Goal: Task Accomplishment & Management: Manage account settings

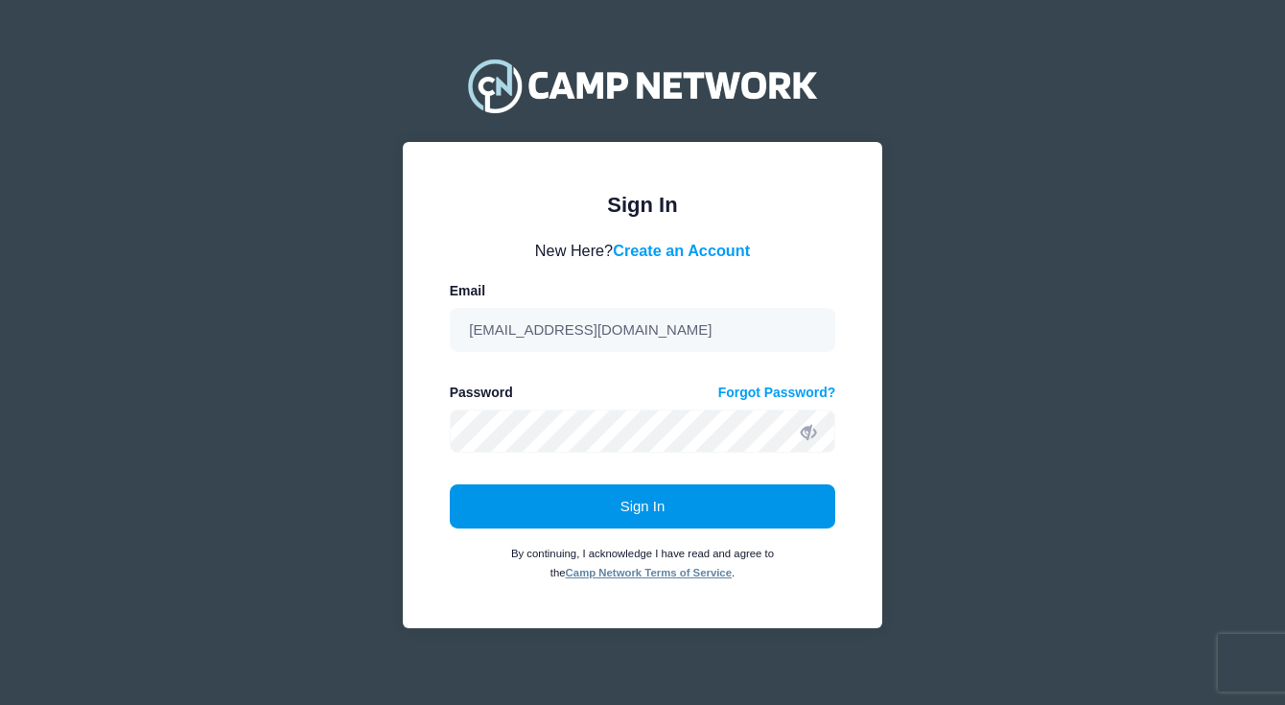
click at [672, 522] on button "Sign In" at bounding box center [643, 506] width 386 height 44
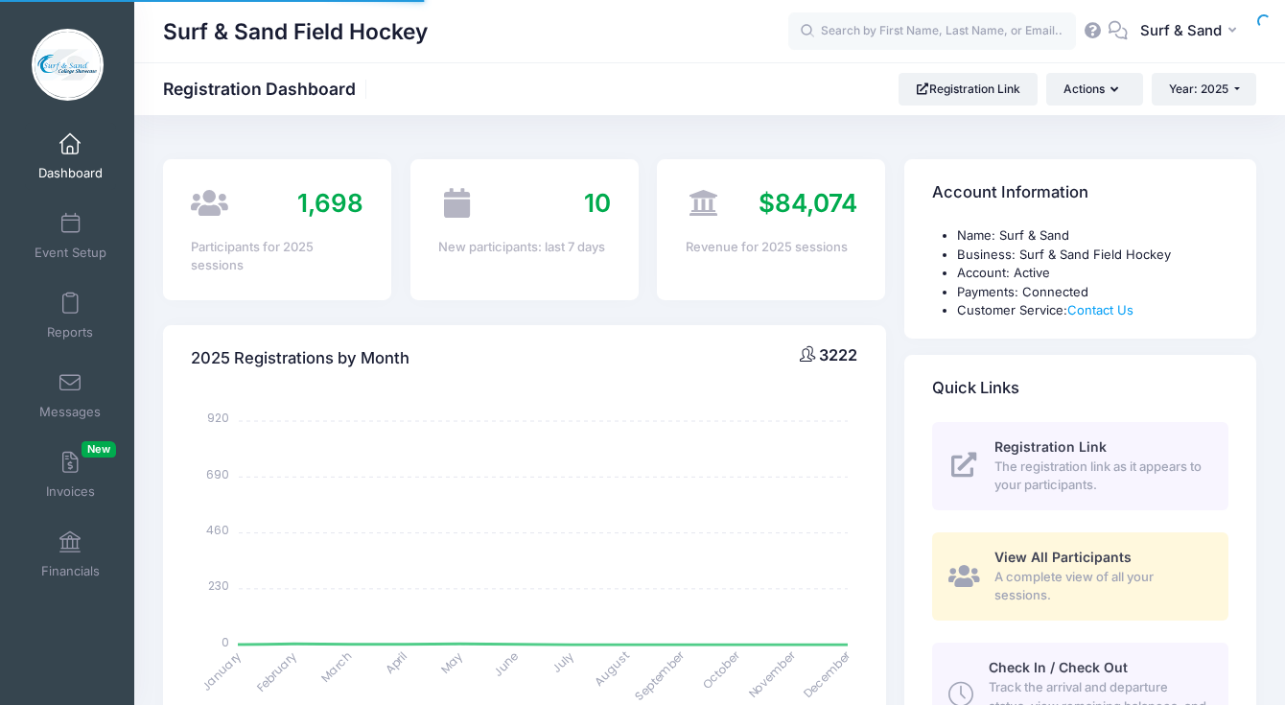
select select
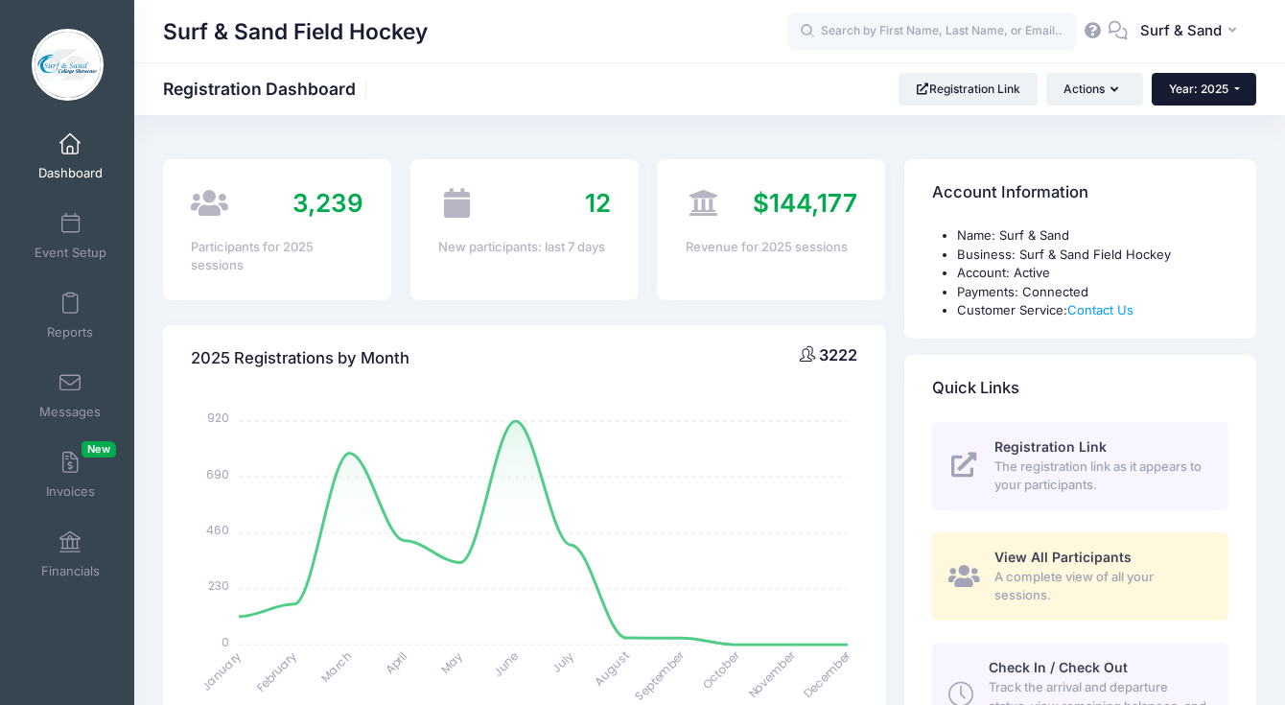
click at [1199, 88] on span "Year: 2025" at bounding box center [1198, 88] width 59 height 14
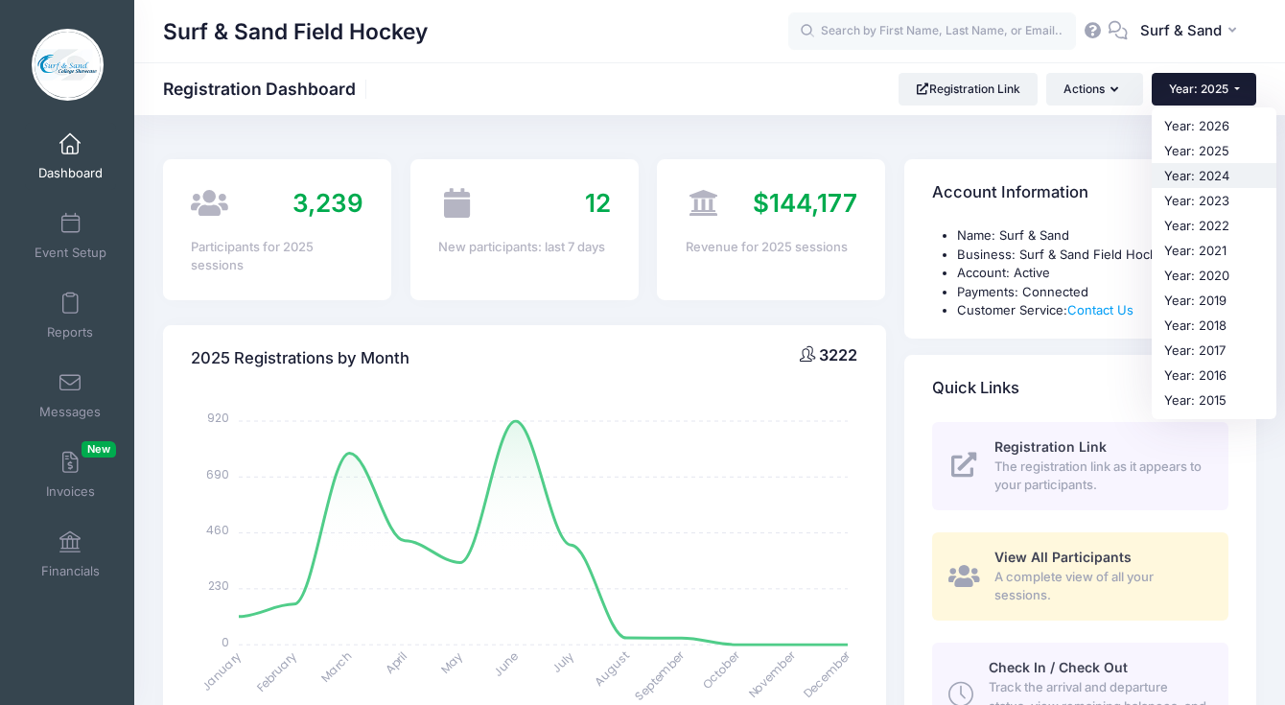
click at [1172, 174] on link "Year: 2024" at bounding box center [1213, 175] width 125 height 25
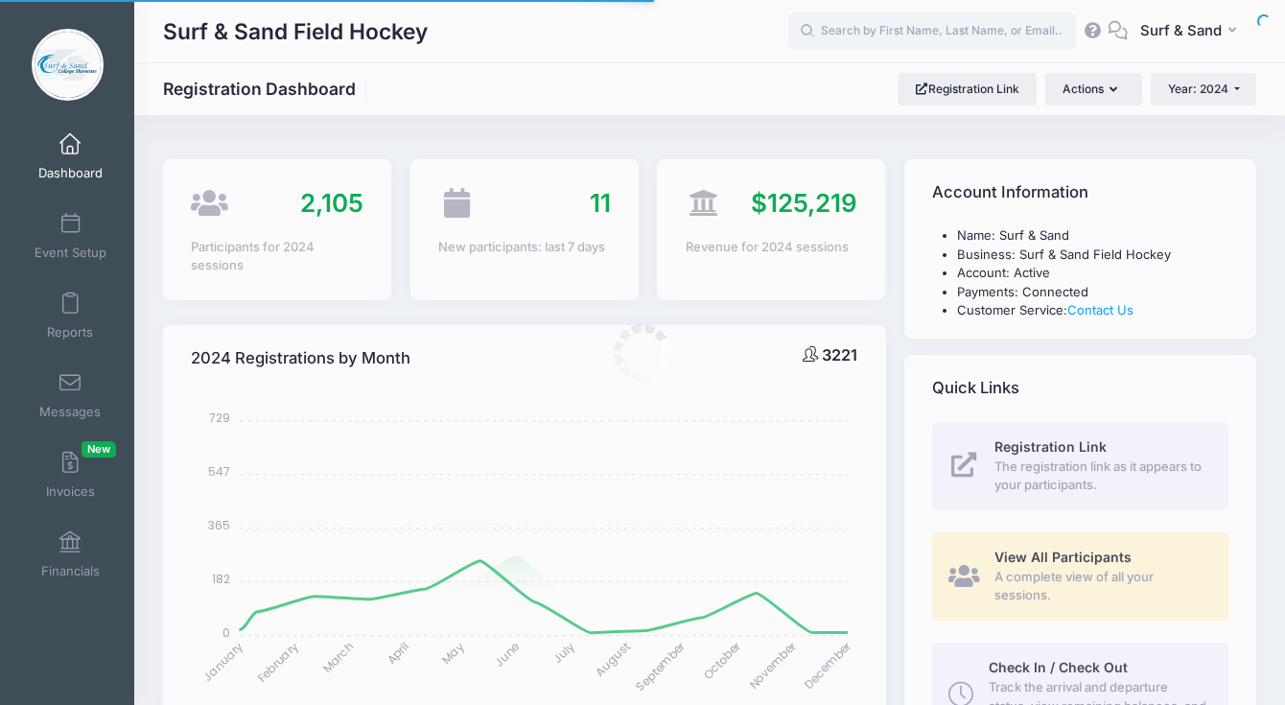
select select
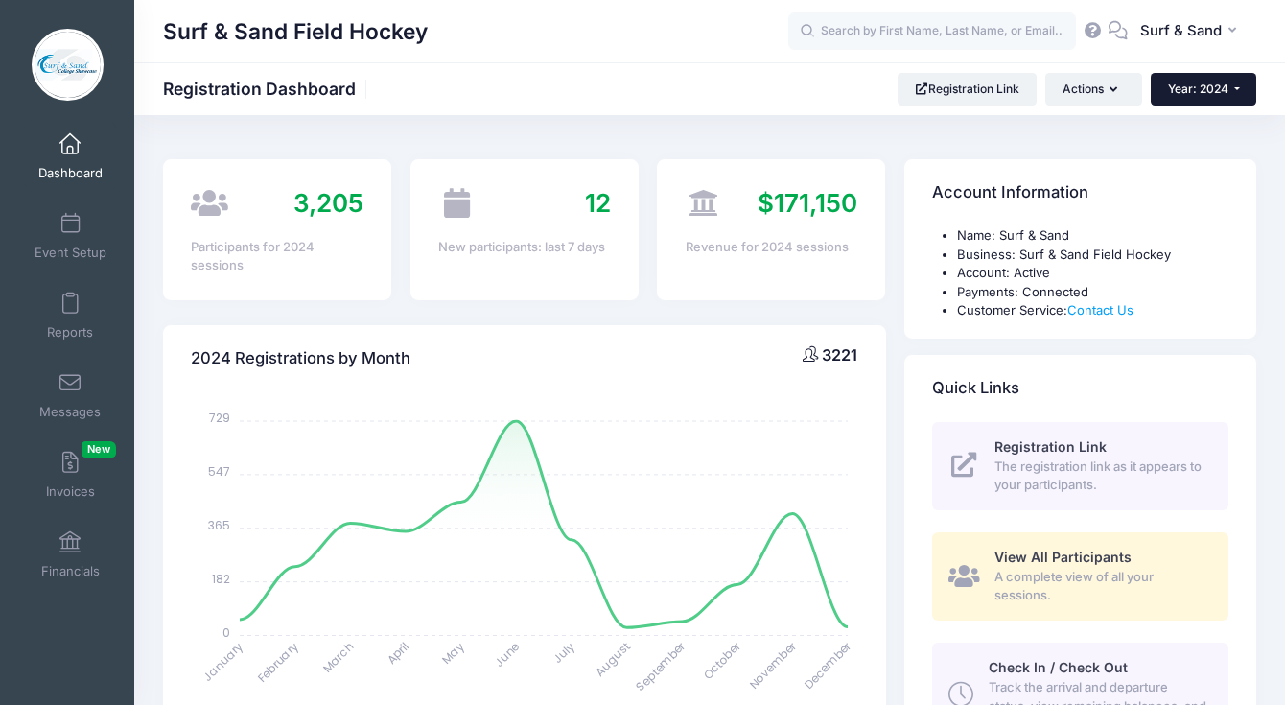
click at [1230, 87] on button "Year: 2024" at bounding box center [1203, 89] width 105 height 33
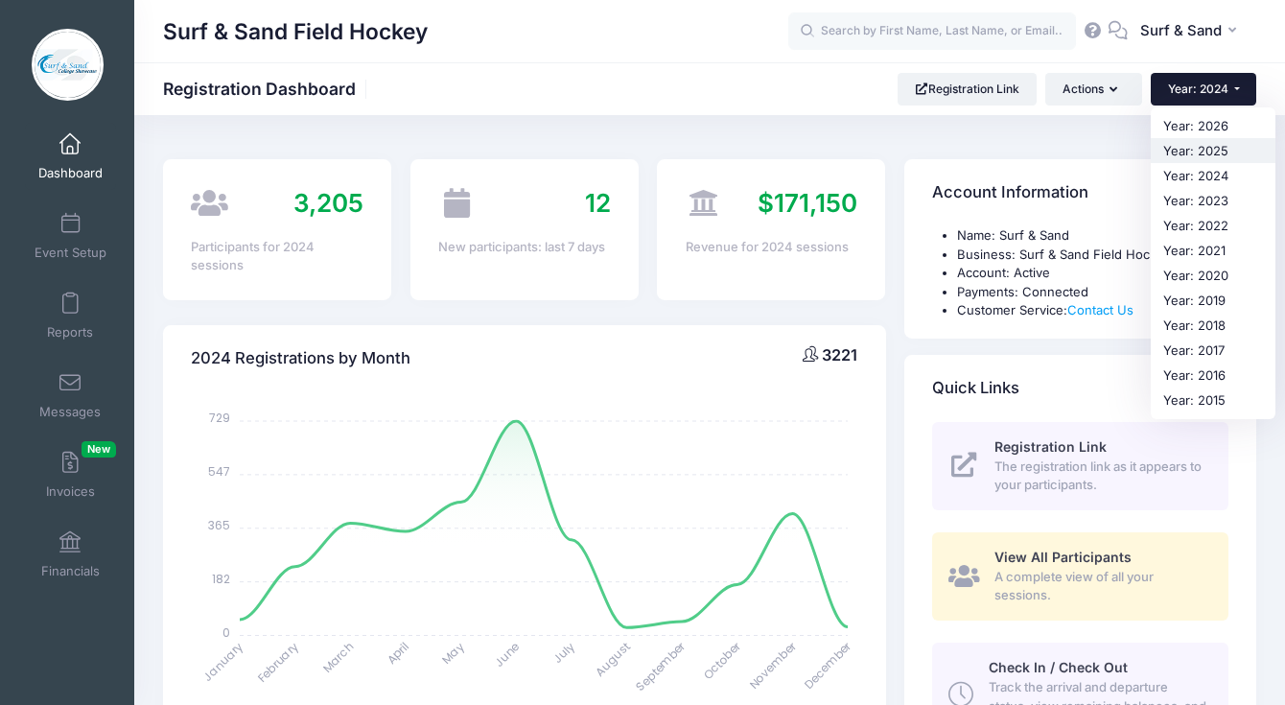
click at [1215, 149] on link "Year: 2025" at bounding box center [1213, 150] width 125 height 25
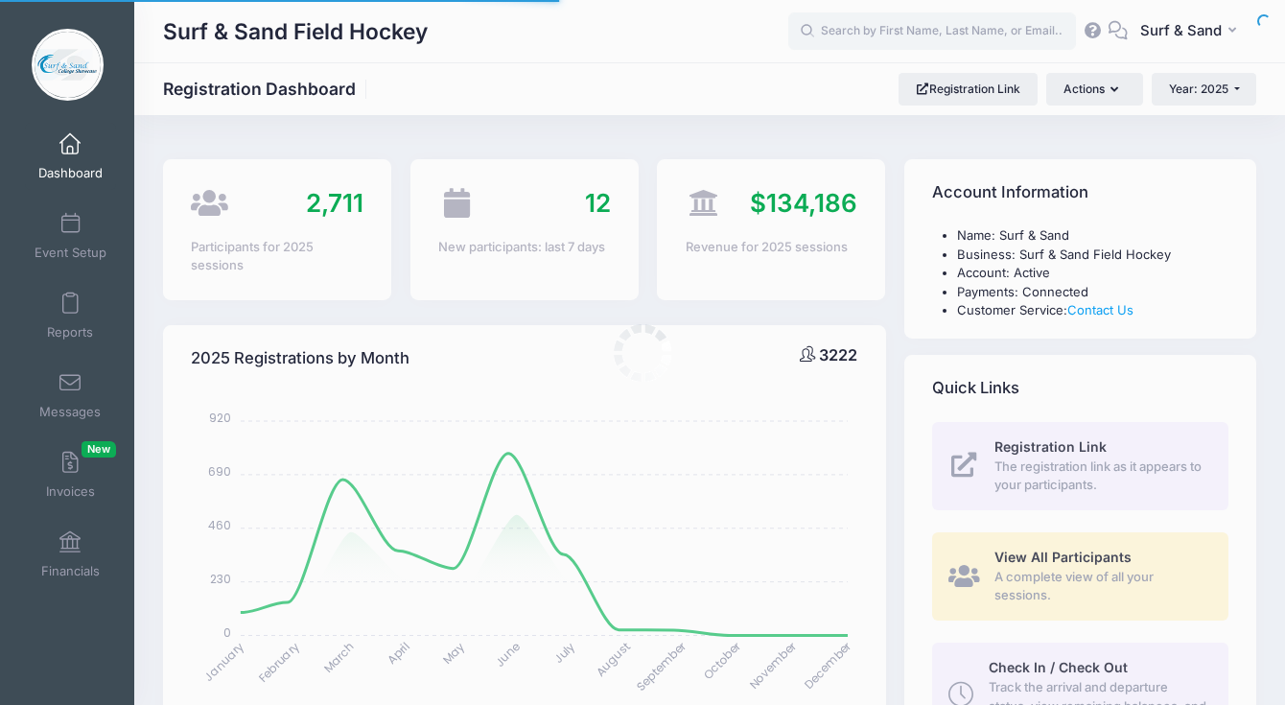
select select
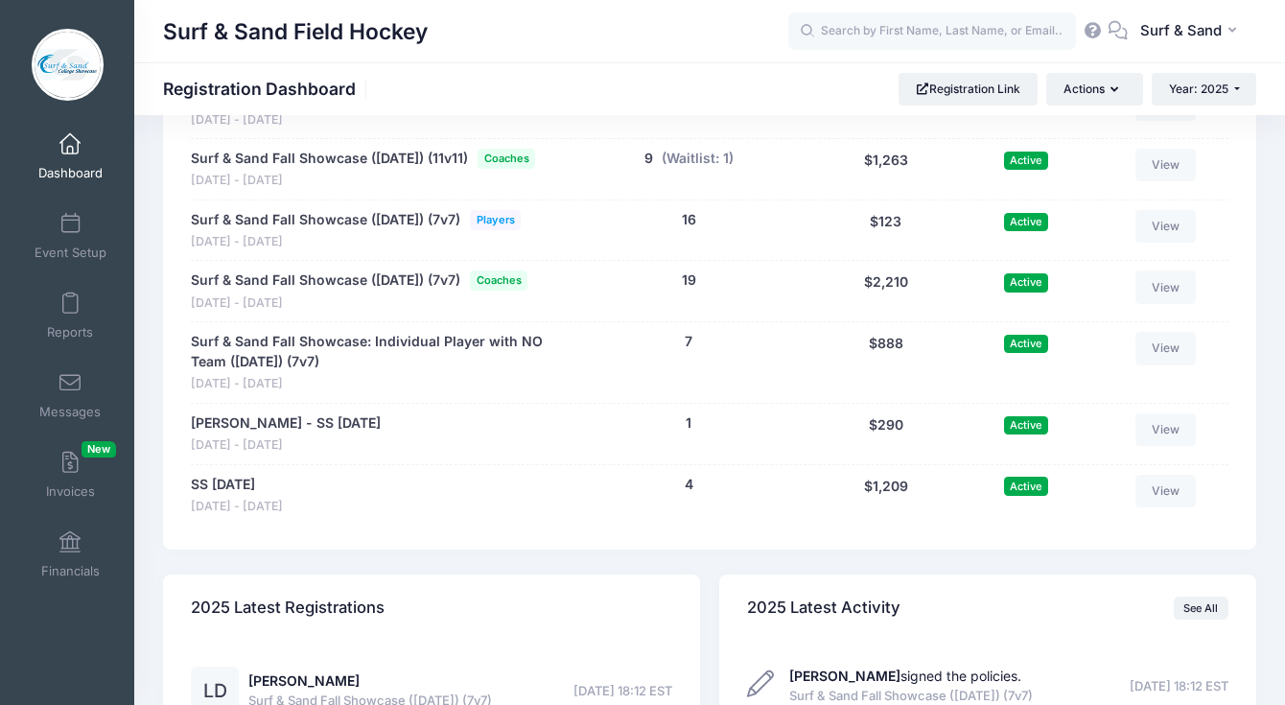
scroll to position [4147, 0]
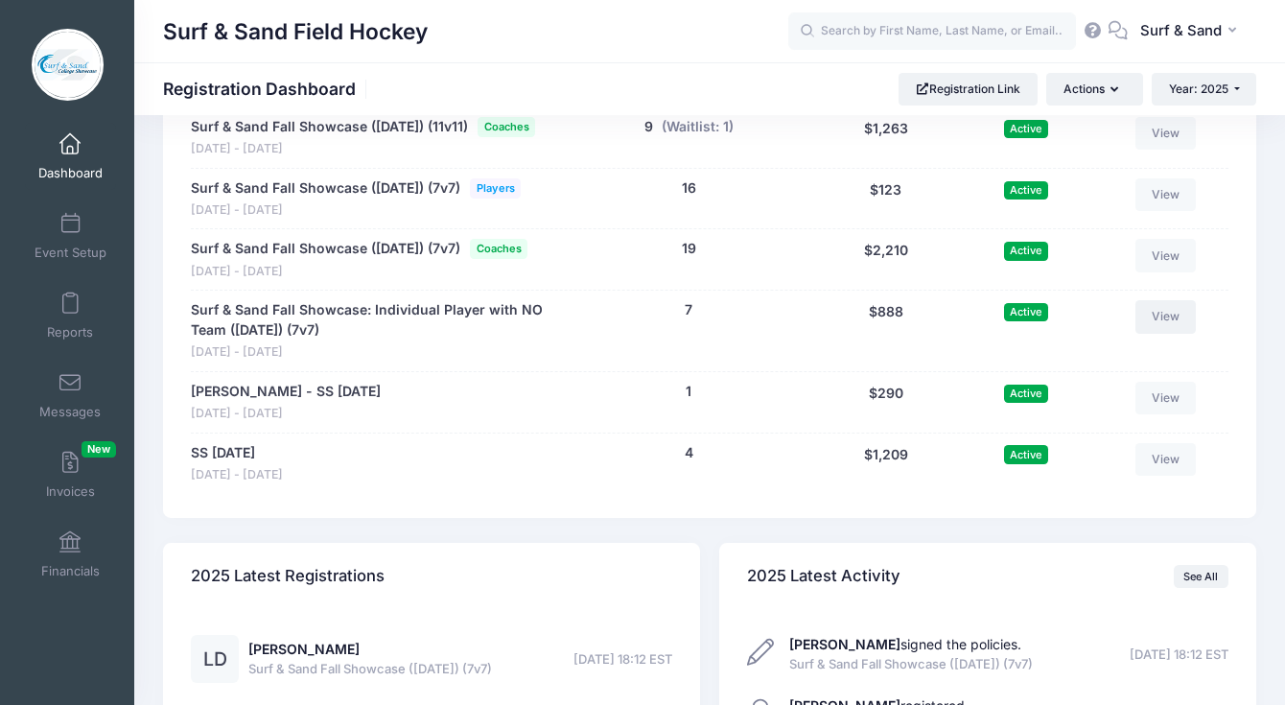
click at [1163, 333] on link "View" at bounding box center [1165, 316] width 61 height 33
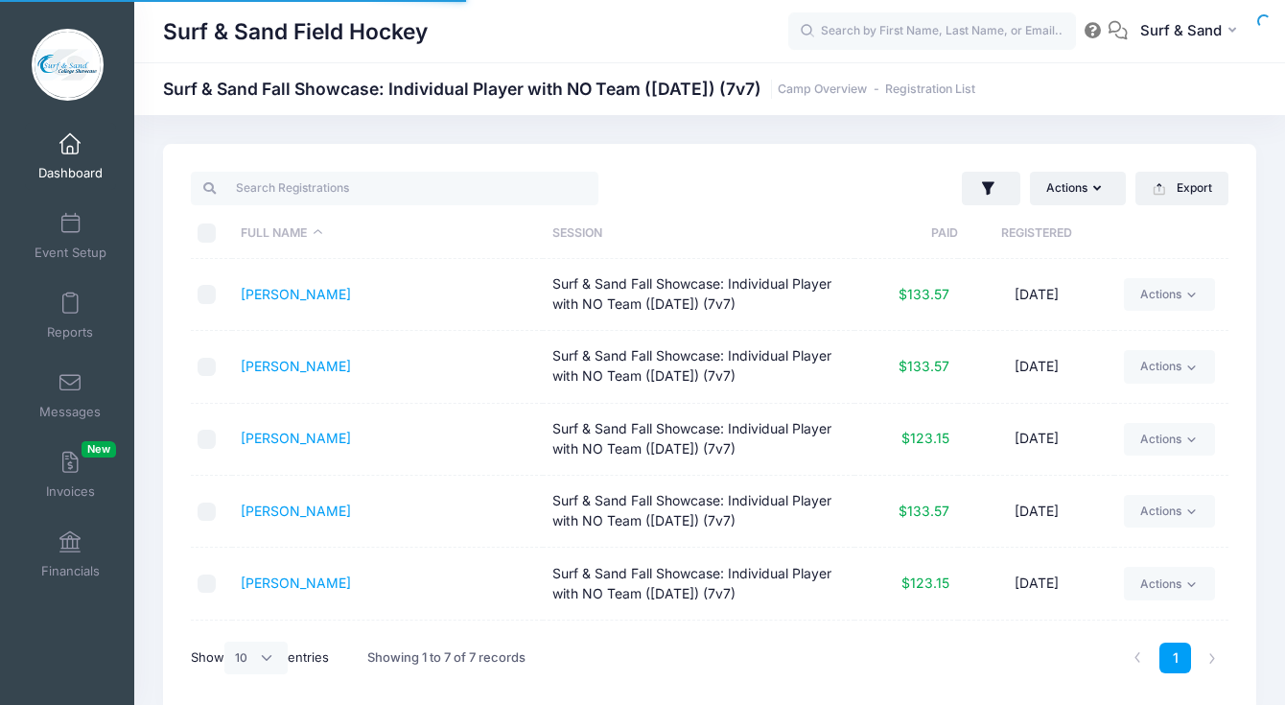
select select "10"
click at [1027, 225] on th "Registered" at bounding box center [1035, 233] width 155 height 51
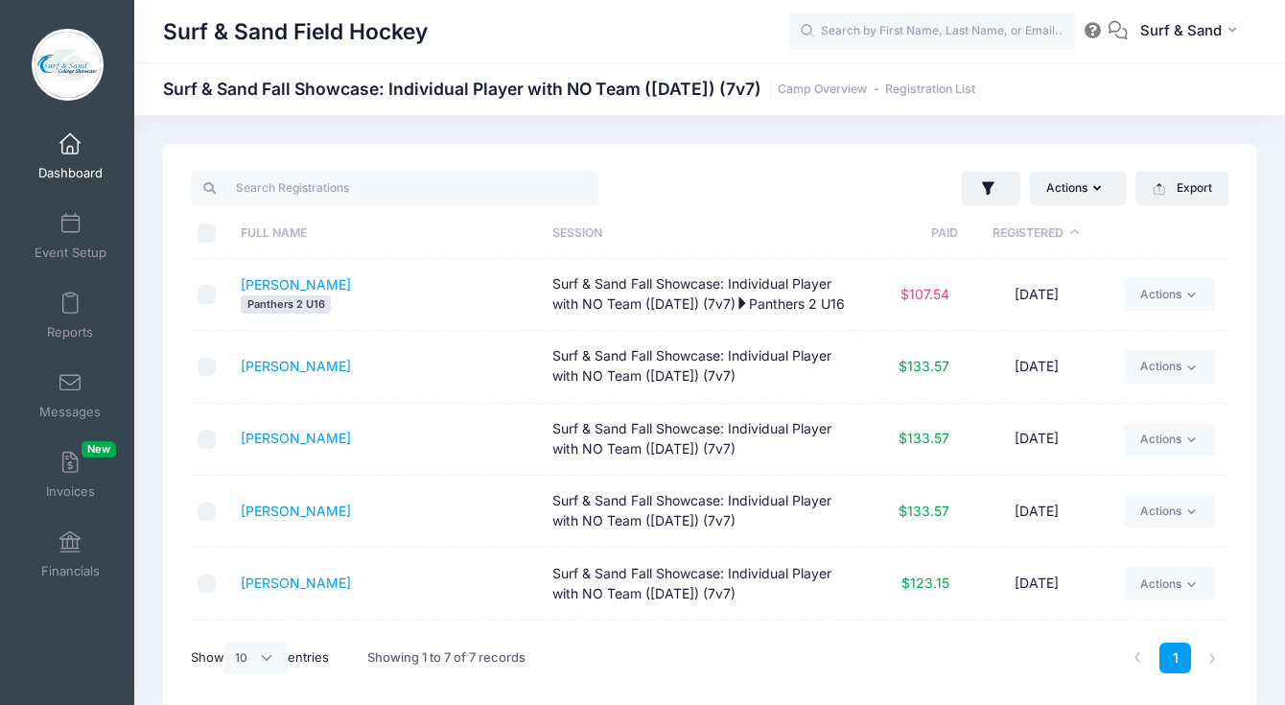
click at [1027, 225] on th "Registered" at bounding box center [1035, 233] width 155 height 51
click at [304, 296] on link "McInnes, Caitlyn" at bounding box center [296, 294] width 110 height 16
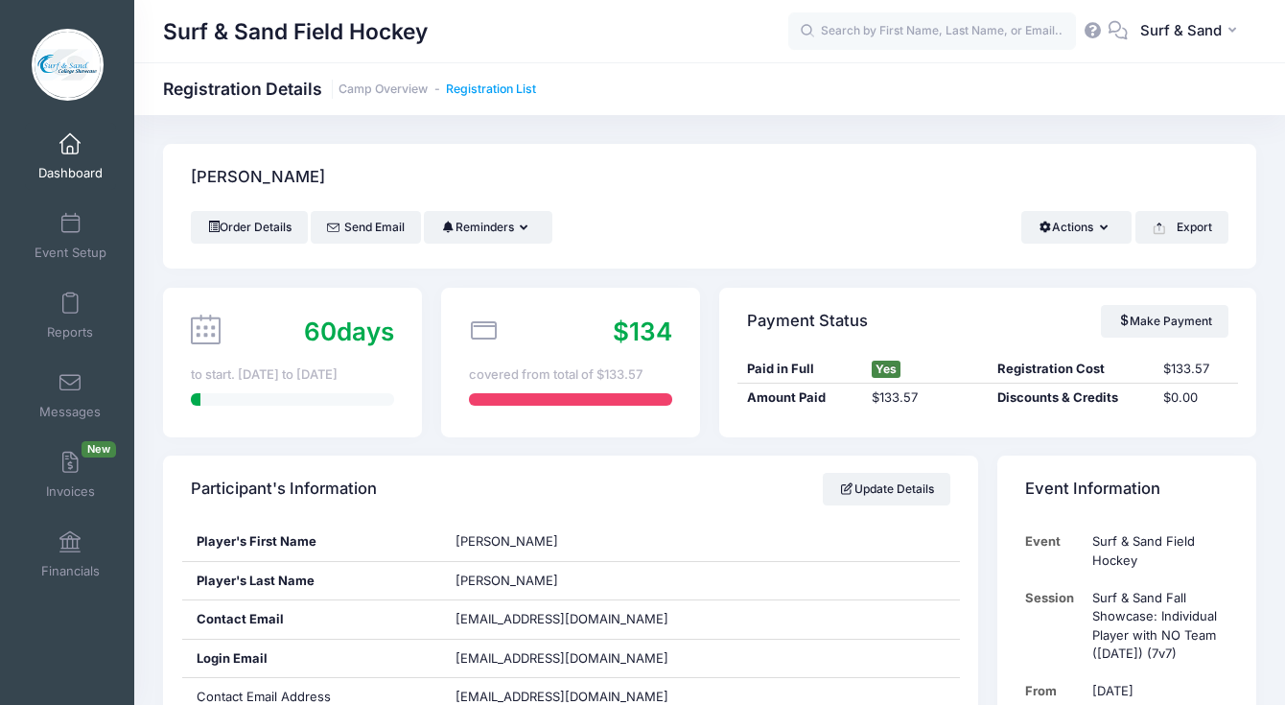
click at [513, 89] on link "Registration List" at bounding box center [491, 89] width 90 height 14
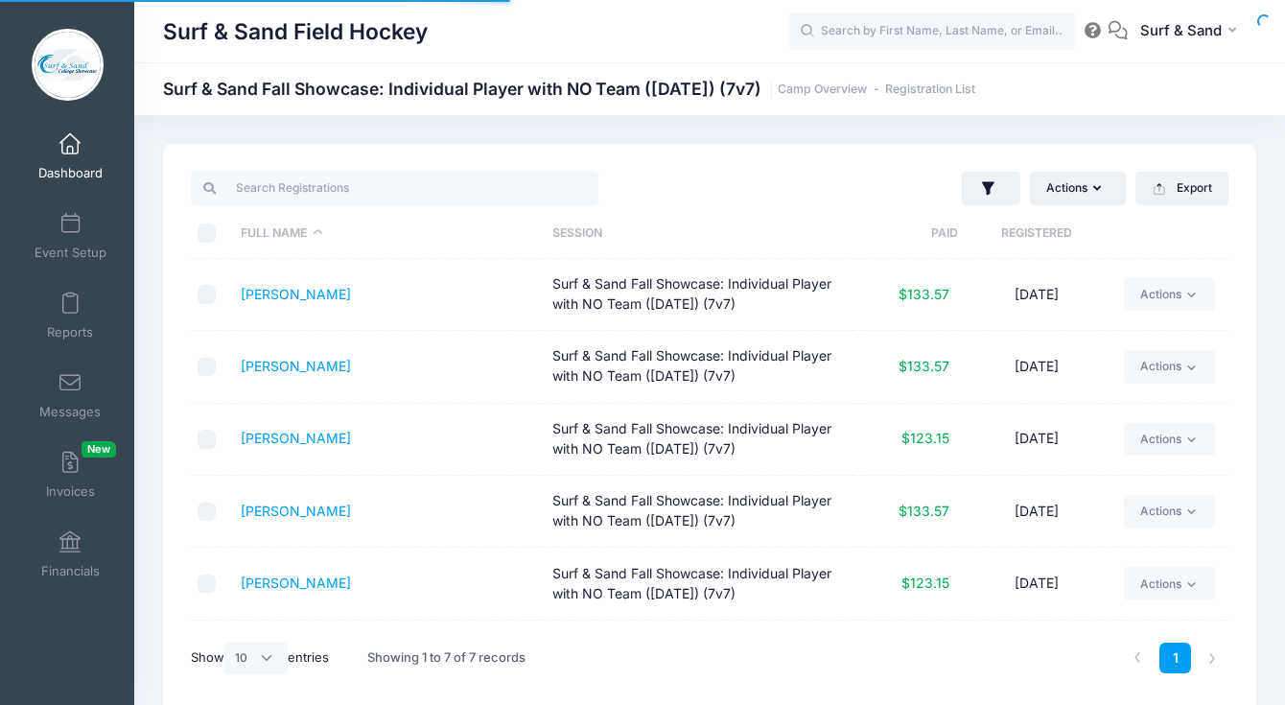
select select "10"
click at [1067, 235] on th "Registered" at bounding box center [1035, 233] width 155 height 51
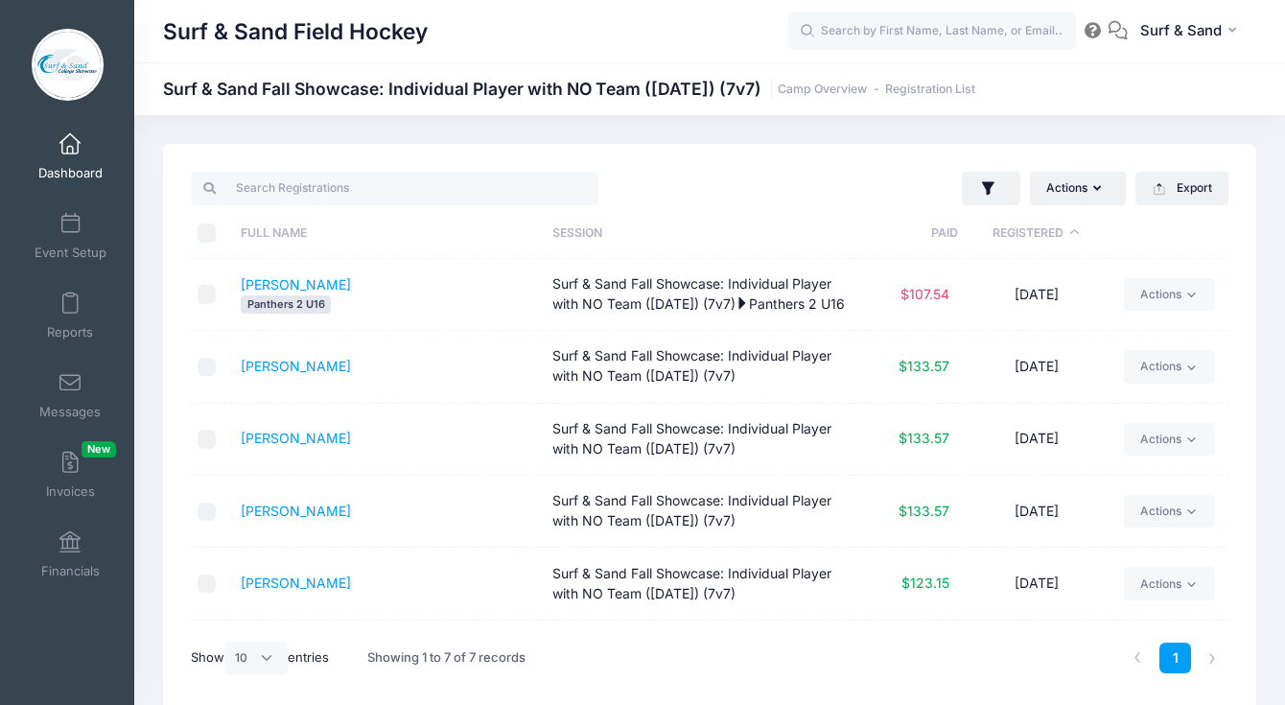
click at [1067, 235] on th "Registered" at bounding box center [1035, 233] width 155 height 51
click at [340, 370] on link "Jedlicka, Delaney" at bounding box center [296, 366] width 110 height 16
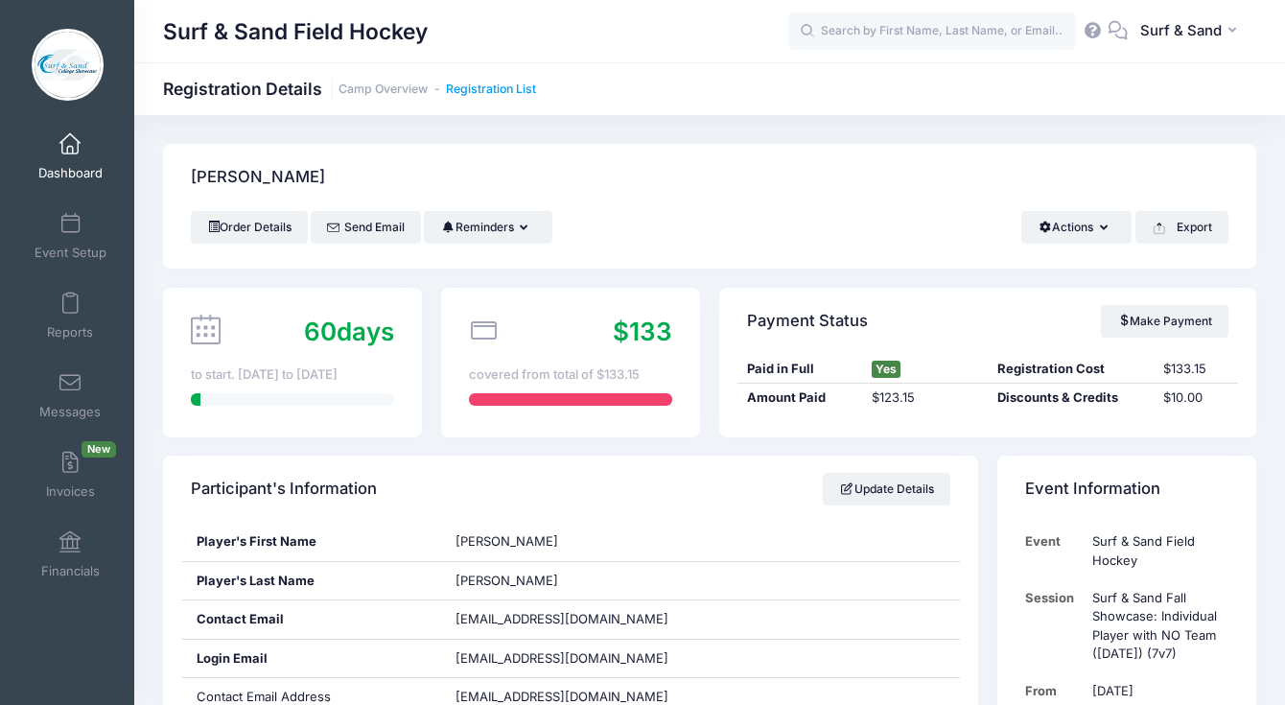
click at [521, 96] on link "Registration List" at bounding box center [491, 89] width 90 height 14
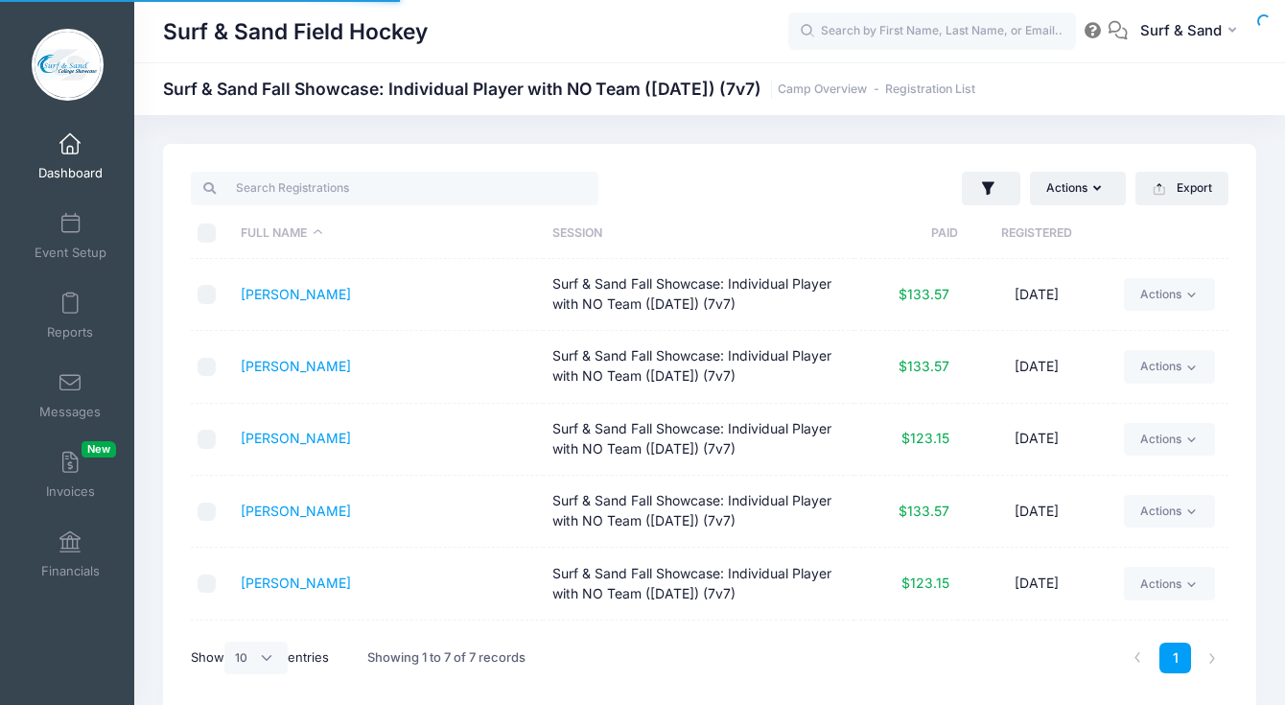
select select "10"
click at [999, 195] on button "button" at bounding box center [991, 189] width 58 height 35
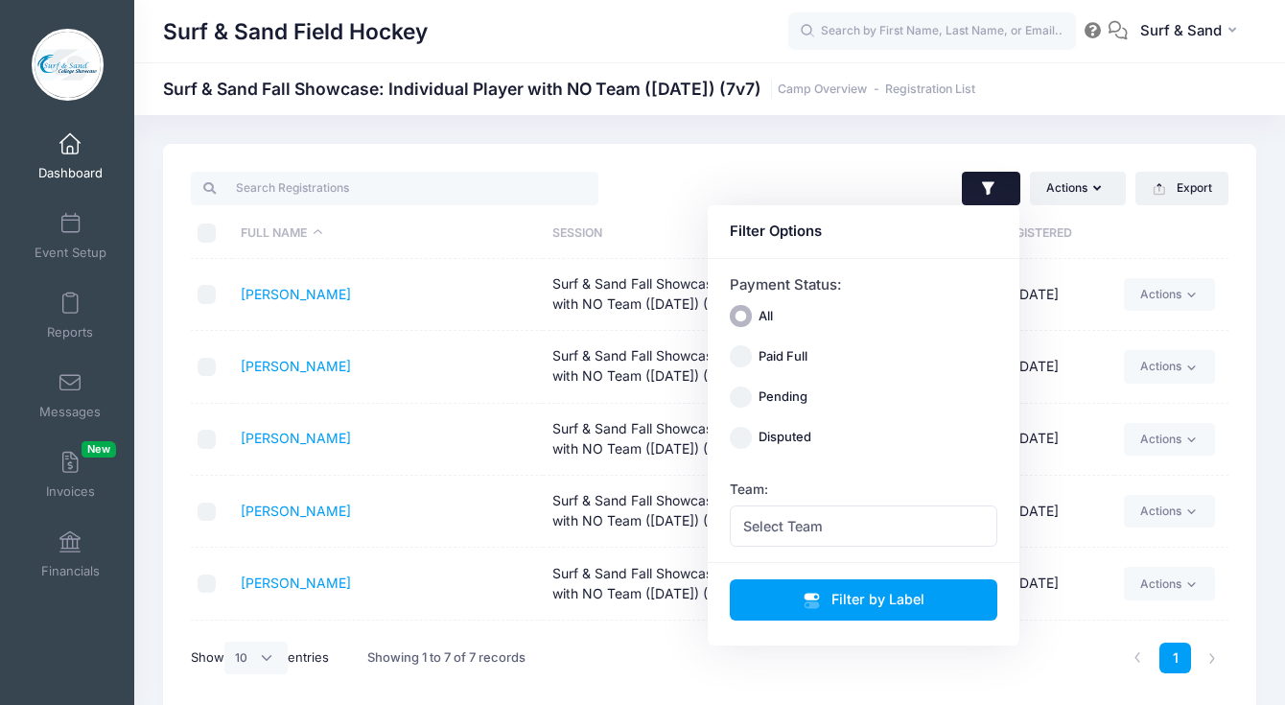
click at [999, 195] on button "button" at bounding box center [991, 189] width 58 height 35
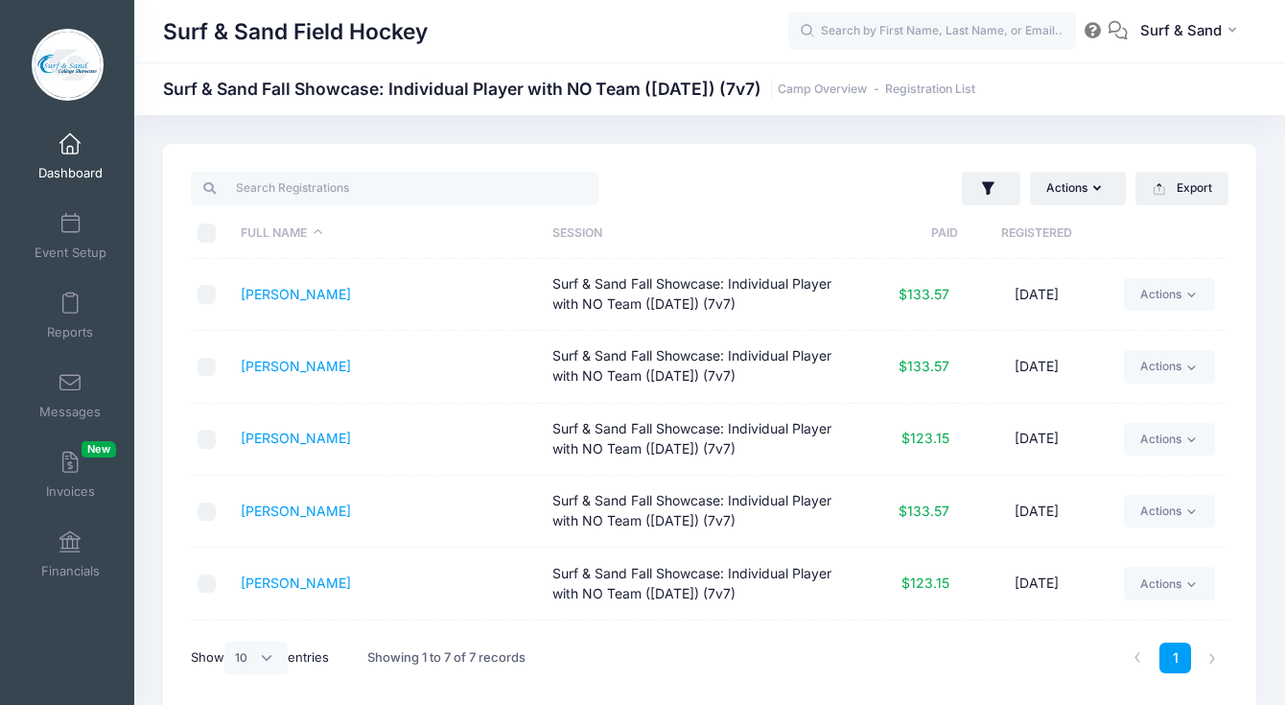
click at [1034, 244] on th "Registered" at bounding box center [1035, 233] width 155 height 51
click at [299, 441] on link "[PERSON_NAME]" at bounding box center [296, 438] width 110 height 16
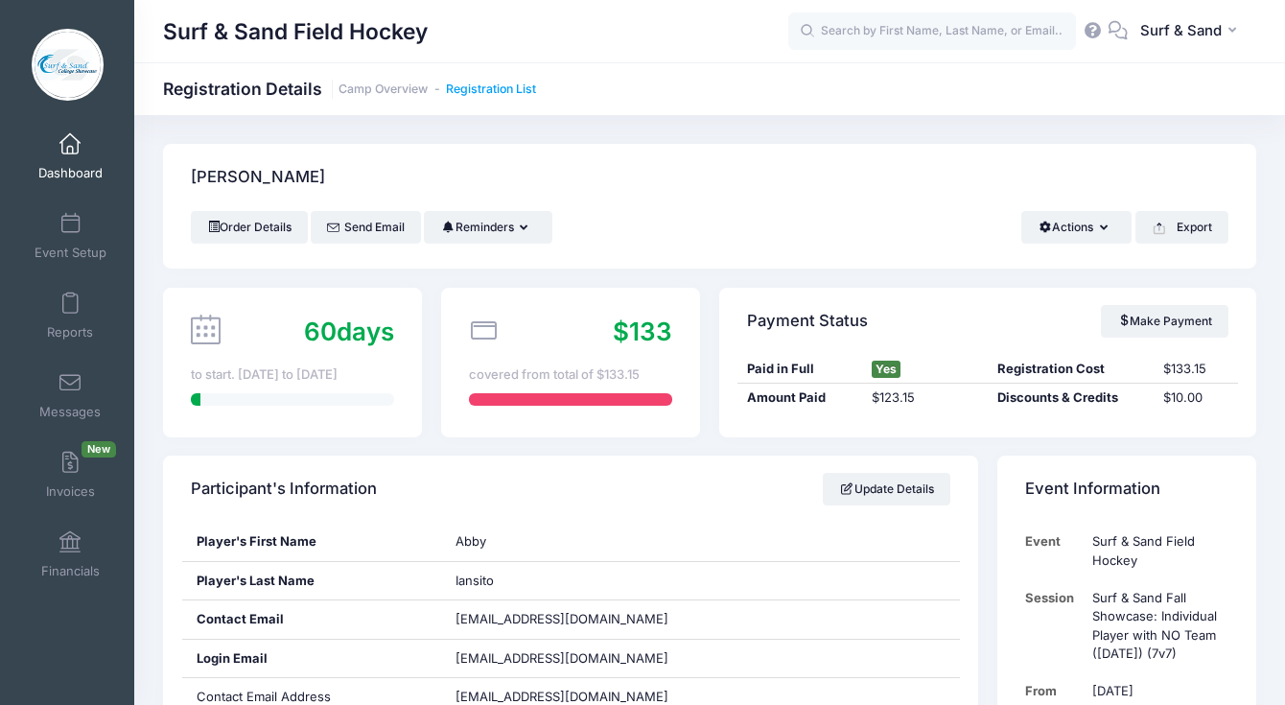
click at [504, 95] on link "Registration List" at bounding box center [491, 89] width 90 height 14
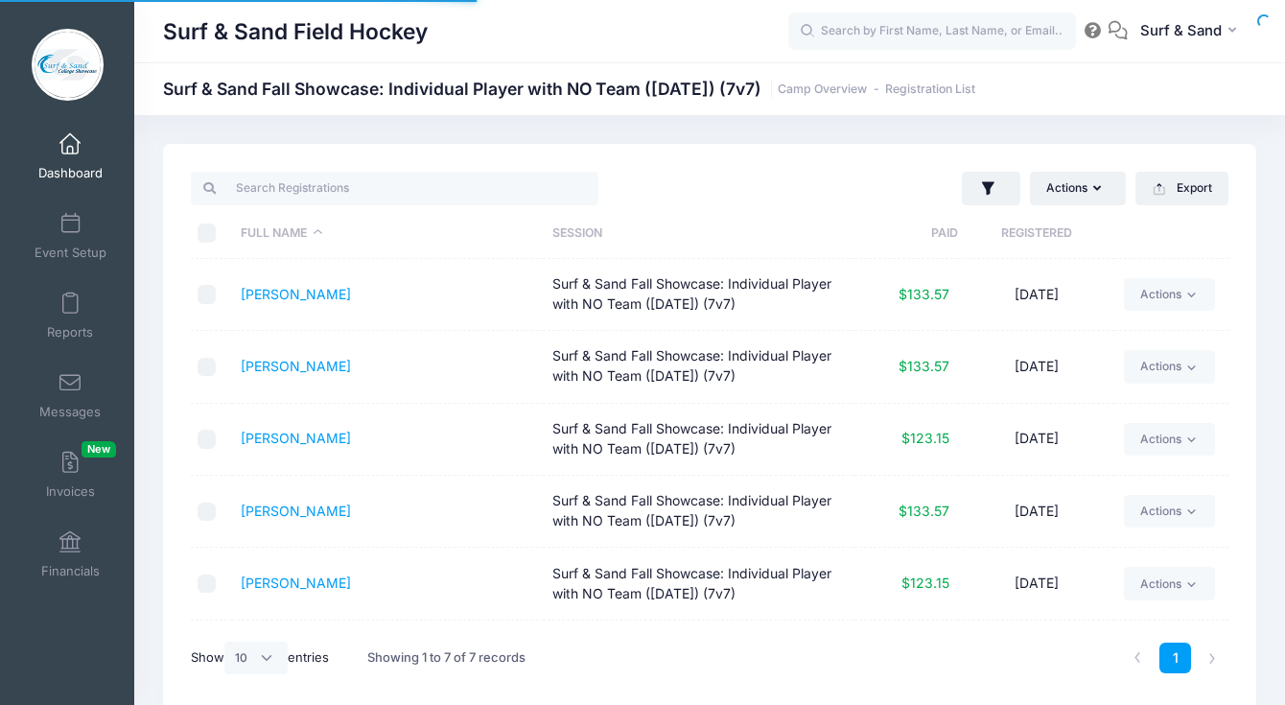
select select "10"
click at [70, 293] on span at bounding box center [70, 303] width 0 height 21
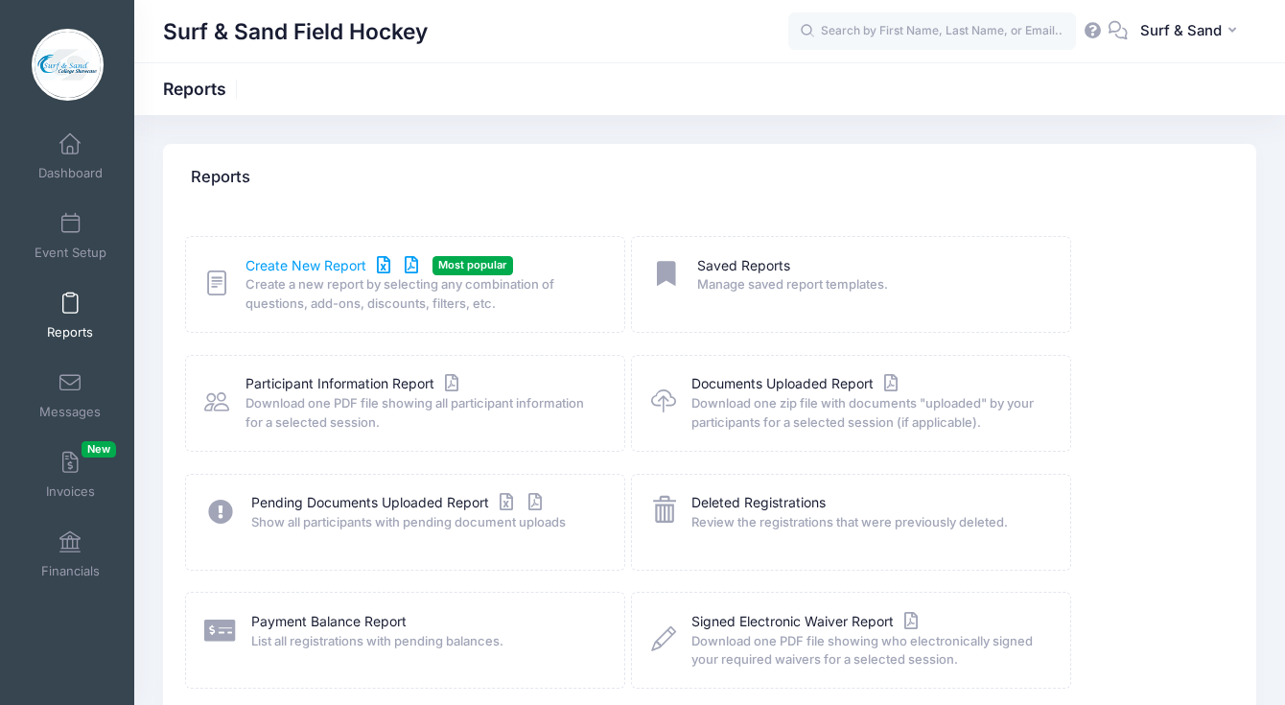
click at [335, 265] on link "Create New Report" at bounding box center [334, 266] width 178 height 20
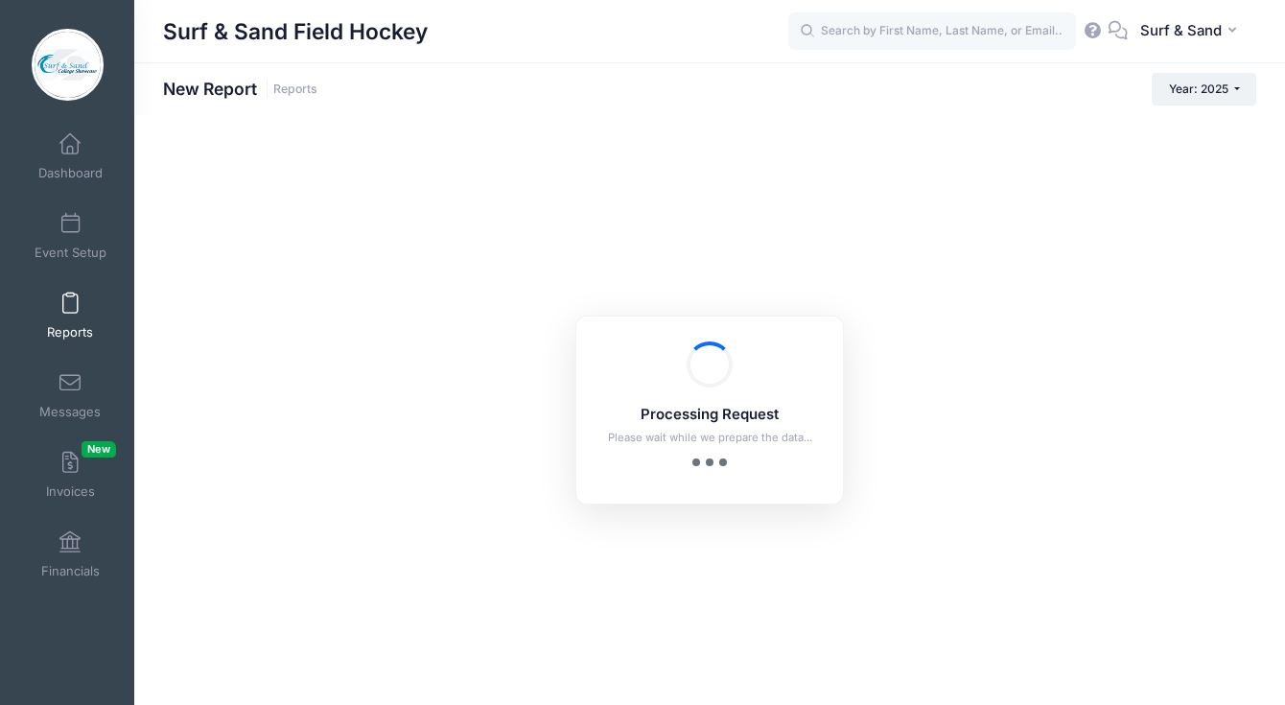
checkbox input "true"
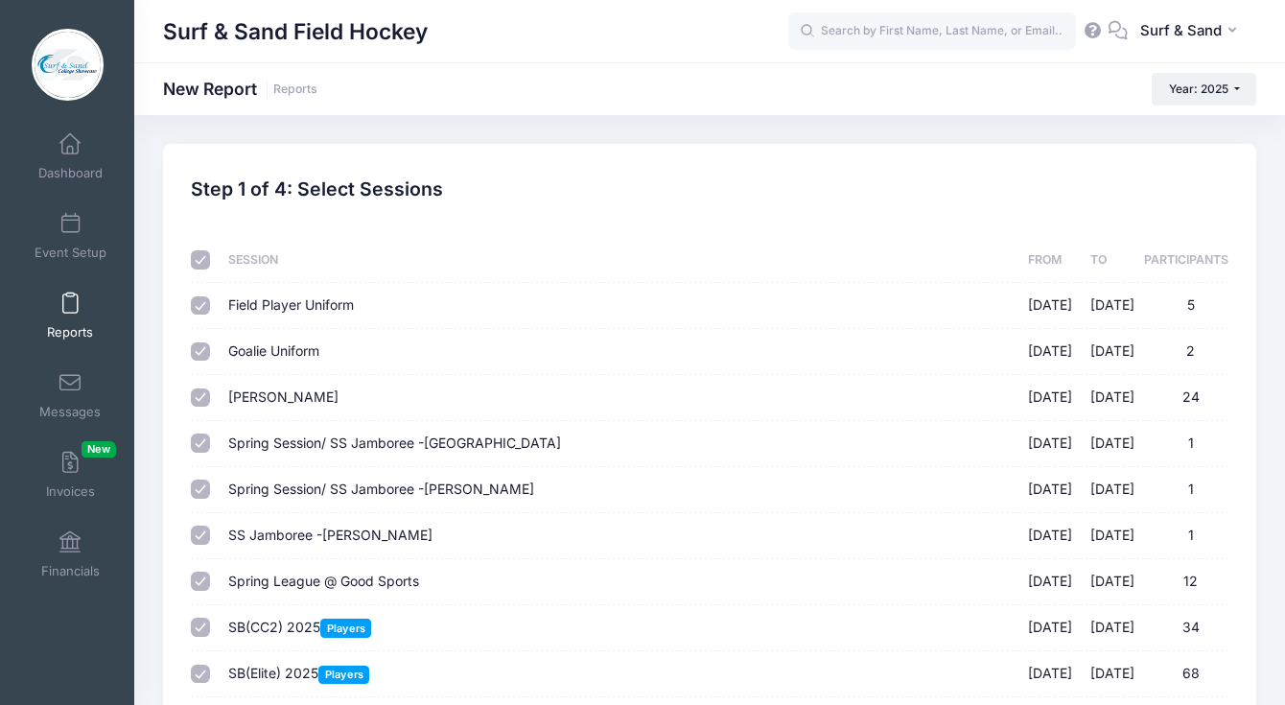
click at [202, 263] on input "checkbox" at bounding box center [200, 259] width 19 height 19
checkbox input "false"
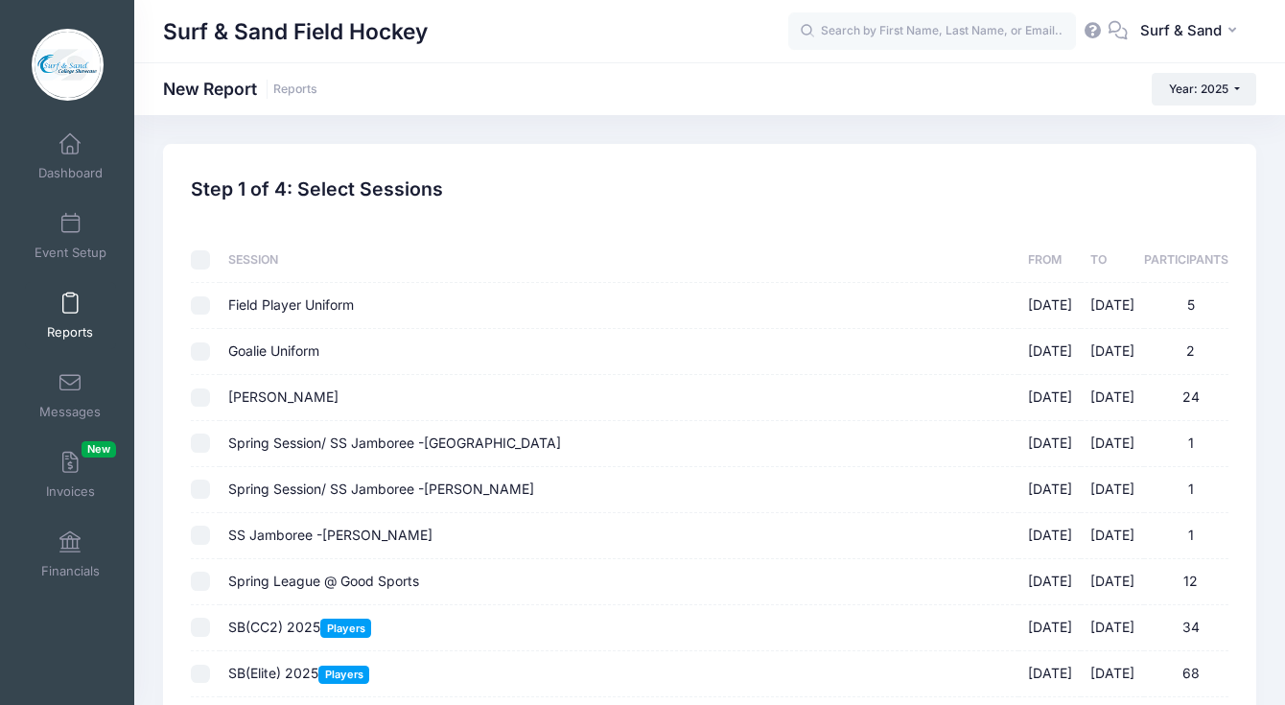
checkbox input "false"
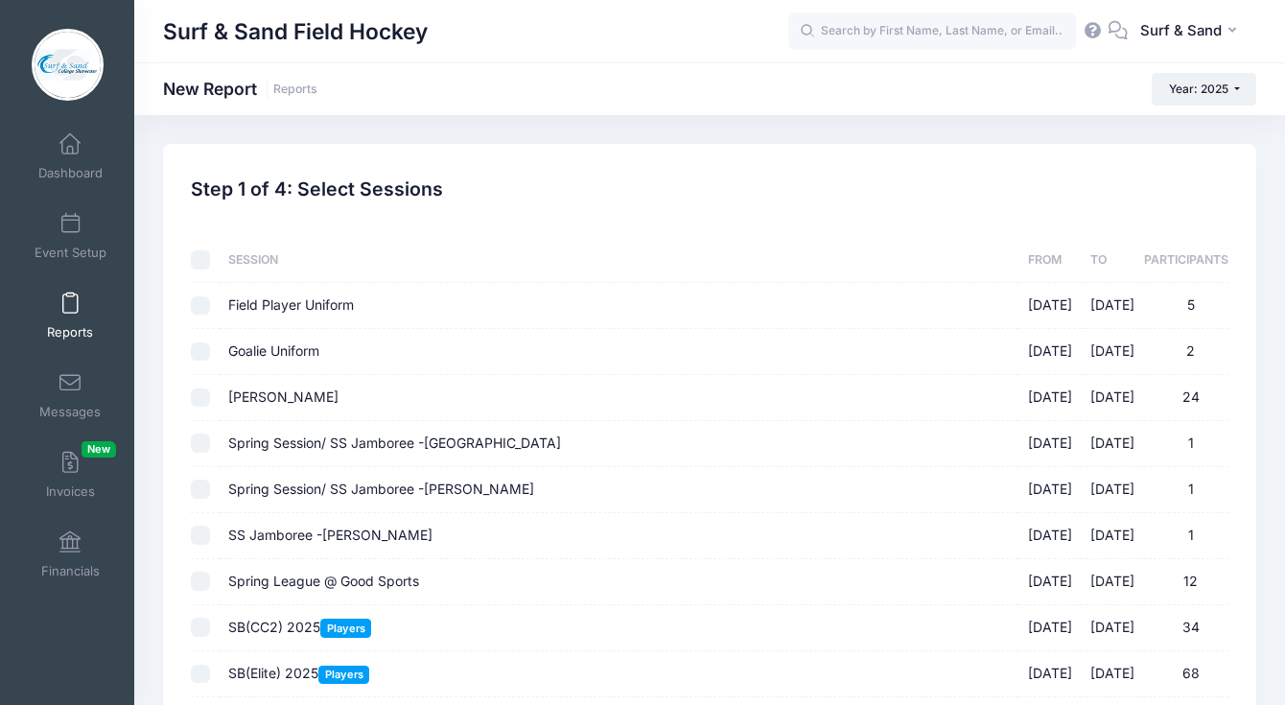
checkbox input "false"
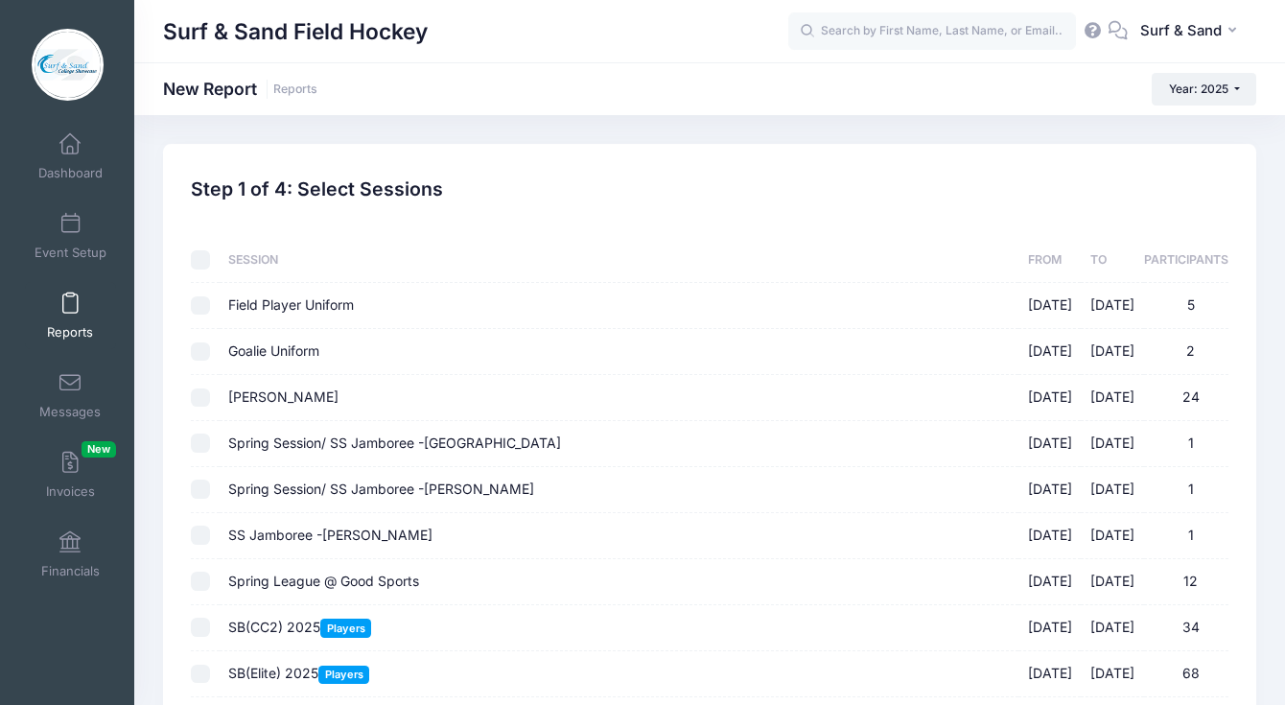
checkbox input "false"
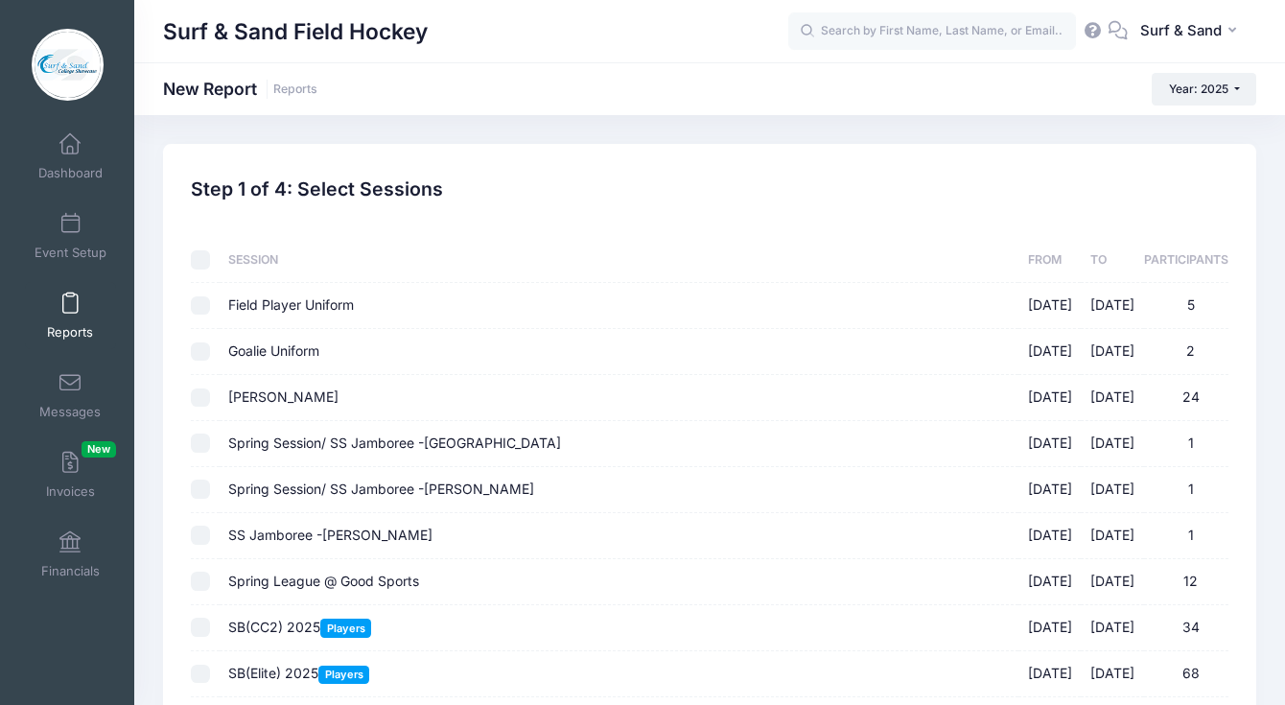
checkbox input "false"
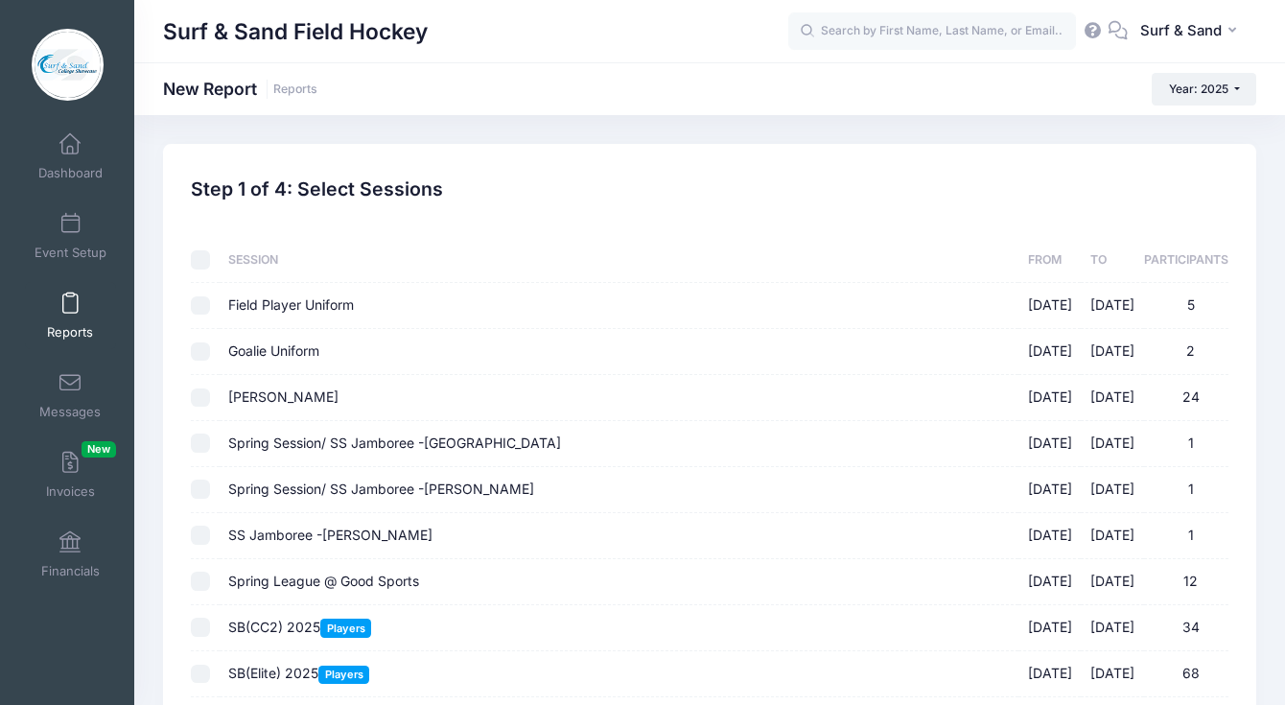
checkbox input "false"
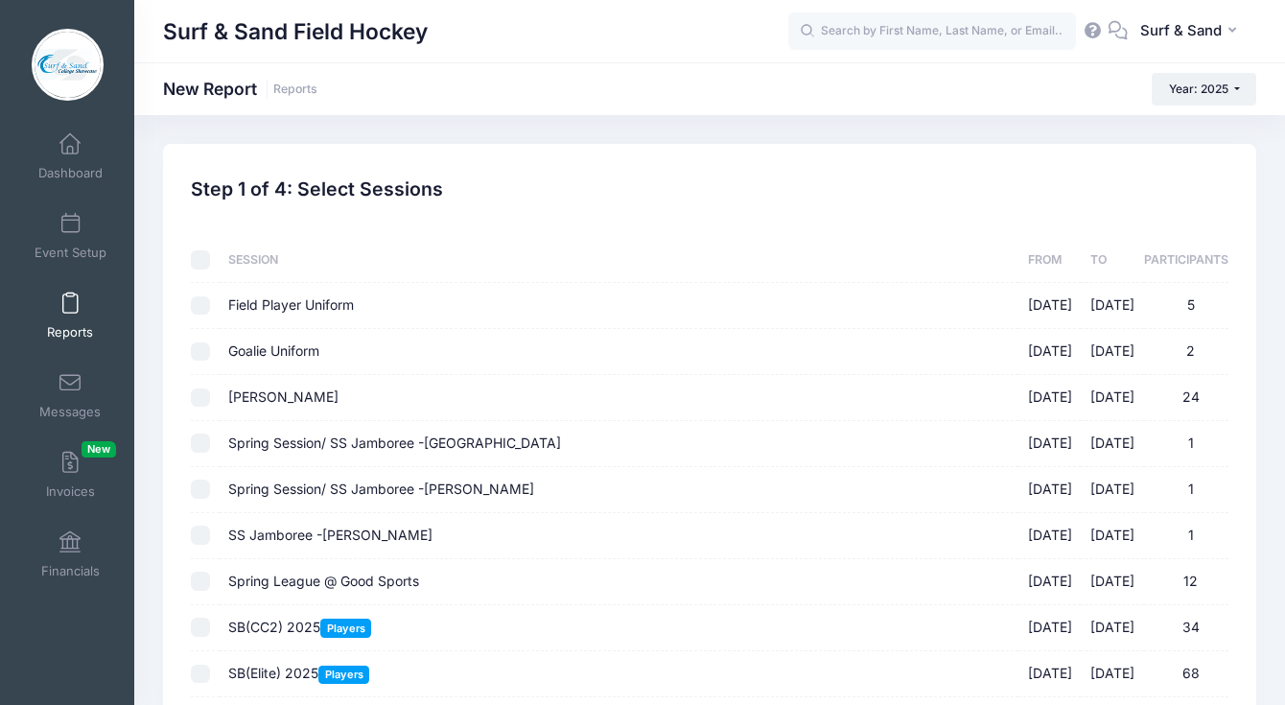
checkbox input "false"
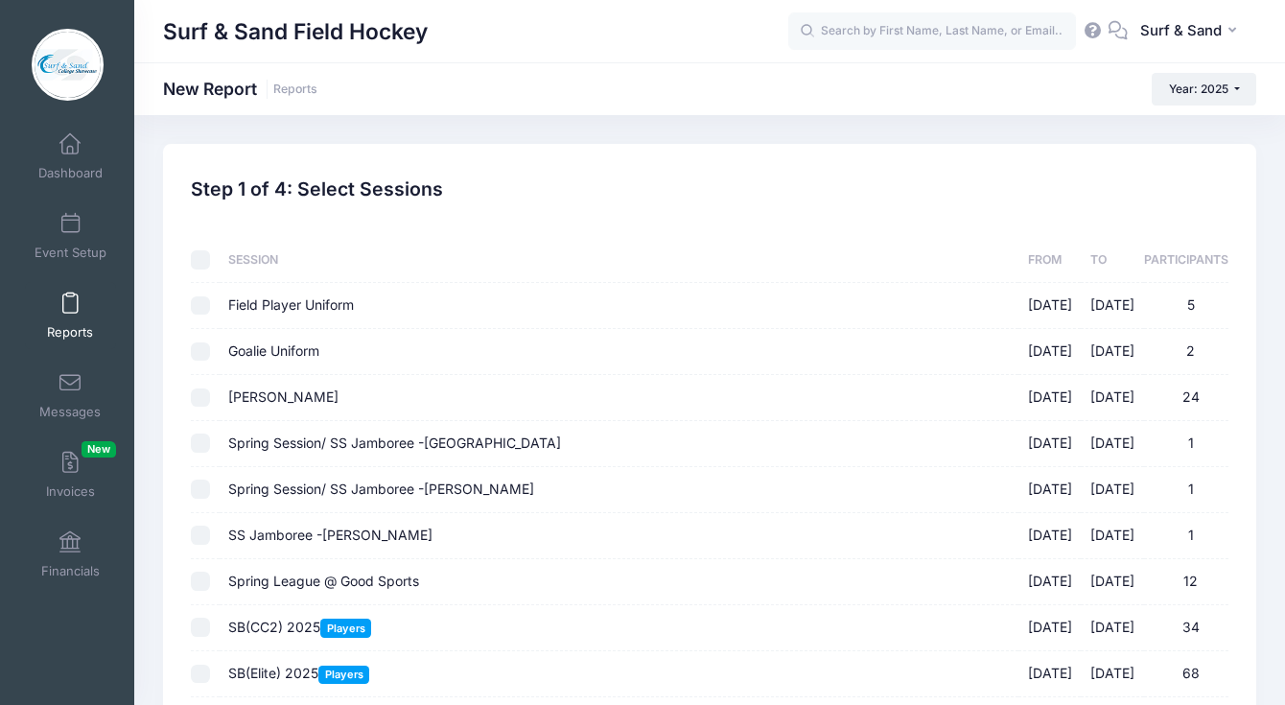
checkbox input "false"
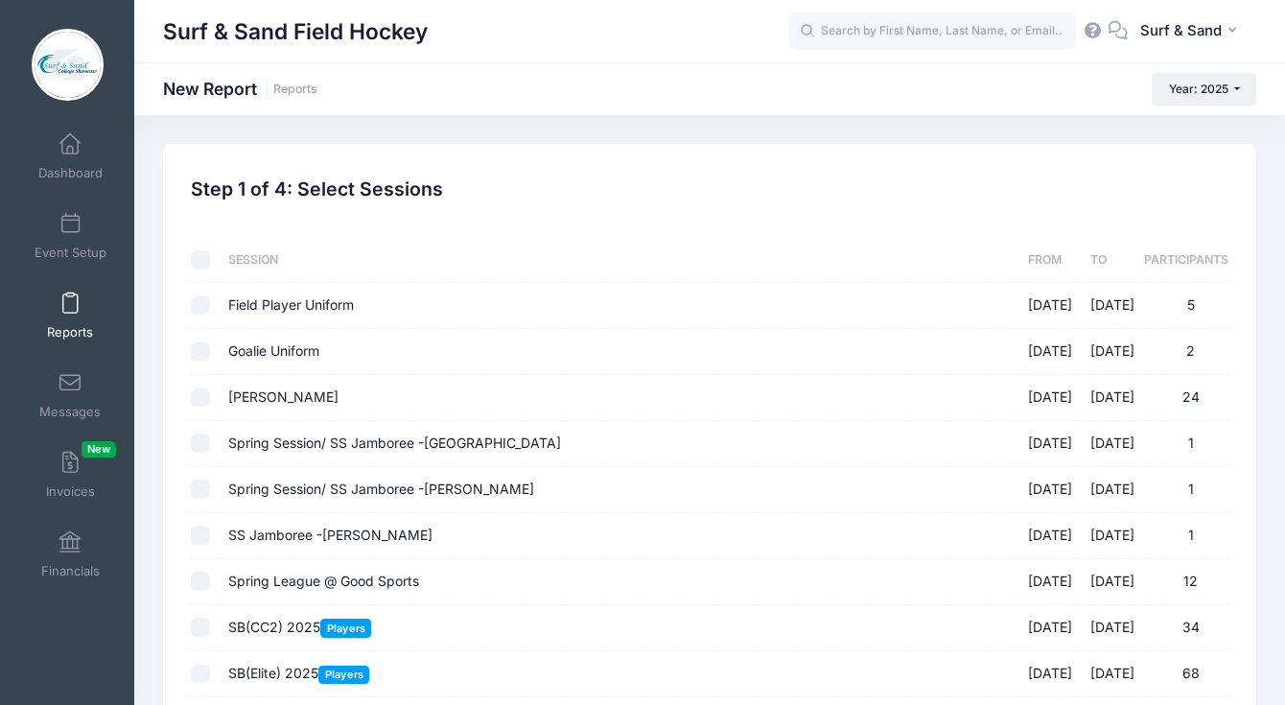
checkbox input "false"
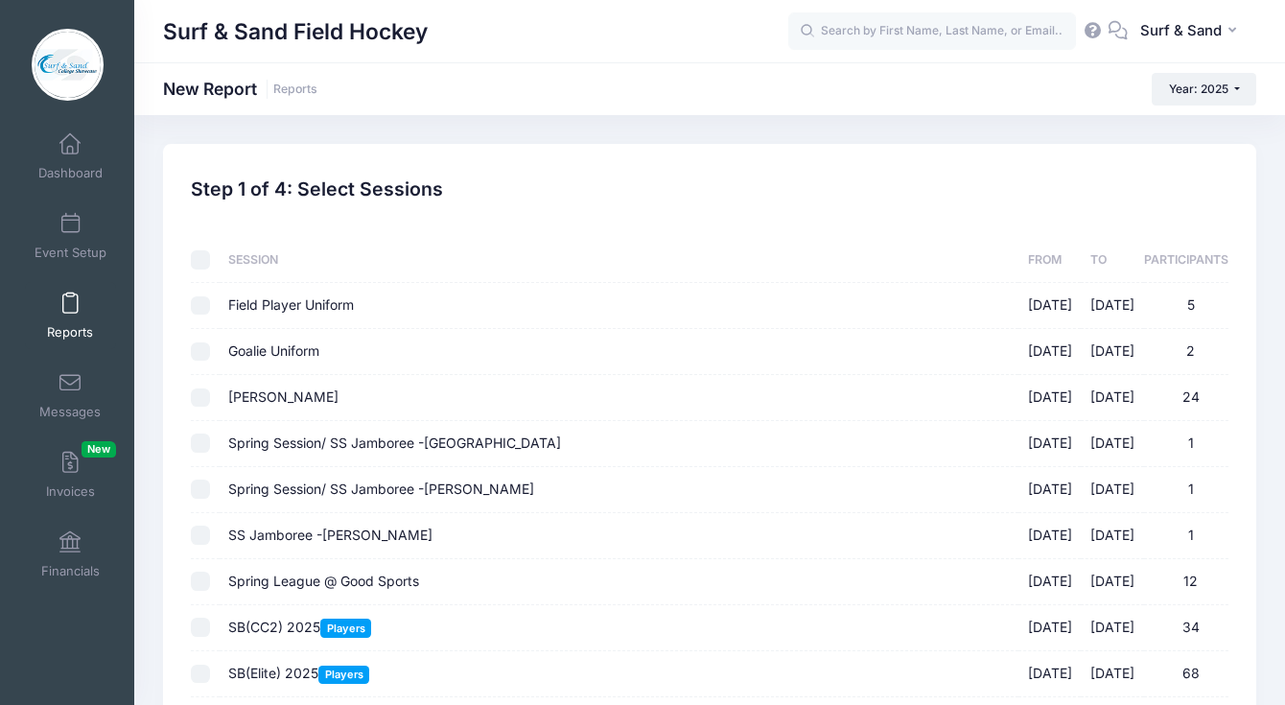
checkbox input "false"
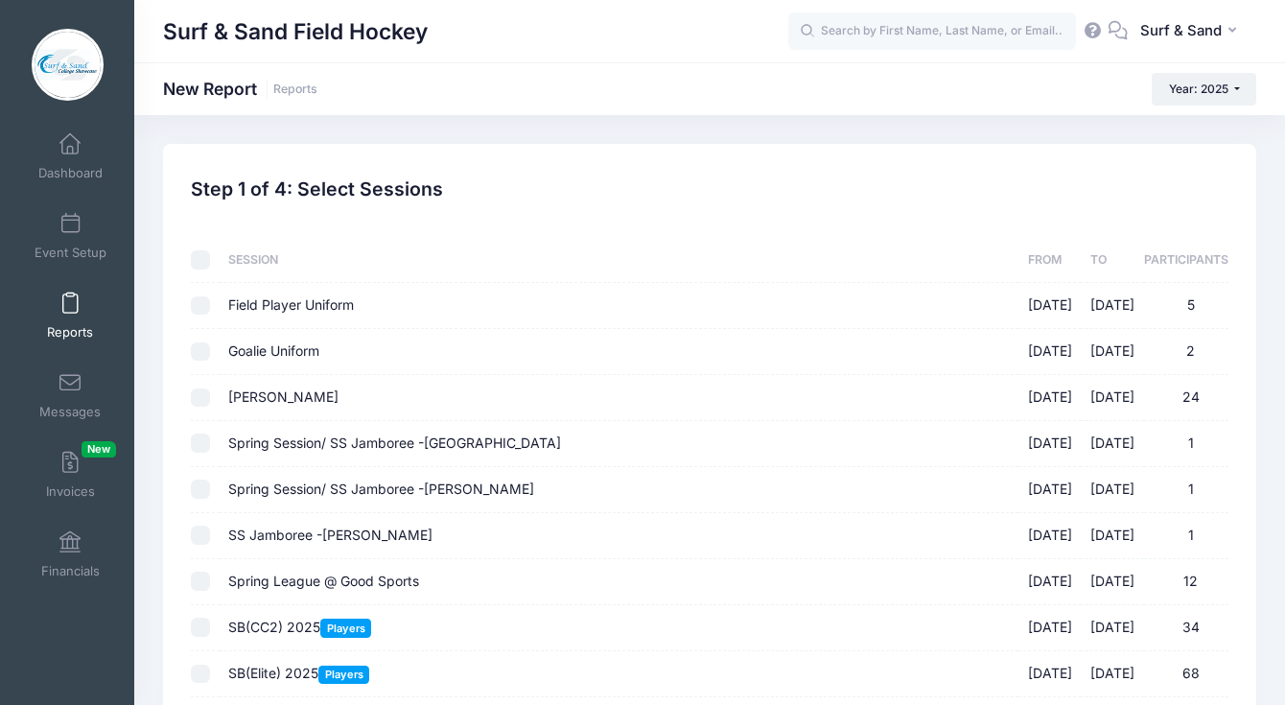
checkbox input "false"
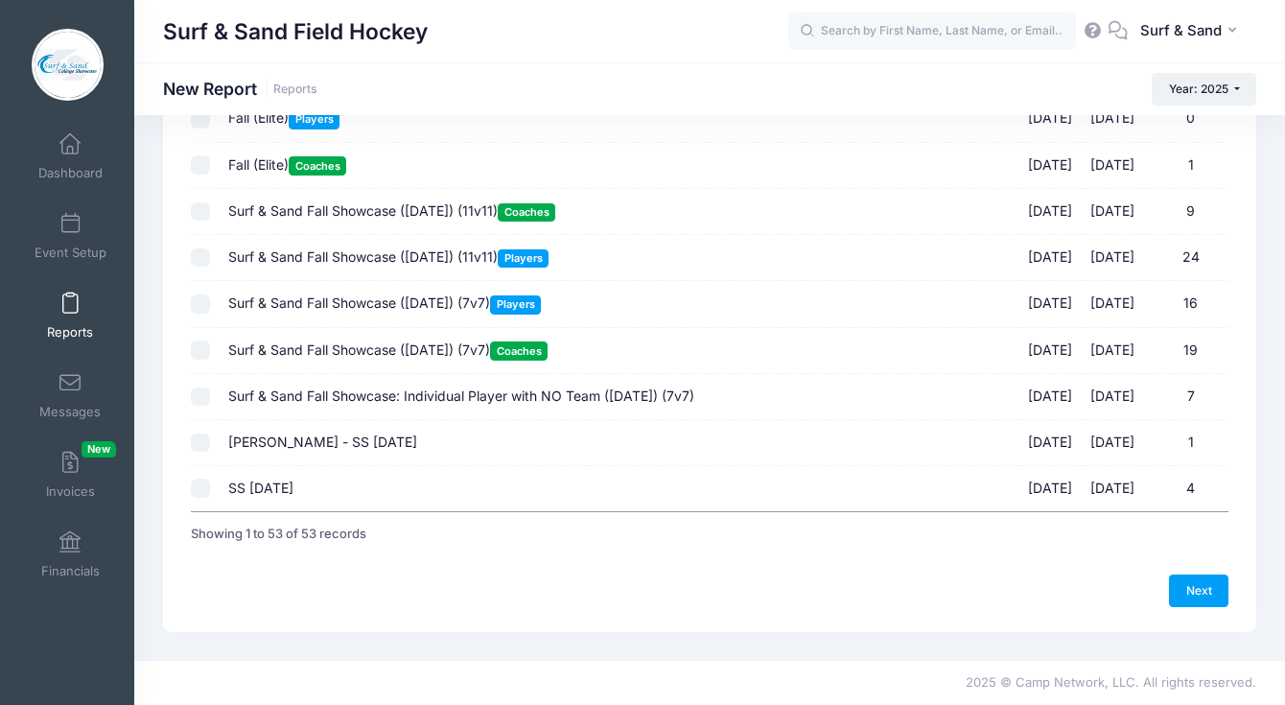
scroll to position [2032, 0]
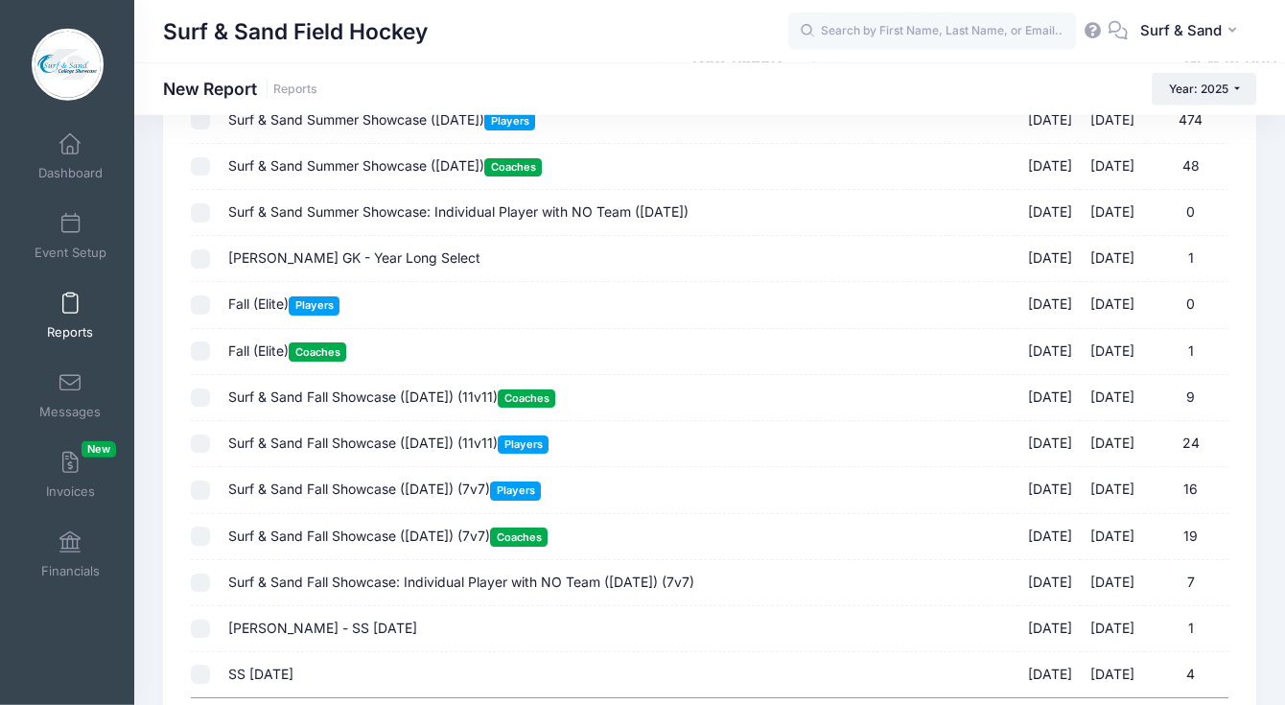
click at [401, 543] on span "Surf & Sand Fall Showcase (Nov 16, 2025) (7v7) Coaches" at bounding box center [387, 535] width 319 height 16
click at [210, 543] on input "Surf & Sand Fall Showcase (Nov 16, 2025) (7v7) Coaches 11/16/2025 - 11/16/2025 …" at bounding box center [200, 535] width 19 height 19
checkbox input "true"
click at [420, 407] on label "Surf & Sand Fall Showcase (Nov 16, 2025) (11v11) Coaches 11/16/2025 - 11/16/202…" at bounding box center [618, 397] width 780 height 20
click at [210, 407] on input "Surf & Sand Fall Showcase (Nov 16, 2025) (11v11) Coaches 11/16/2025 - 11/16/202…" at bounding box center [200, 397] width 19 height 19
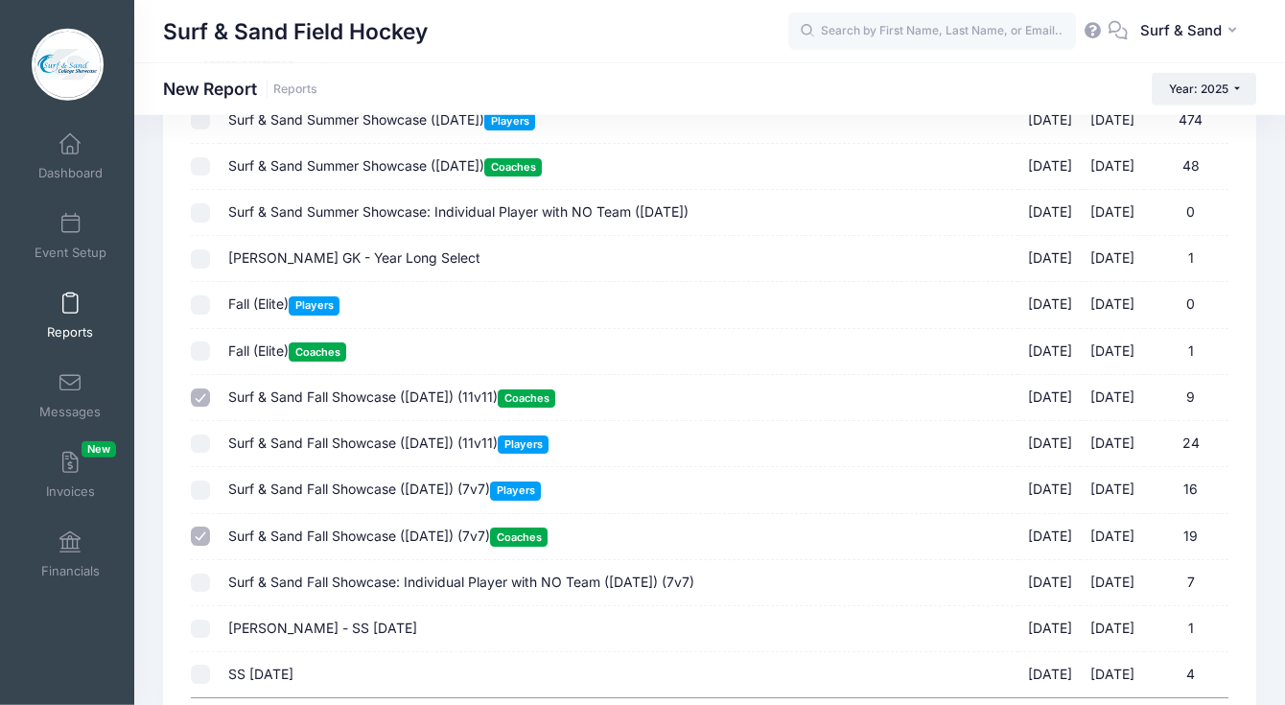
click at [420, 407] on label "Surf & Sand Fall Showcase (Nov 16, 2025) (11v11) Coaches 11/16/2025 - 11/16/202…" at bounding box center [618, 397] width 780 height 20
click at [210, 407] on input "Surf & Sand Fall Showcase (Nov 16, 2025) (11v11) Coaches 11/16/2025 - 11/16/202…" at bounding box center [200, 397] width 19 height 19
checkbox input "false"
click at [404, 533] on label "Surf & Sand Fall Showcase (Nov 16, 2025) (7v7) Coaches 11/16/2025 - 11/16/2025 …" at bounding box center [618, 536] width 780 height 20
click at [210, 533] on input "Surf & Sand Fall Showcase (Nov 16, 2025) (7v7) Coaches 11/16/2025 - 11/16/2025 …" at bounding box center [200, 535] width 19 height 19
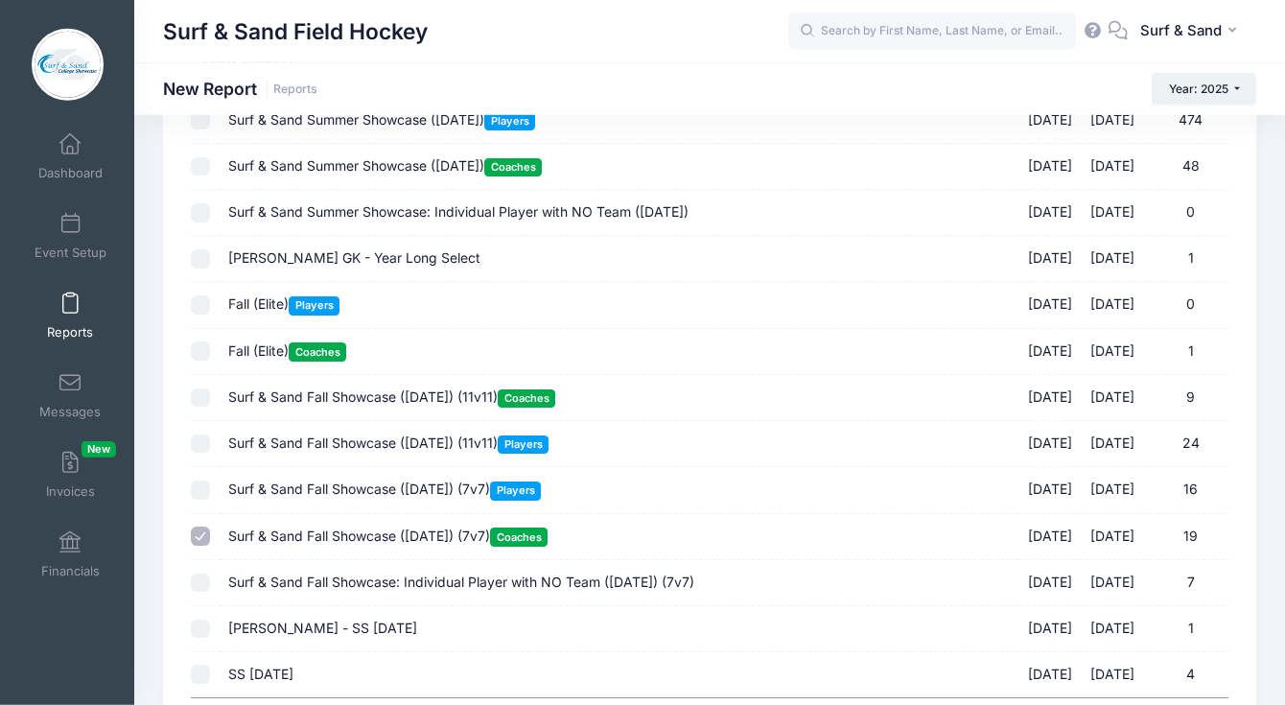
checkbox input "false"
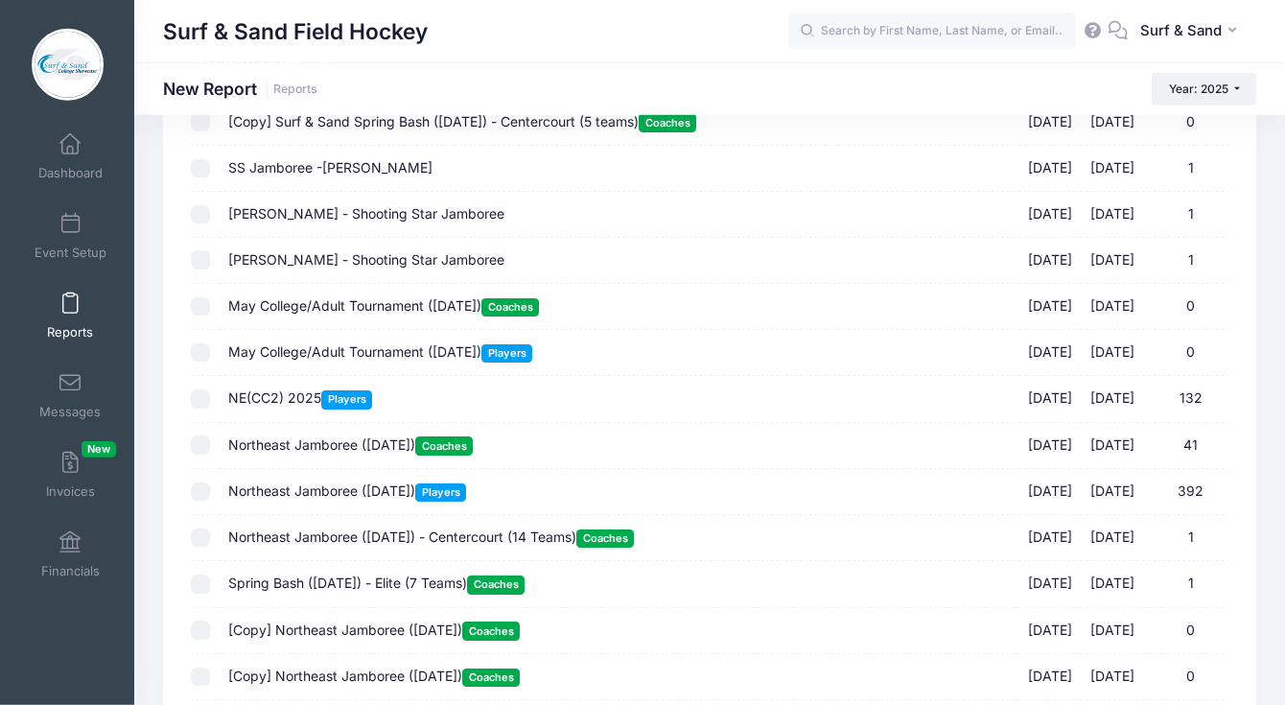
scroll to position [776, 0]
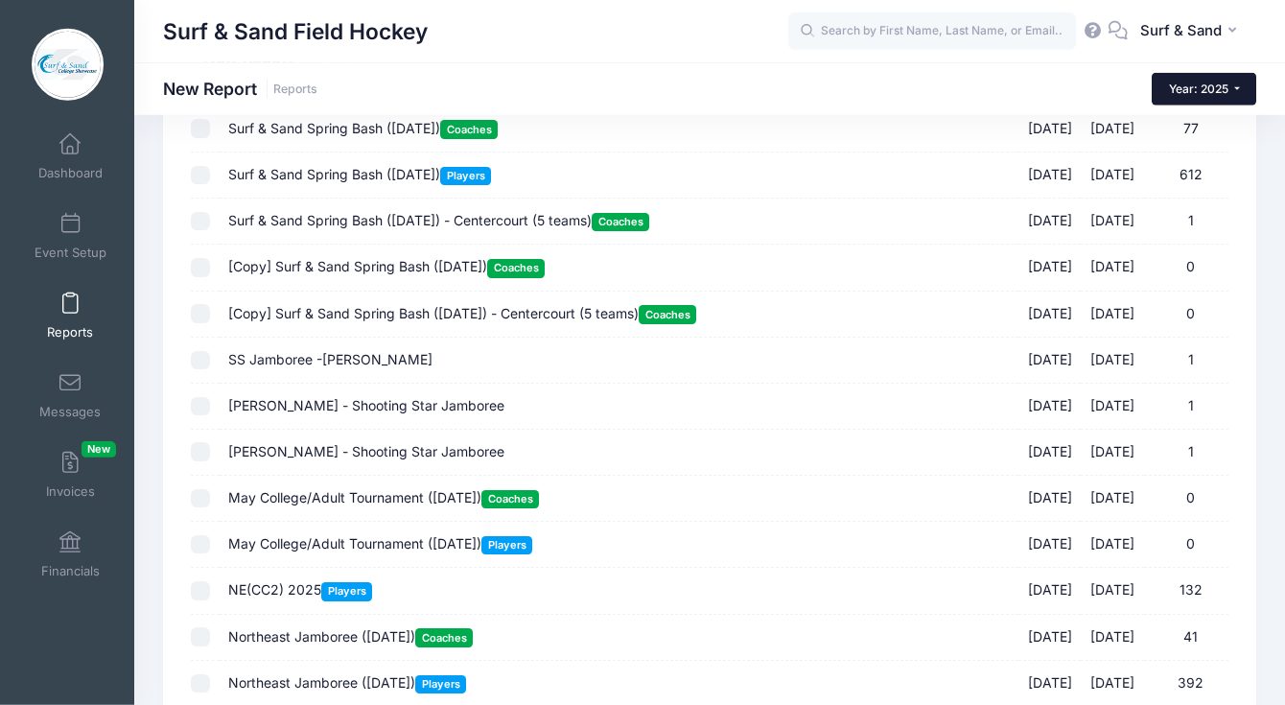
click at [1214, 97] on button "Year: 2025" at bounding box center [1203, 89] width 105 height 33
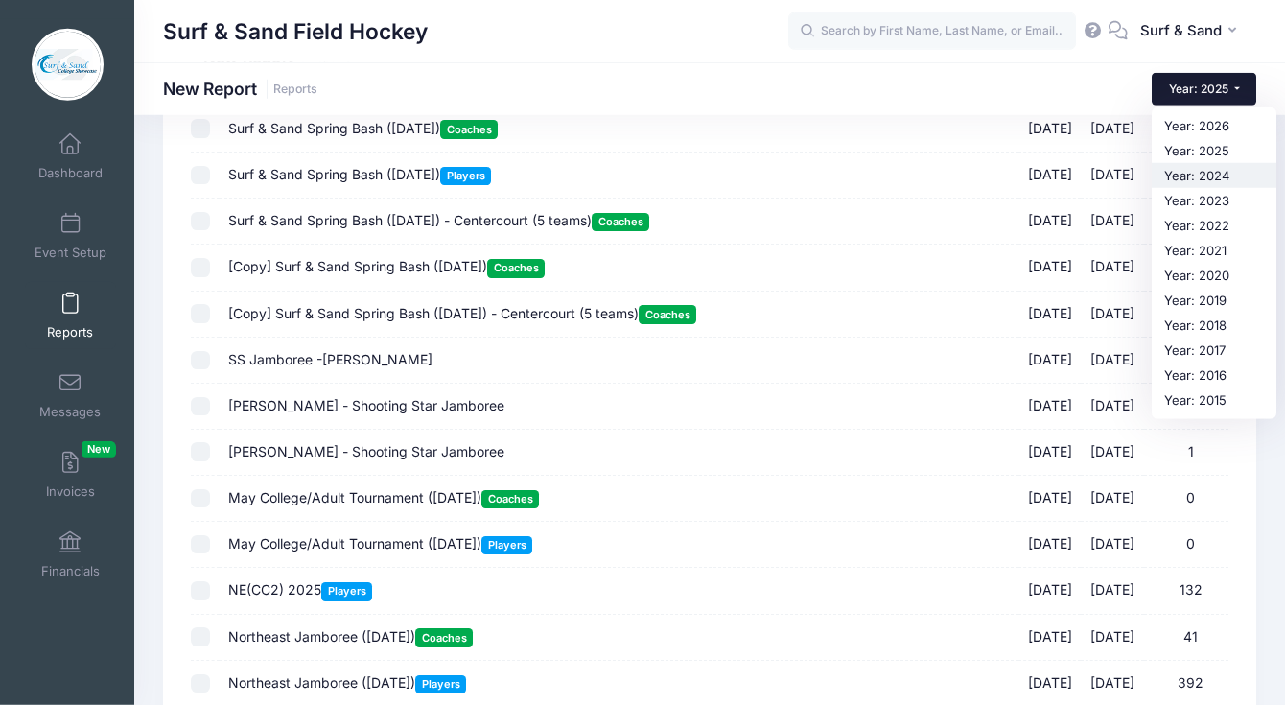
click at [1196, 173] on link "Year: 2024" at bounding box center [1213, 175] width 125 height 25
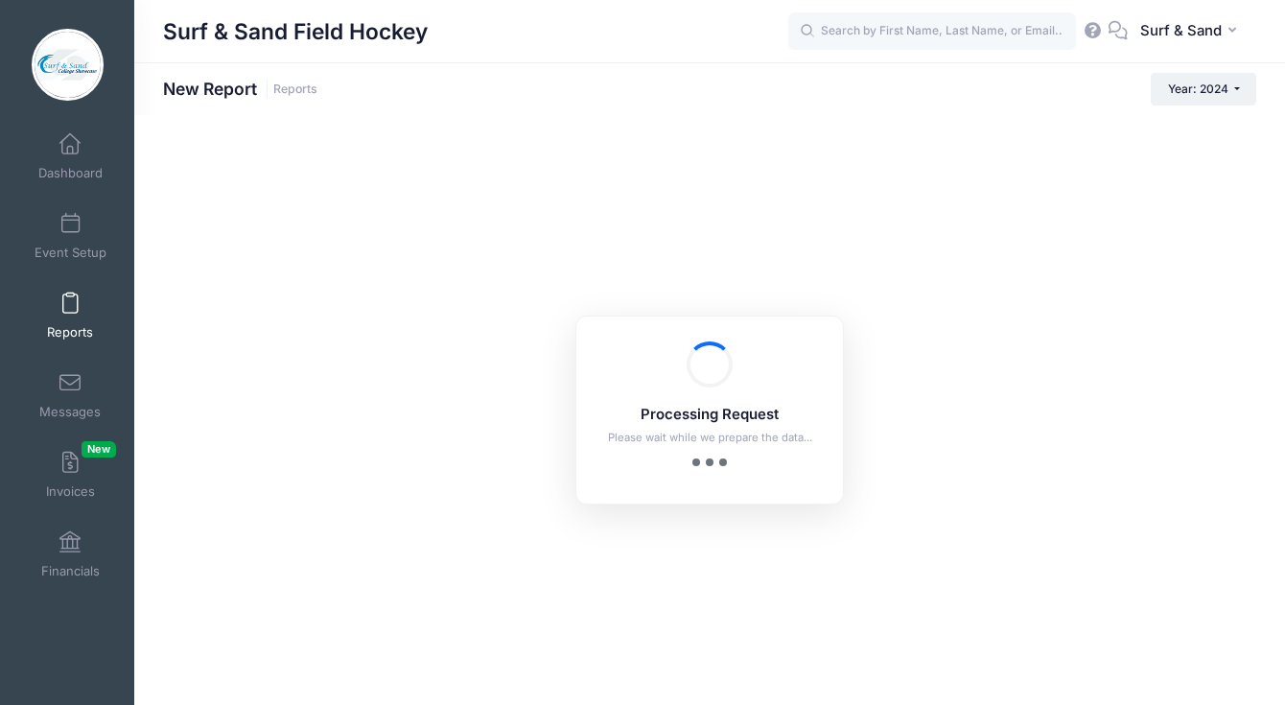
checkbox input "true"
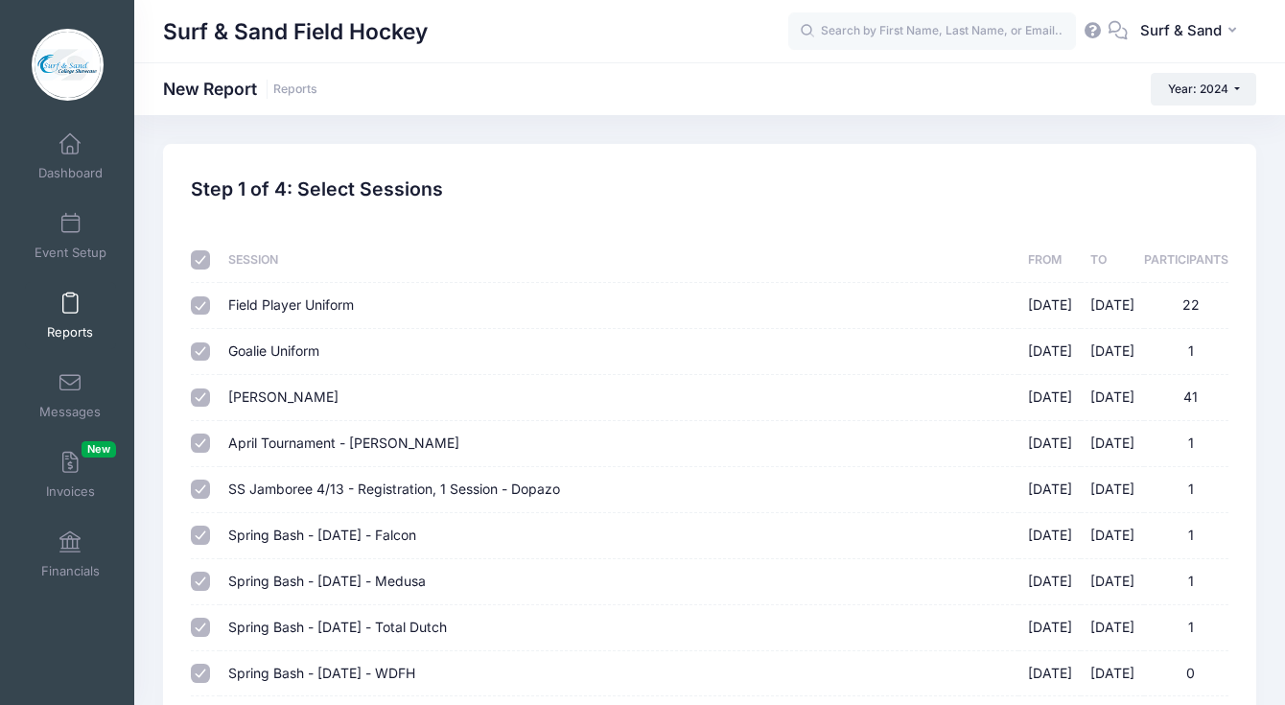
click at [200, 263] on input "checkbox" at bounding box center [200, 259] width 19 height 19
checkbox input "false"
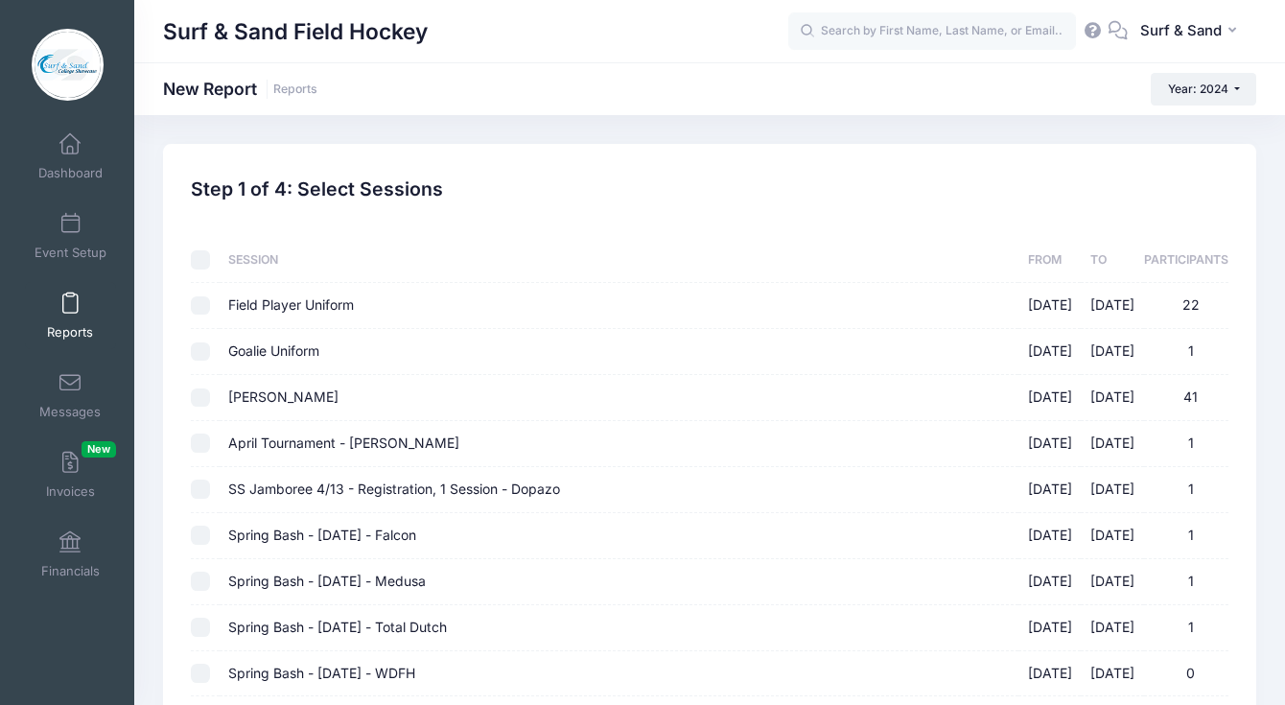
checkbox input "false"
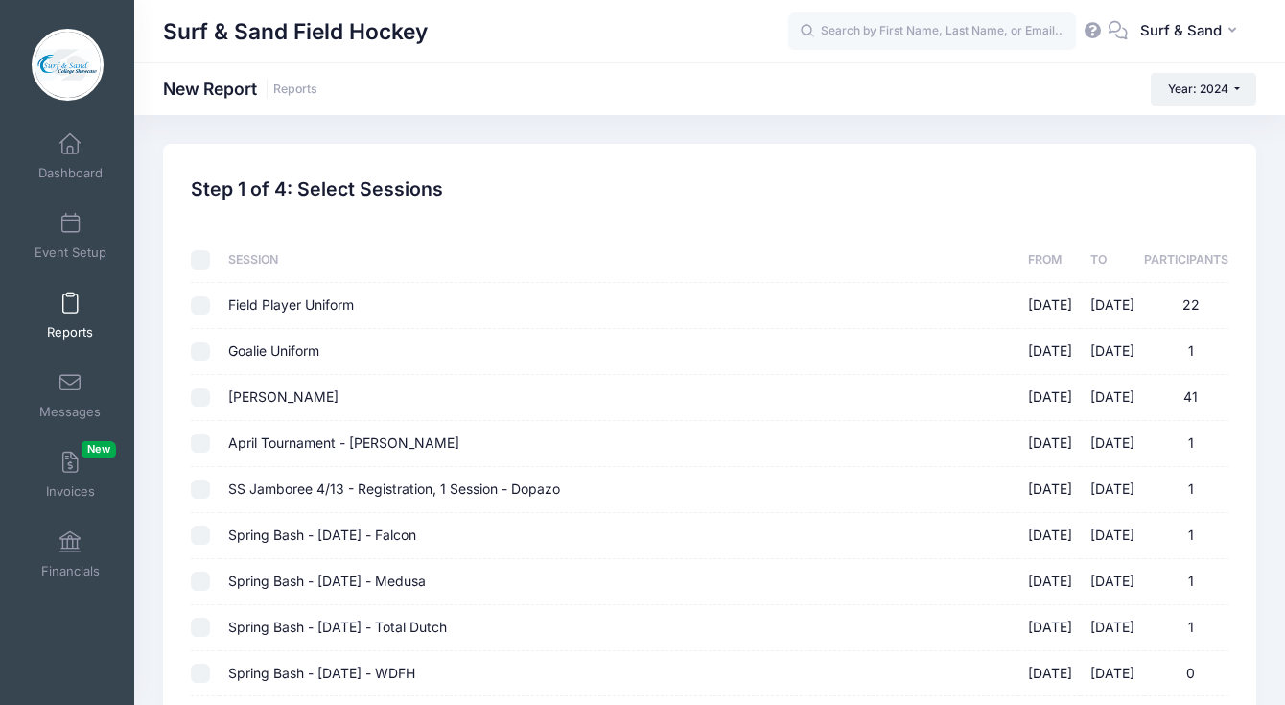
checkbox input "false"
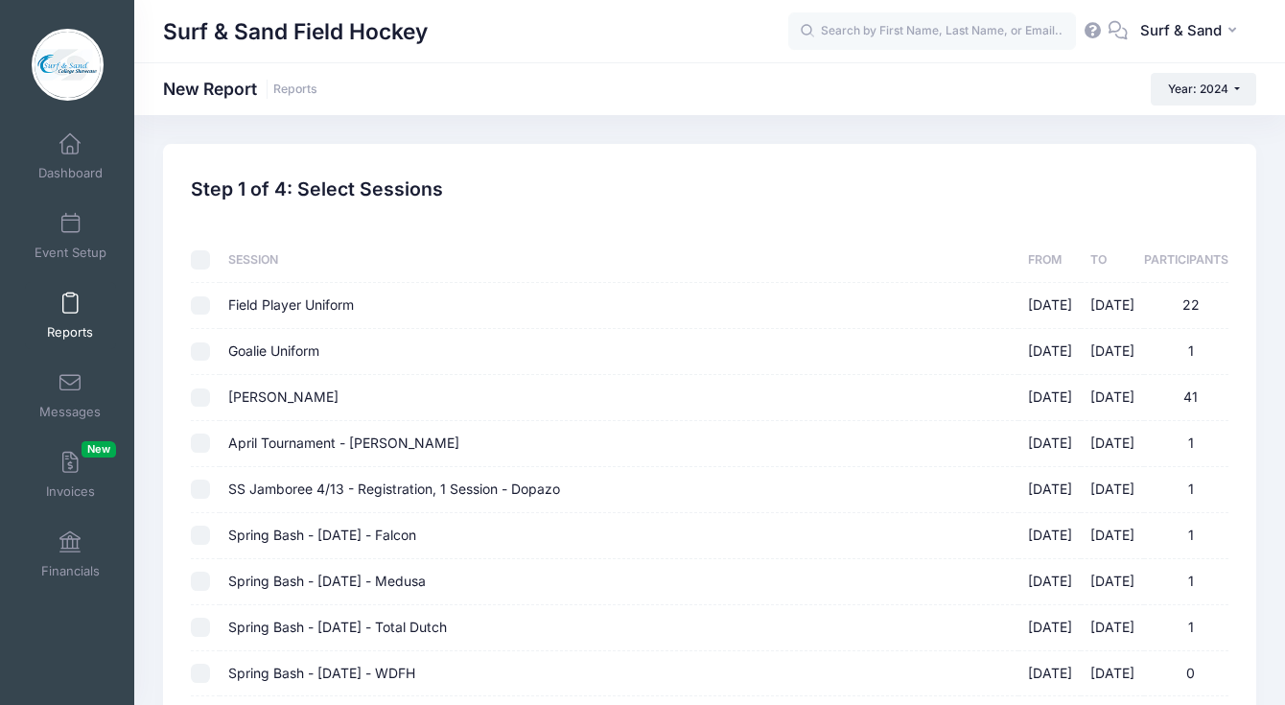
checkbox input "false"
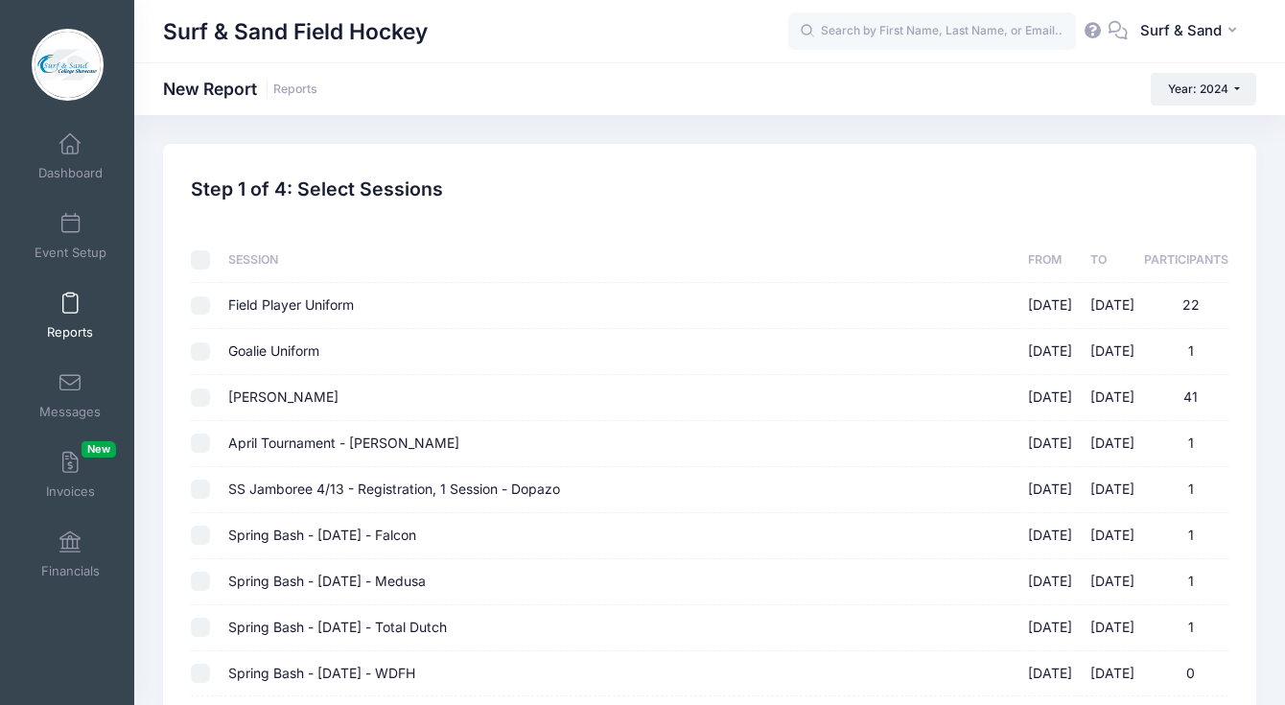
checkbox input "false"
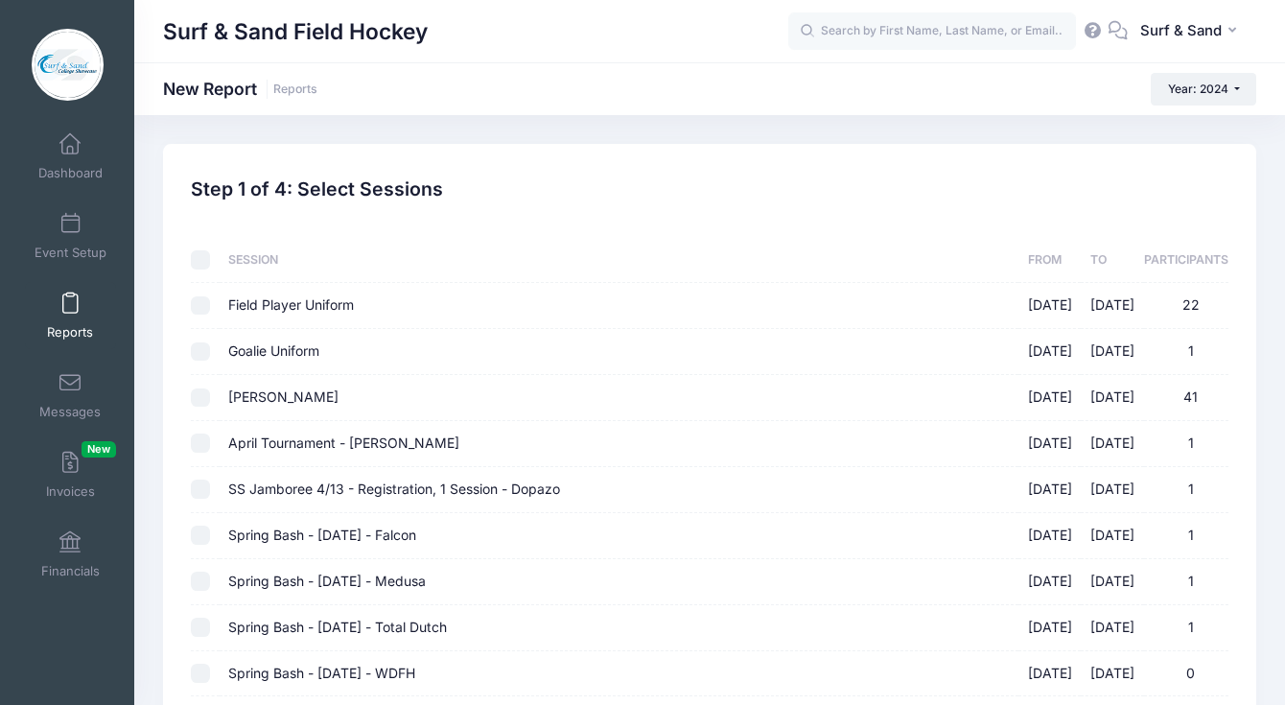
checkbox input "false"
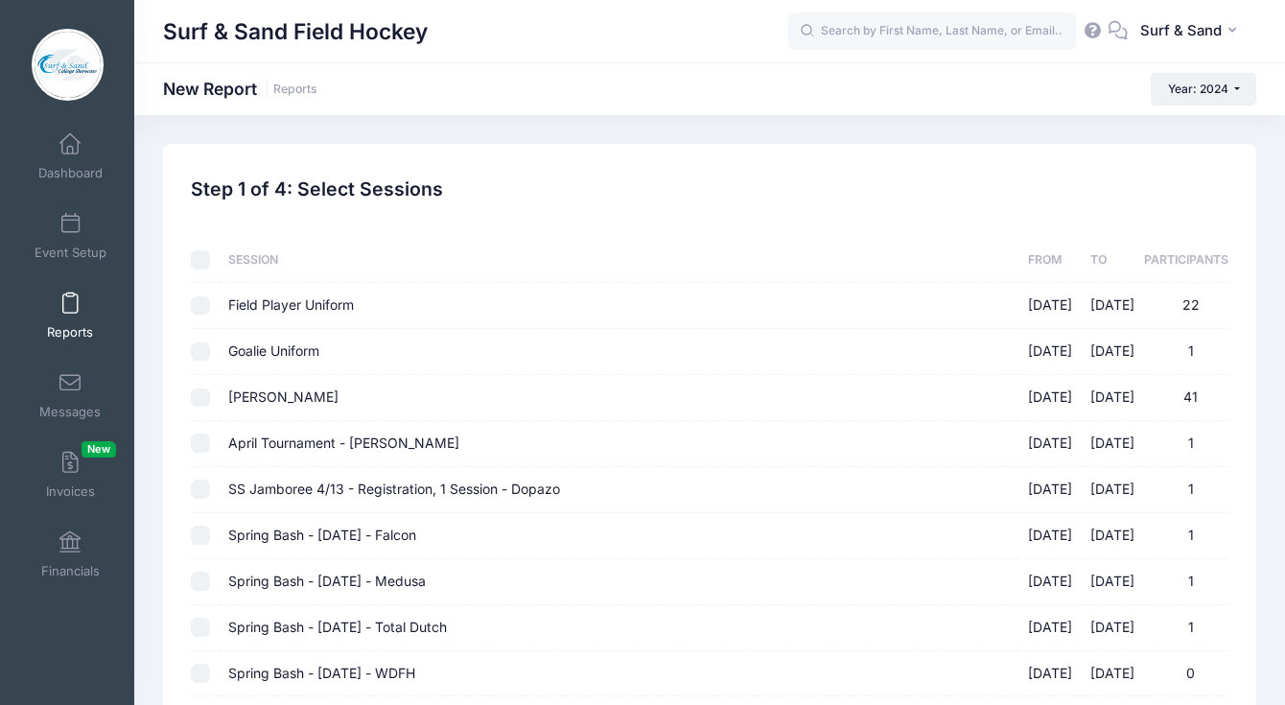
checkbox input "false"
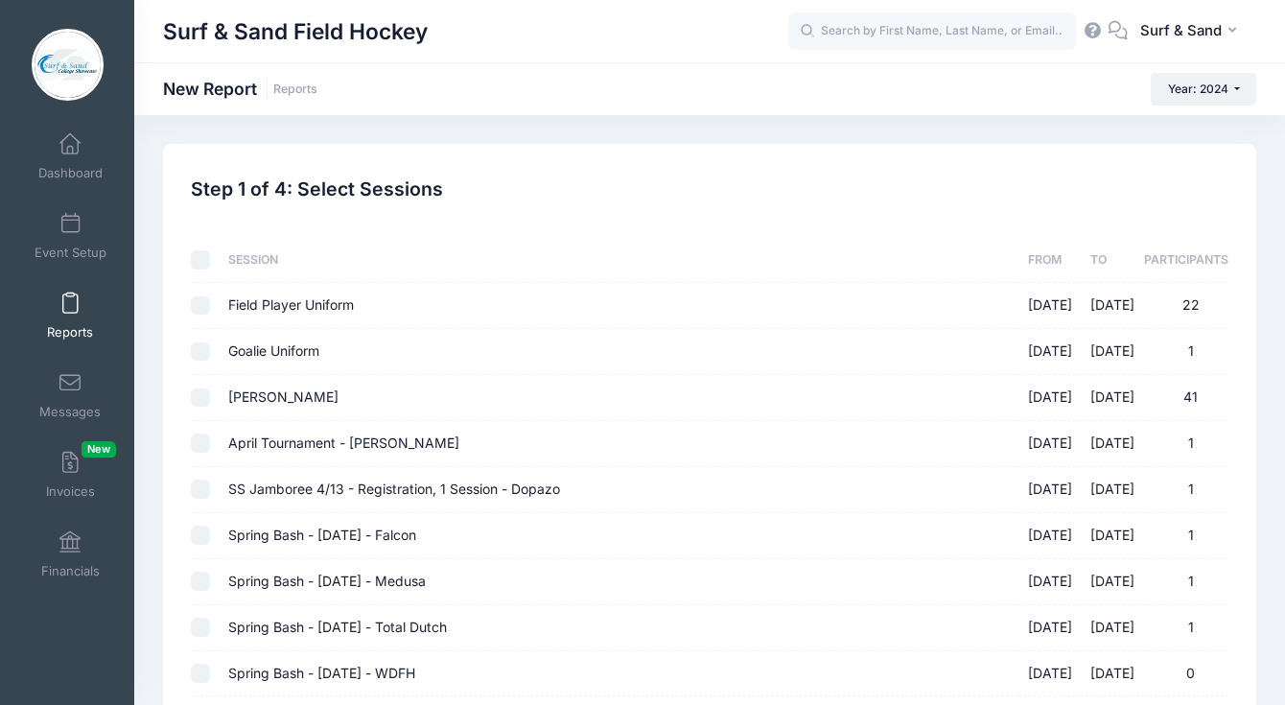
checkbox input "false"
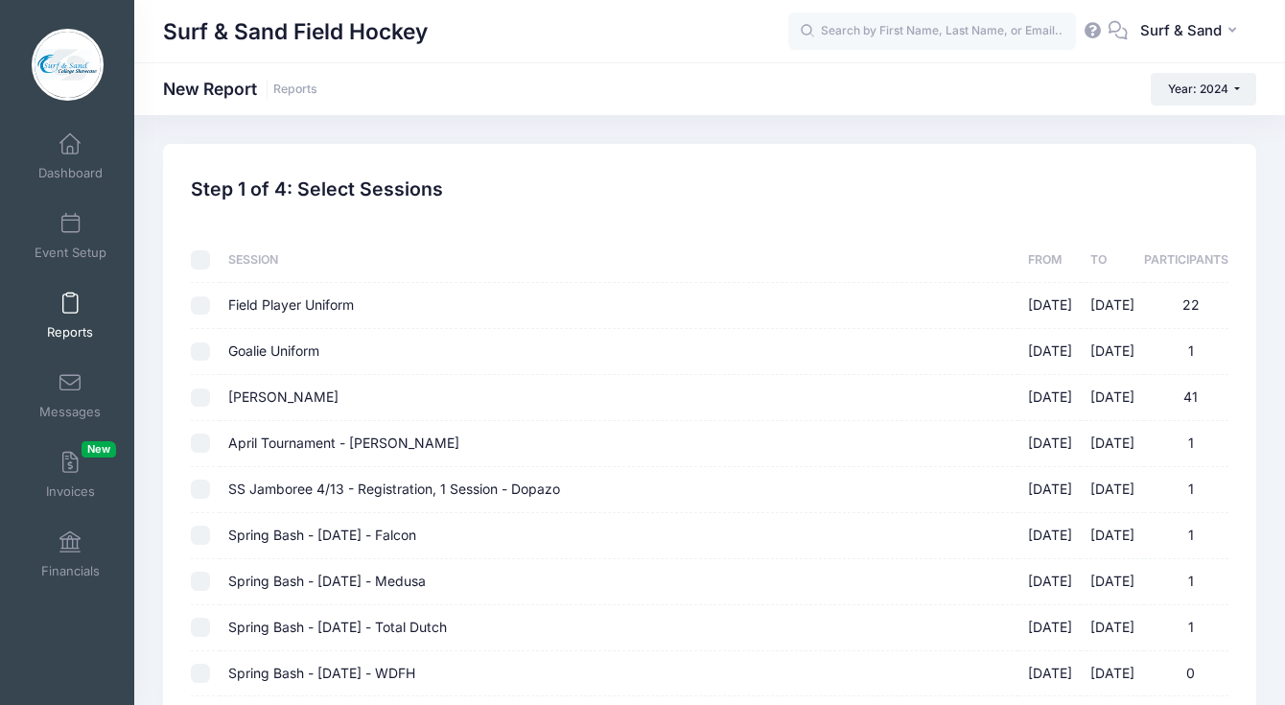
checkbox input "false"
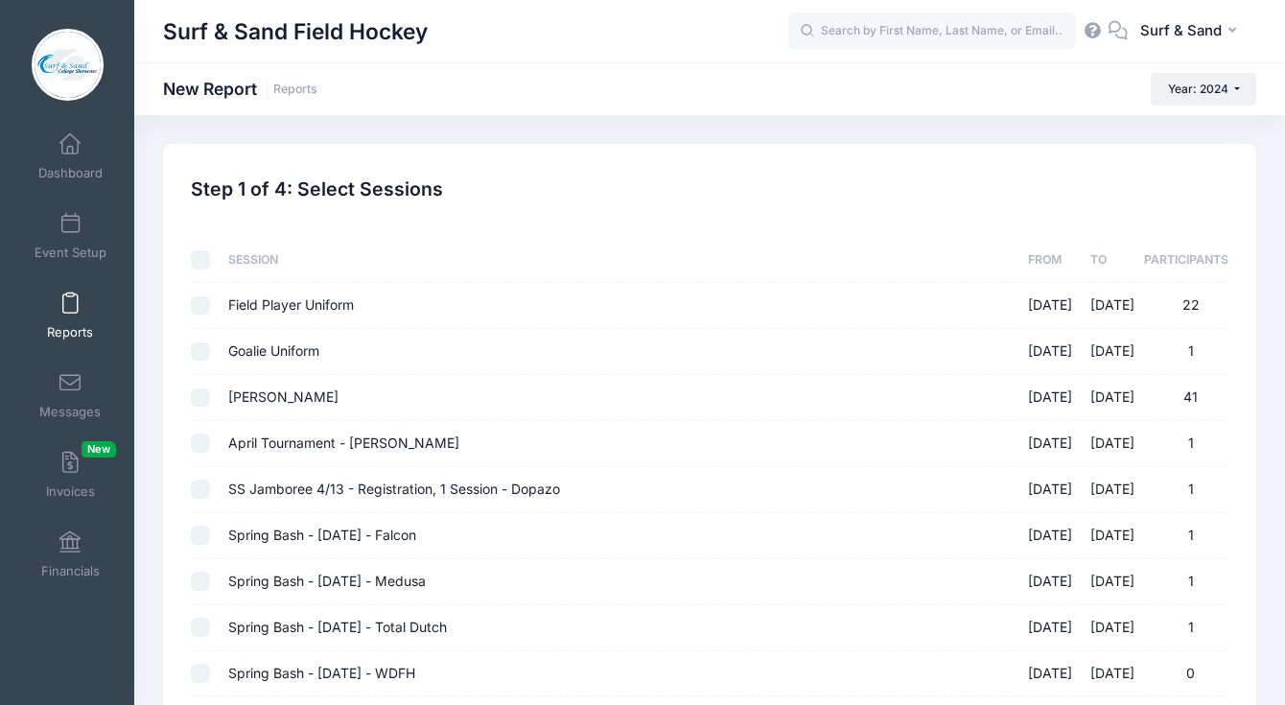
checkbox input "false"
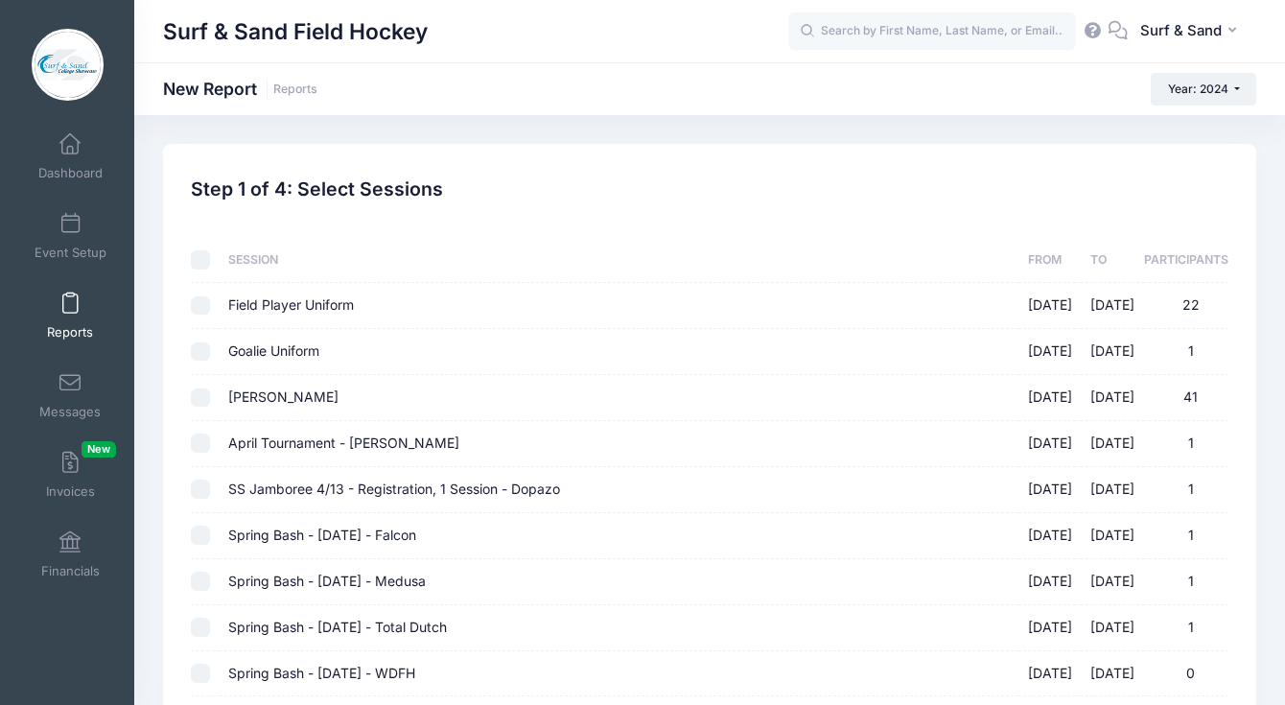
checkbox input "false"
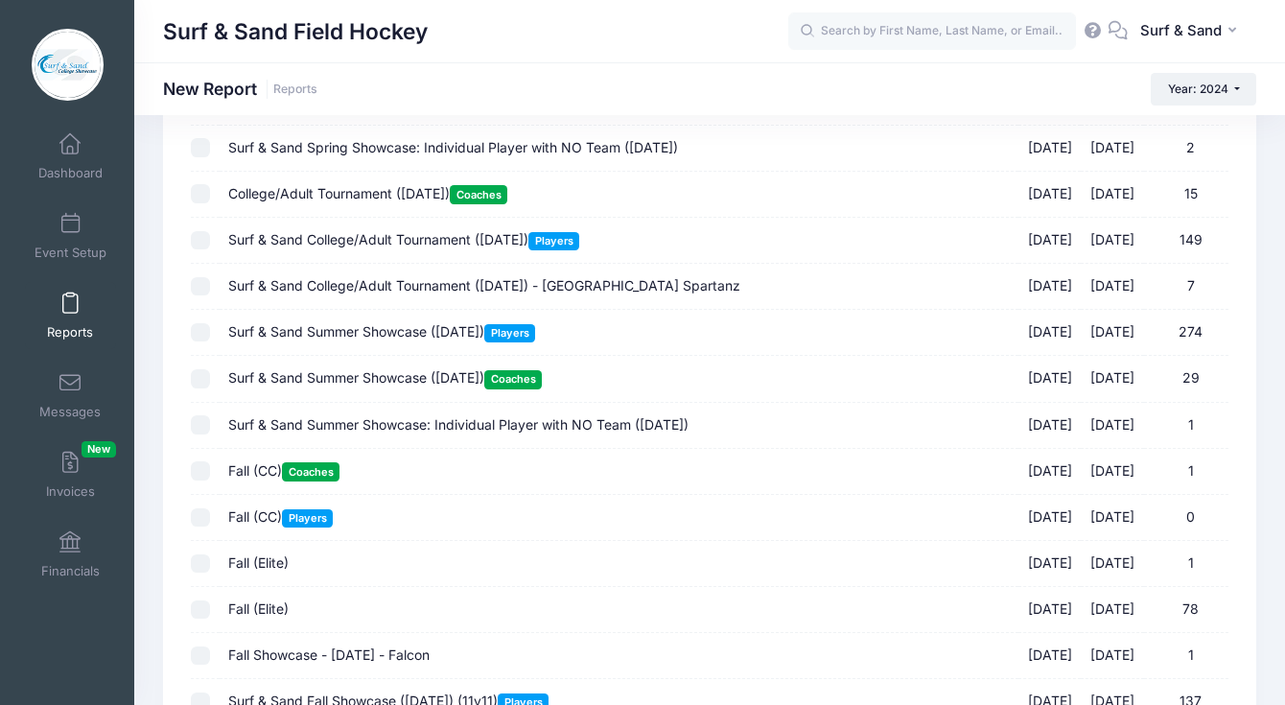
scroll to position [2034, 0]
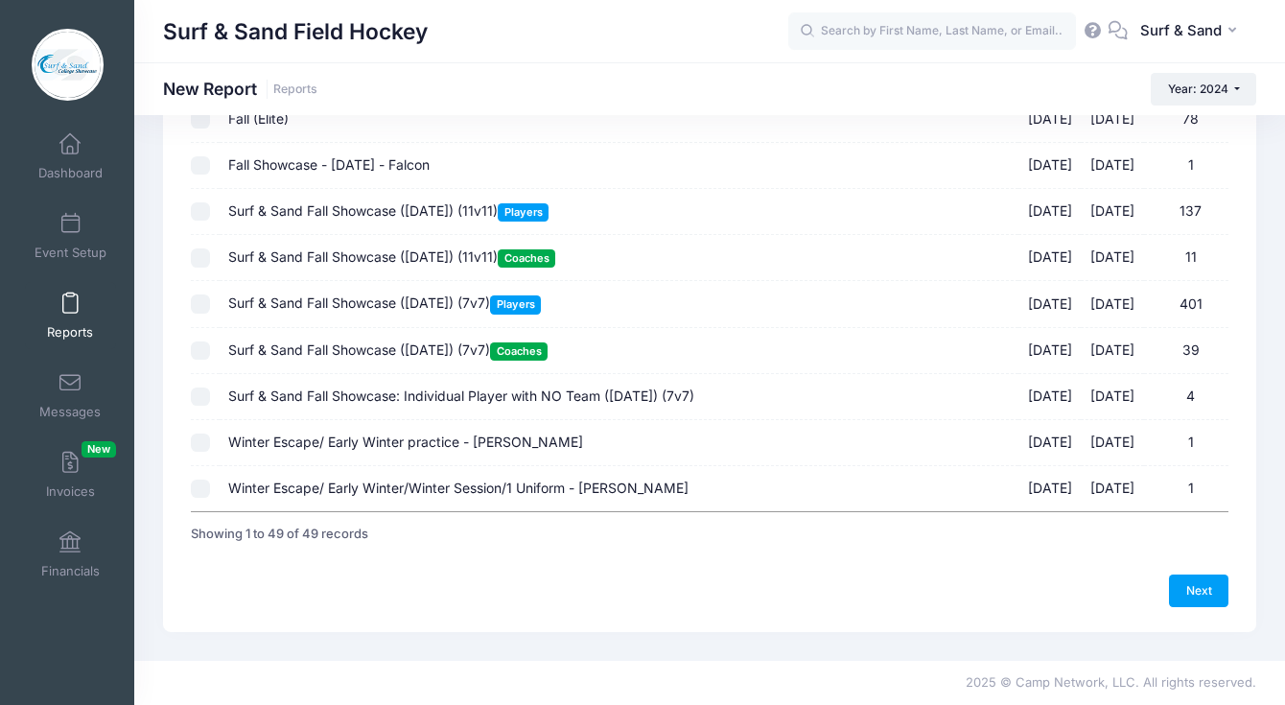
click at [380, 261] on span "Surf & Sand Fall Showcase (Nov 17, 2024) (11v11) Coaches" at bounding box center [391, 256] width 327 height 16
click at [210, 261] on input "Surf & Sand Fall Showcase (Nov 17, 2024) (11v11) Coaches 11/17/2024 - 11/17/202…" at bounding box center [200, 257] width 19 height 19
checkbox input "true"
click at [376, 346] on span "Surf & Sand Fall Showcase (Nov 17, 2024) (7v7) Coaches" at bounding box center [387, 349] width 319 height 16
click at [210, 346] on input "Surf & Sand Fall Showcase (Nov 17, 2024) (7v7) Coaches 11/17/2024 - 11/17/2024 …" at bounding box center [200, 350] width 19 height 19
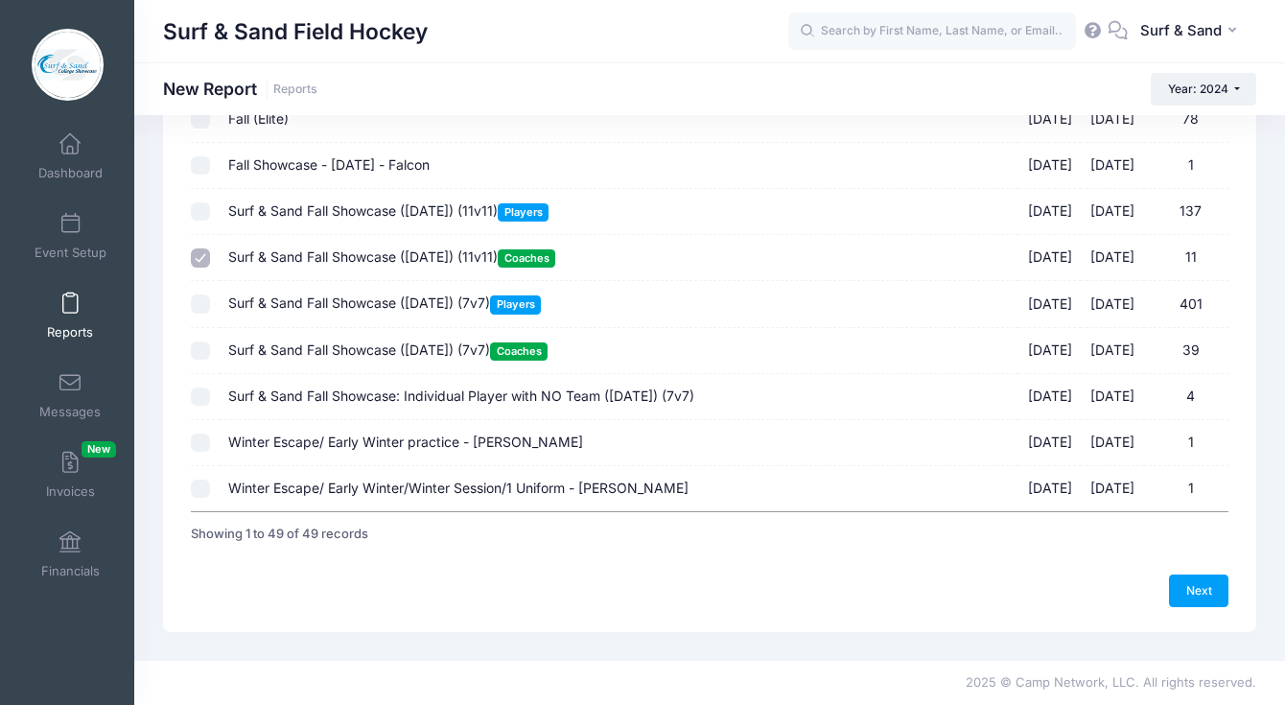
checkbox input "true"
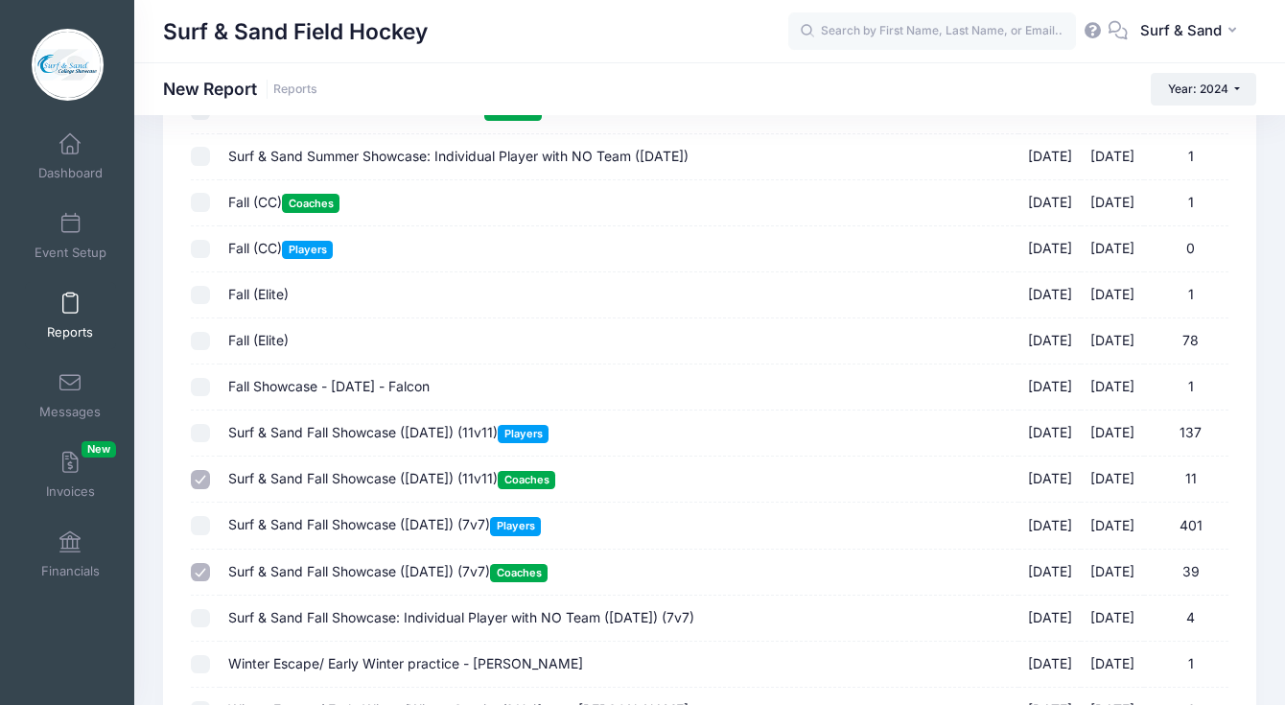
scroll to position [1807, 0]
click at [275, 204] on span "Fall (CC) Coaches" at bounding box center [283, 203] width 111 height 16
click at [210, 204] on input "Fall (CC) Coaches 11/17/2024 - 11/17/2024 1" at bounding box center [200, 203] width 19 height 19
checkbox input "true"
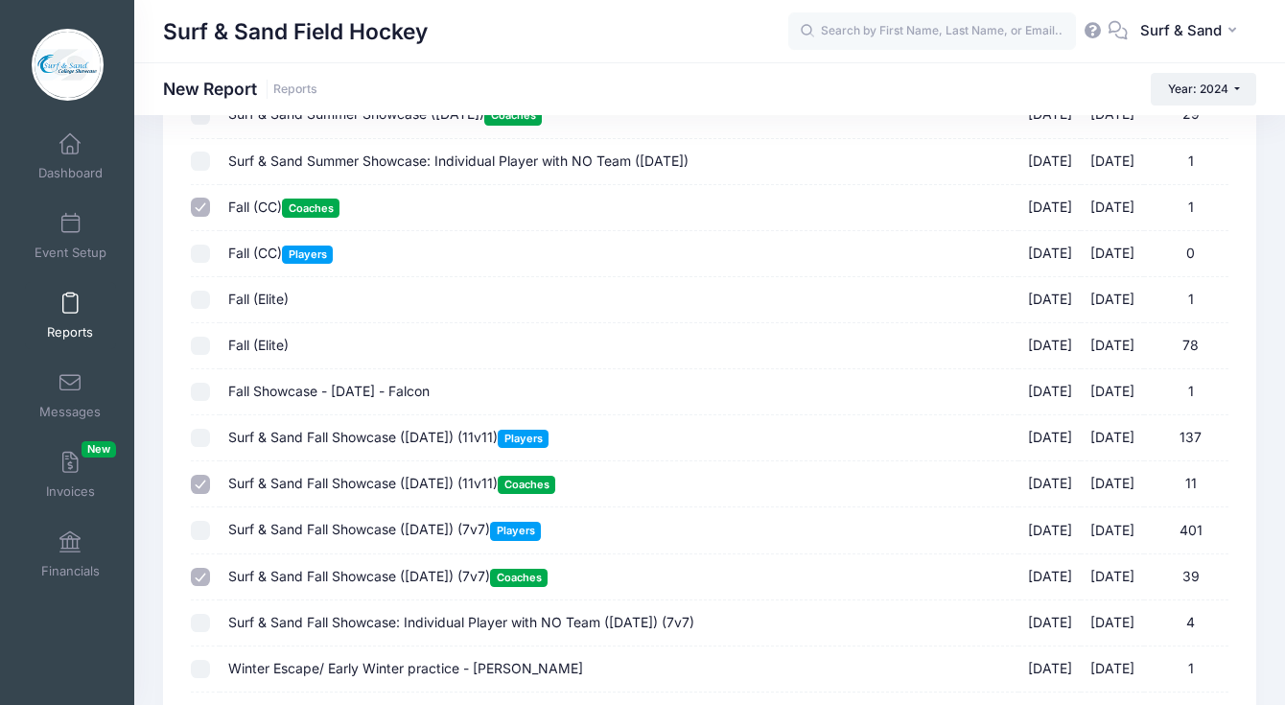
scroll to position [1977, 0]
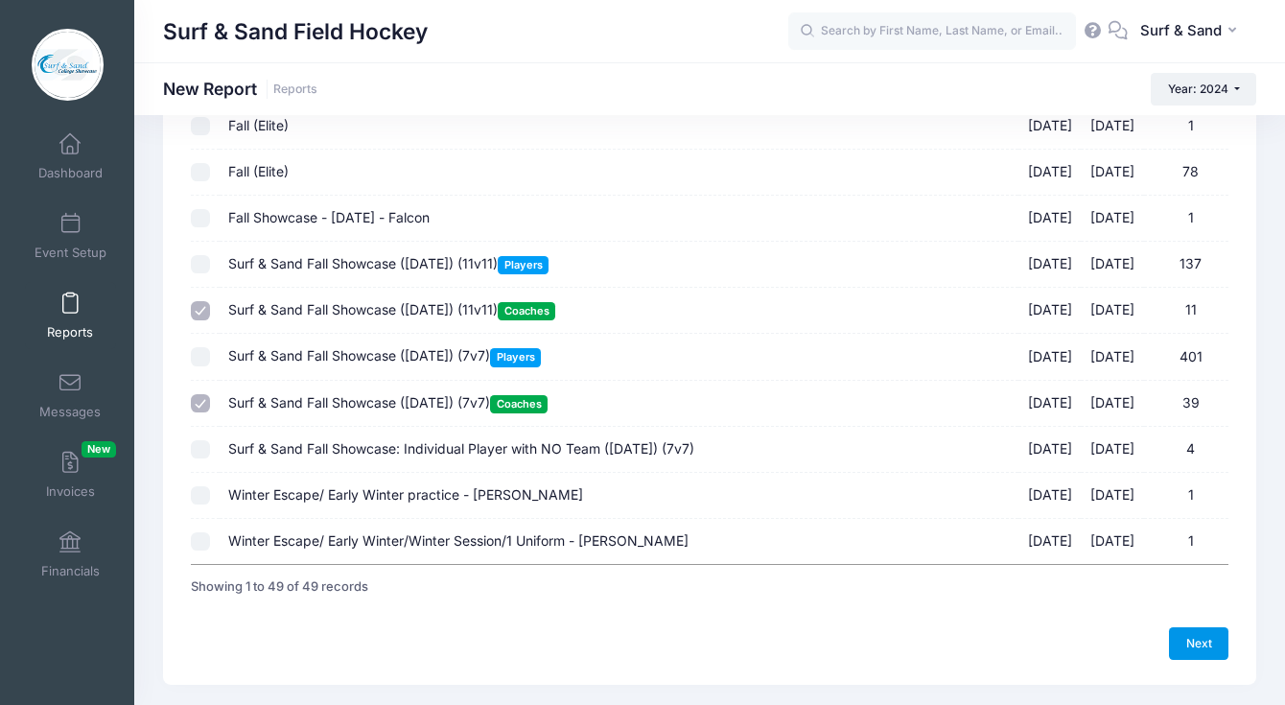
click at [1193, 649] on link "Next" at bounding box center [1198, 643] width 59 height 33
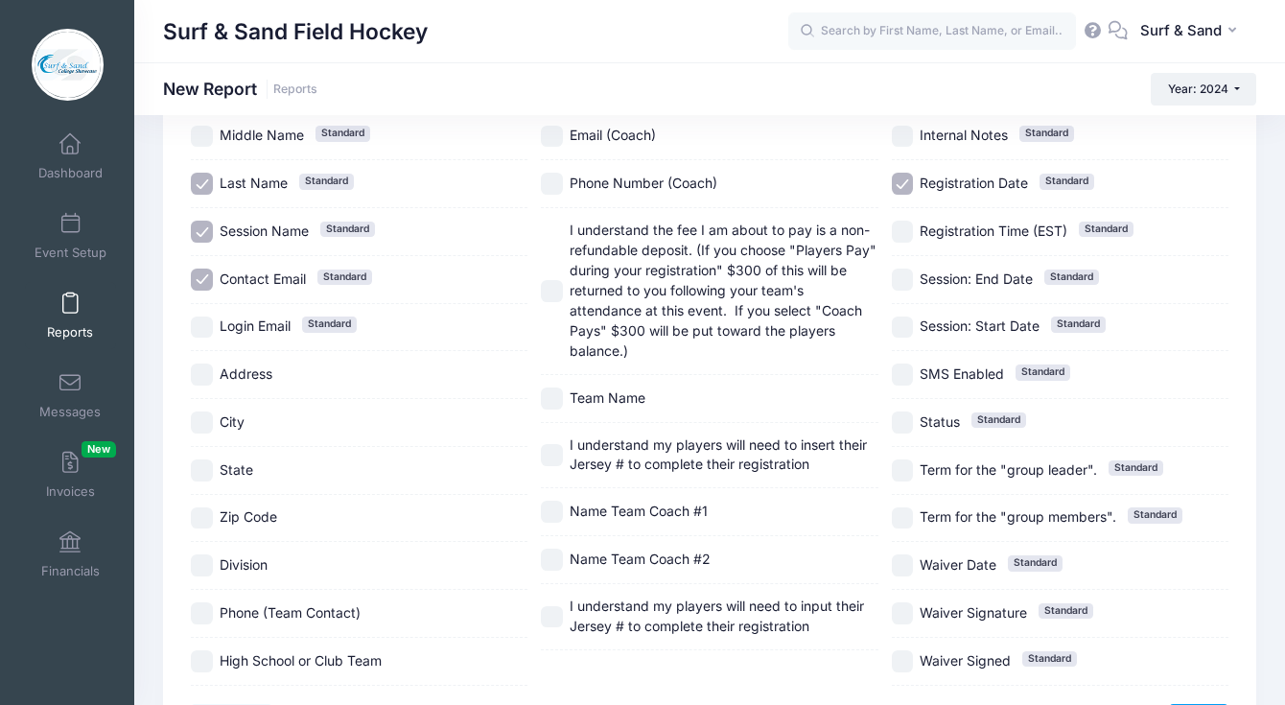
scroll to position [331, 0]
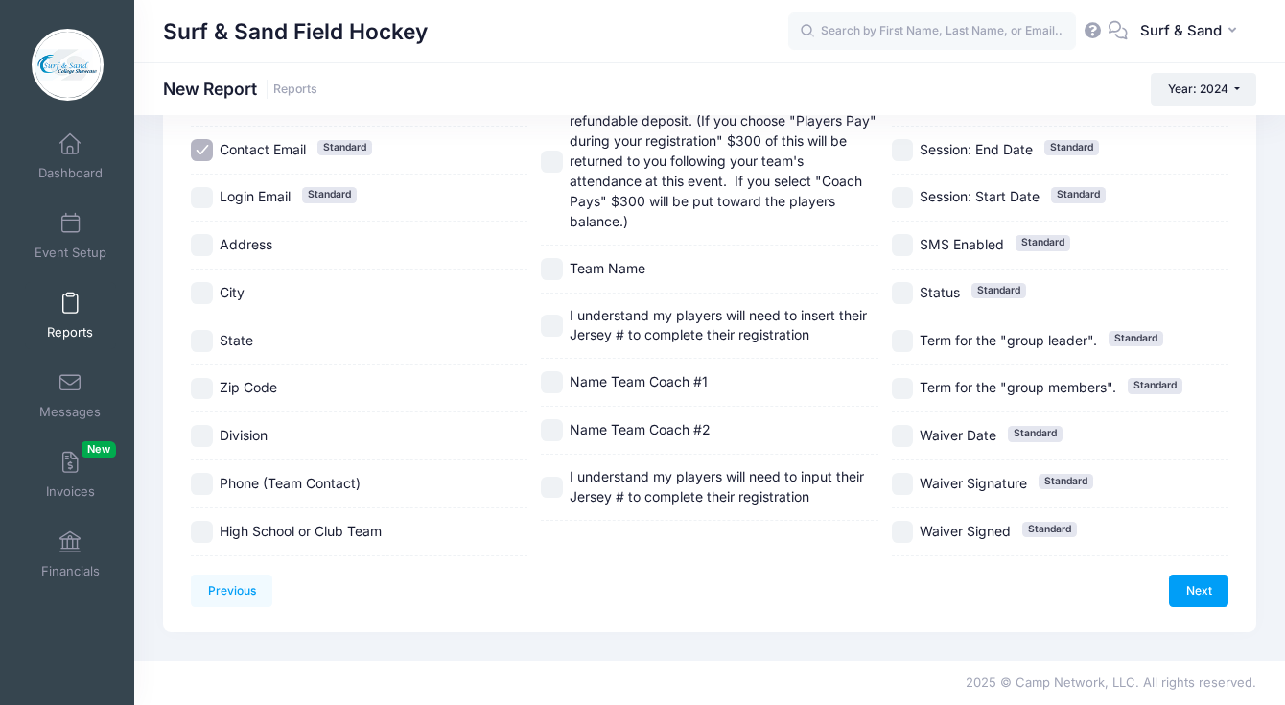
click at [267, 431] on span "Division" at bounding box center [244, 435] width 48 height 16
checkbox input "true"
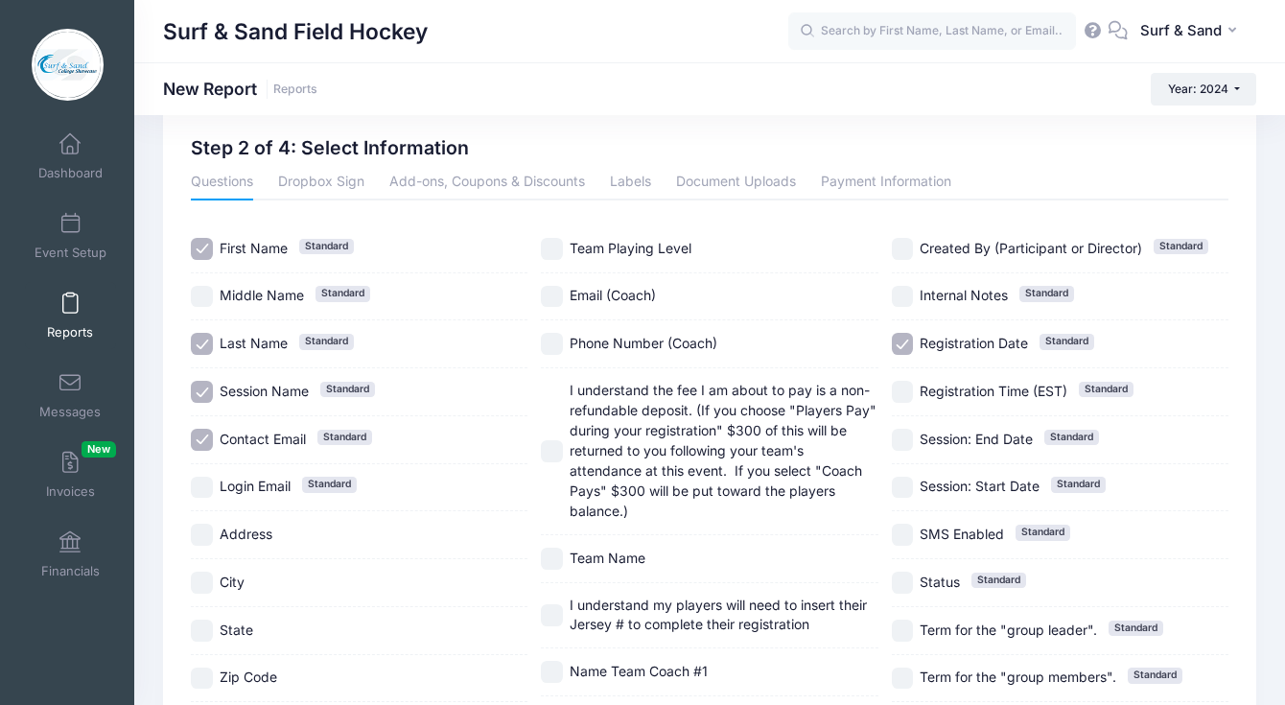
scroll to position [73, 0]
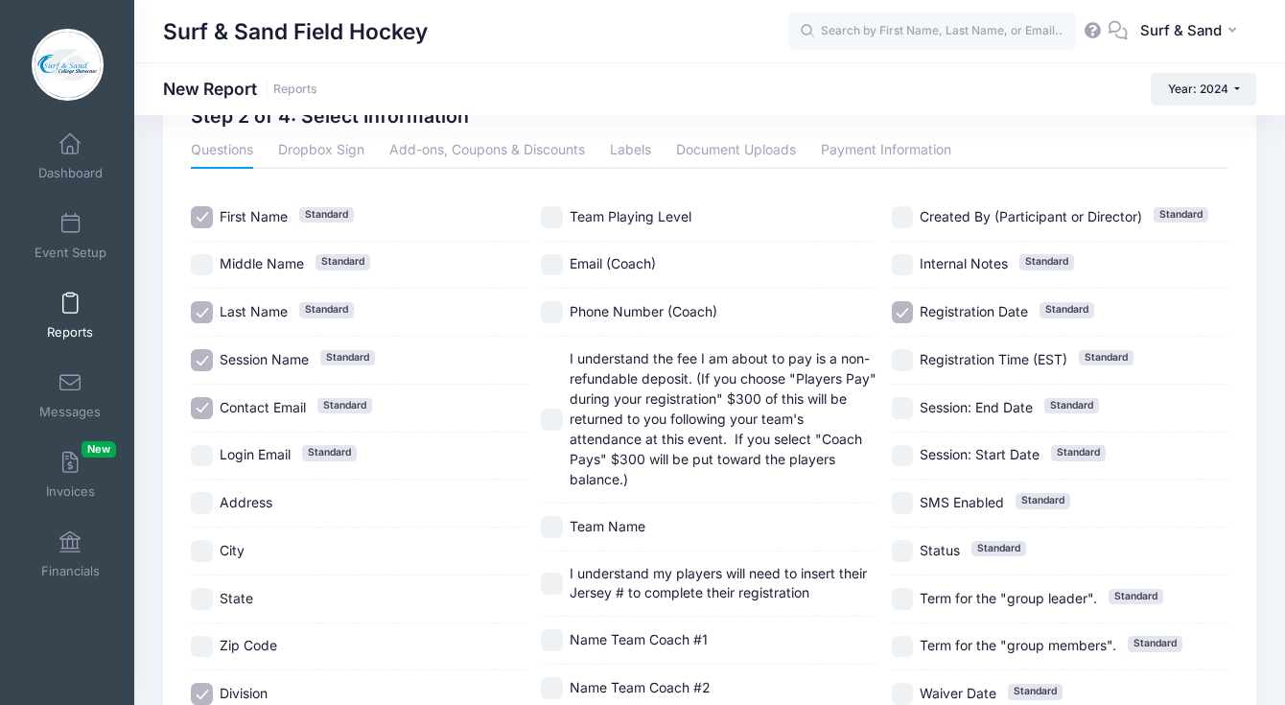
click at [628, 522] on span "Team Name" at bounding box center [608, 526] width 76 height 16
checkbox input "true"
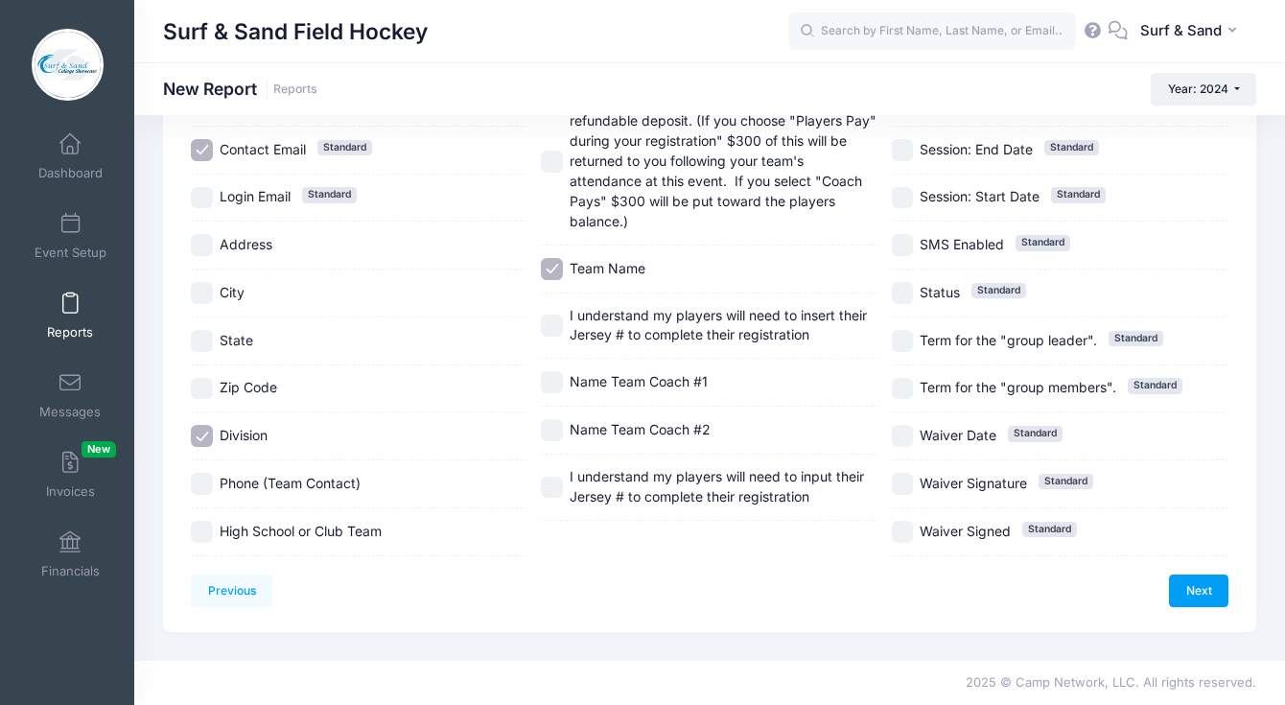
click at [223, 280] on div "City" at bounding box center [359, 293] width 337 height 48
checkbox input "true"
click at [236, 341] on span "State" at bounding box center [237, 340] width 34 height 16
checkbox input "true"
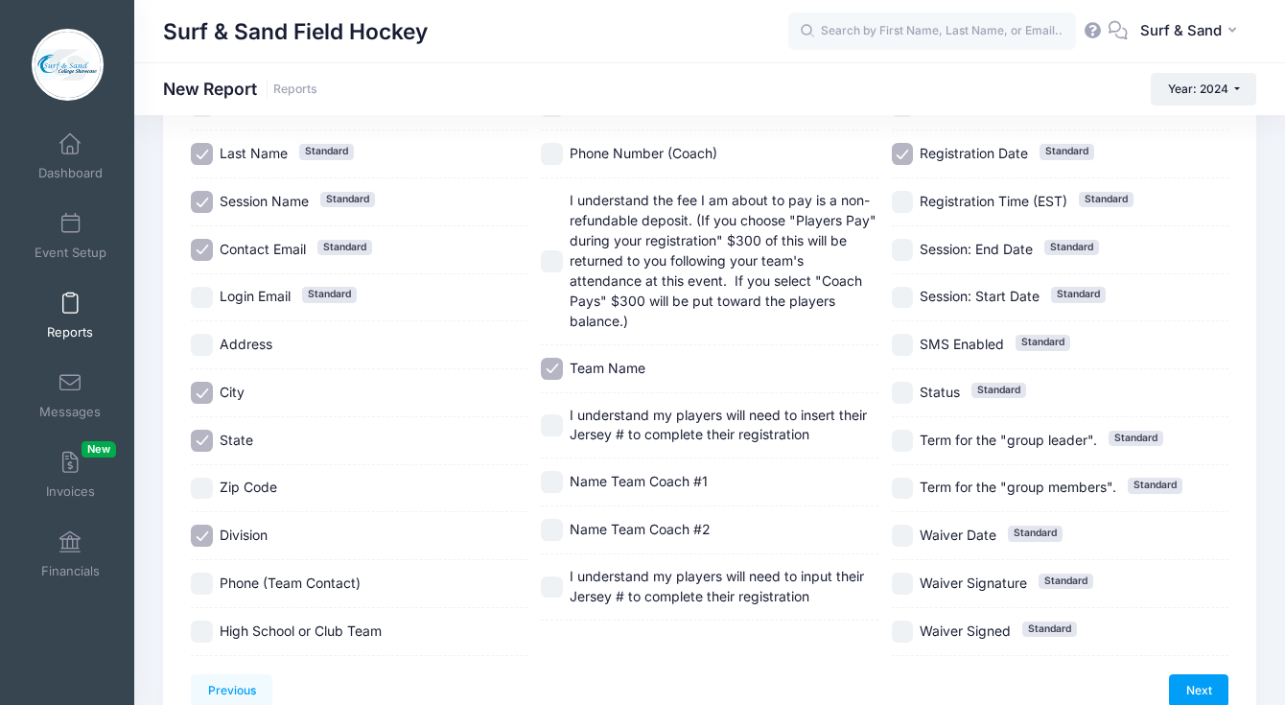
scroll to position [294, 0]
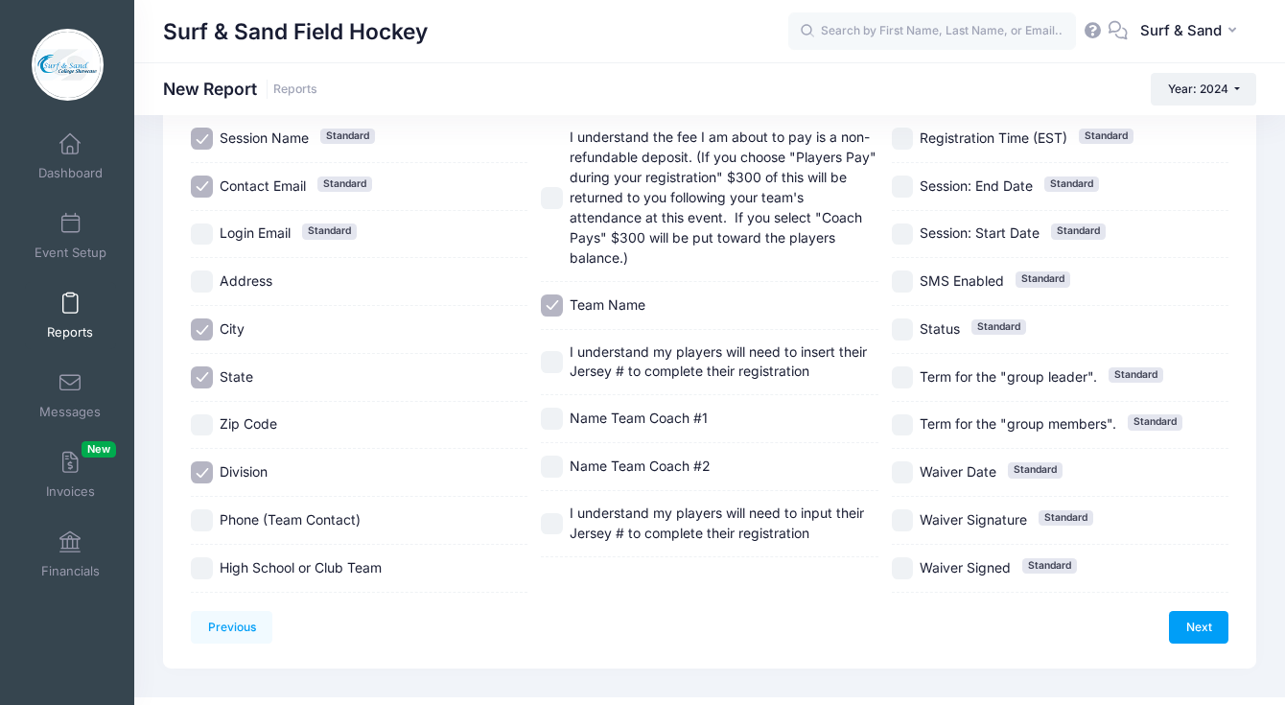
click at [1167, 636] on div "Next" at bounding box center [968, 627] width 519 height 33
click at [1185, 628] on link "Next" at bounding box center [1198, 627] width 59 height 33
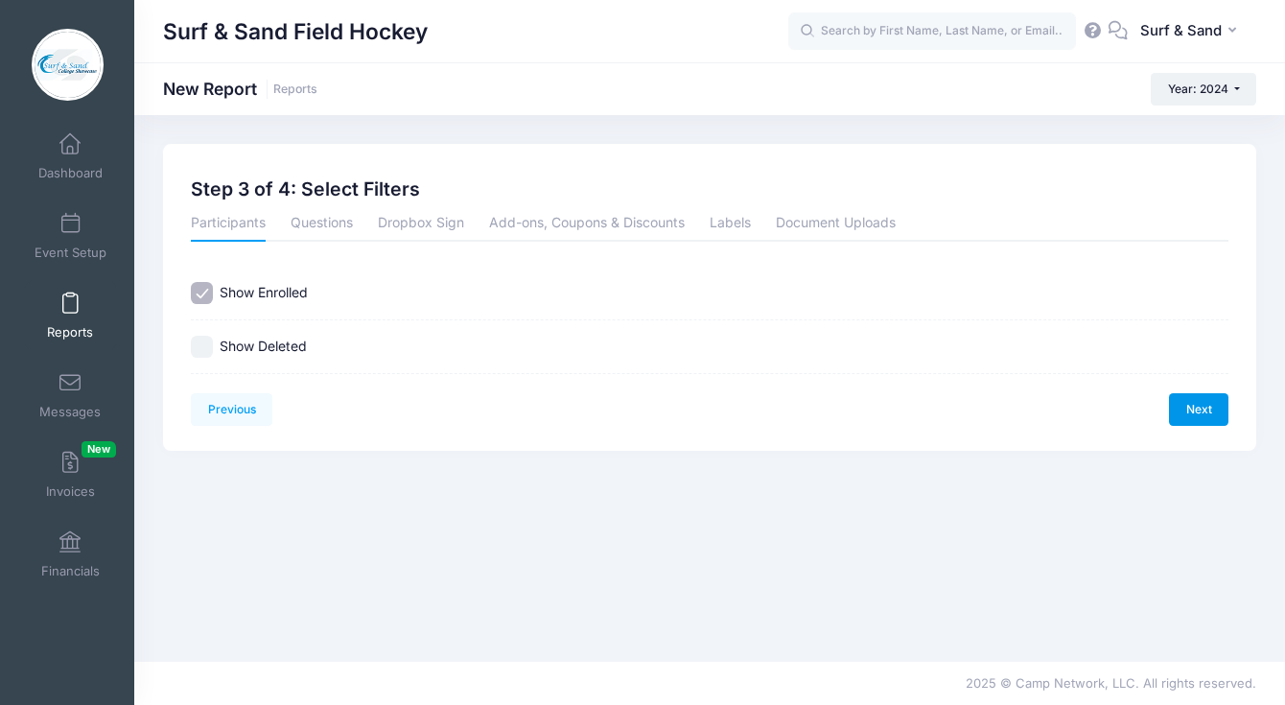
scroll to position [0, 0]
click at [1190, 411] on link "Next" at bounding box center [1198, 409] width 59 height 33
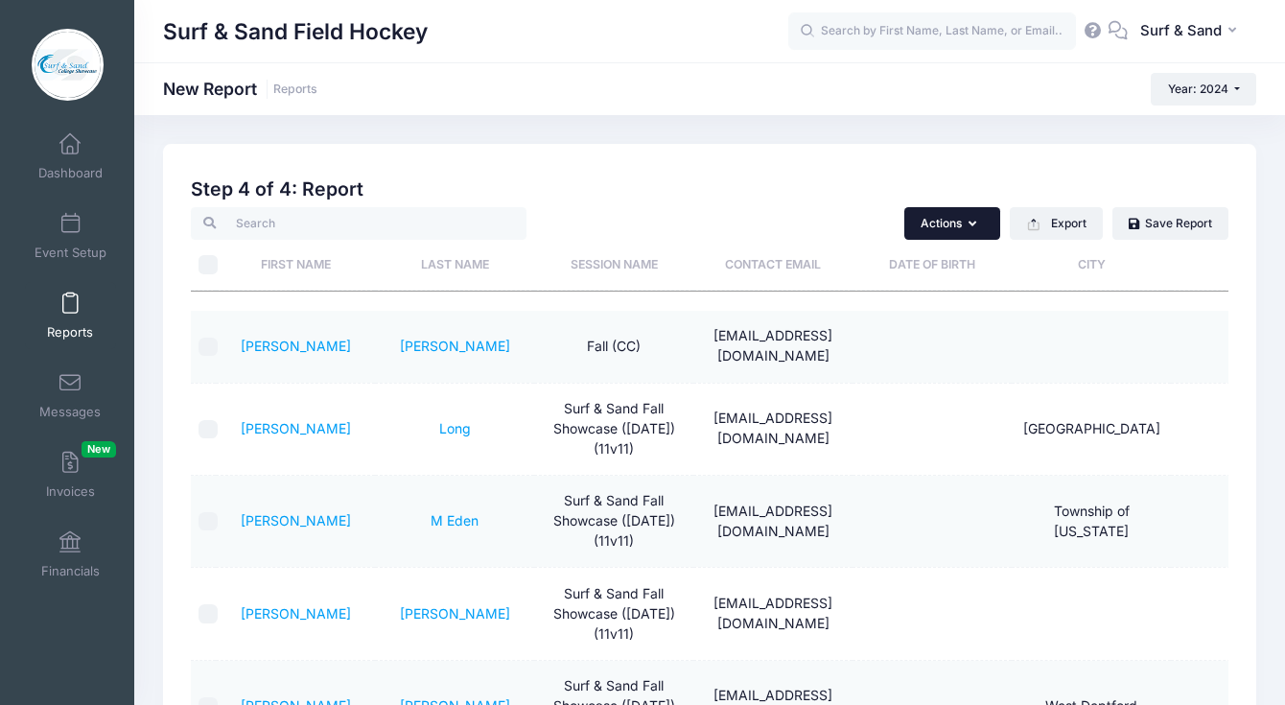
click at [977, 233] on button "Actions" at bounding box center [952, 223] width 96 height 33
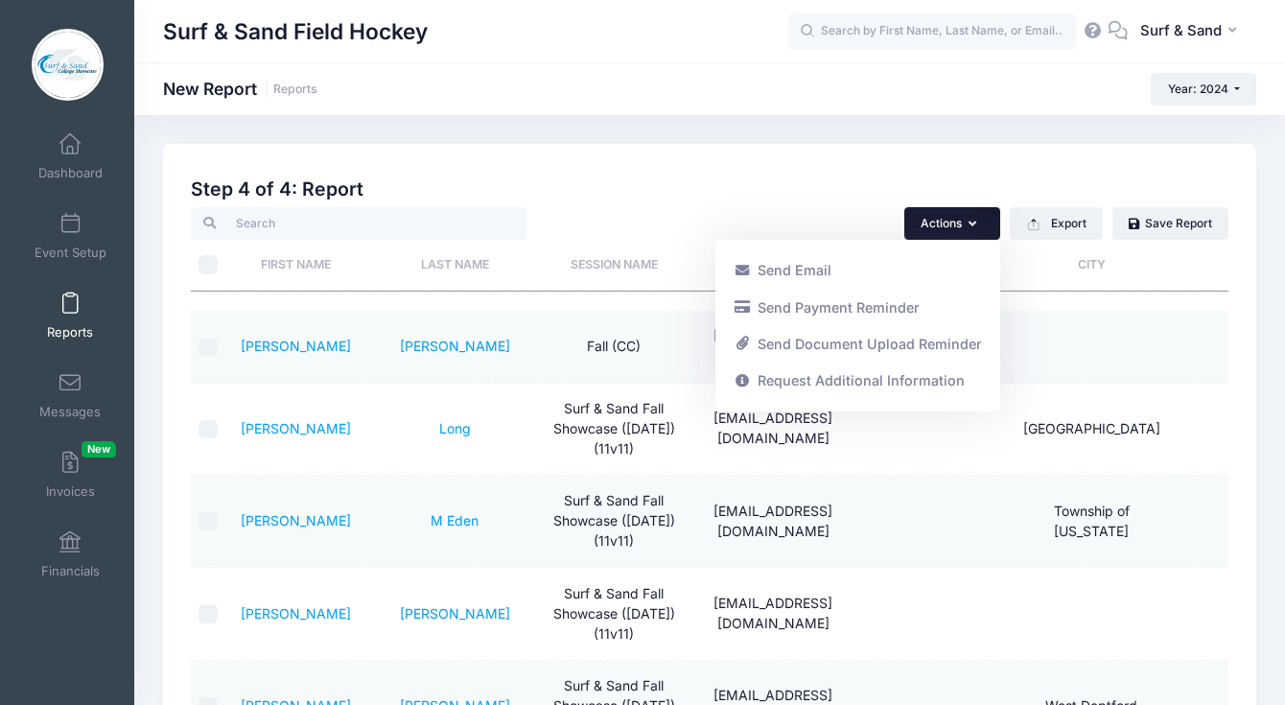
click at [1171, 265] on th "City" at bounding box center [1090, 265] width 159 height 51
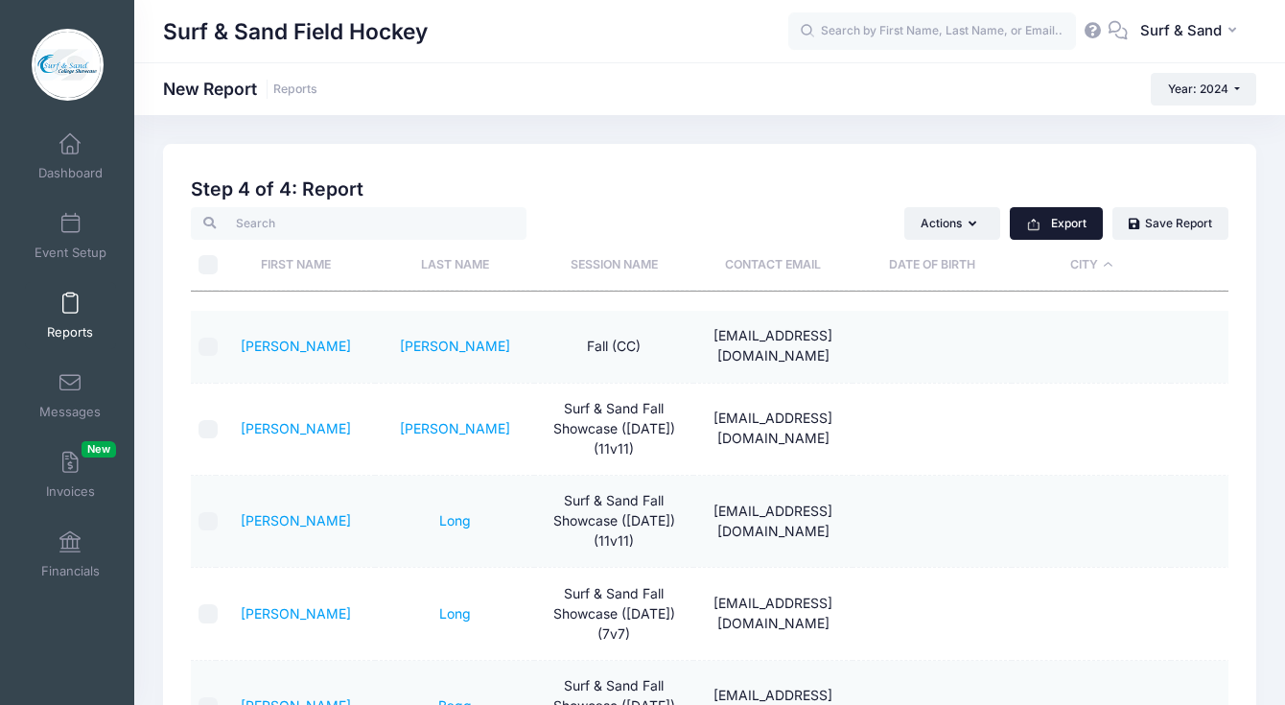
click at [1071, 234] on button "Export" at bounding box center [1056, 223] width 93 height 33
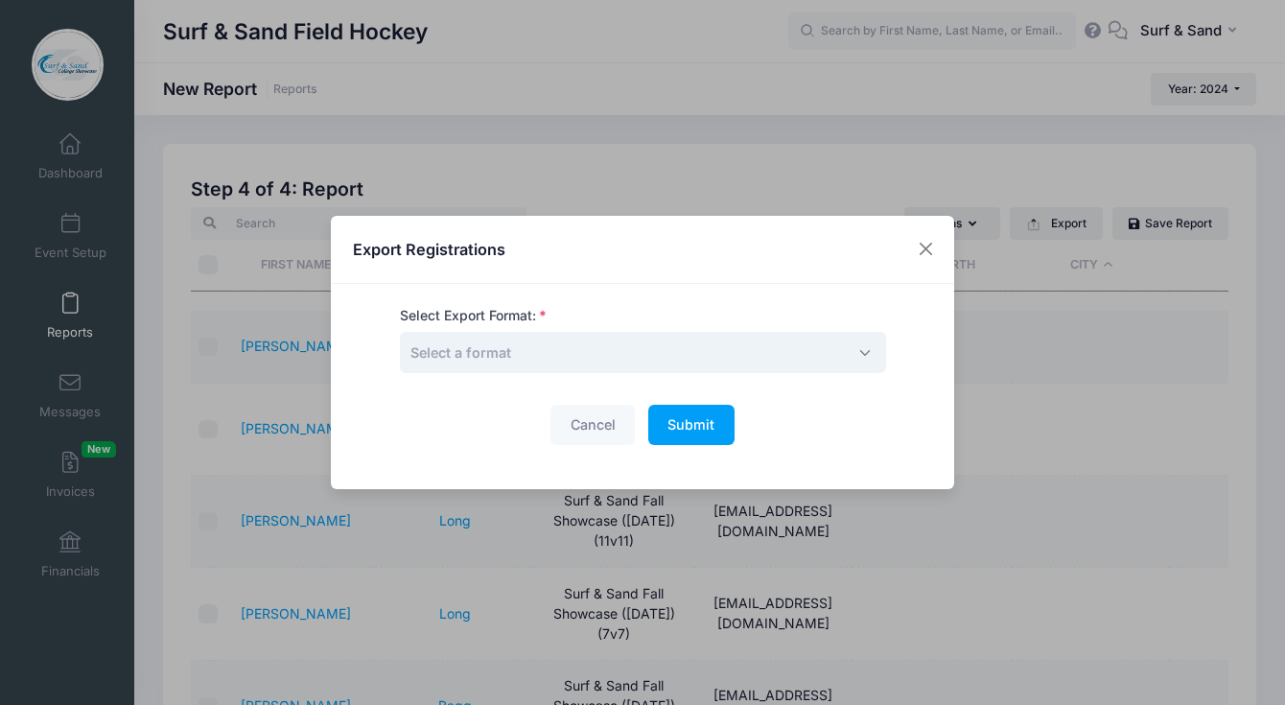
click at [709, 345] on span "Select a format" at bounding box center [643, 352] width 486 height 41
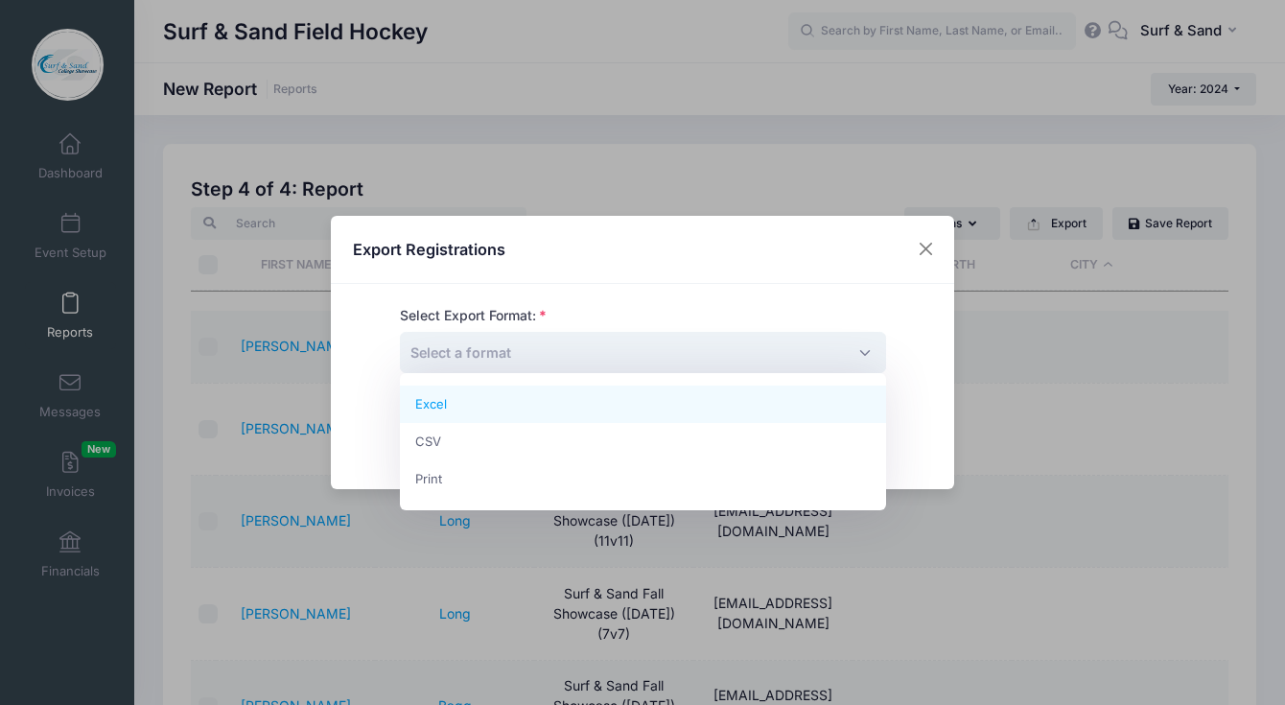
select select "excel"
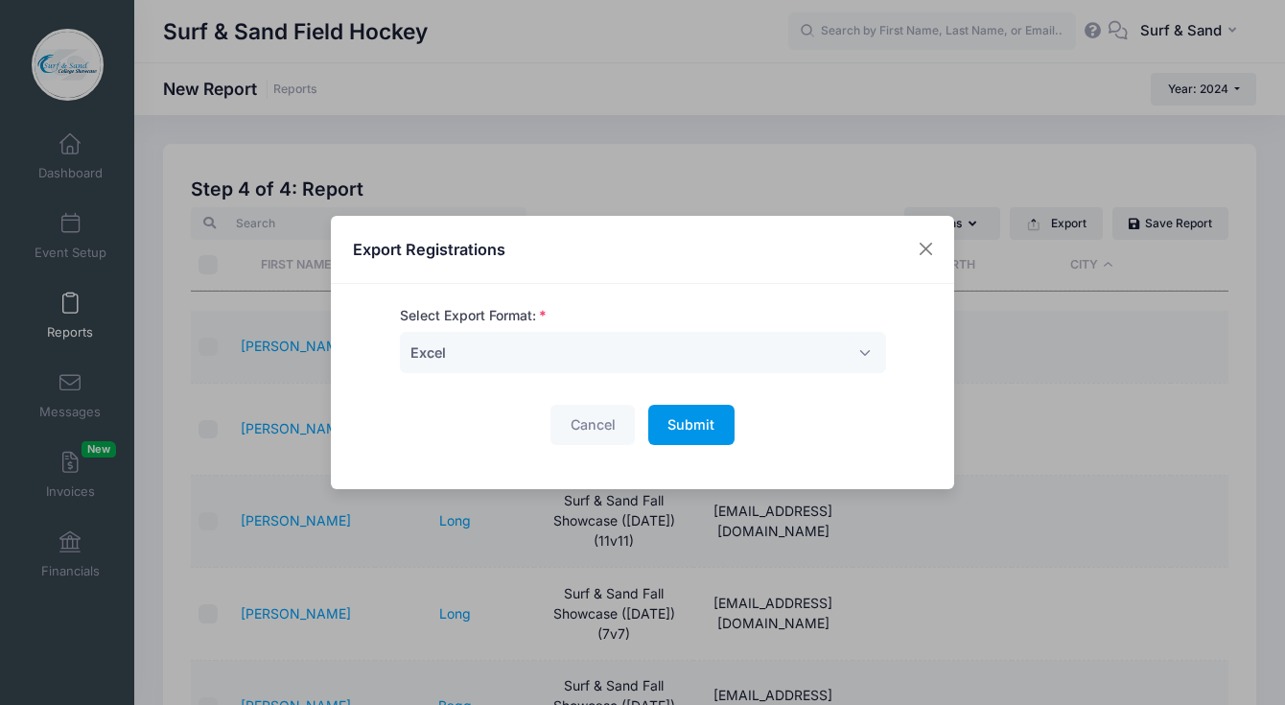
click at [677, 423] on span "Submit" at bounding box center [690, 424] width 47 height 16
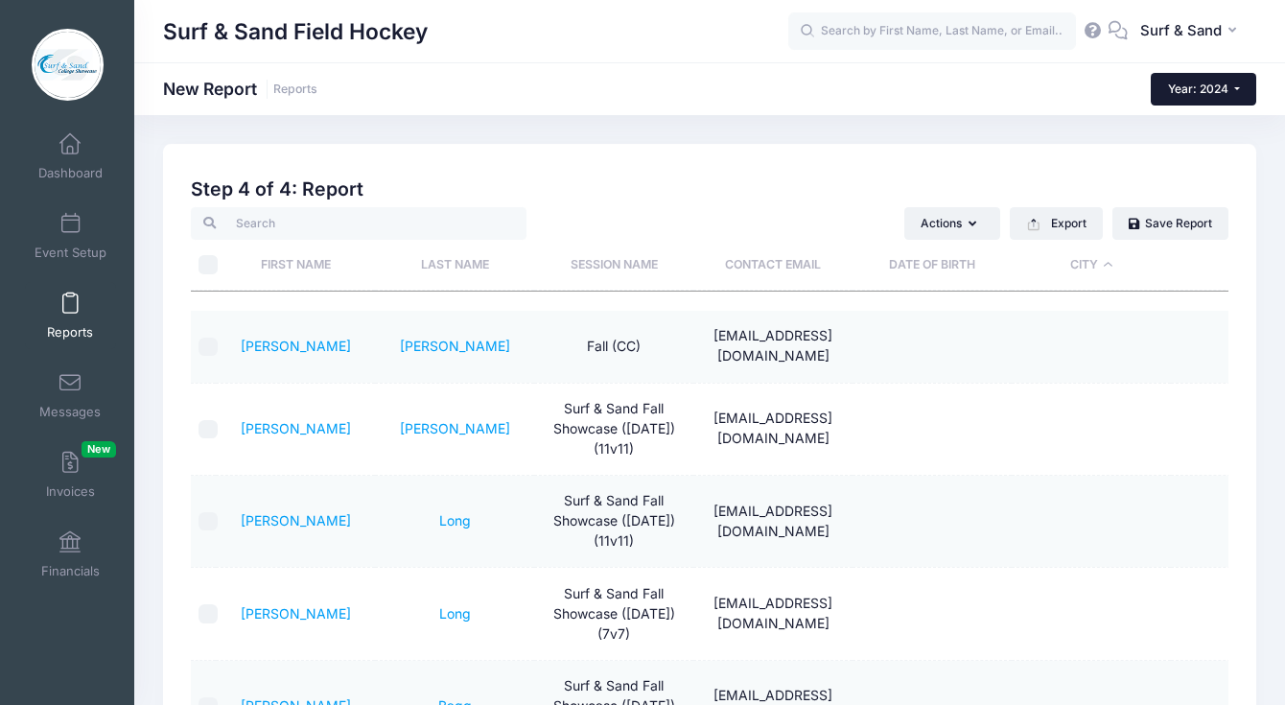
click at [1211, 90] on span "Year: 2024" at bounding box center [1198, 88] width 60 height 14
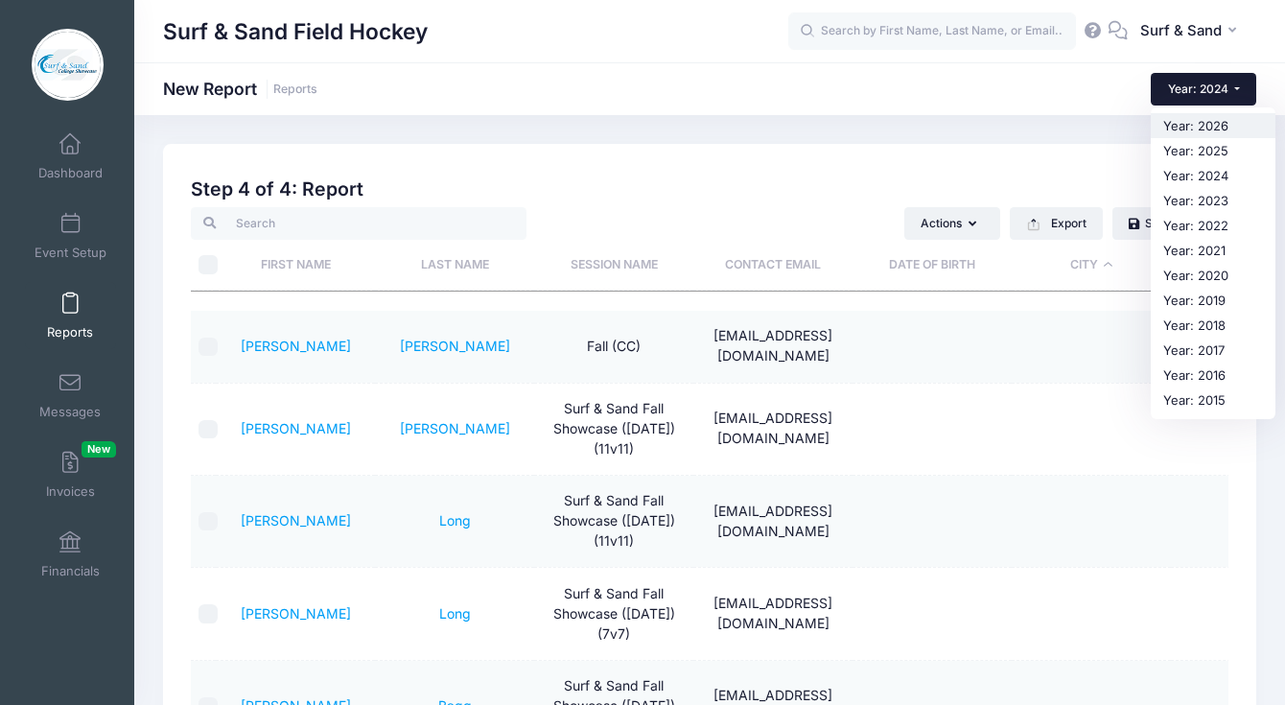
click at [1198, 128] on link "Year: 2026" at bounding box center [1213, 125] width 125 height 25
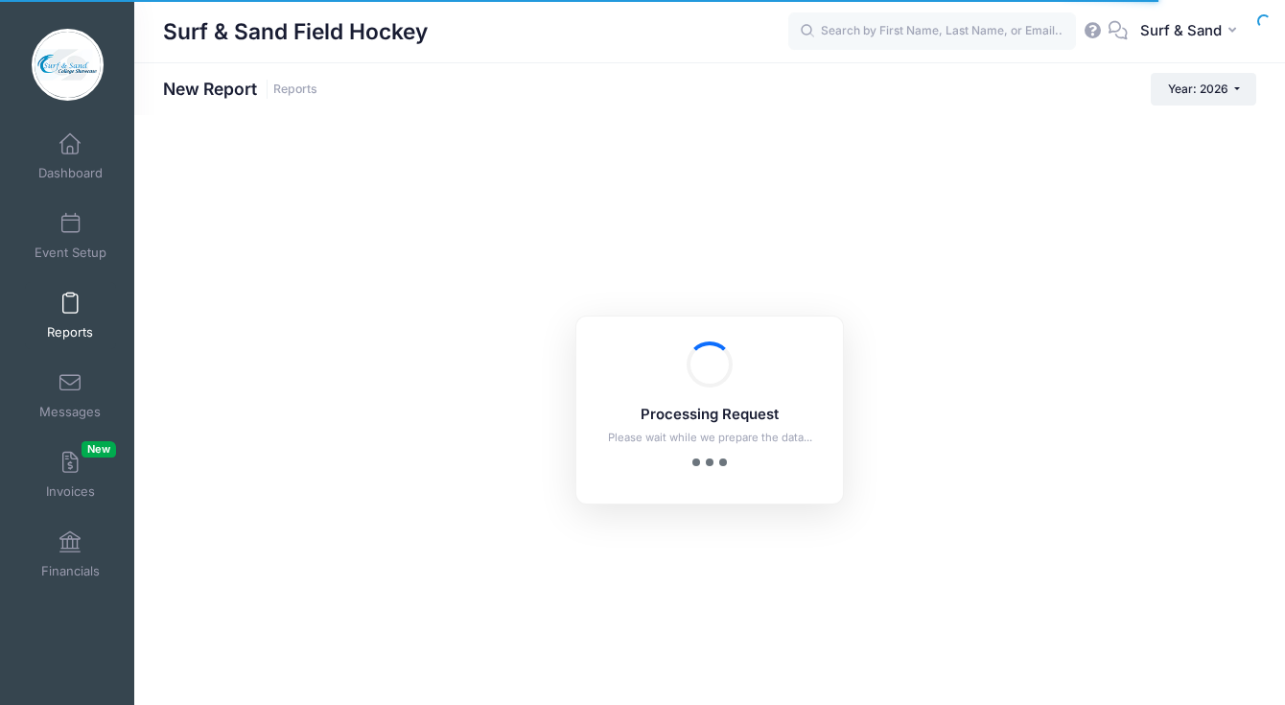
checkbox input "true"
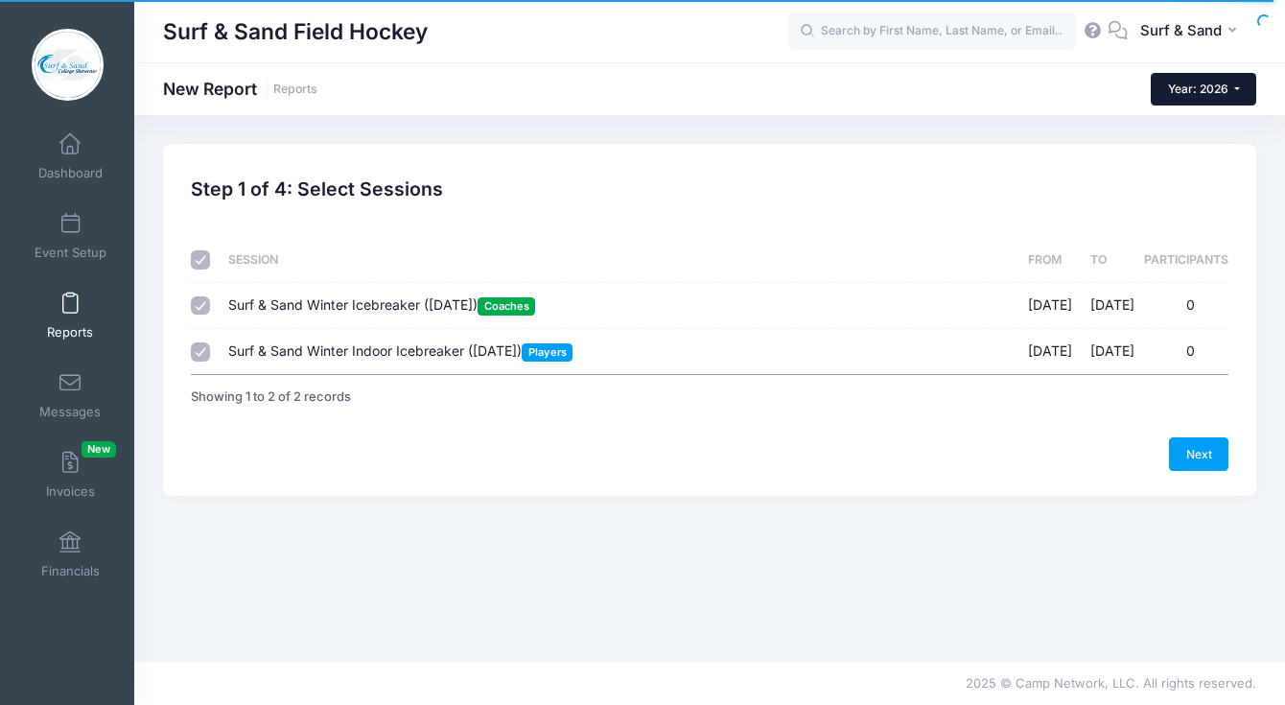
click at [1208, 98] on button "Year: 2026" at bounding box center [1203, 89] width 105 height 33
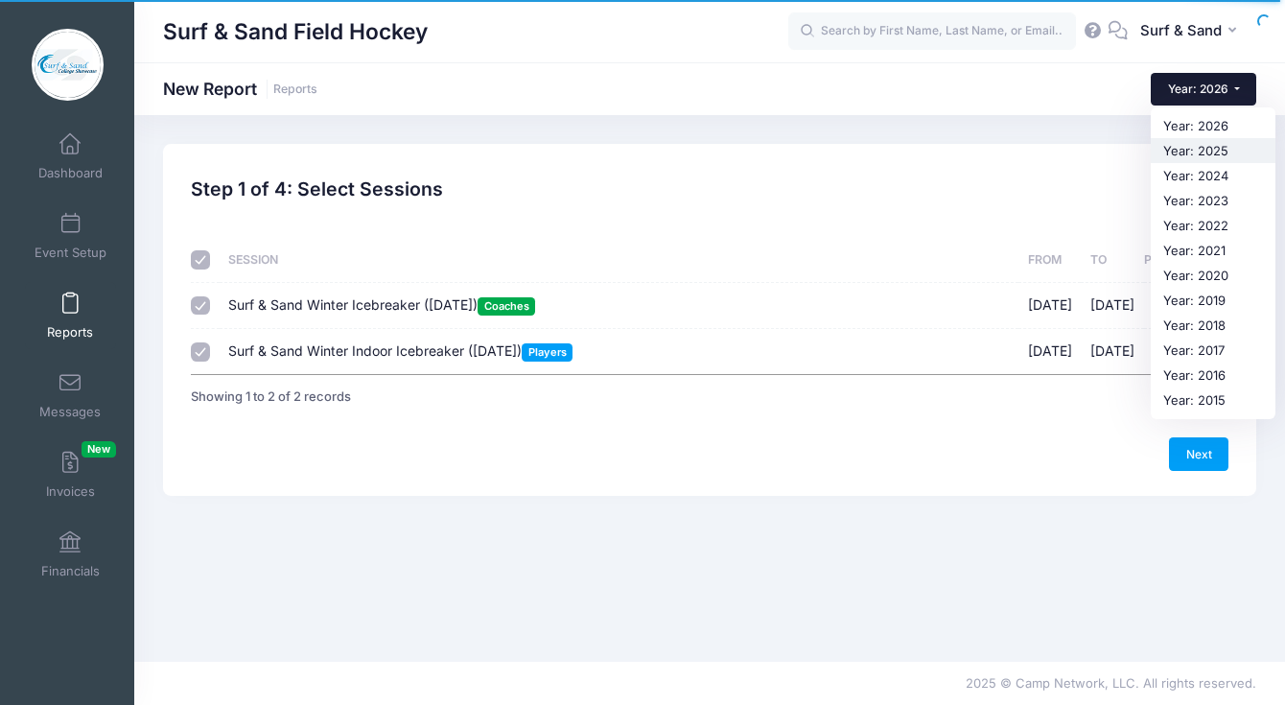
click at [1195, 147] on link "Year: 2025" at bounding box center [1213, 150] width 125 height 25
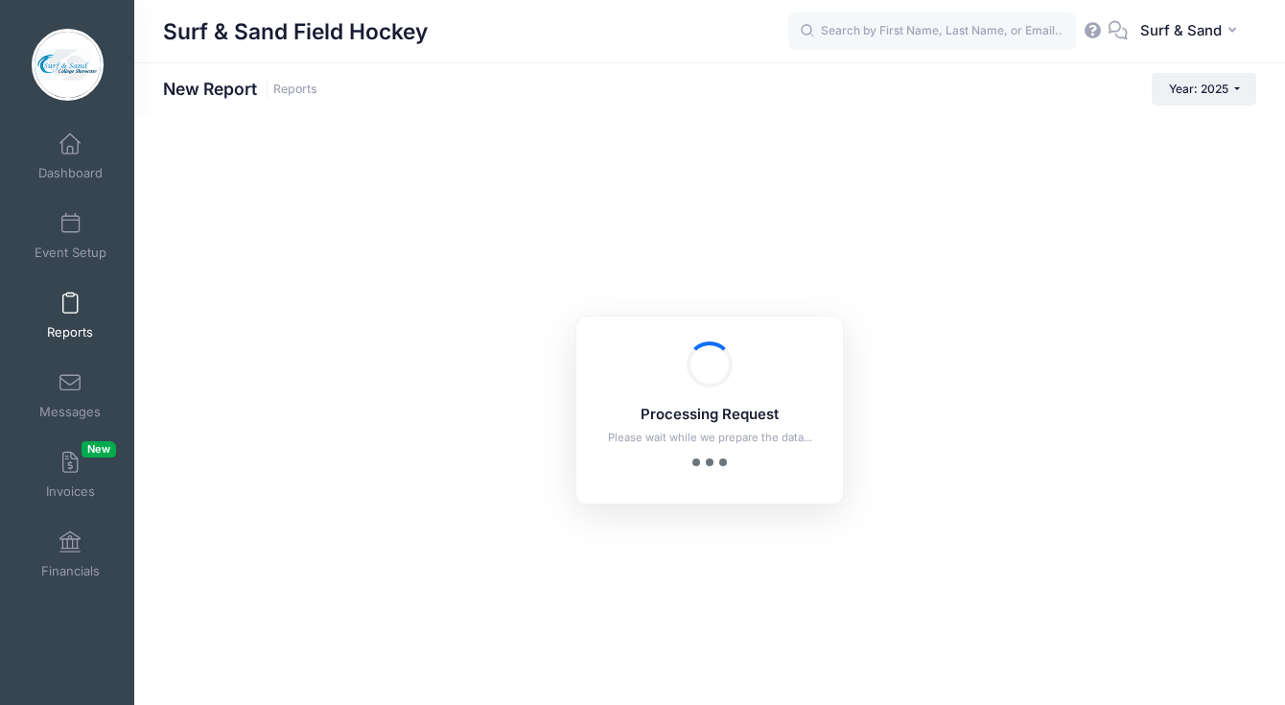
checkbox input "true"
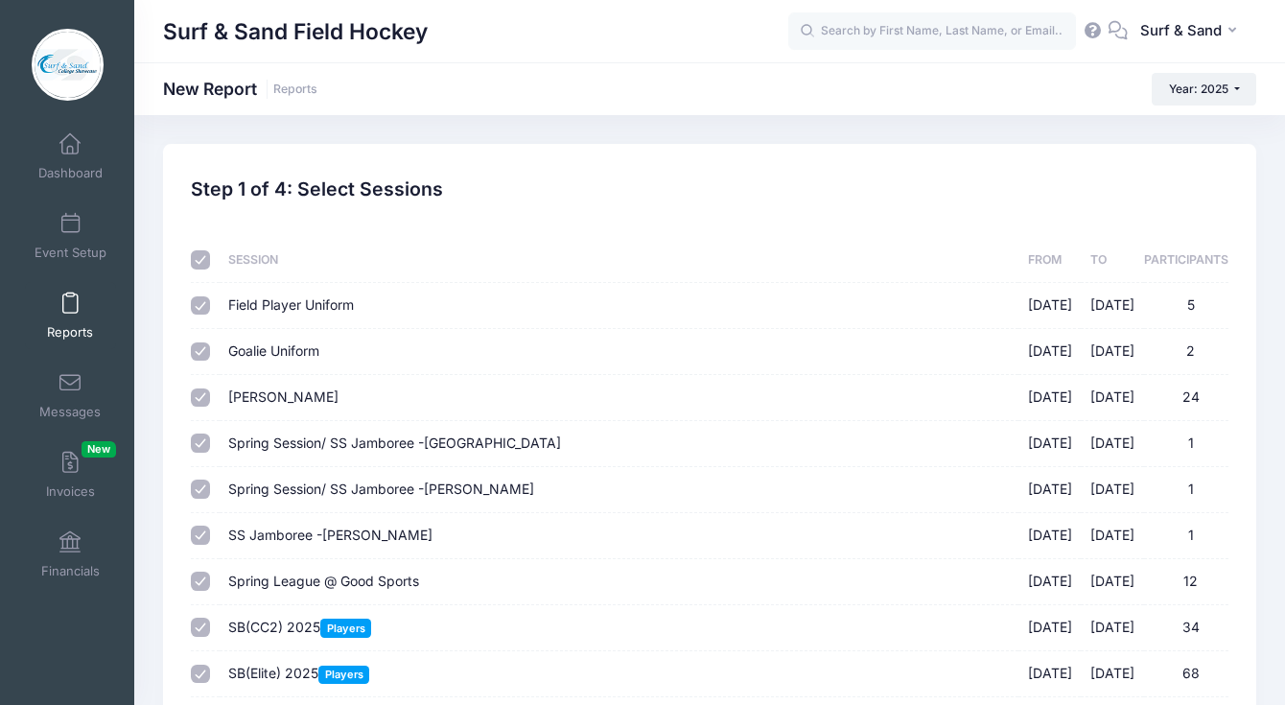
click at [203, 267] on input "checkbox" at bounding box center [200, 259] width 19 height 19
checkbox input "false"
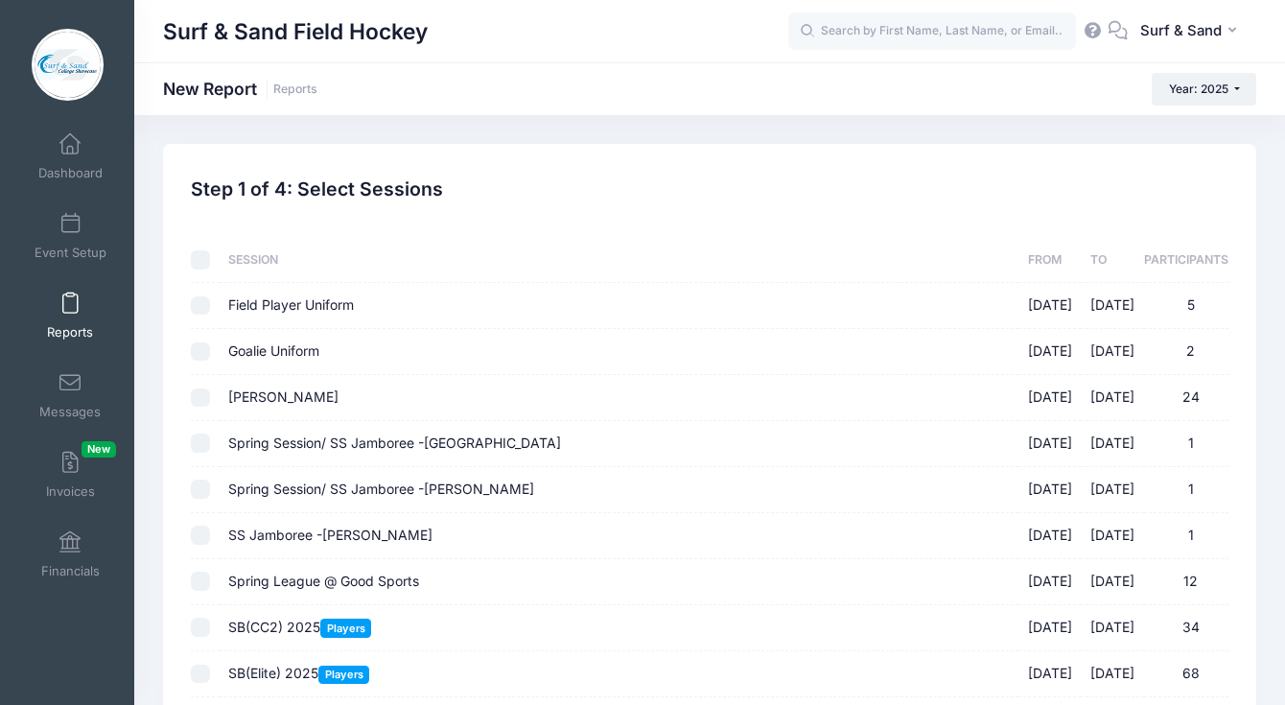
checkbox input "false"
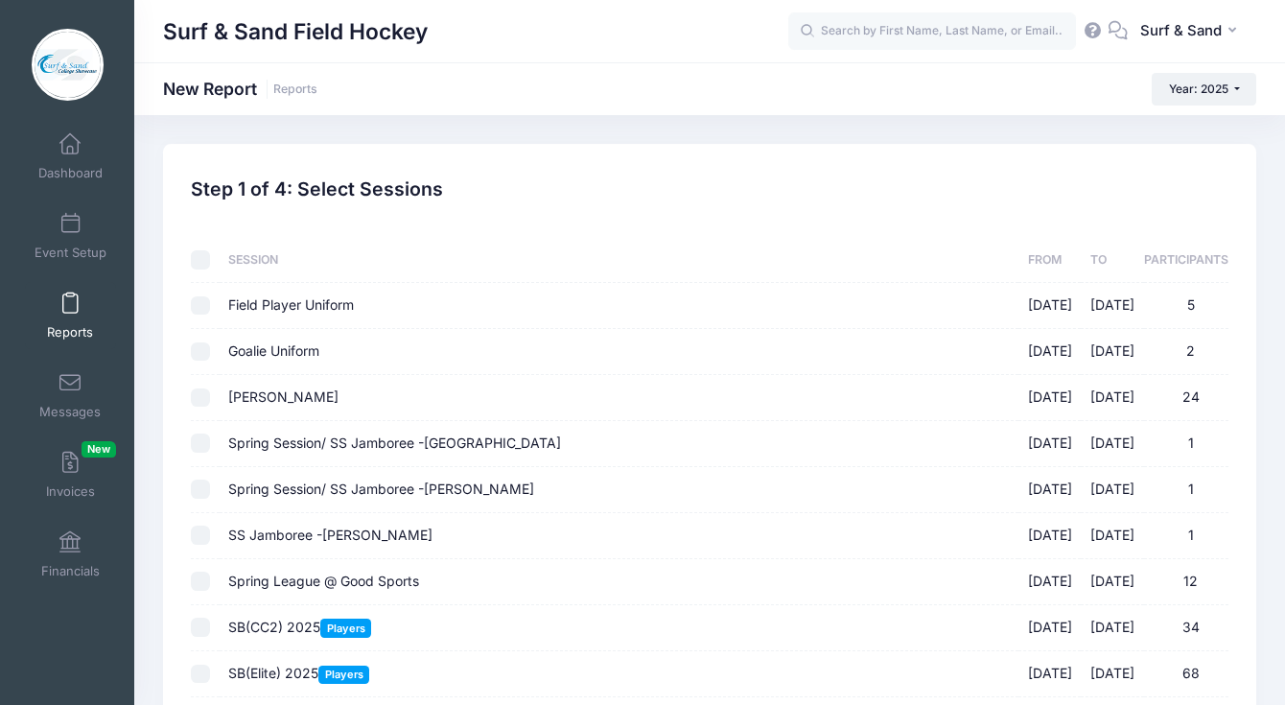
checkbox input "false"
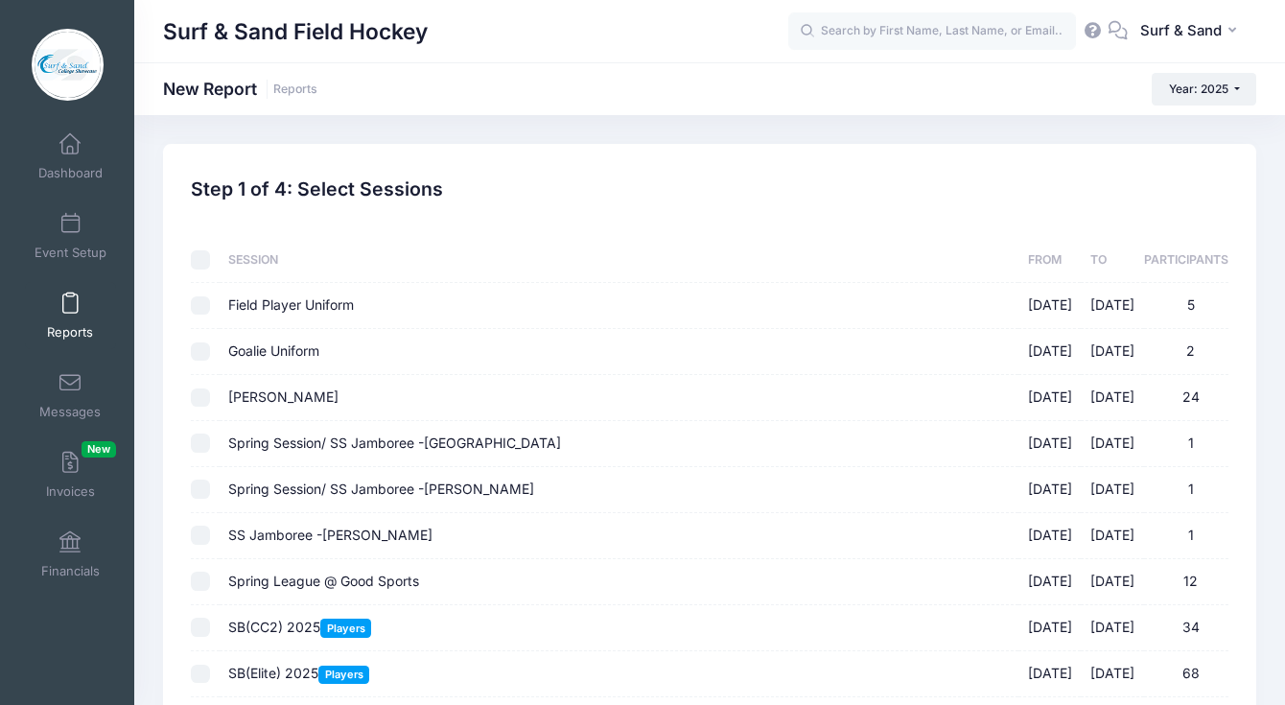
checkbox input "false"
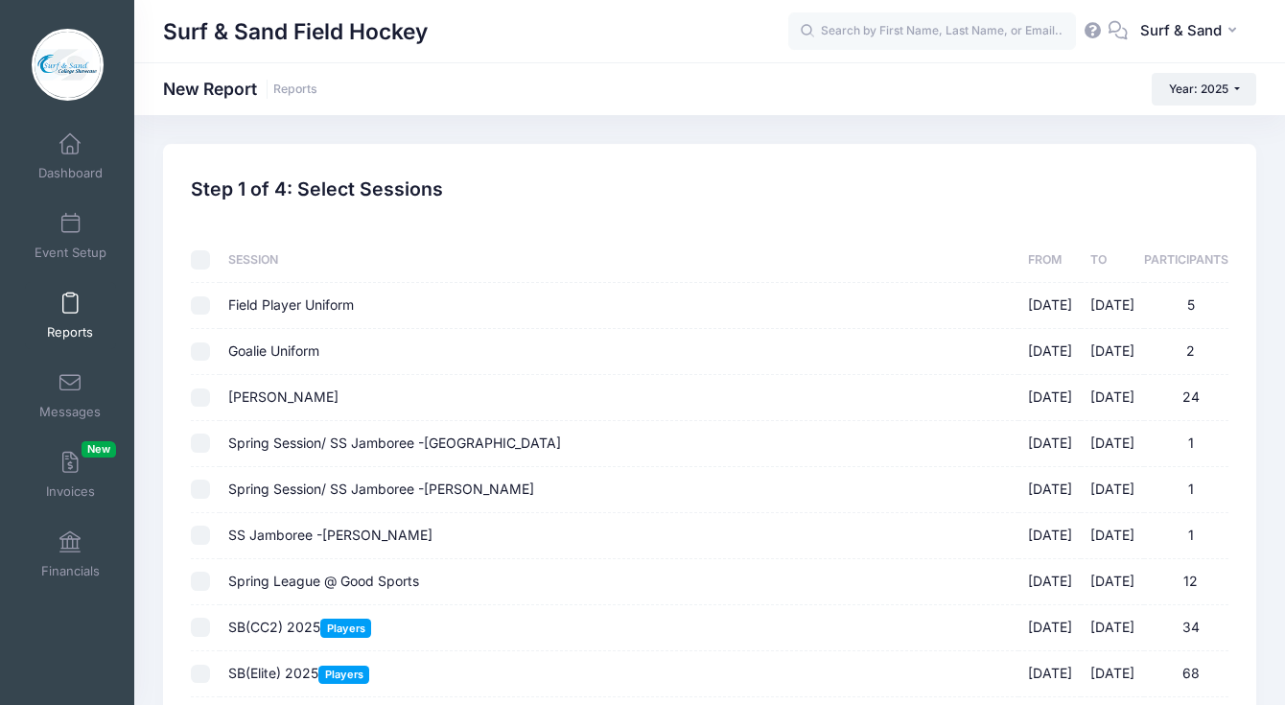
checkbox input "false"
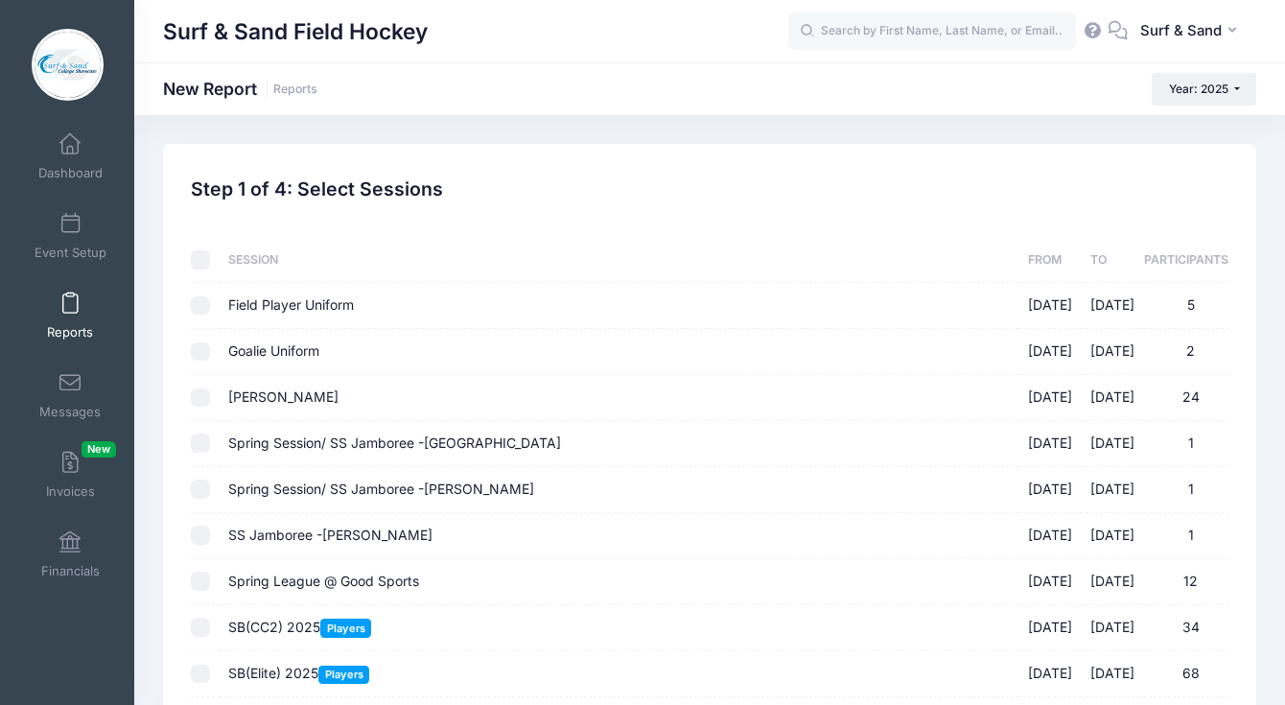
checkbox input "false"
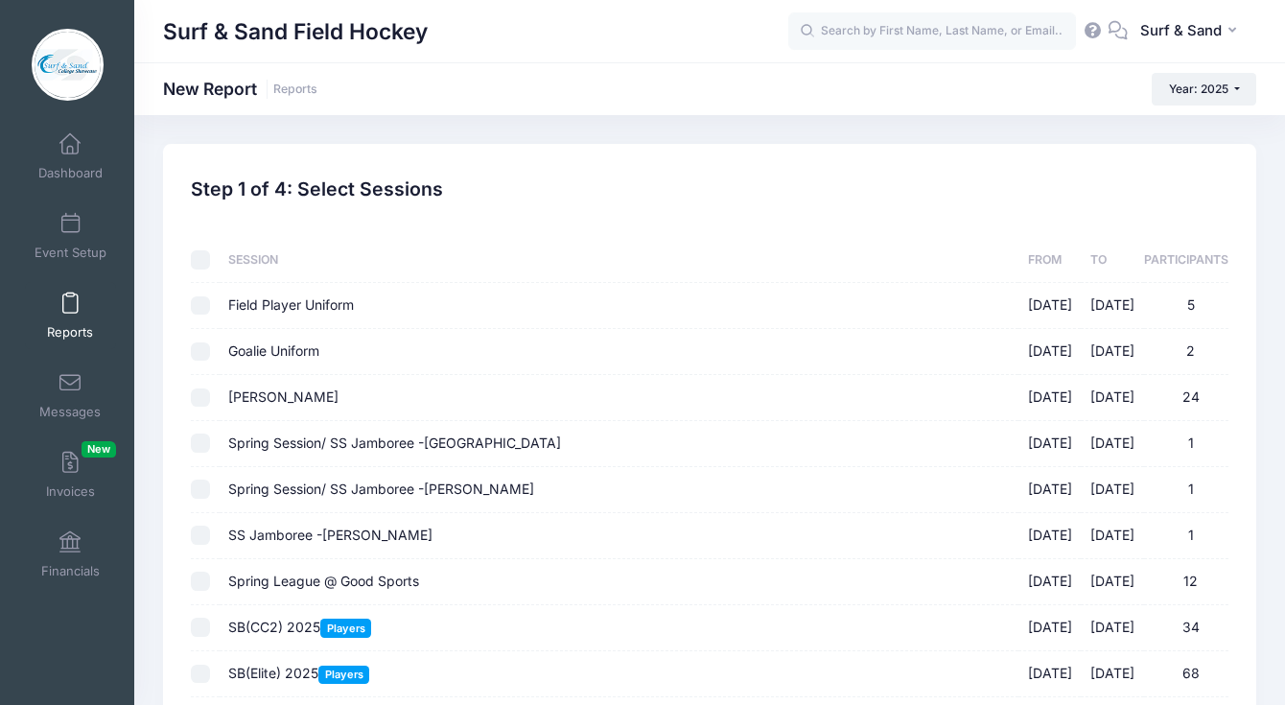
checkbox input "false"
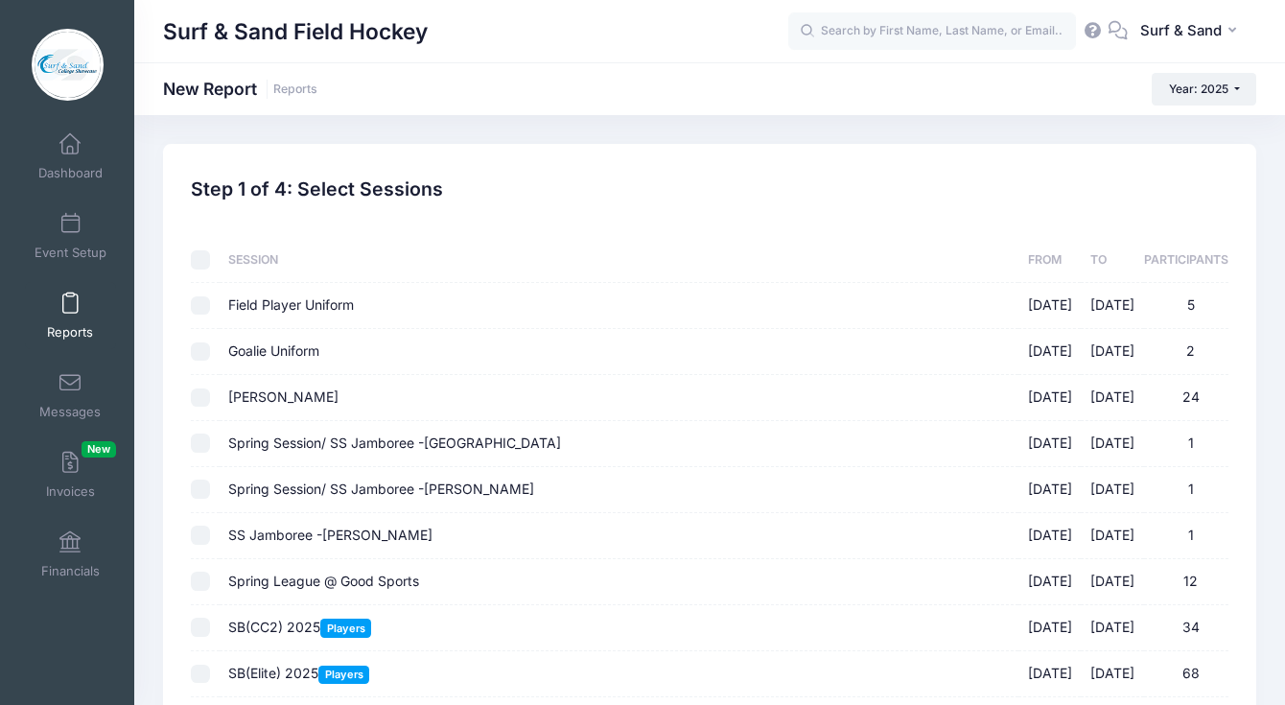
checkbox input "false"
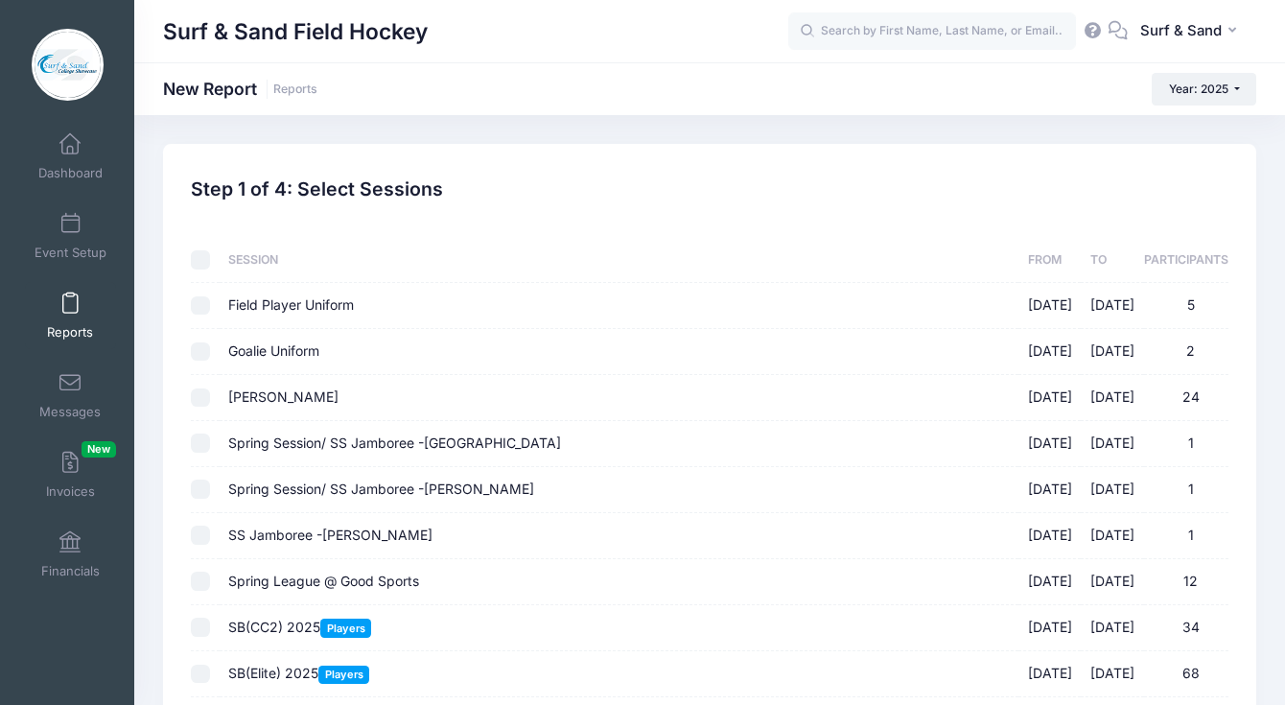
checkbox input "false"
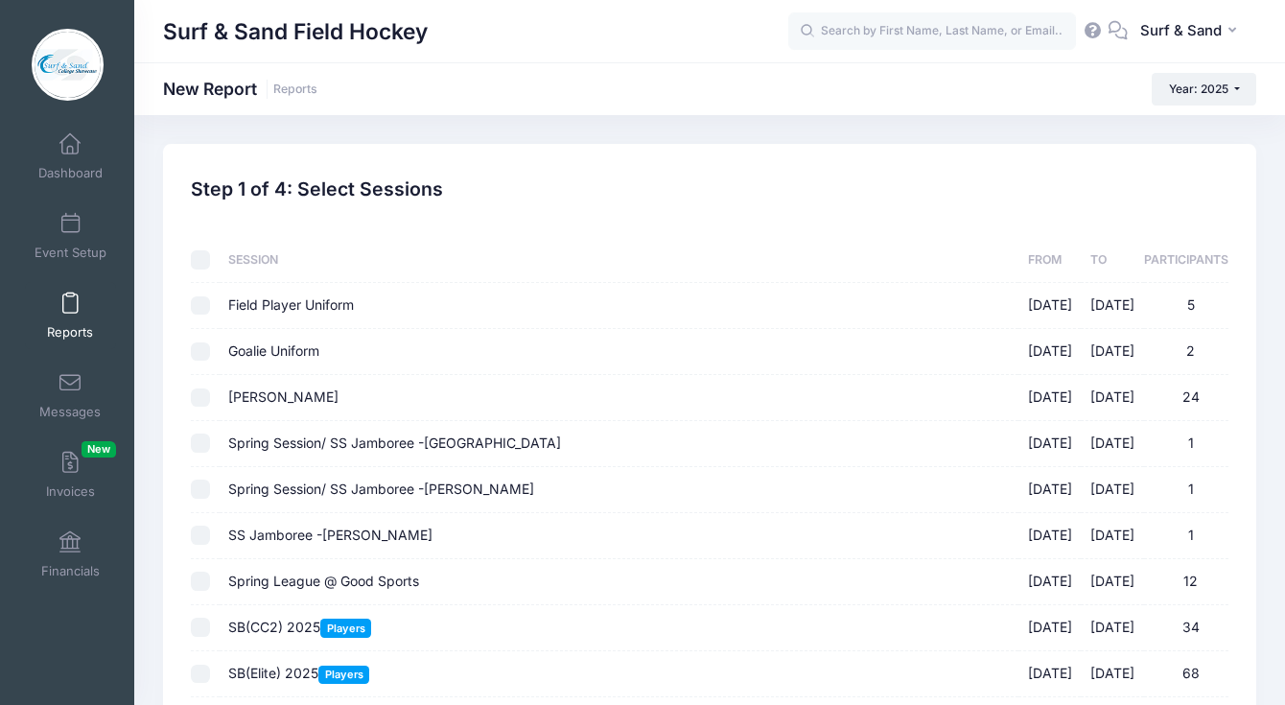
checkbox input "false"
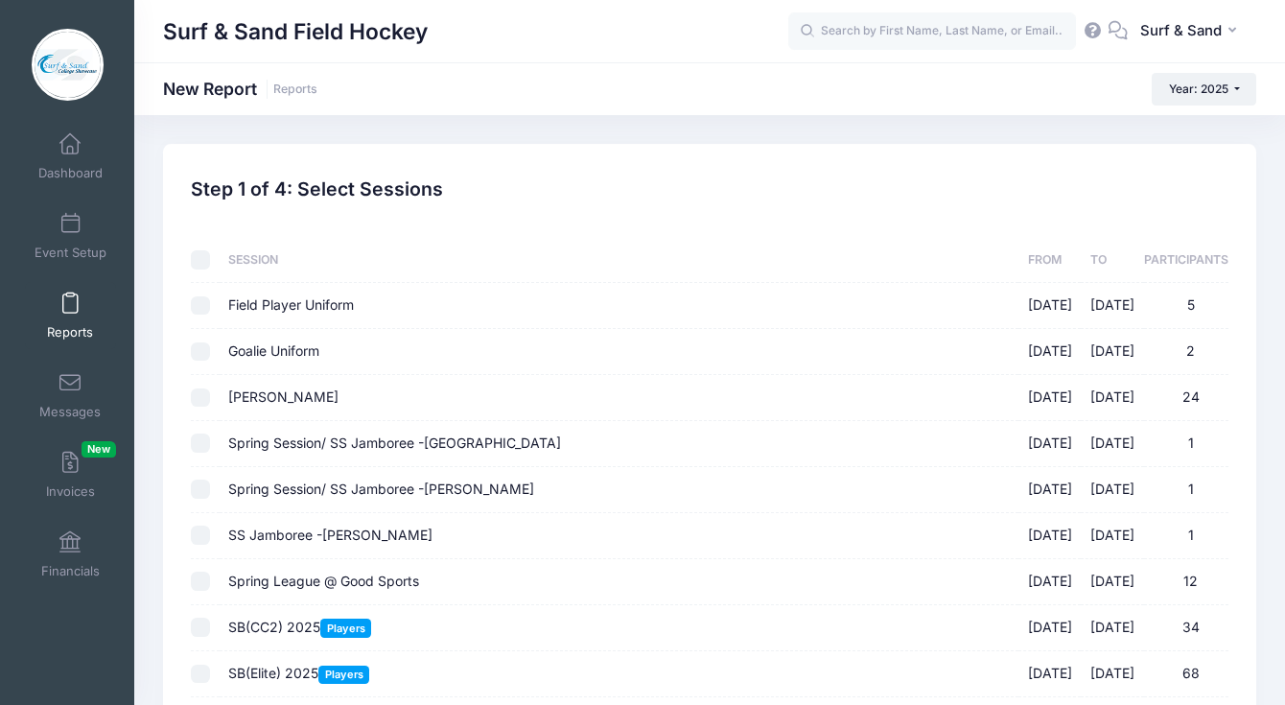
checkbox input "false"
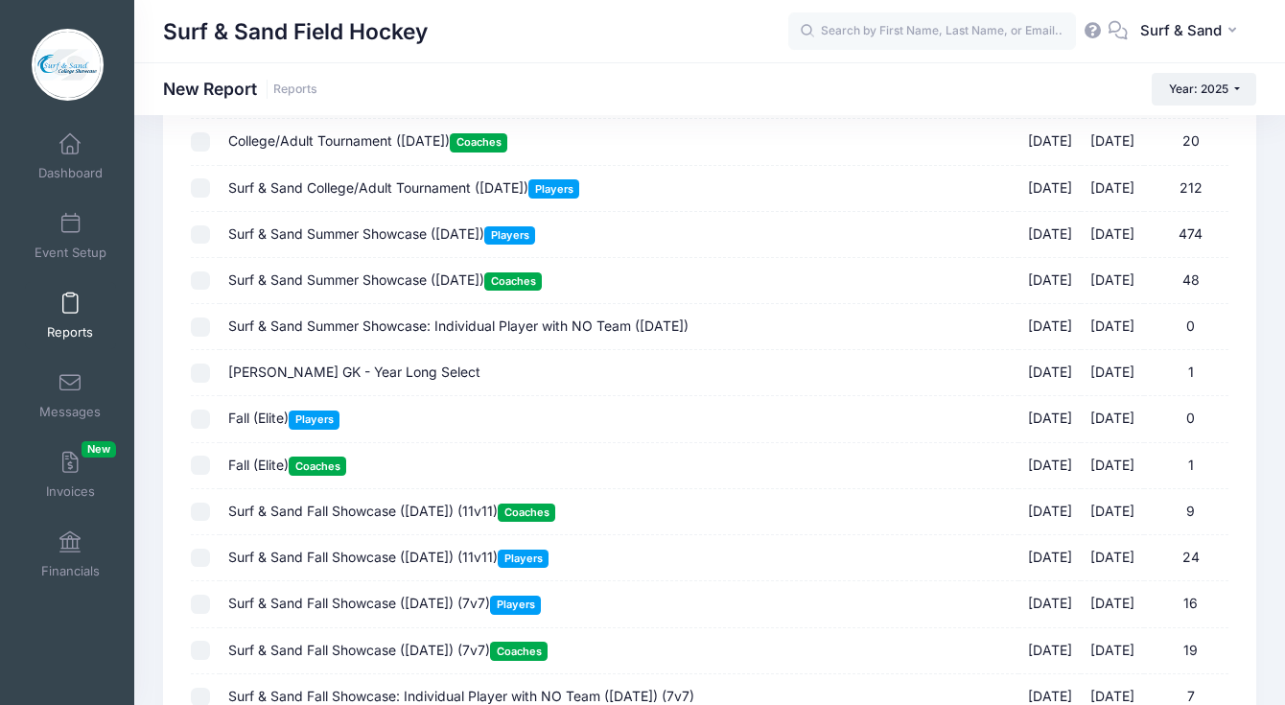
scroll to position [2224, 0]
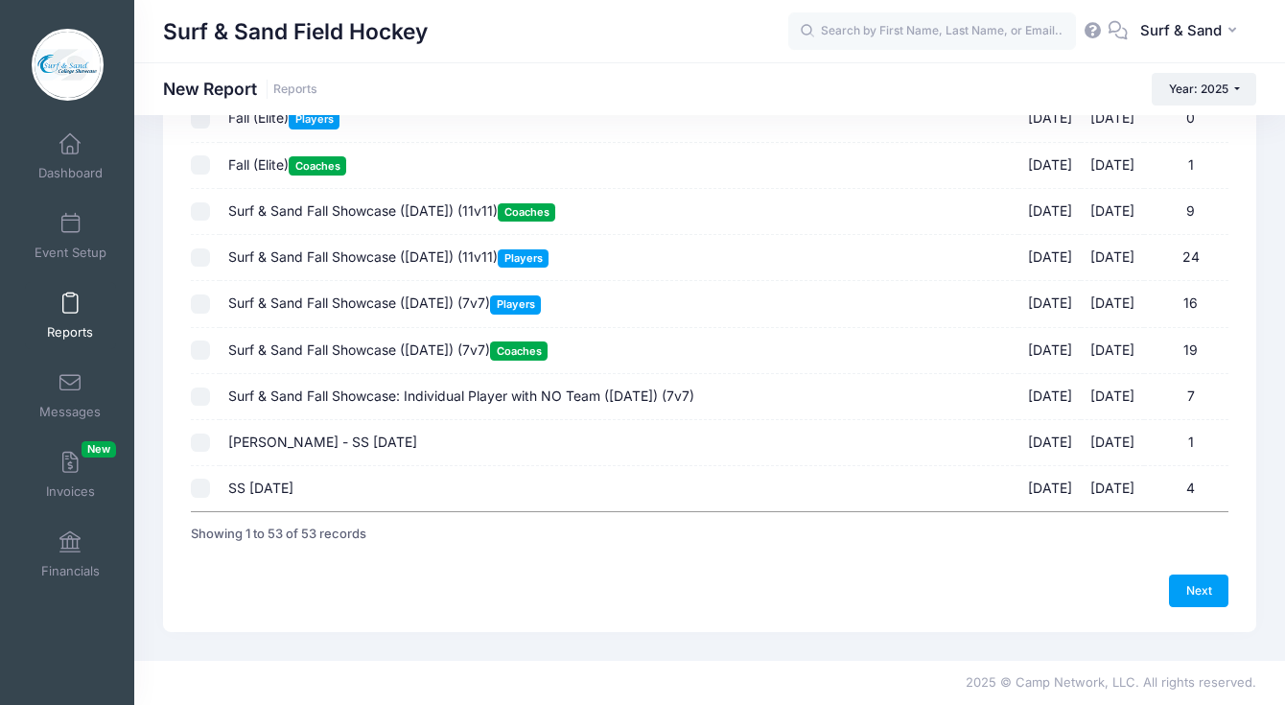
click at [374, 357] on span "Surf & Sand Fall Showcase (Nov 16, 2025) (7v7) Coaches" at bounding box center [387, 349] width 319 height 16
click at [210, 357] on input "Surf & Sand Fall Showcase (Nov 16, 2025) (7v7) Coaches 11/16/2025 - 11/16/2025 …" at bounding box center [200, 349] width 19 height 19
click at [374, 357] on span "Surf & Sand Fall Showcase (Nov 16, 2025) (7v7) Coaches" at bounding box center [387, 349] width 319 height 16
click at [210, 357] on input "Surf & Sand Fall Showcase (Nov 16, 2025) (7v7) Coaches 11/16/2025 - 11/16/2025 …" at bounding box center [200, 349] width 19 height 19
checkbox input "false"
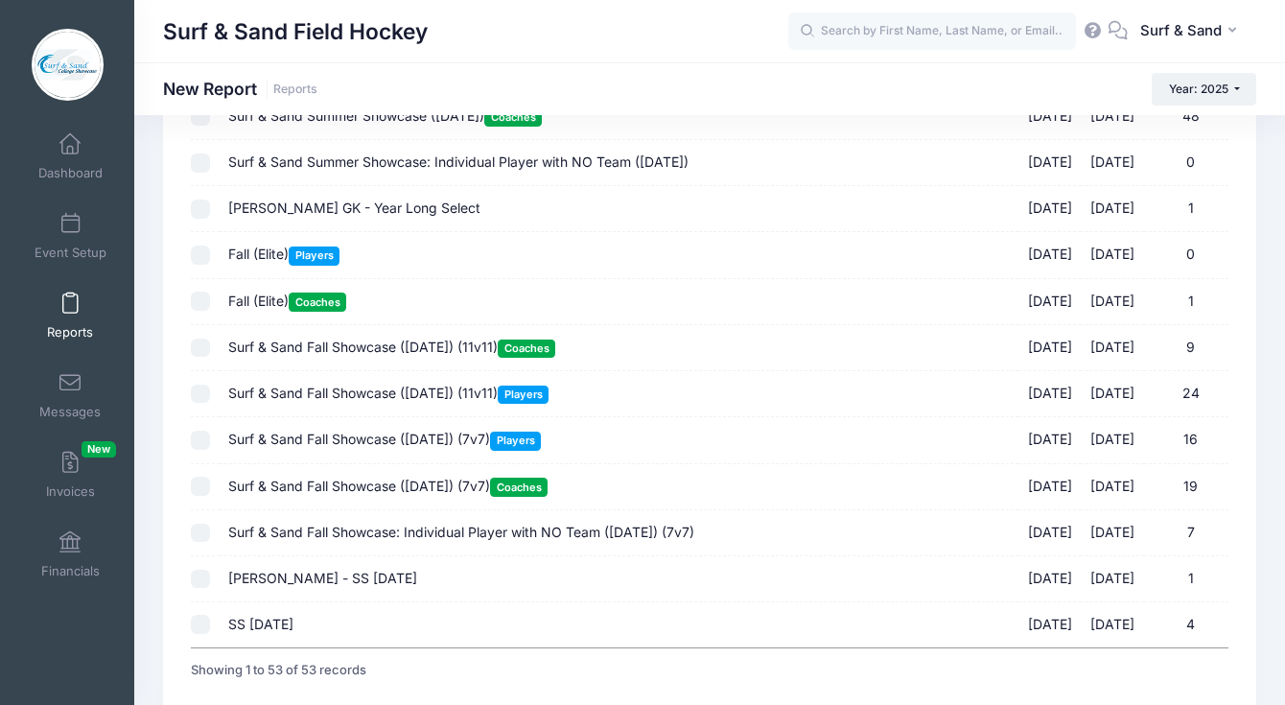
scroll to position [2026, 0]
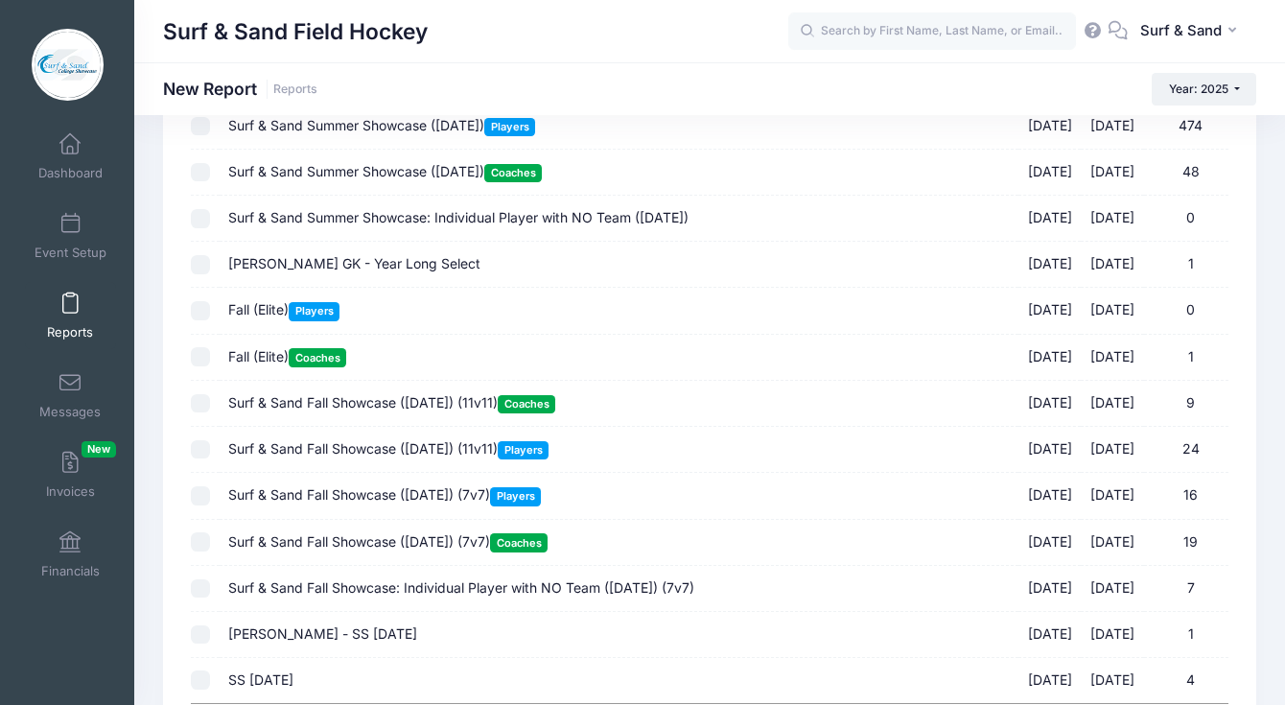
click at [281, 364] on span "Fall (Elite) Coaches" at bounding box center [287, 356] width 118 height 16
click at [210, 366] on input "Fall (Elite) Coaches 11/16/2025 - 11/16/2025 1" at bounding box center [200, 356] width 19 height 19
click at [281, 364] on span "Fall (Elite) Coaches" at bounding box center [287, 356] width 118 height 16
click at [210, 366] on input "Fall (Elite) Coaches 11/16/2025 - 11/16/2025 1" at bounding box center [200, 356] width 19 height 19
checkbox input "false"
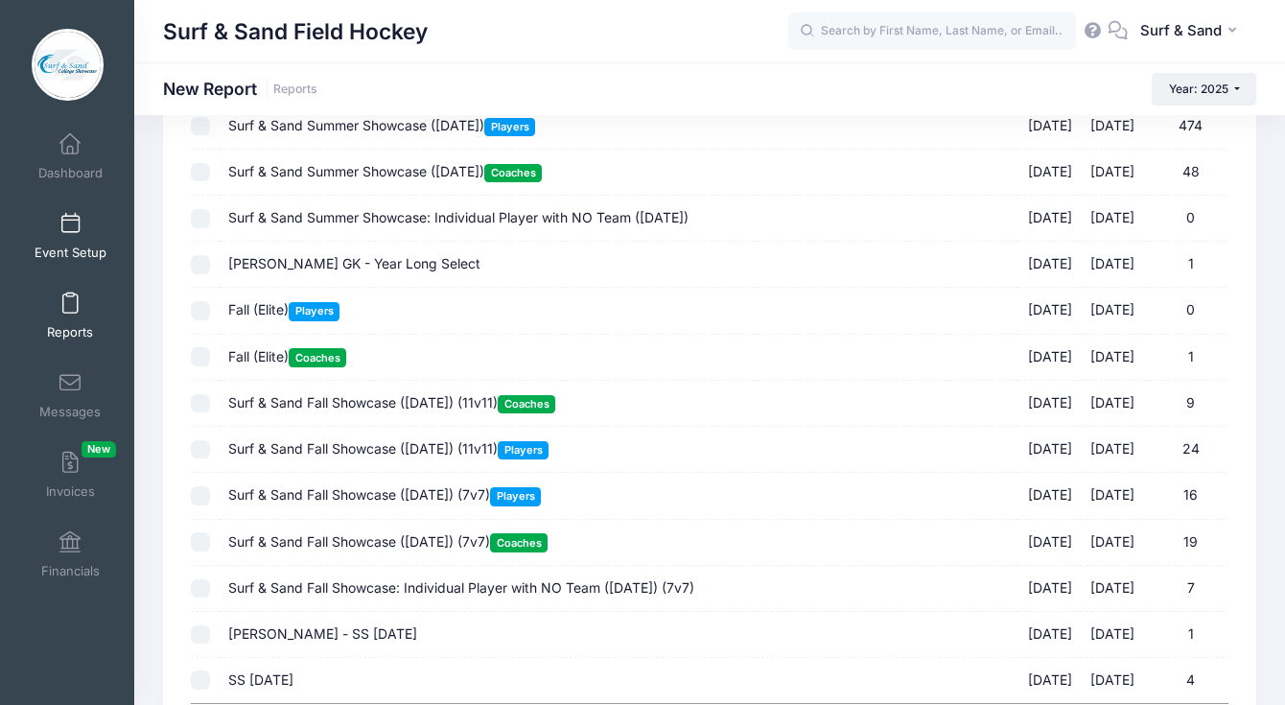
click at [83, 240] on link "Event Setup" at bounding box center [70, 235] width 91 height 67
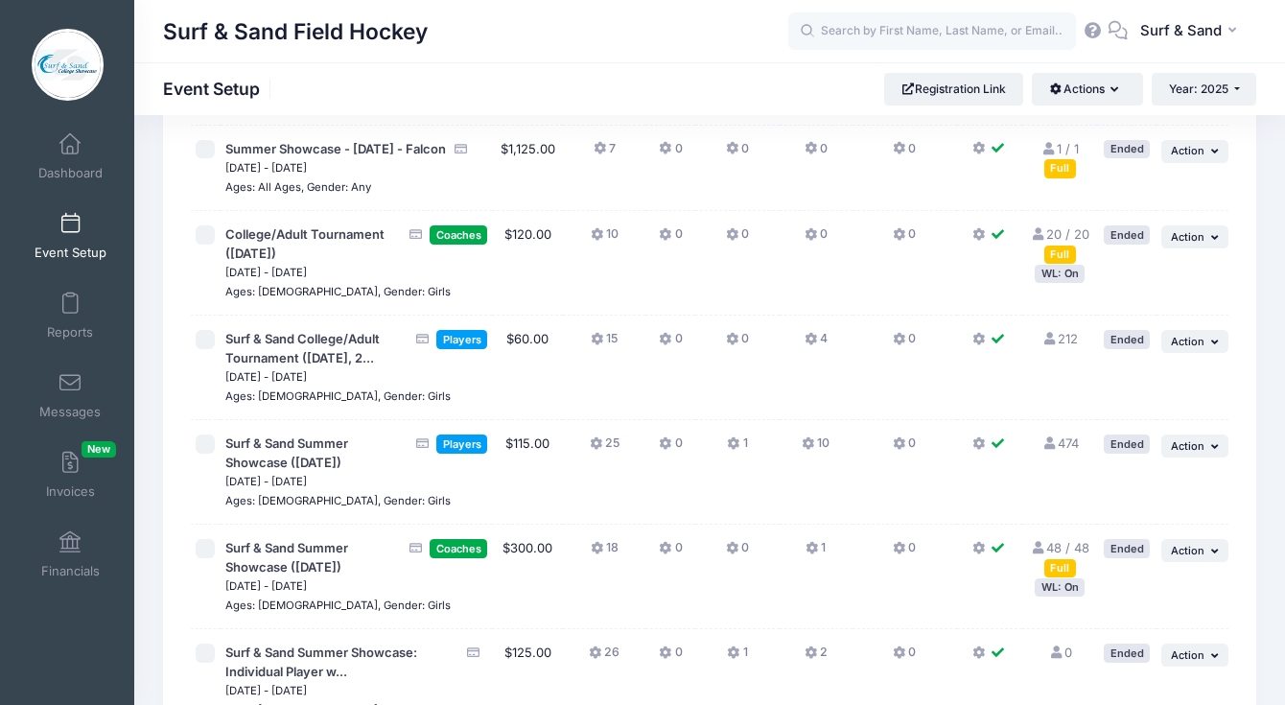
scroll to position [4410, 0]
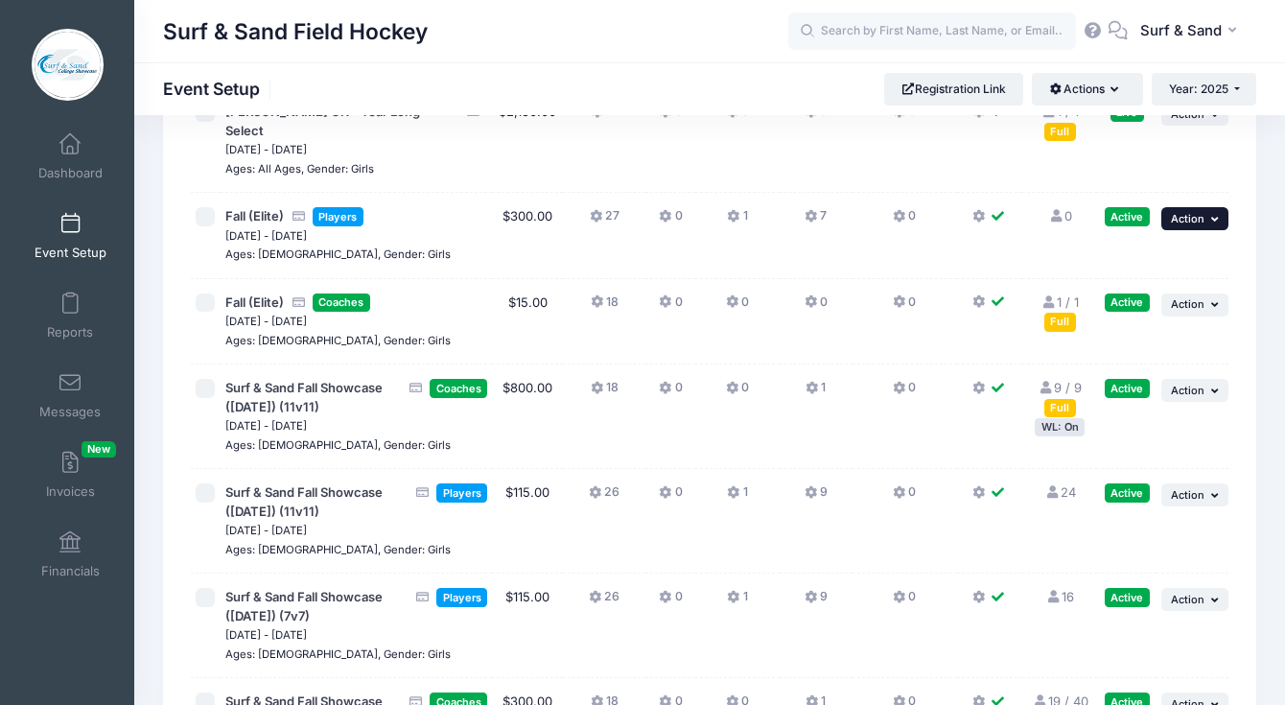
click at [1214, 214] on icon "button" at bounding box center [1217, 219] width 12 height 11
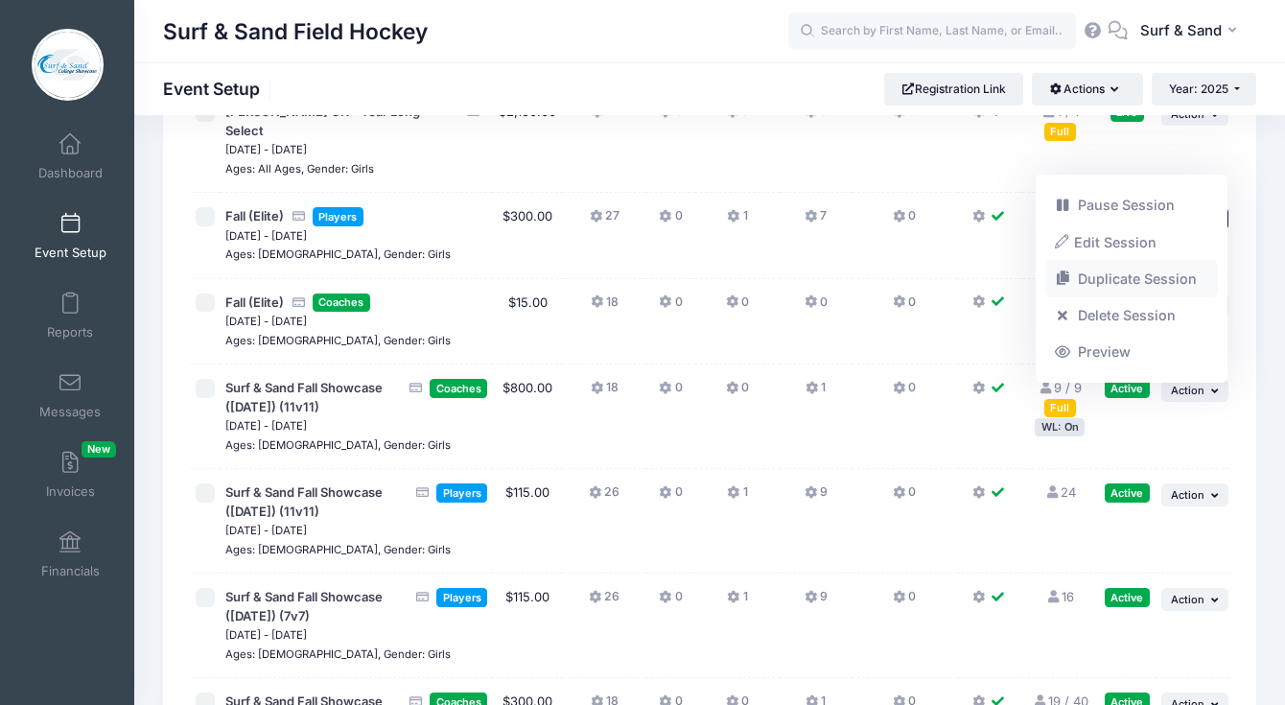
click at [1151, 282] on link "Duplicate Session" at bounding box center [1132, 279] width 174 height 36
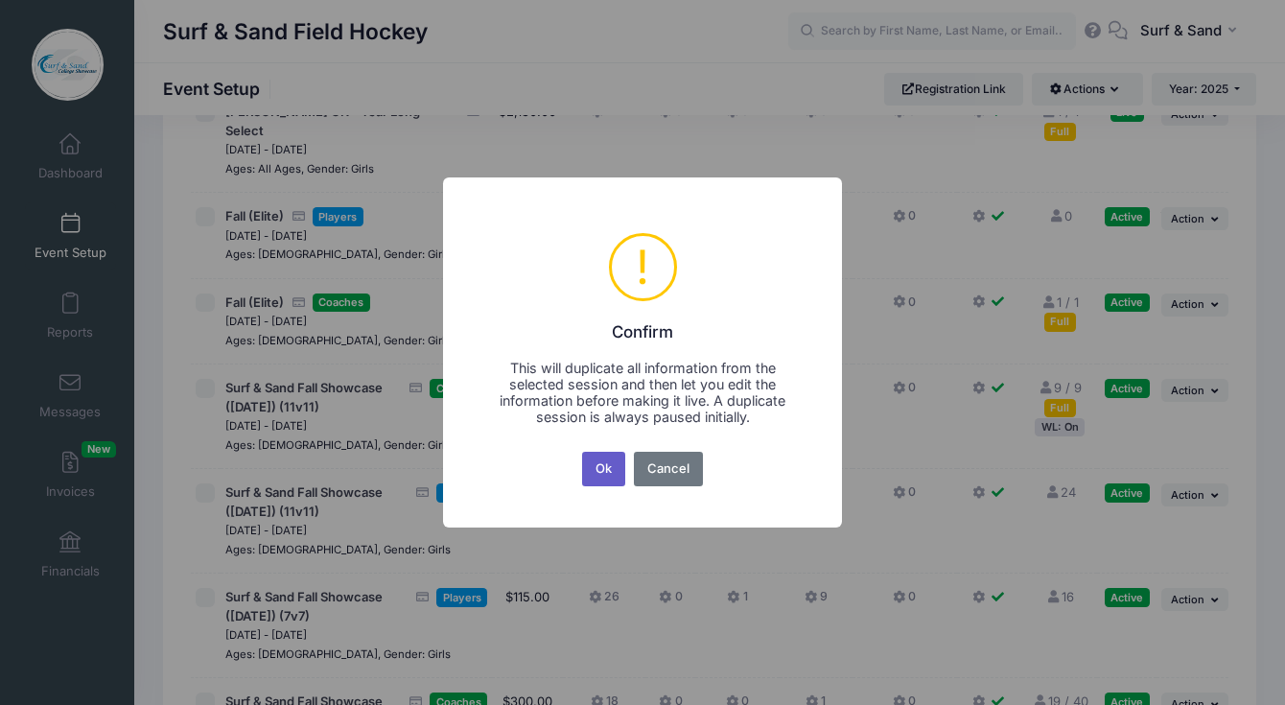
click at [607, 478] on button "Ok" at bounding box center [604, 469] width 44 height 35
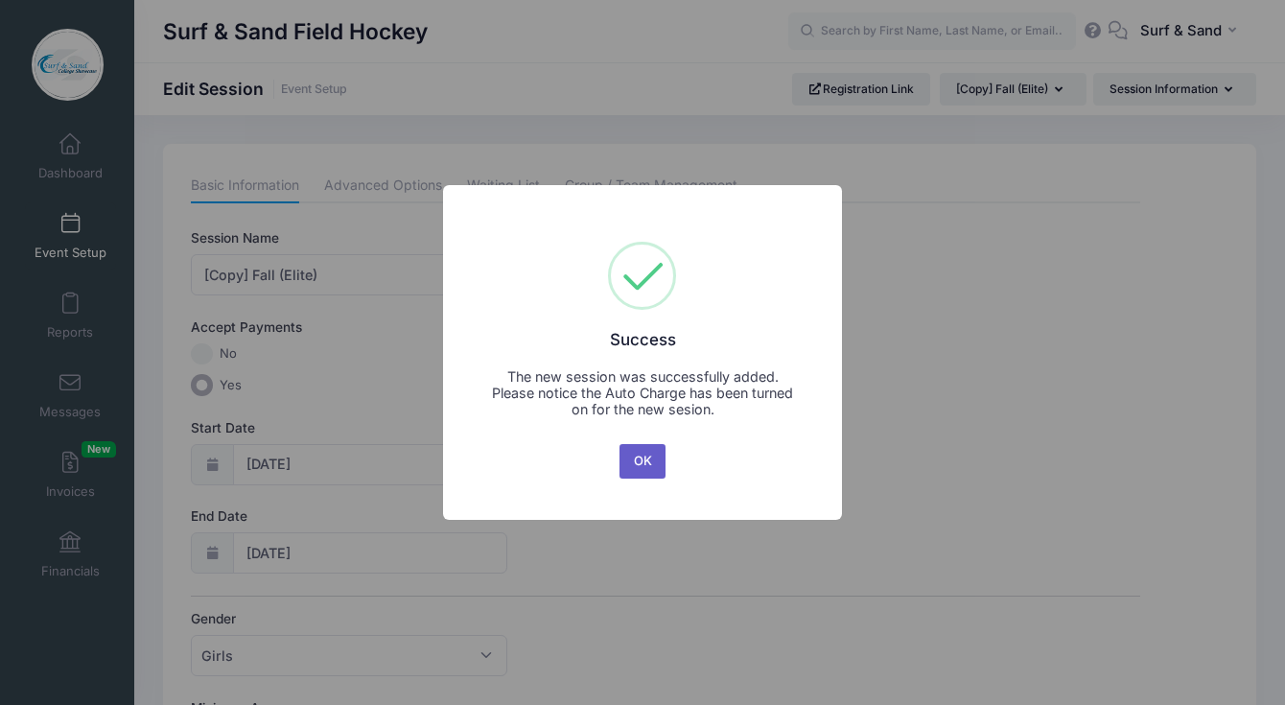
click at [642, 460] on button "OK" at bounding box center [642, 461] width 46 height 35
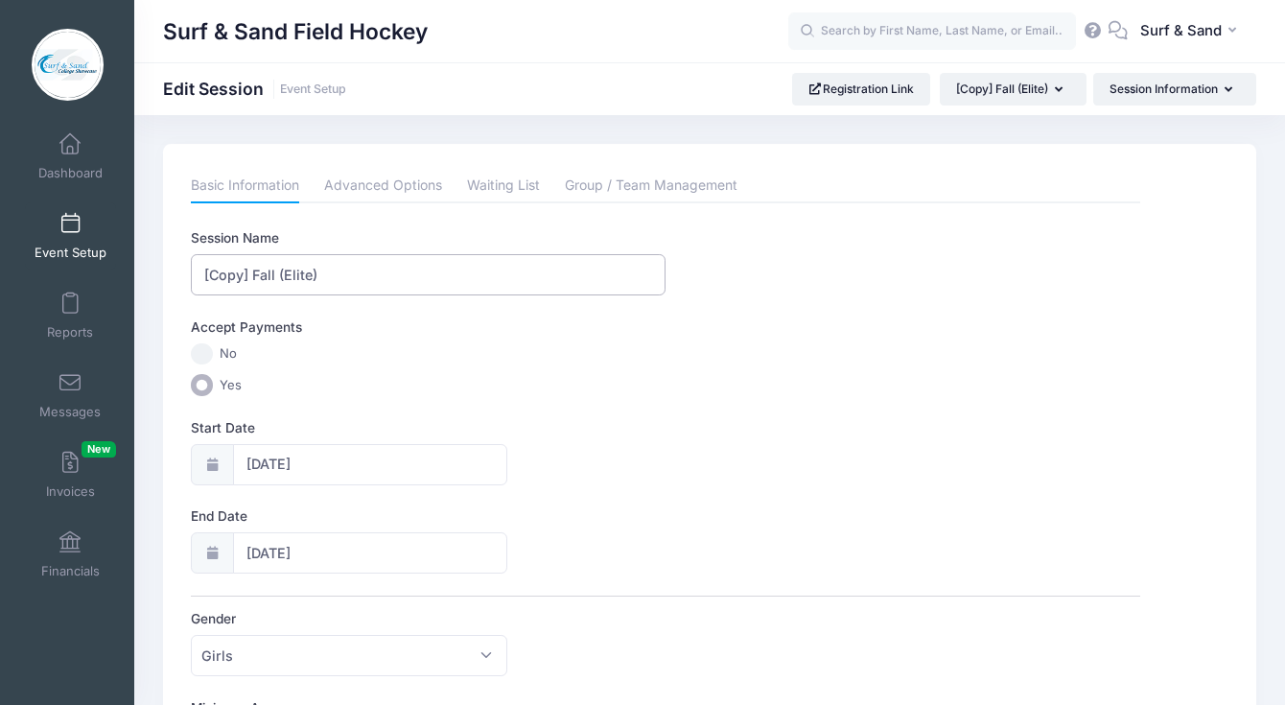
click at [321, 271] on input "[Copy] Fall (Elite)" at bounding box center [428, 274] width 475 height 41
drag, startPoint x: 277, startPoint y: 272, endPoint x: 182, endPoint y: 273, distance: 94.9
click at [191, 273] on input "[Copy] Fall (Elite)" at bounding box center [428, 274] width 475 height 41
click at [245, 275] on input "Fall (Elite)" at bounding box center [428, 274] width 475 height 41
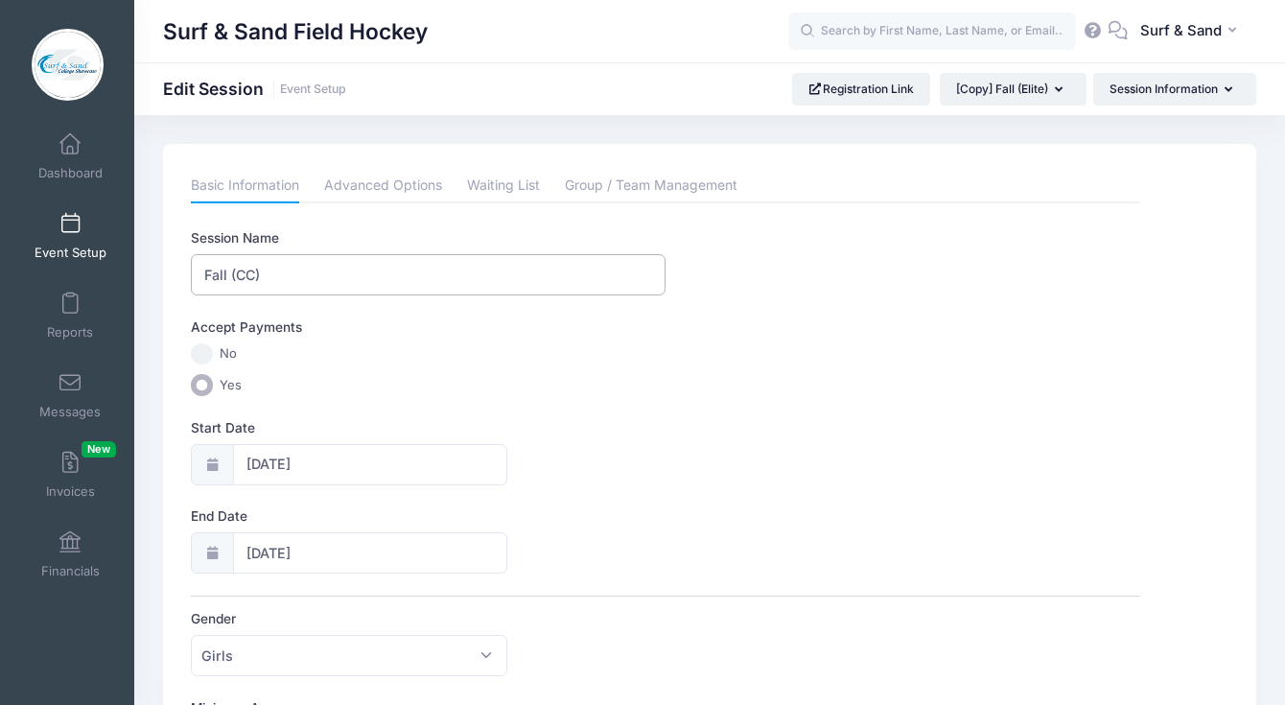
type input "Fall (CC)"
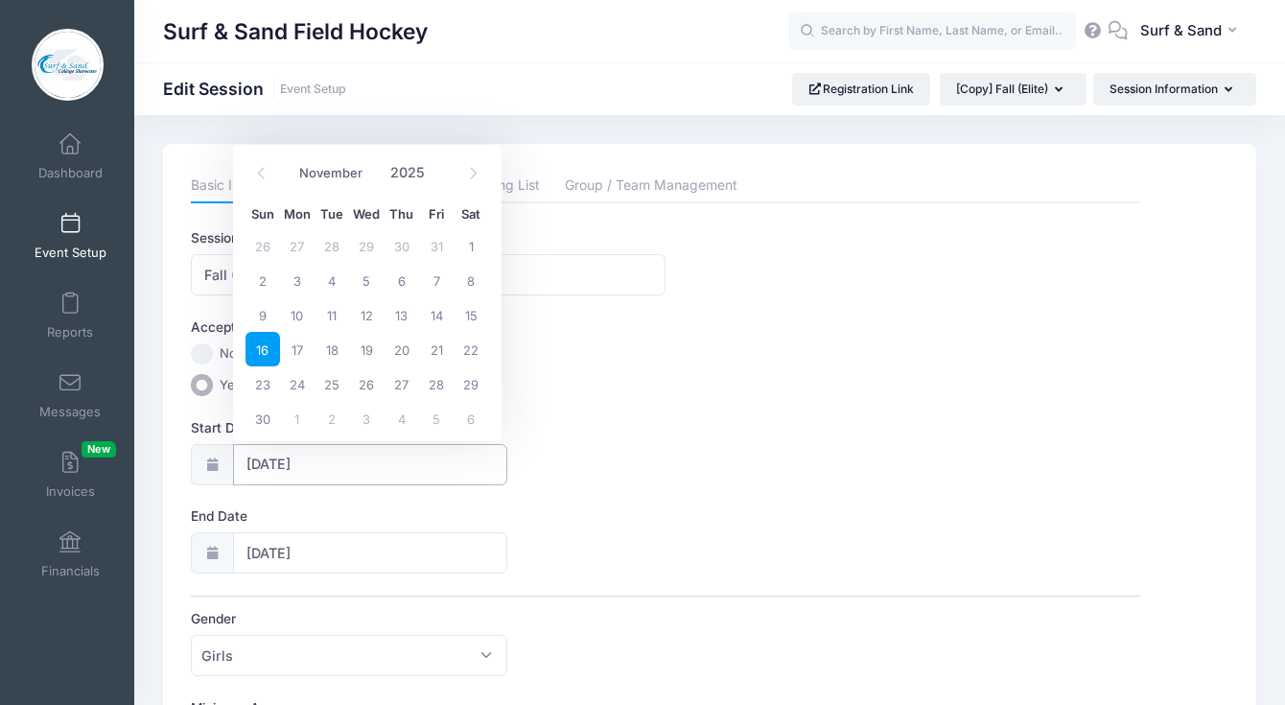
click at [279, 474] on input "[DATE]" at bounding box center [370, 464] width 275 height 41
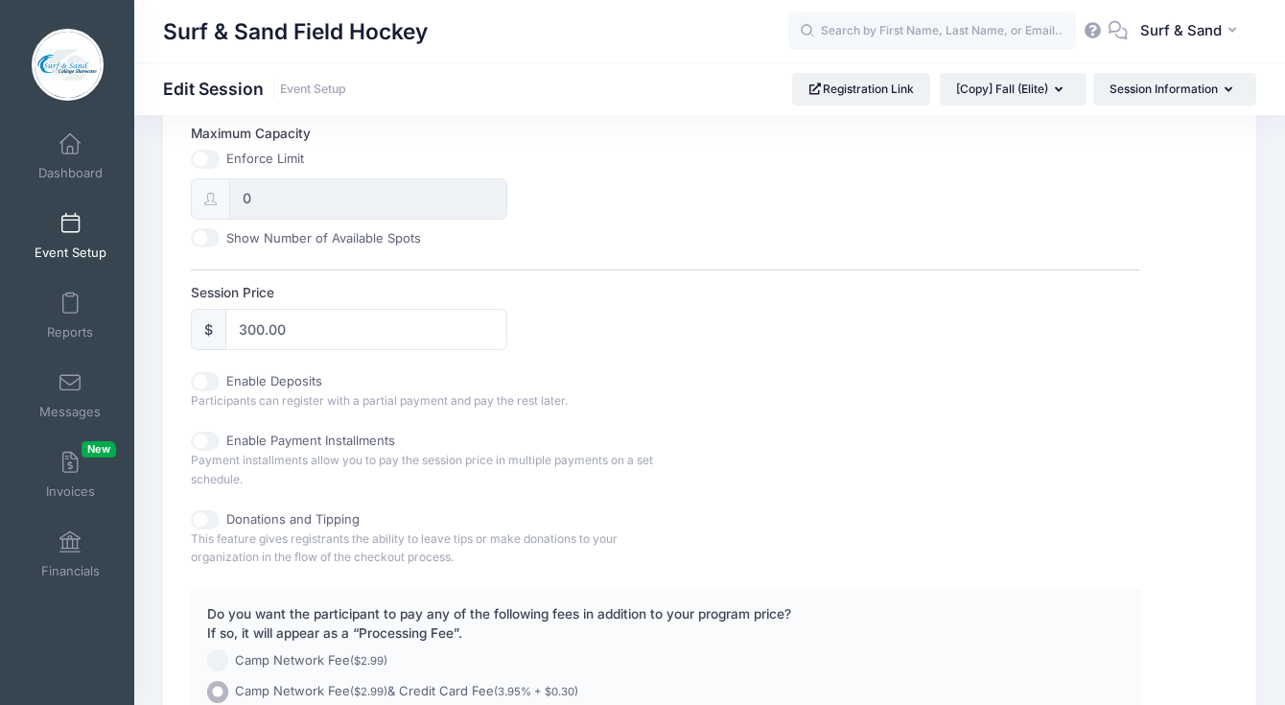
scroll to position [805, 0]
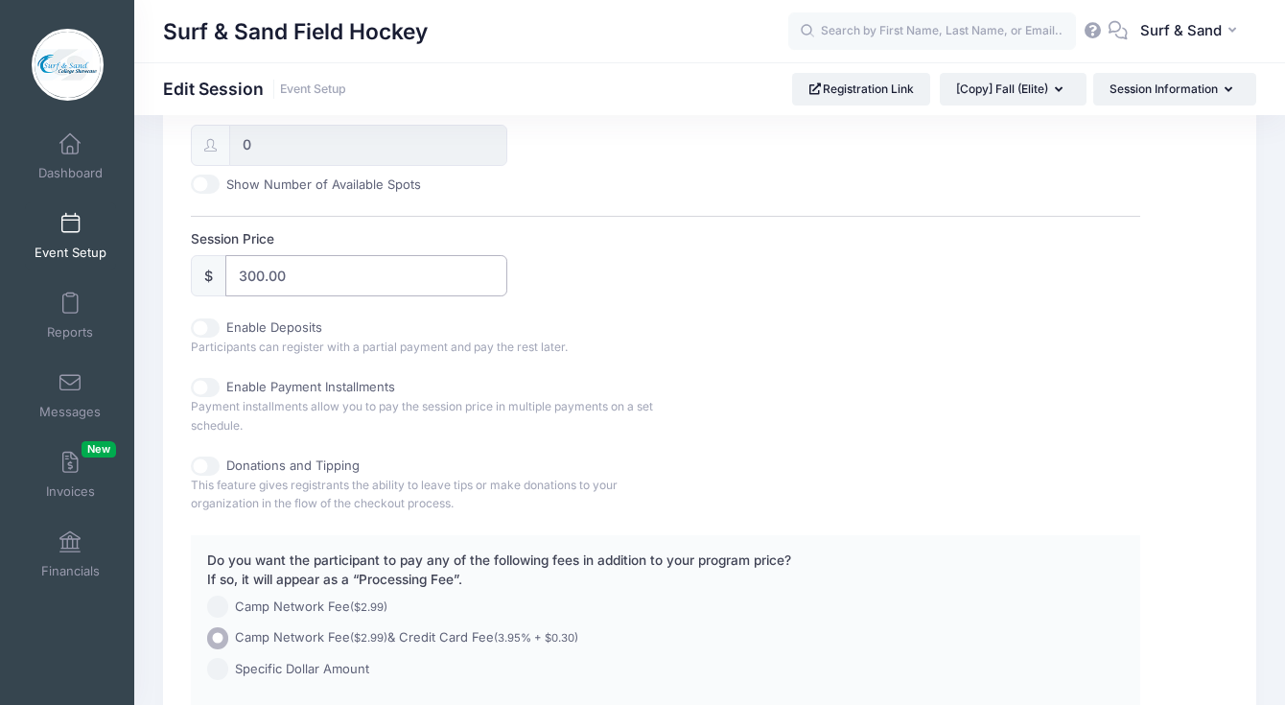
click at [251, 275] on input "300.00" at bounding box center [366, 275] width 282 height 41
click at [648, 317] on div "Session Name Fall (CC) Accept Payments No Yes Start Date [DATE] End Date [DATE]…" at bounding box center [665, 64] width 949 height 1282
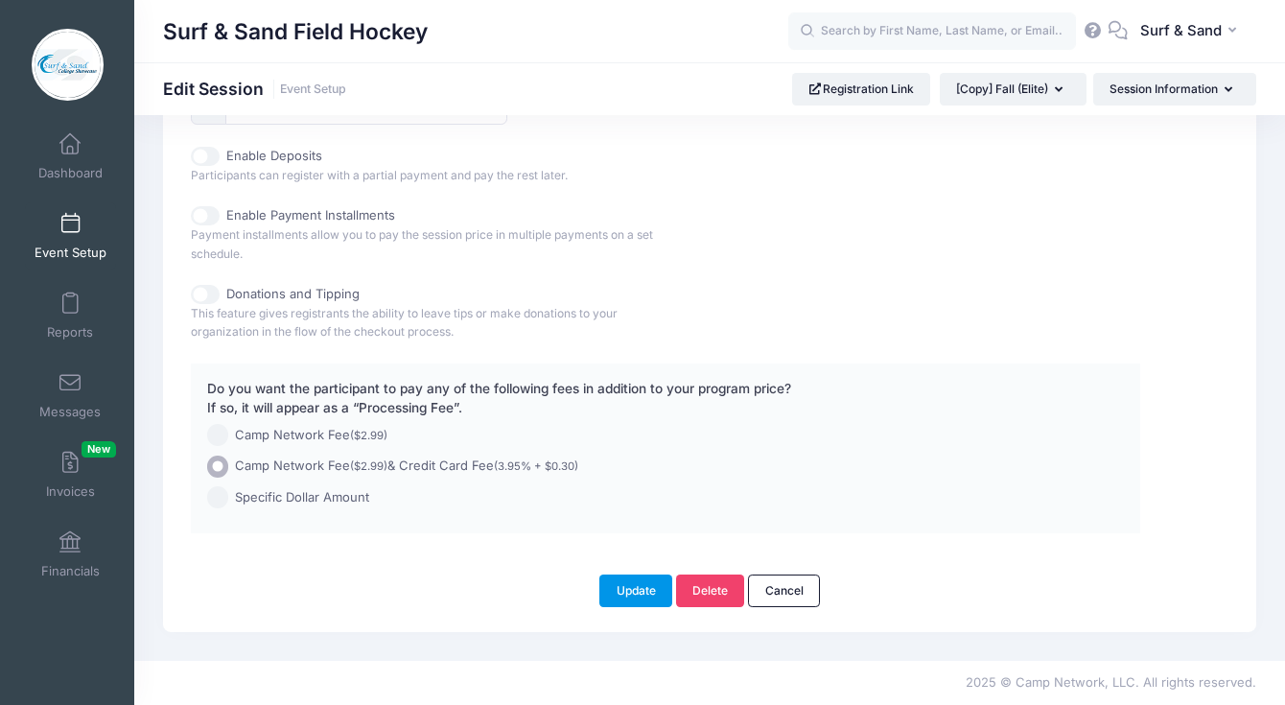
click at [646, 607] on button "Update" at bounding box center [635, 590] width 73 height 33
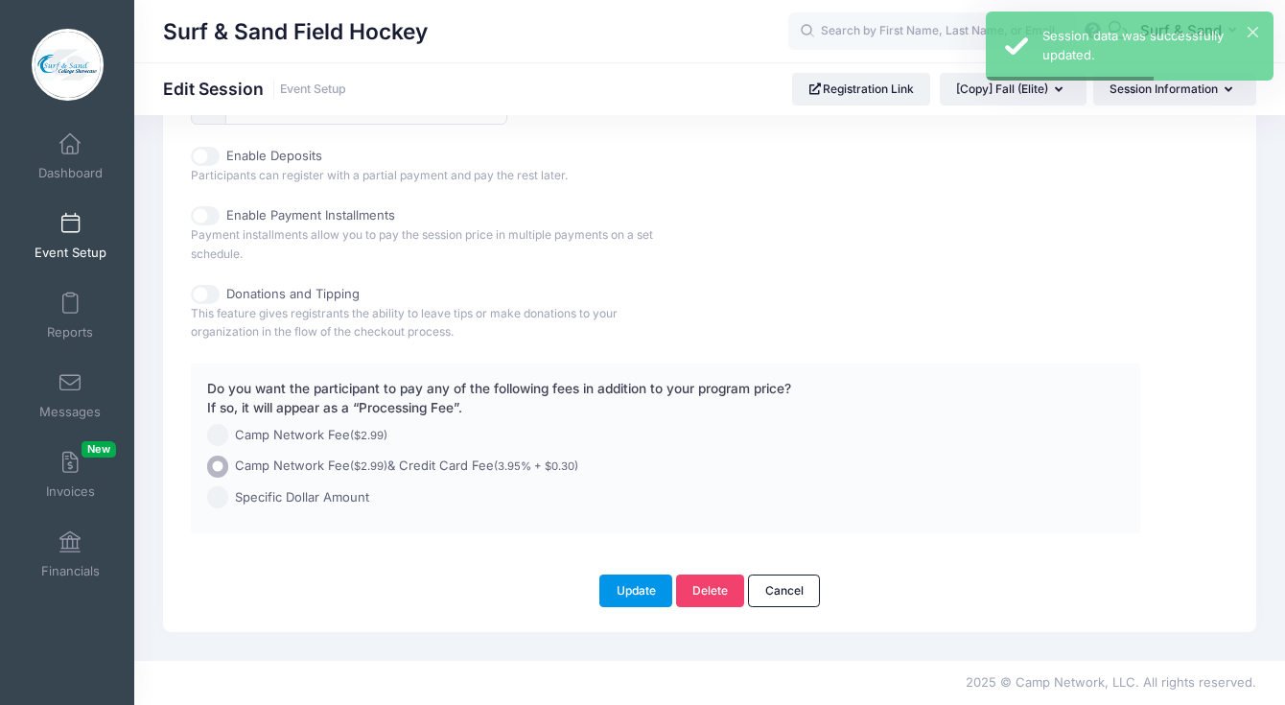
scroll to position [621, 0]
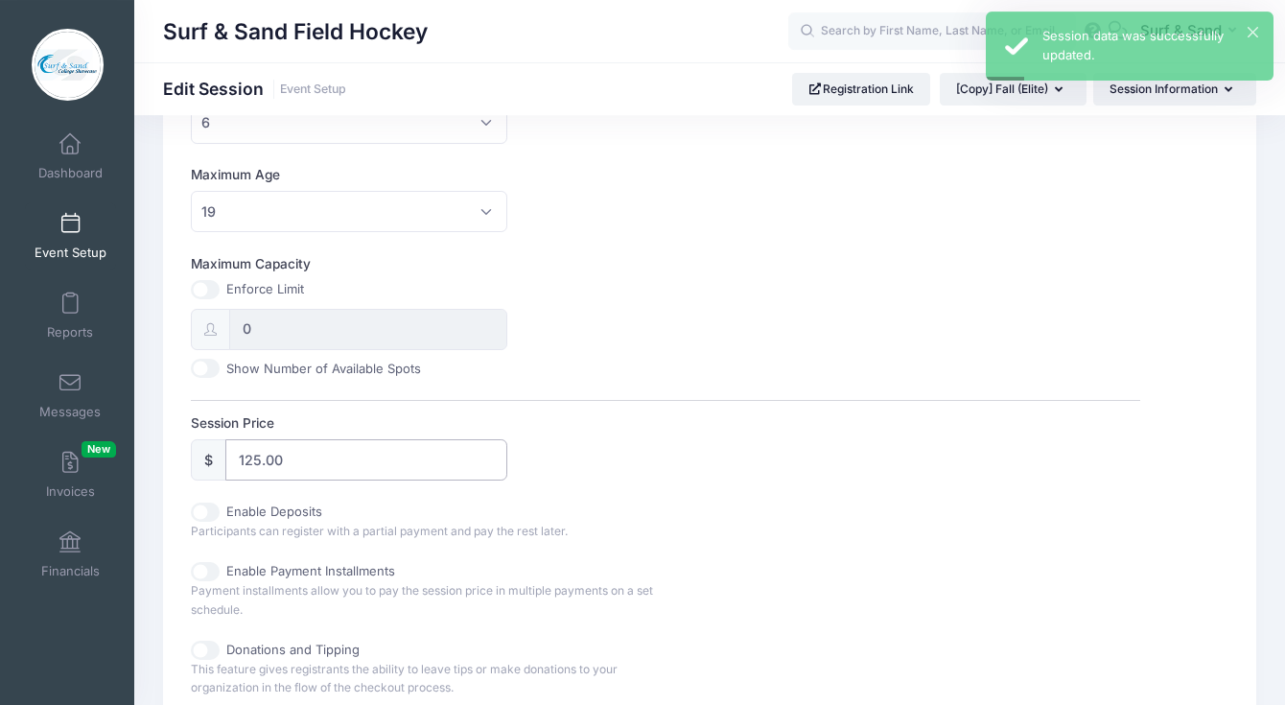
drag, startPoint x: 259, startPoint y: 463, endPoint x: 237, endPoint y: 463, distance: 22.1
click at [237, 463] on input "125.00" at bounding box center [366, 459] width 282 height 41
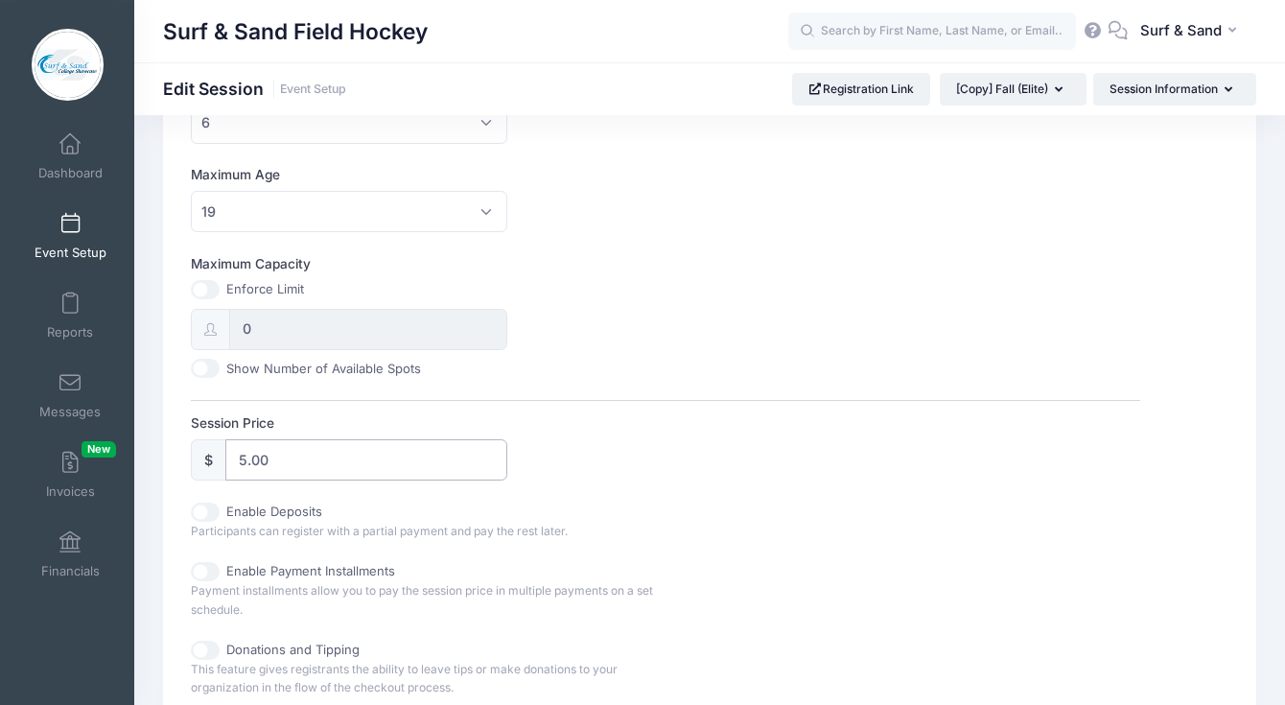
type input "5.00"
click at [531, 384] on div "Session Name Fall (CC) Accept Payments No Yes Start Date [DATE] End Date [DATE]…" at bounding box center [665, 248] width 949 height 1282
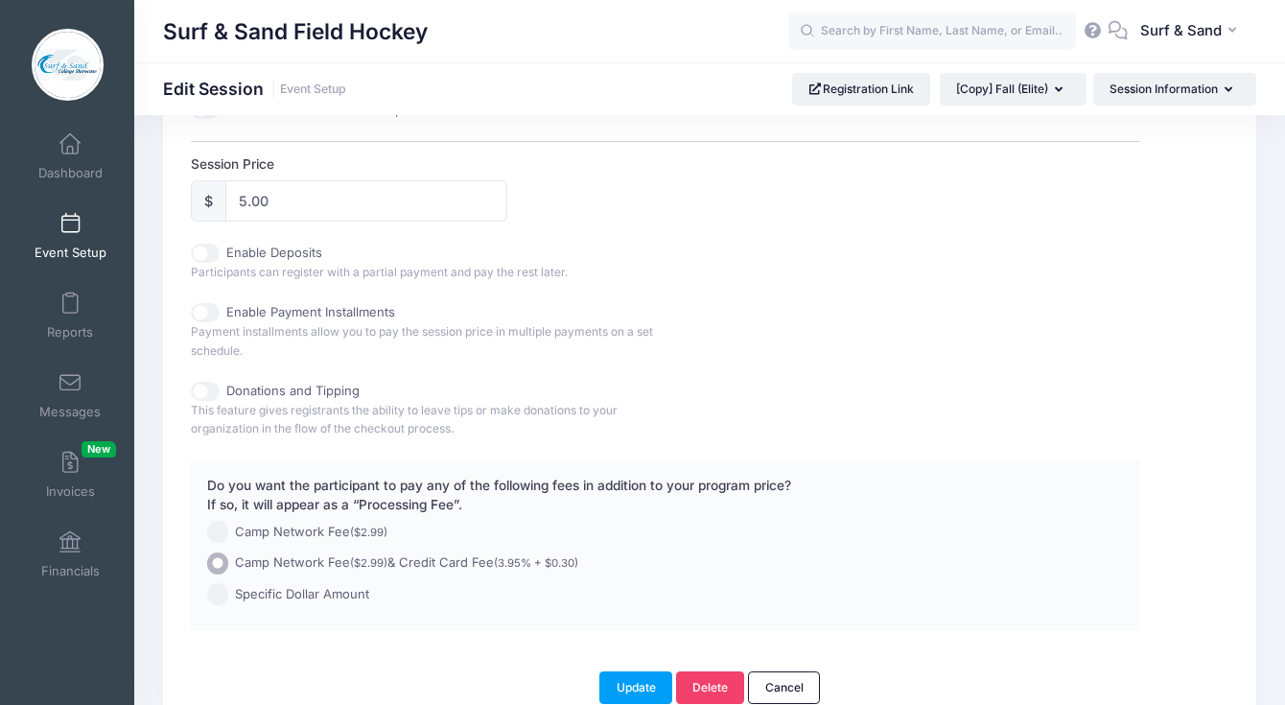
scroll to position [977, 0]
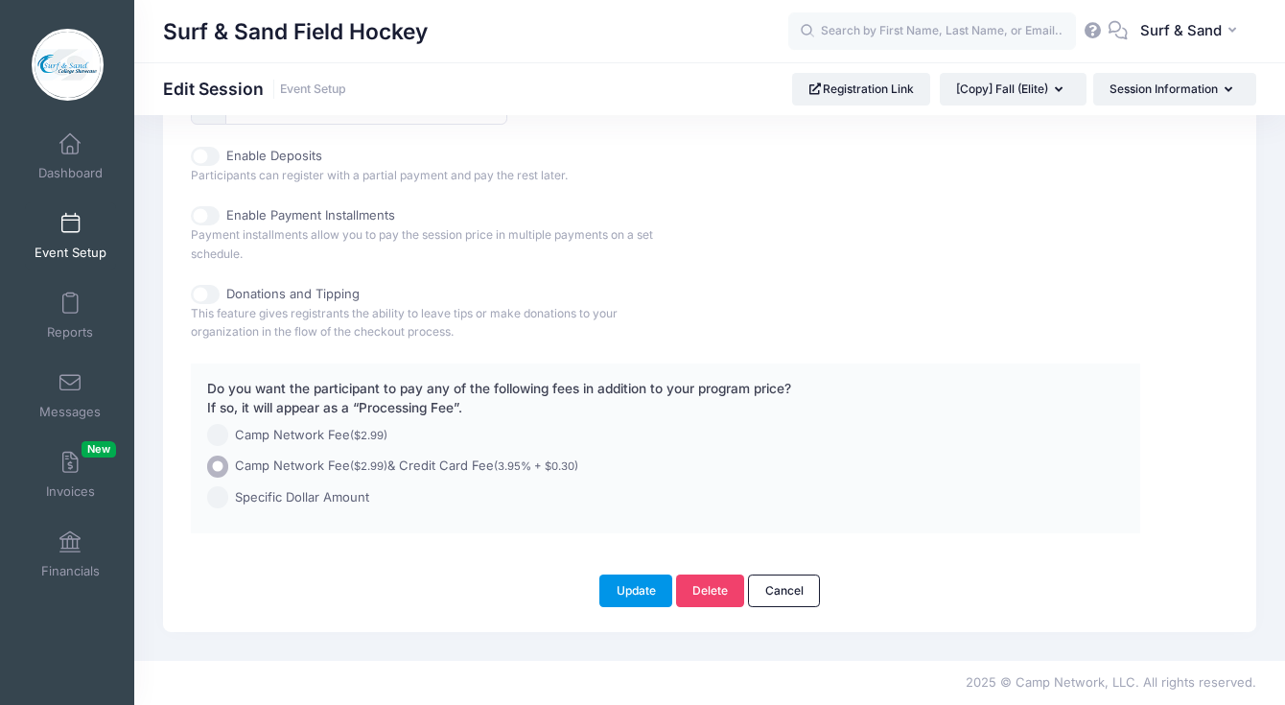
click at [625, 598] on button "Update" at bounding box center [635, 590] width 73 height 33
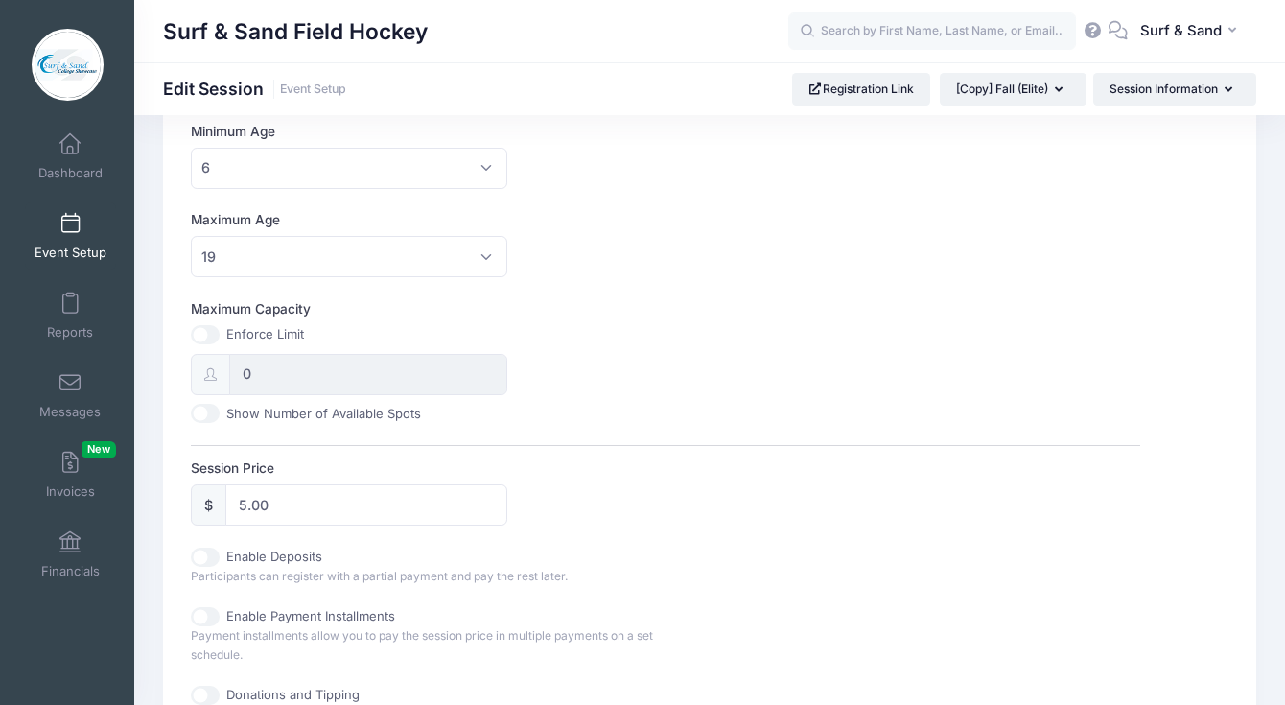
scroll to position [0, 0]
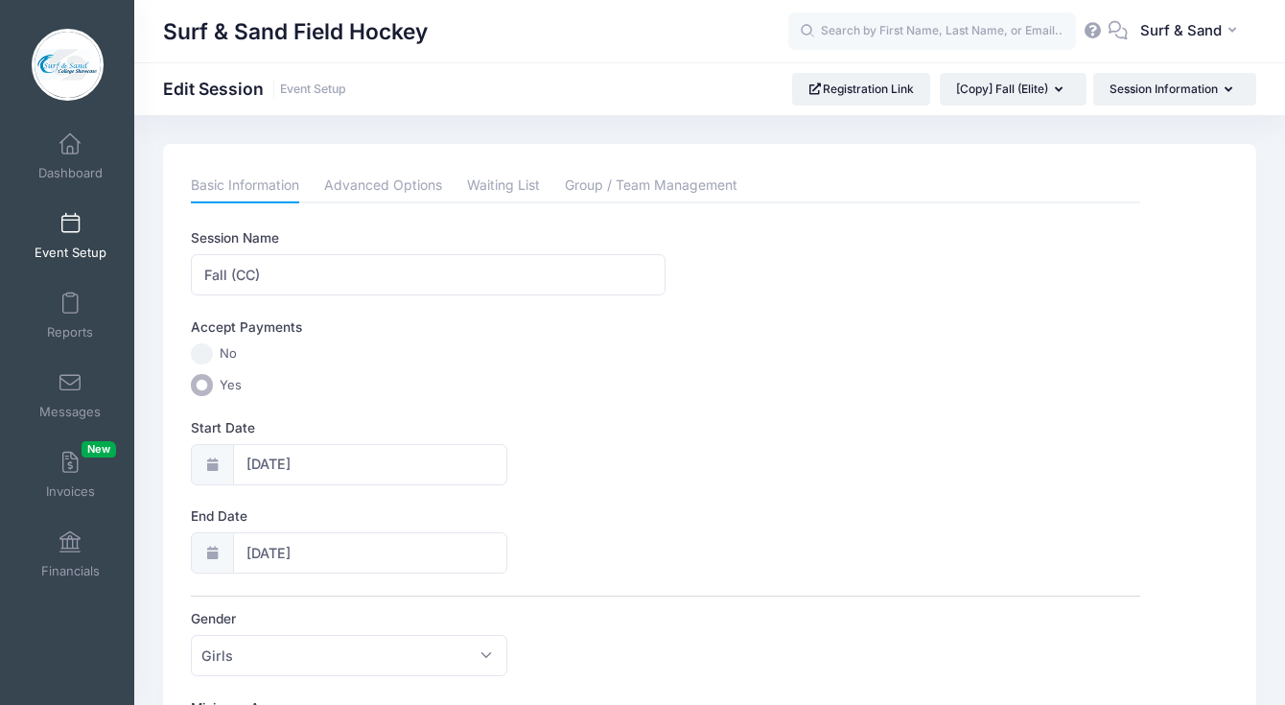
click at [90, 236] on link "Event Setup" at bounding box center [70, 235] width 91 height 67
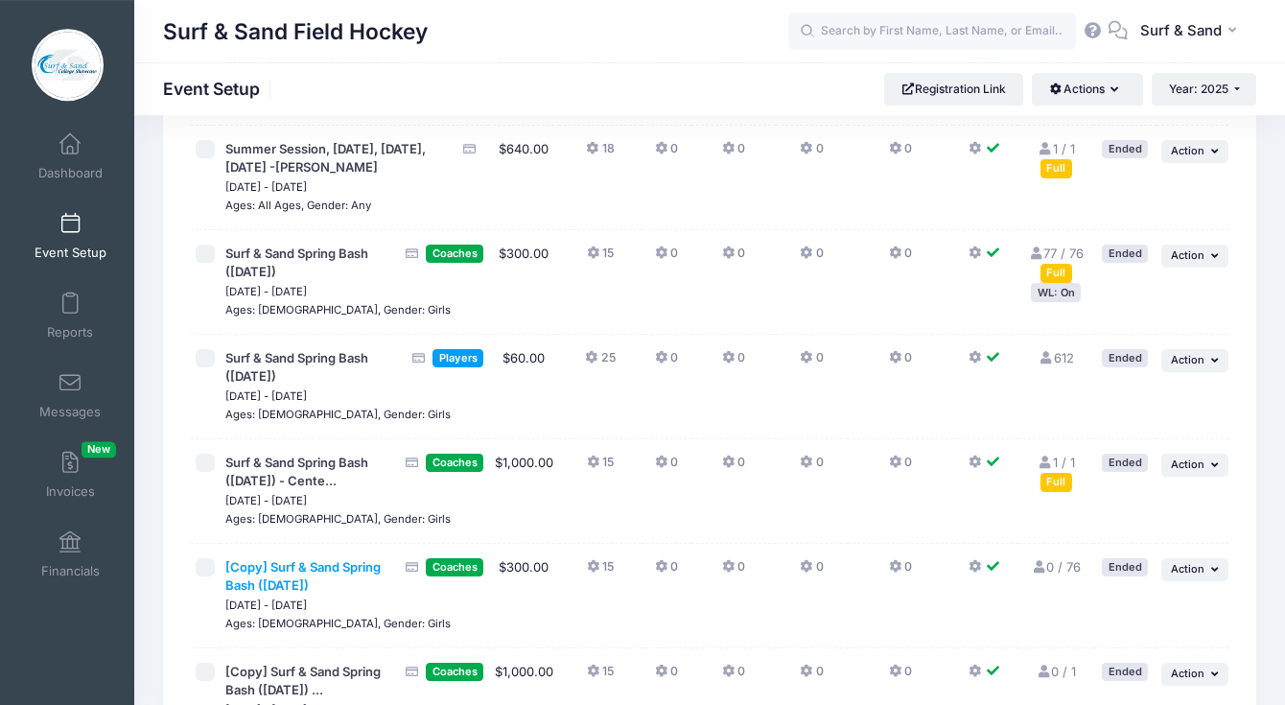
scroll to position [1265, 0]
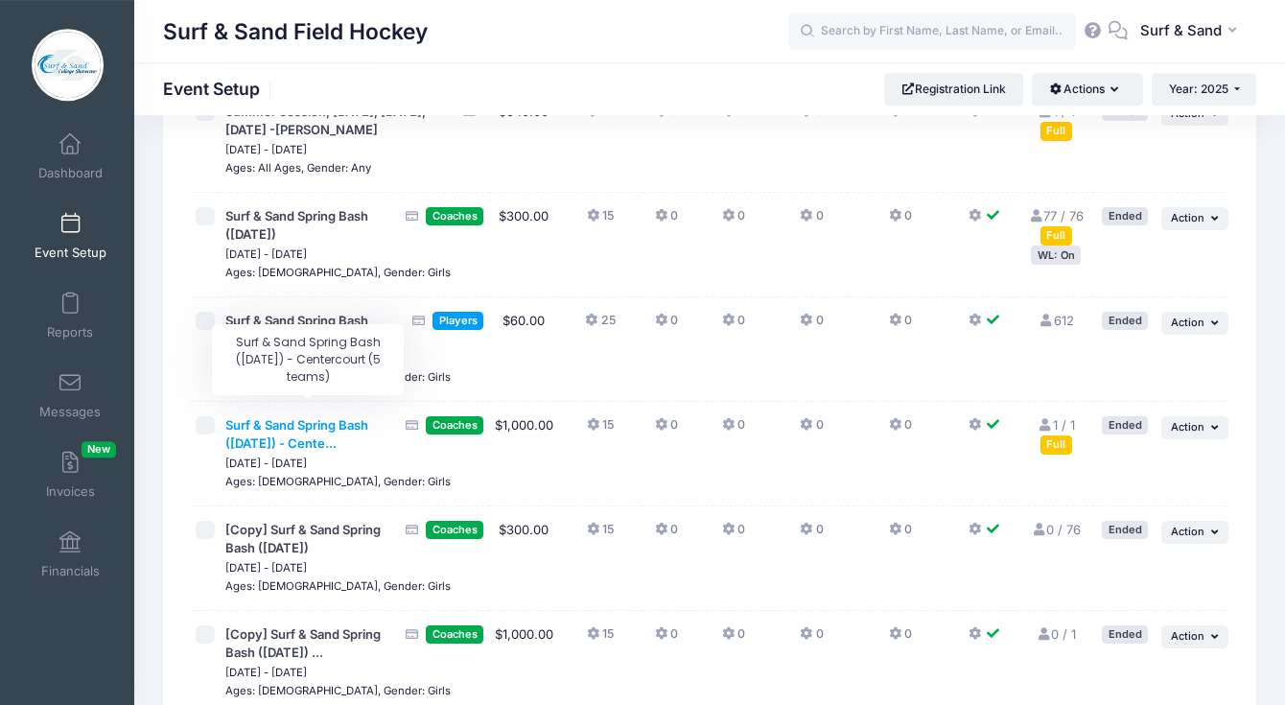
click at [324, 417] on span "Surf & Sand Spring Bash ([DATE]) - Cente..." at bounding box center [296, 434] width 143 height 35
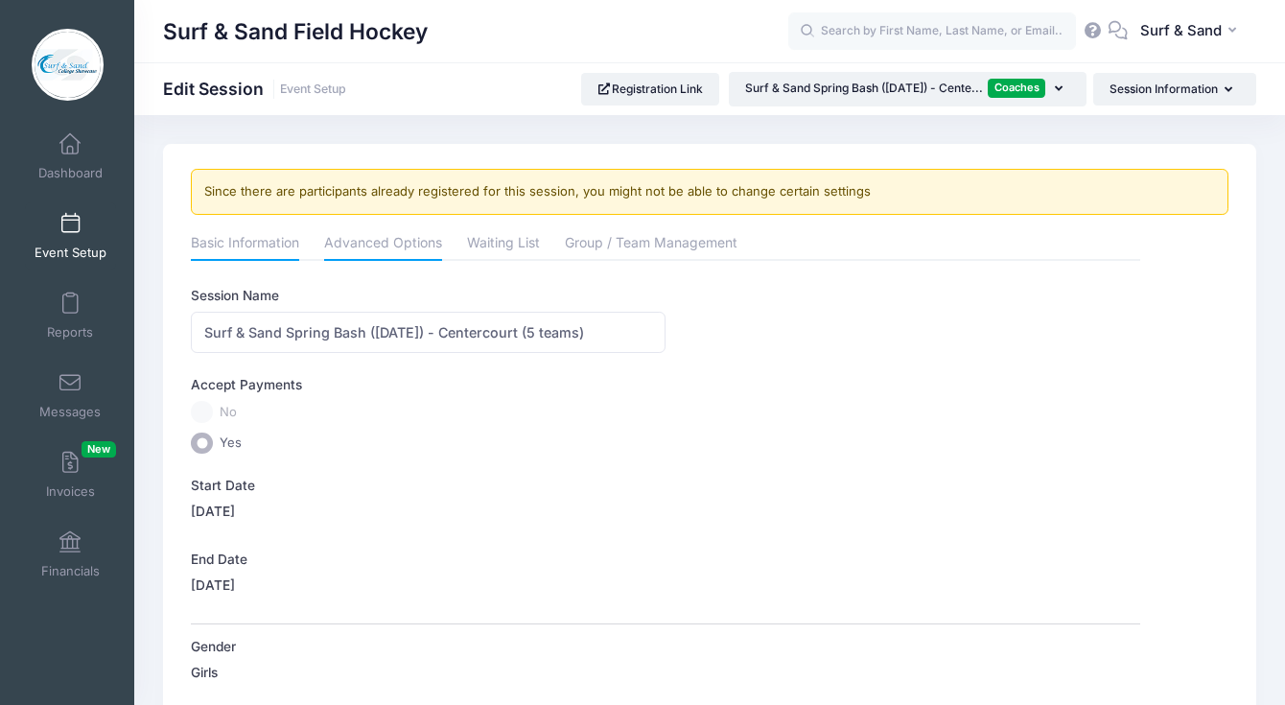
click at [404, 244] on link "Advanced Options" at bounding box center [383, 244] width 118 height 35
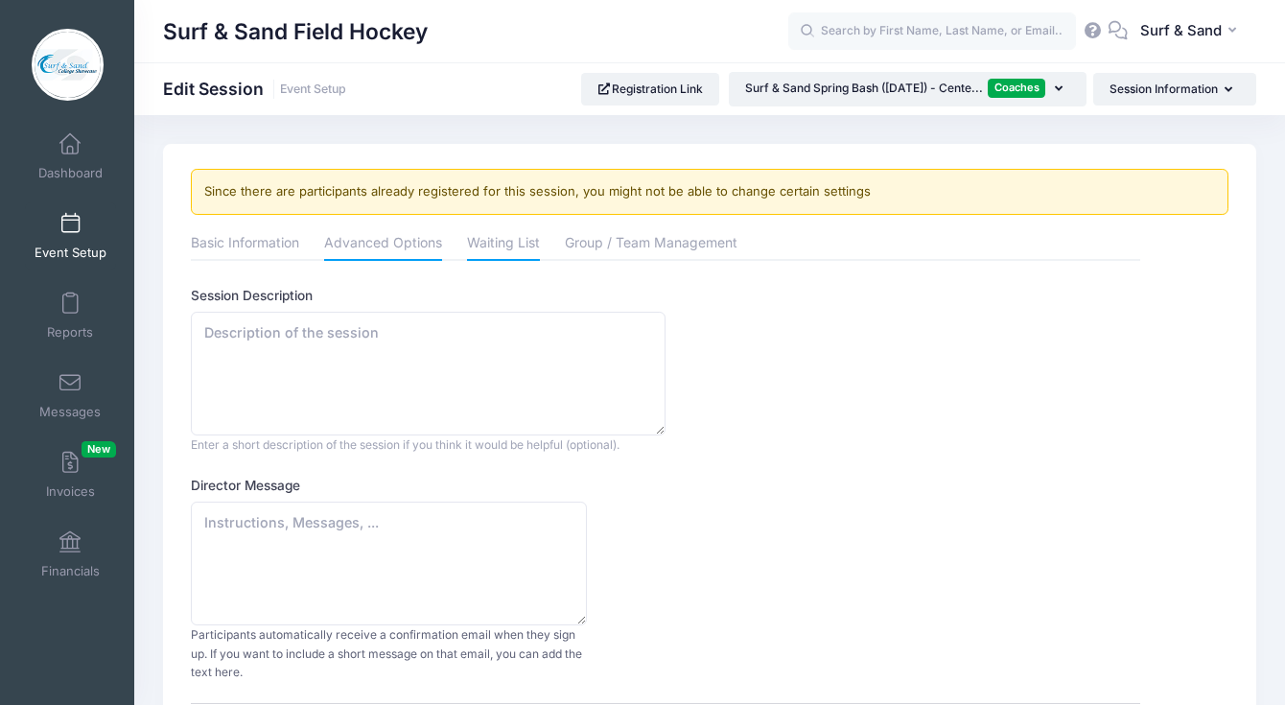
click at [524, 247] on link "Waiting List" at bounding box center [503, 244] width 73 height 35
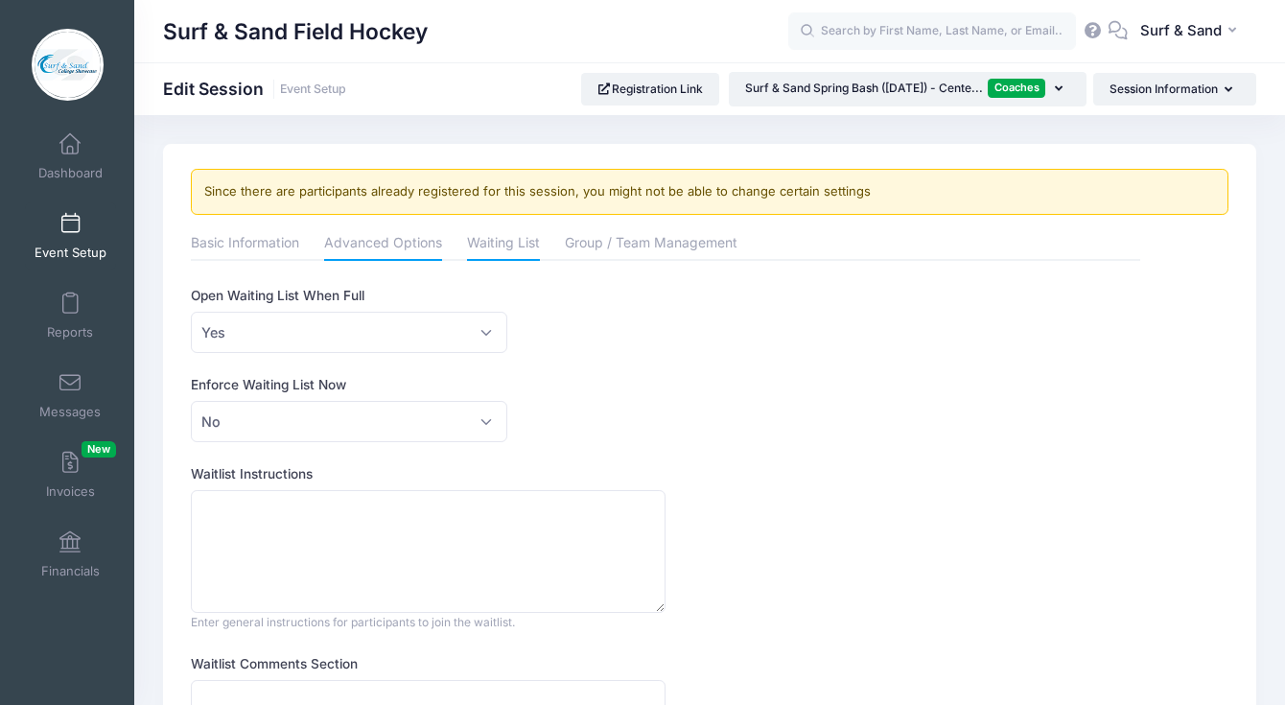
click at [413, 256] on link "Advanced Options" at bounding box center [383, 244] width 118 height 35
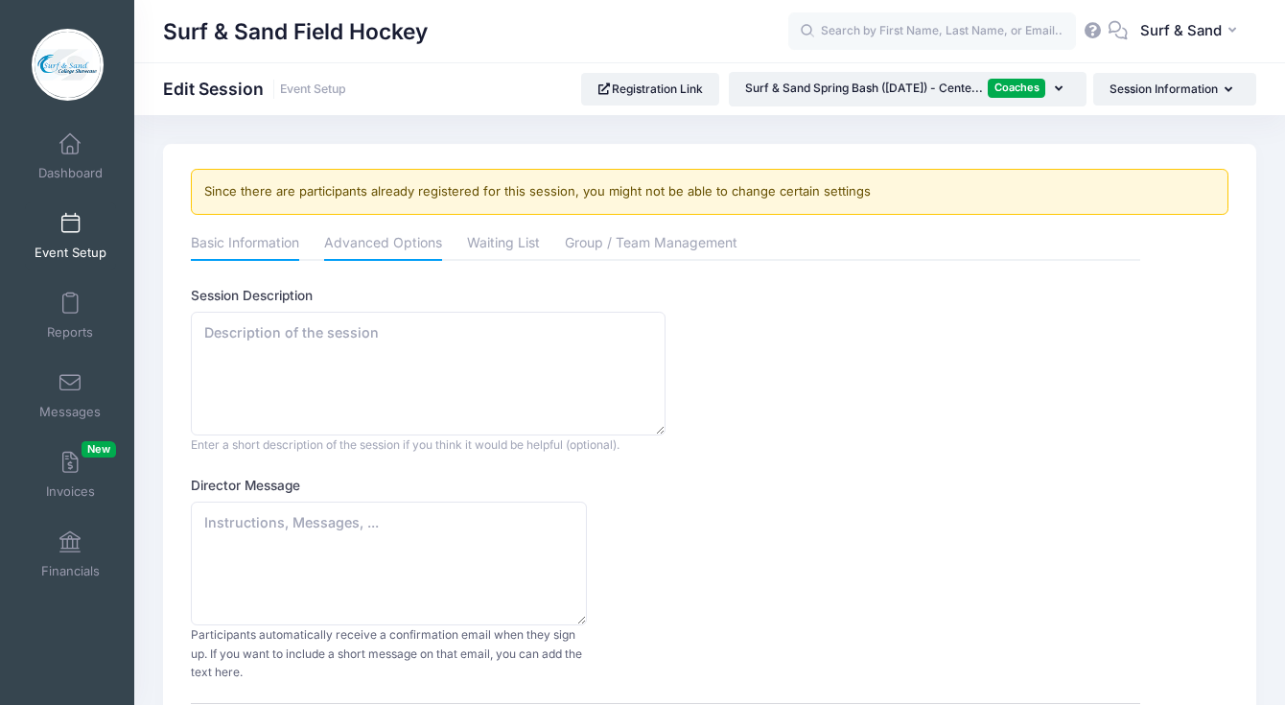
click at [264, 240] on link "Basic Information" at bounding box center [245, 244] width 108 height 35
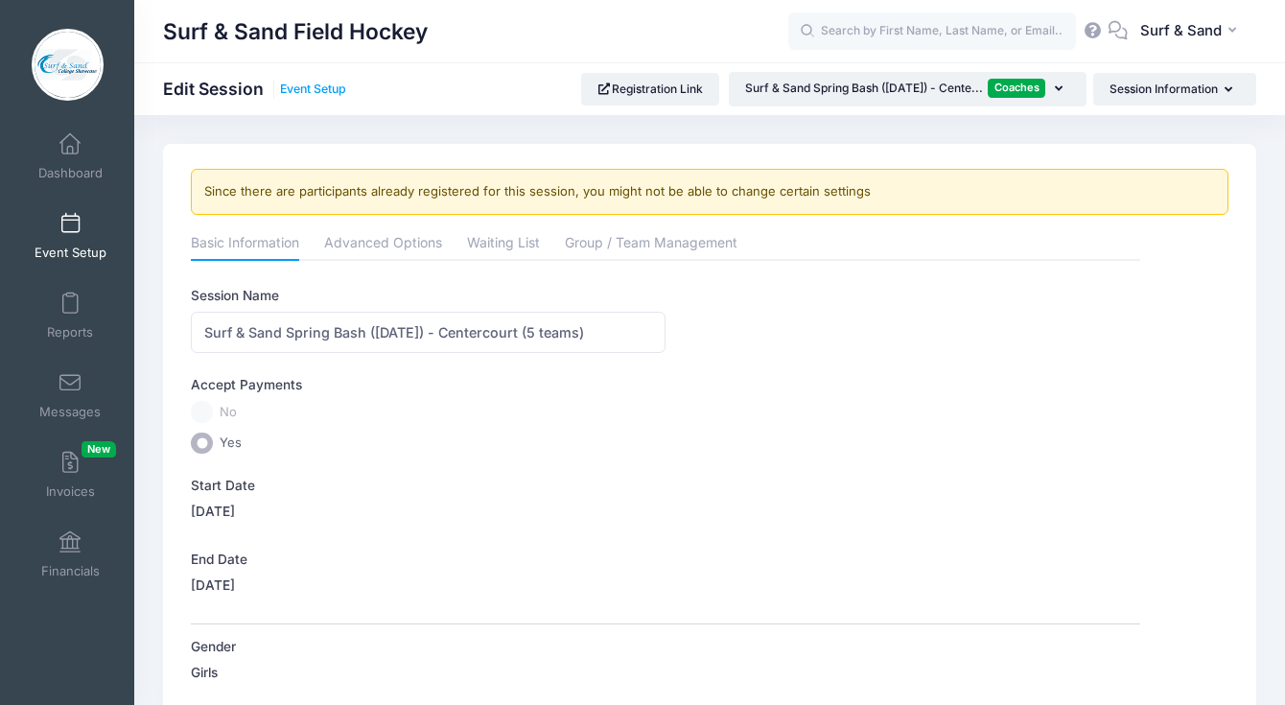
click at [338, 92] on link "Event Setup" at bounding box center [313, 89] width 66 height 14
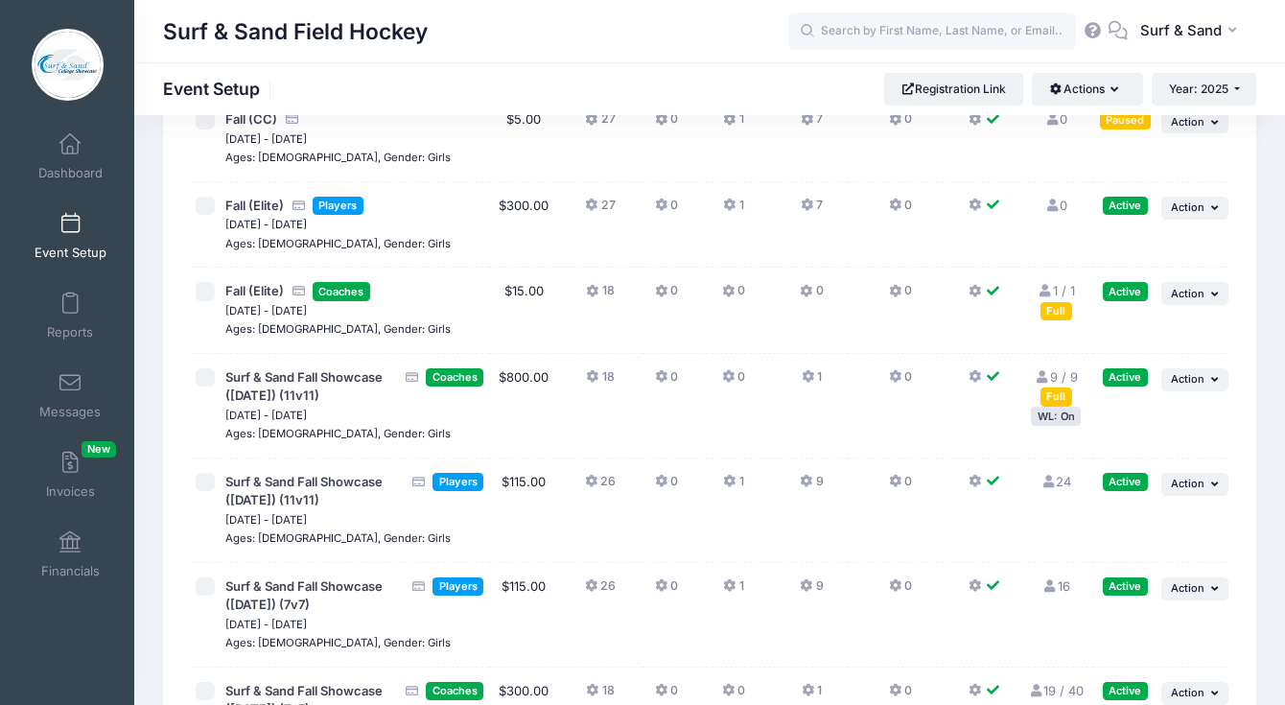
scroll to position [4346, 0]
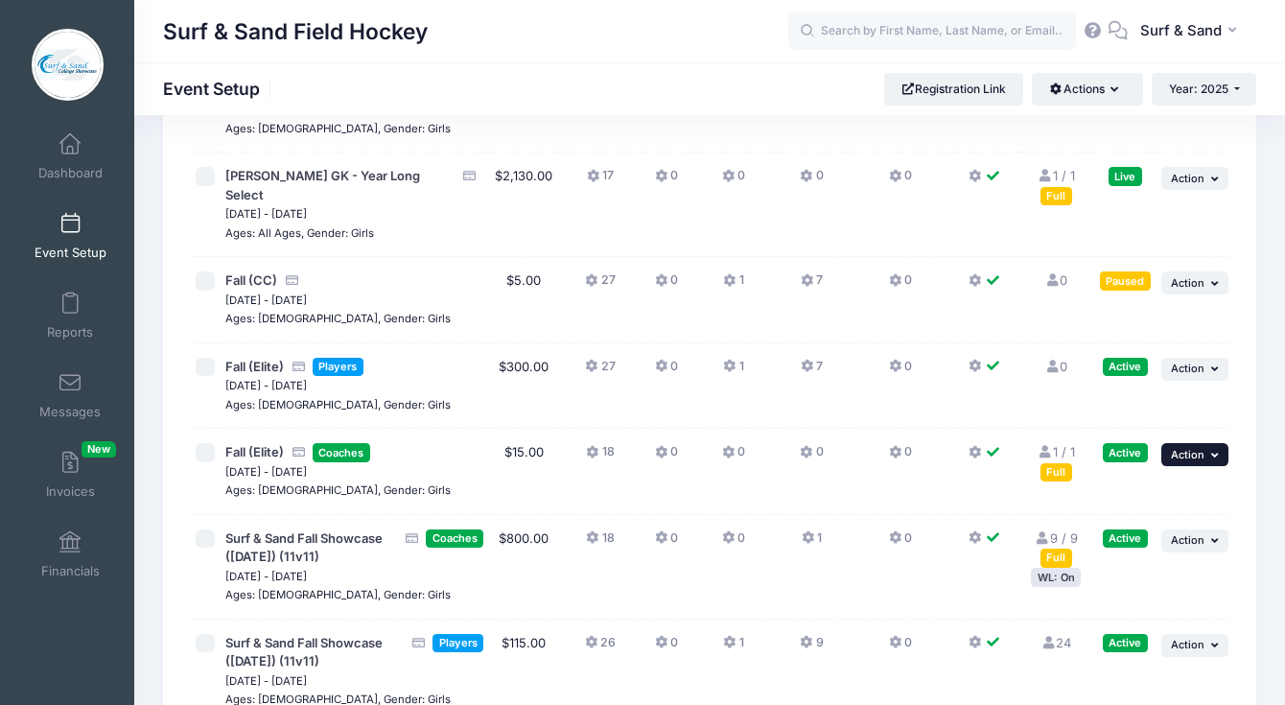
click at [1220, 450] on icon "button" at bounding box center [1217, 455] width 12 height 11
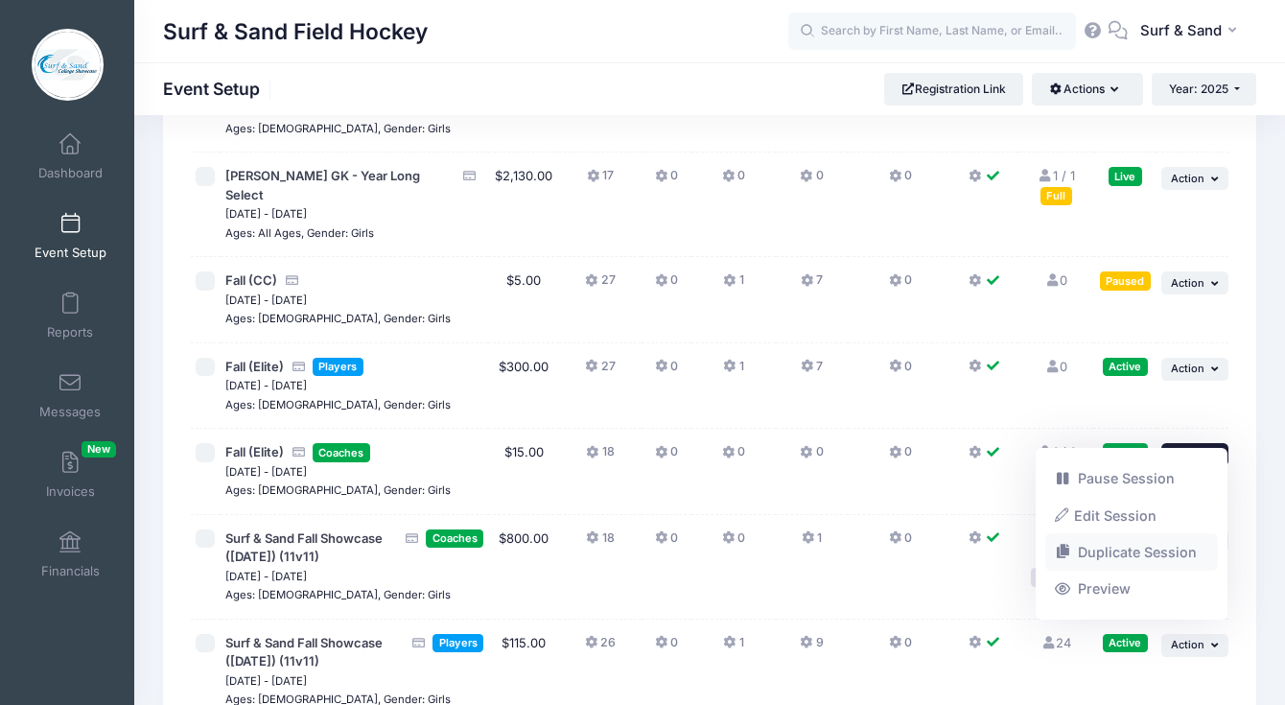
click at [1150, 558] on link "Duplicate Session" at bounding box center [1132, 552] width 174 height 36
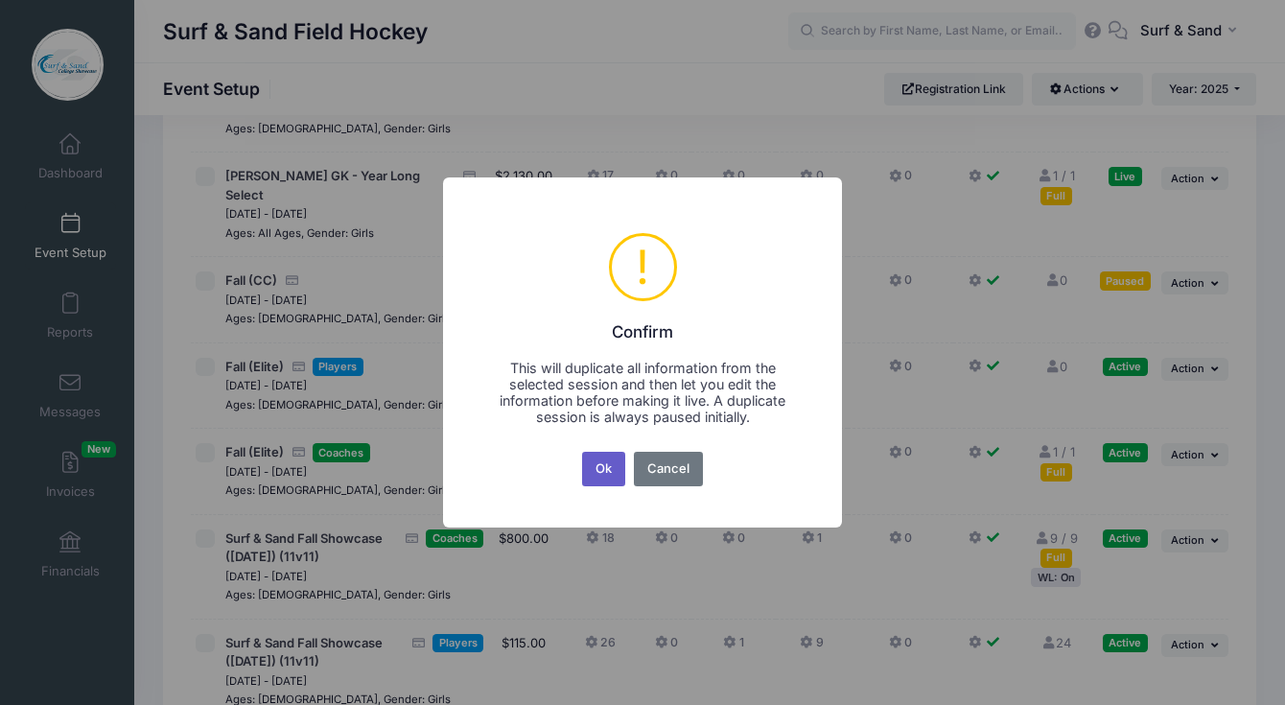
click at [602, 481] on button "Ok" at bounding box center [604, 469] width 44 height 35
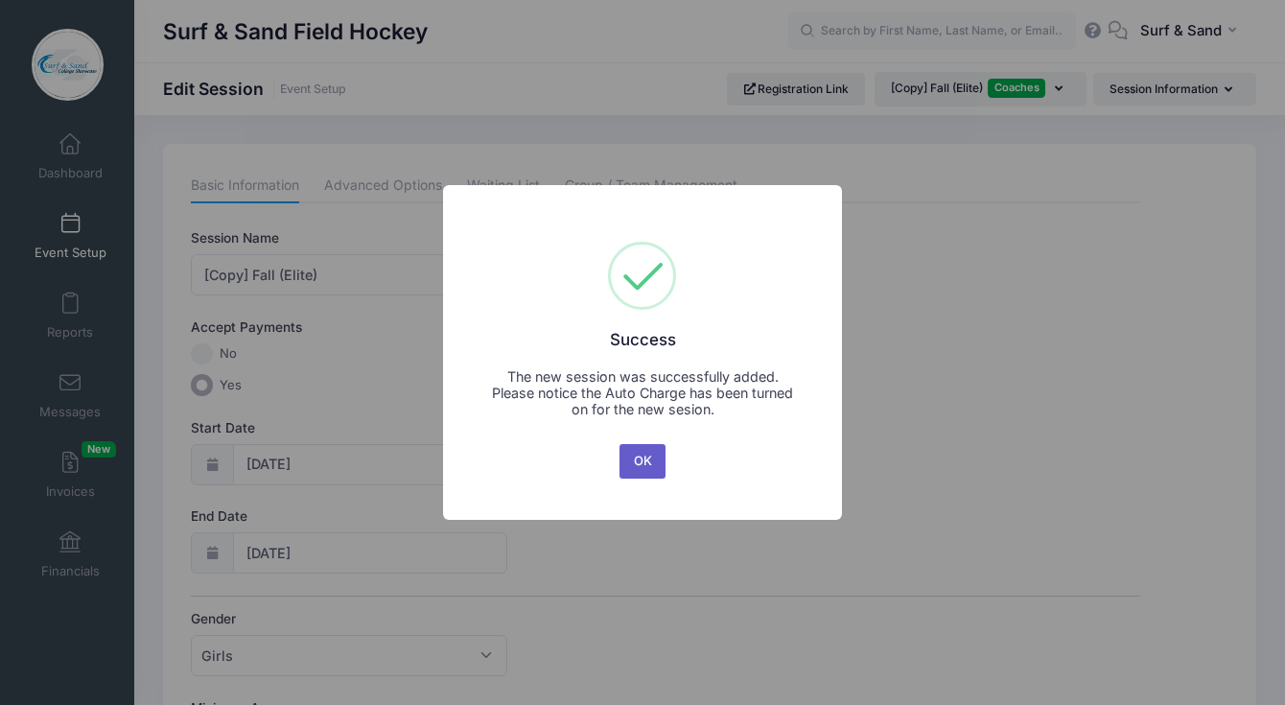
click at [639, 453] on button "OK" at bounding box center [642, 461] width 46 height 35
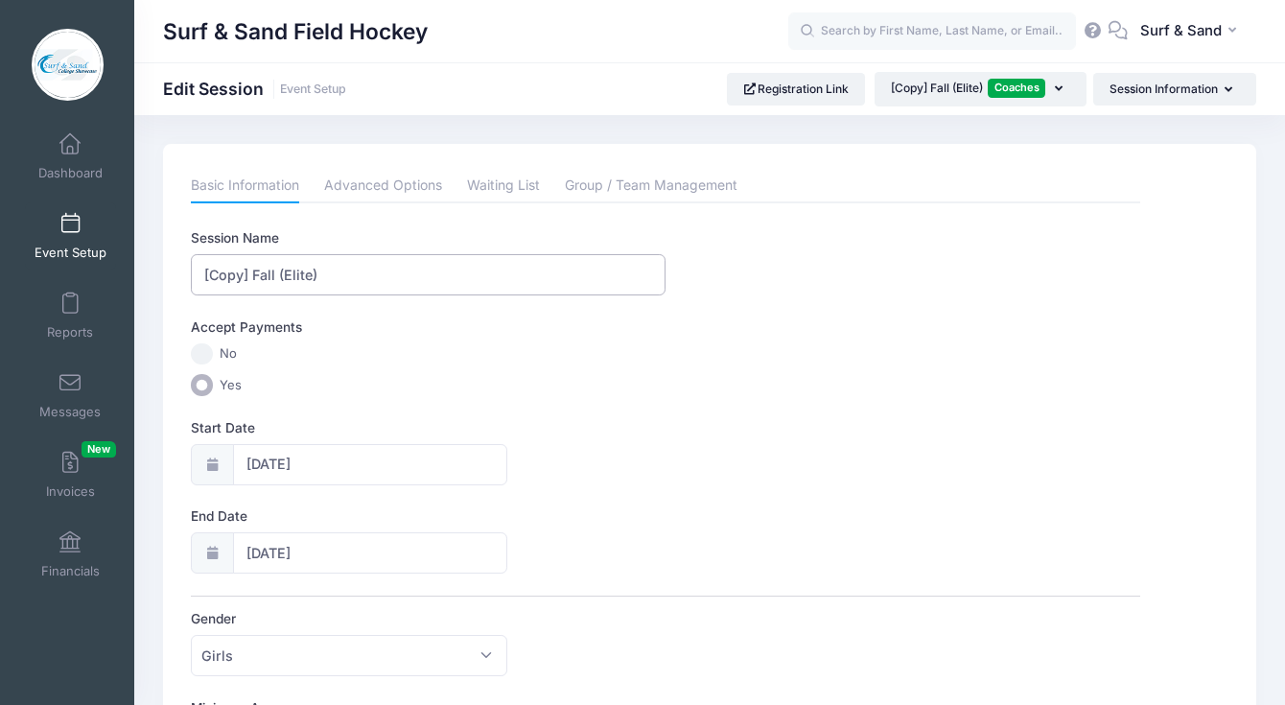
click at [247, 282] on input "[Copy] Fall (Elite)" at bounding box center [428, 274] width 475 height 41
drag, startPoint x: 252, startPoint y: 274, endPoint x: 167, endPoint y: 274, distance: 85.3
click at [191, 274] on input "[Copy] Fall (Elite)" at bounding box center [428, 274] width 475 height 41
click at [247, 275] on input "Fall (Elite)" at bounding box center [428, 274] width 475 height 41
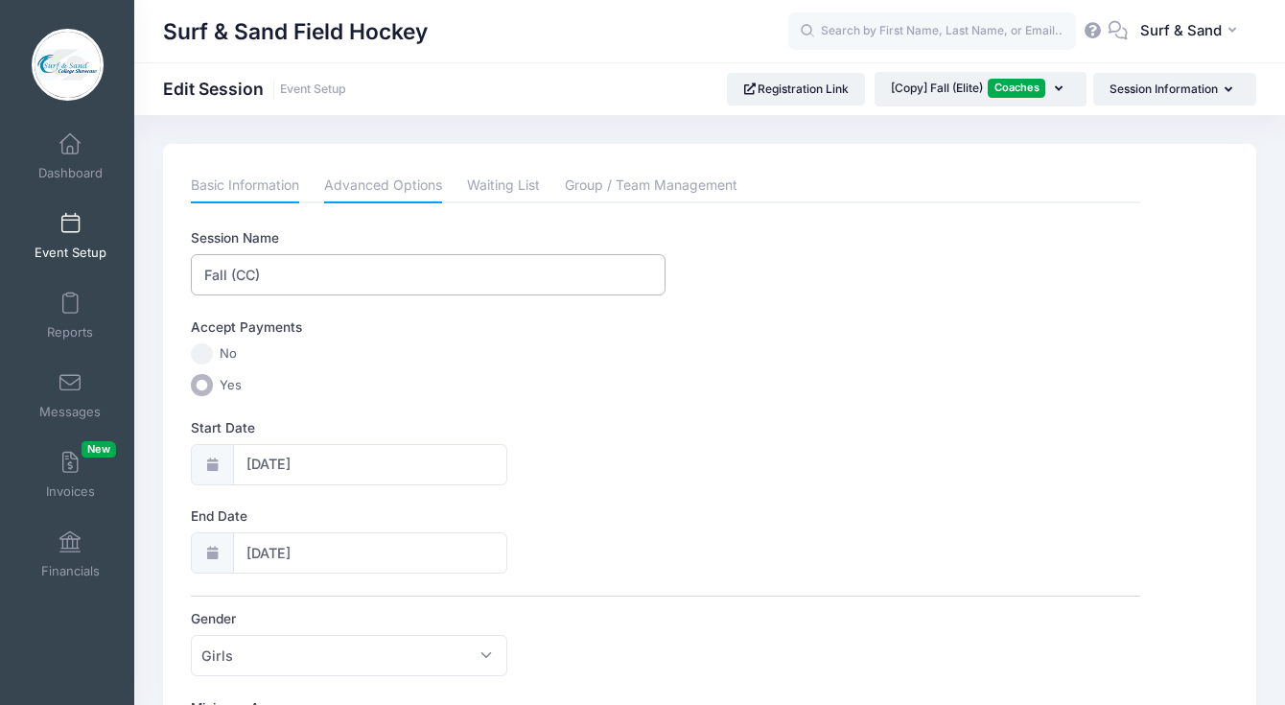
type input "Fall (CC)"
click at [368, 194] on link "Advanced Options" at bounding box center [383, 186] width 118 height 35
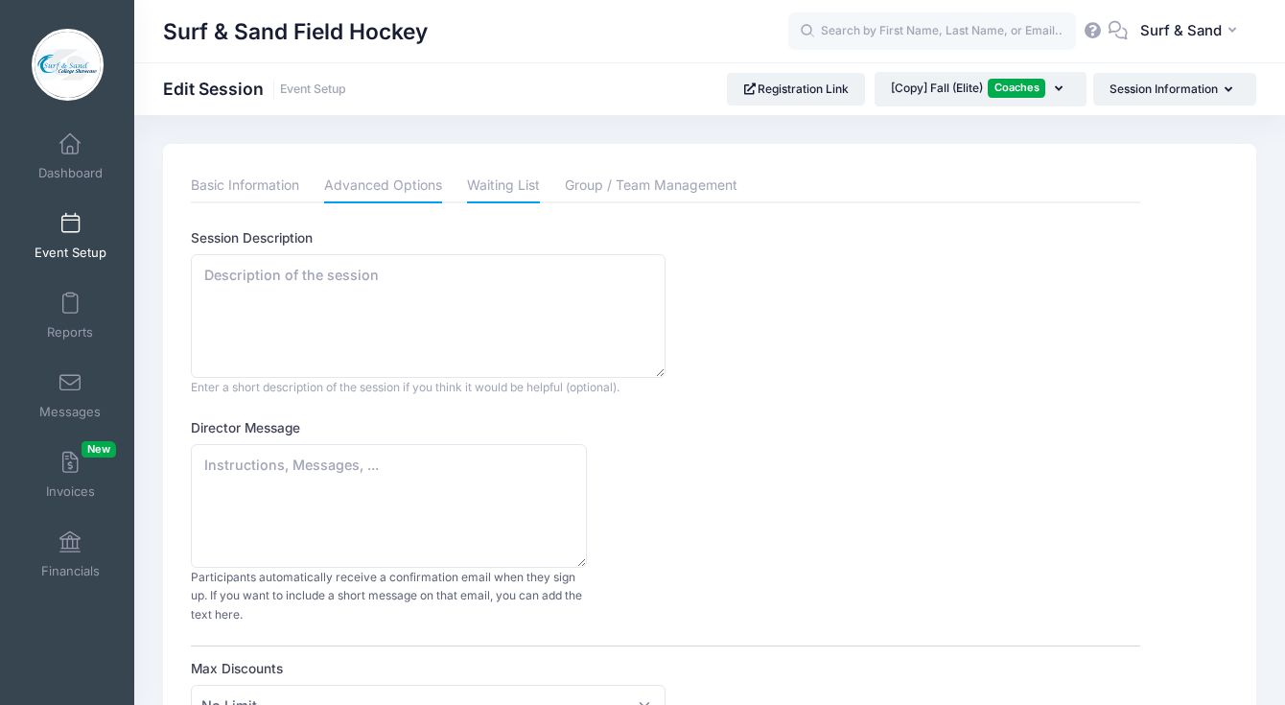
click at [489, 178] on link "Waiting List" at bounding box center [503, 186] width 73 height 35
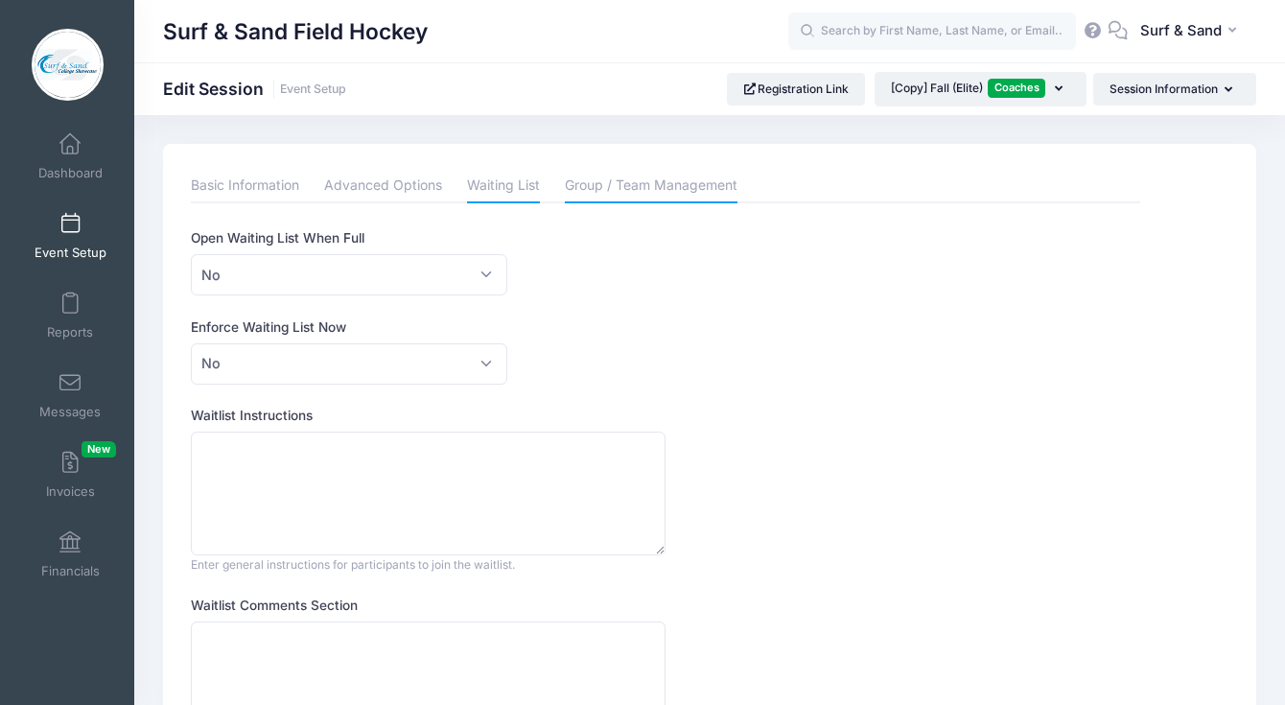
click at [608, 185] on link "Group / Team Management" at bounding box center [651, 186] width 173 height 35
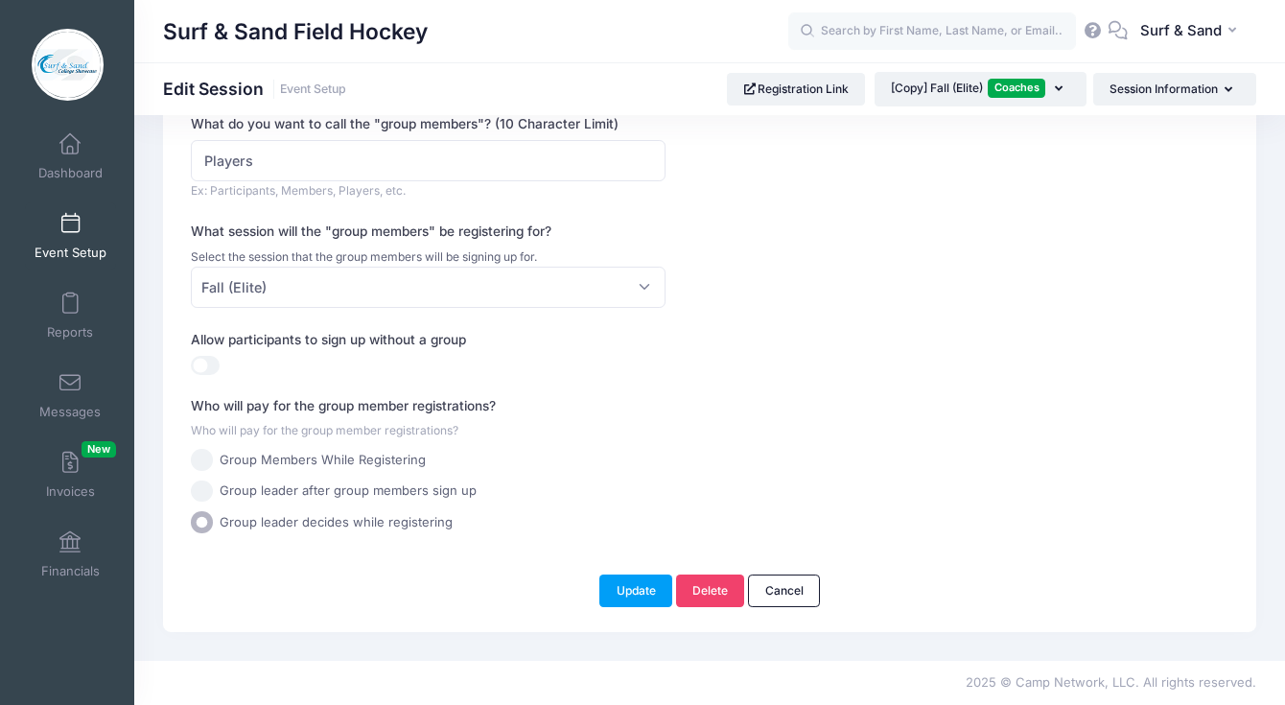
scroll to position [232, 0]
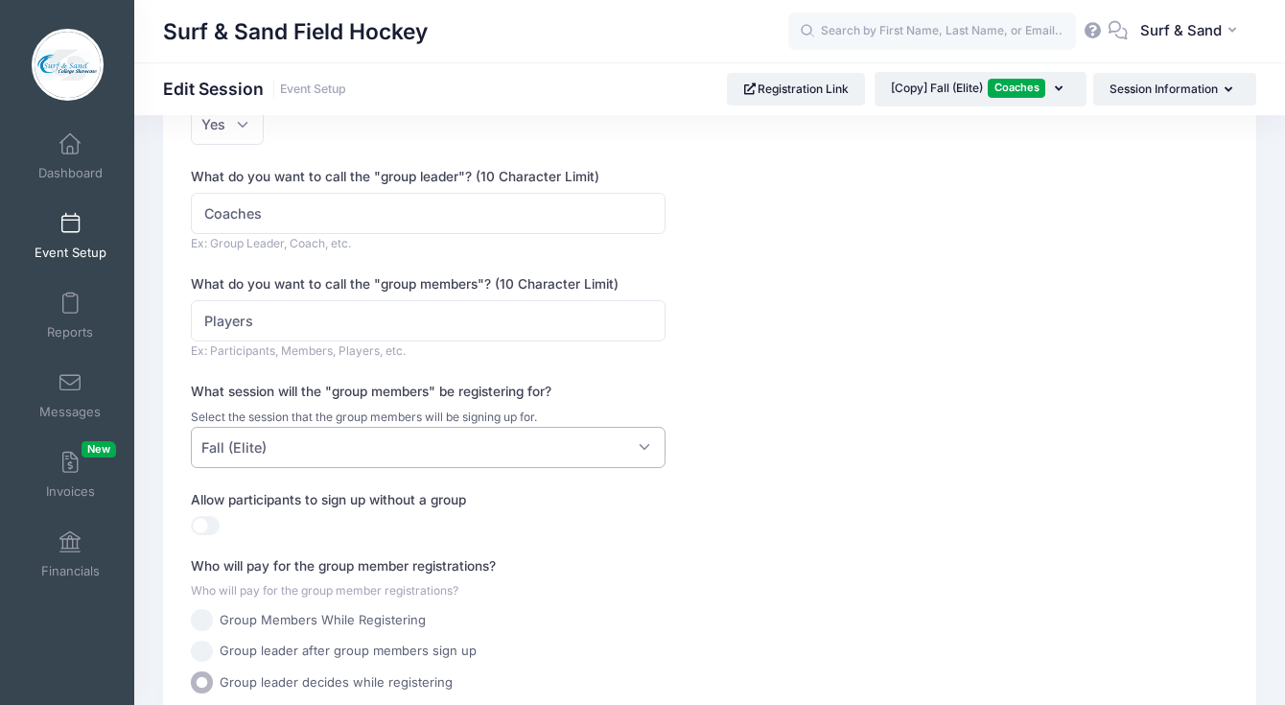
click at [549, 464] on span "Fall (Elite)" at bounding box center [428, 447] width 475 height 41
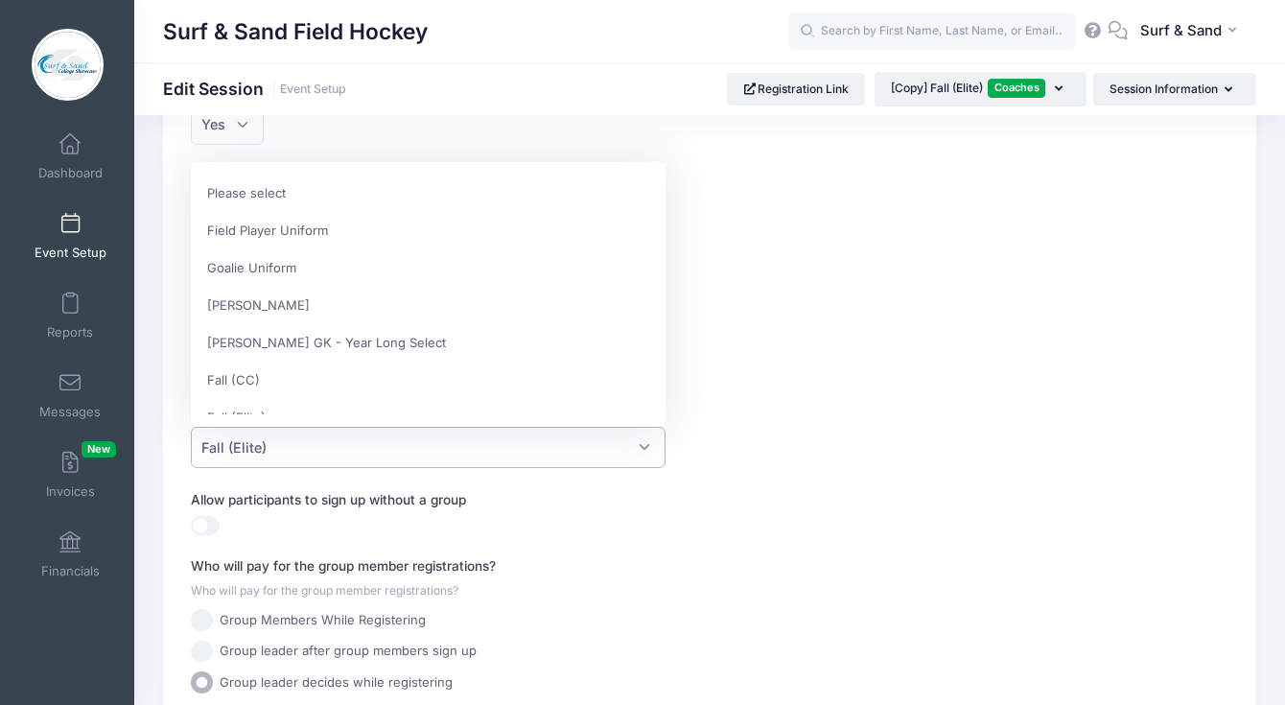
scroll to position [187, 0]
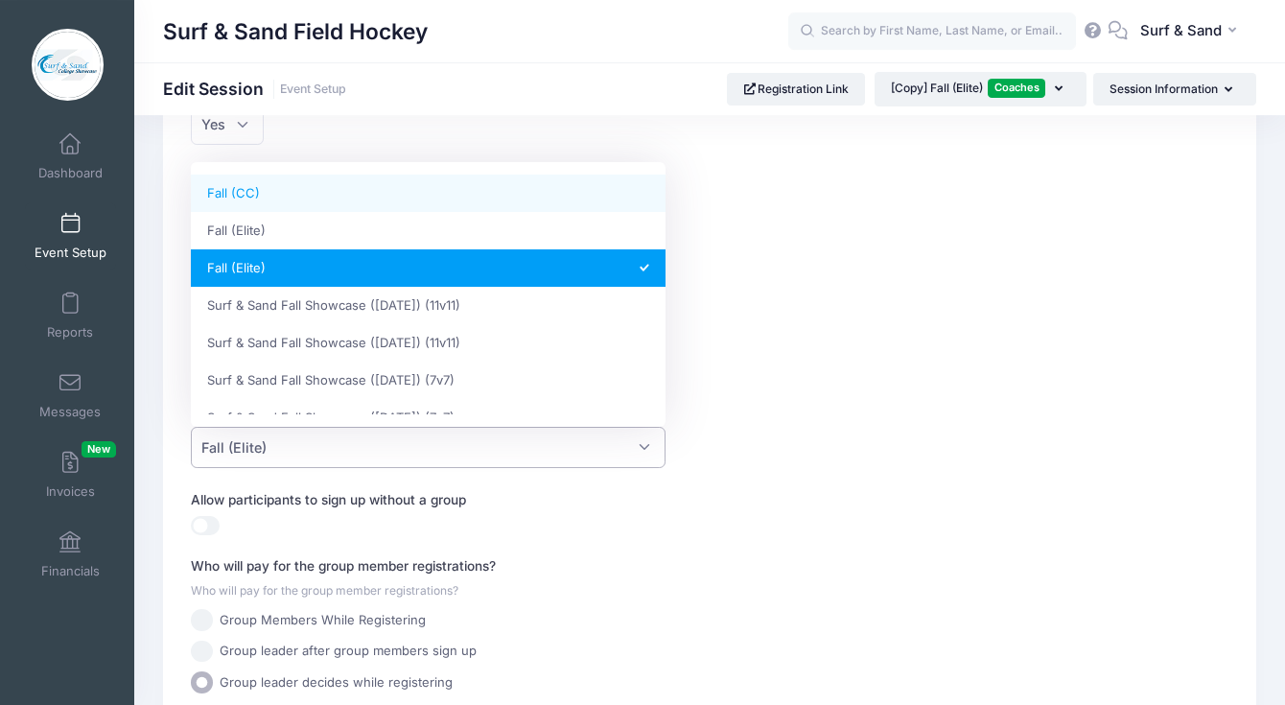
select select "6281cc6d594c03f9"
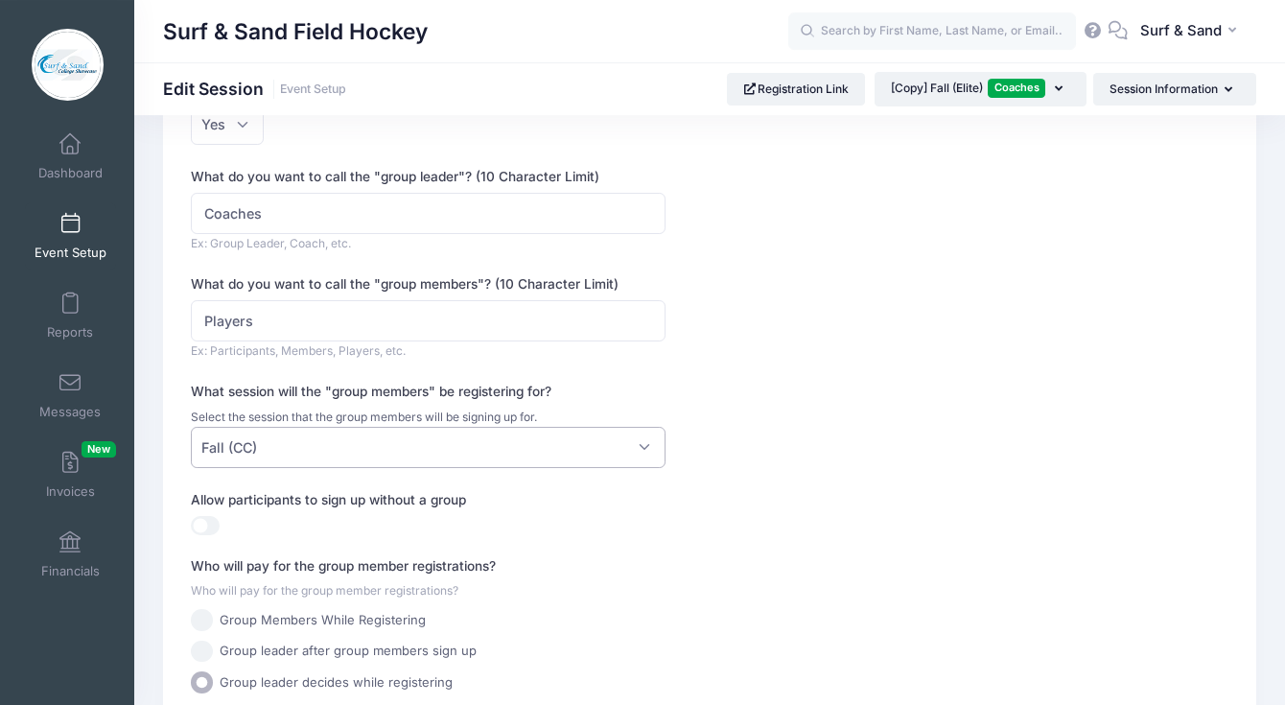
click at [746, 366] on div ""Group leaders" register for this session first; and then receive a specific co…" at bounding box center [665, 344] width 949 height 697
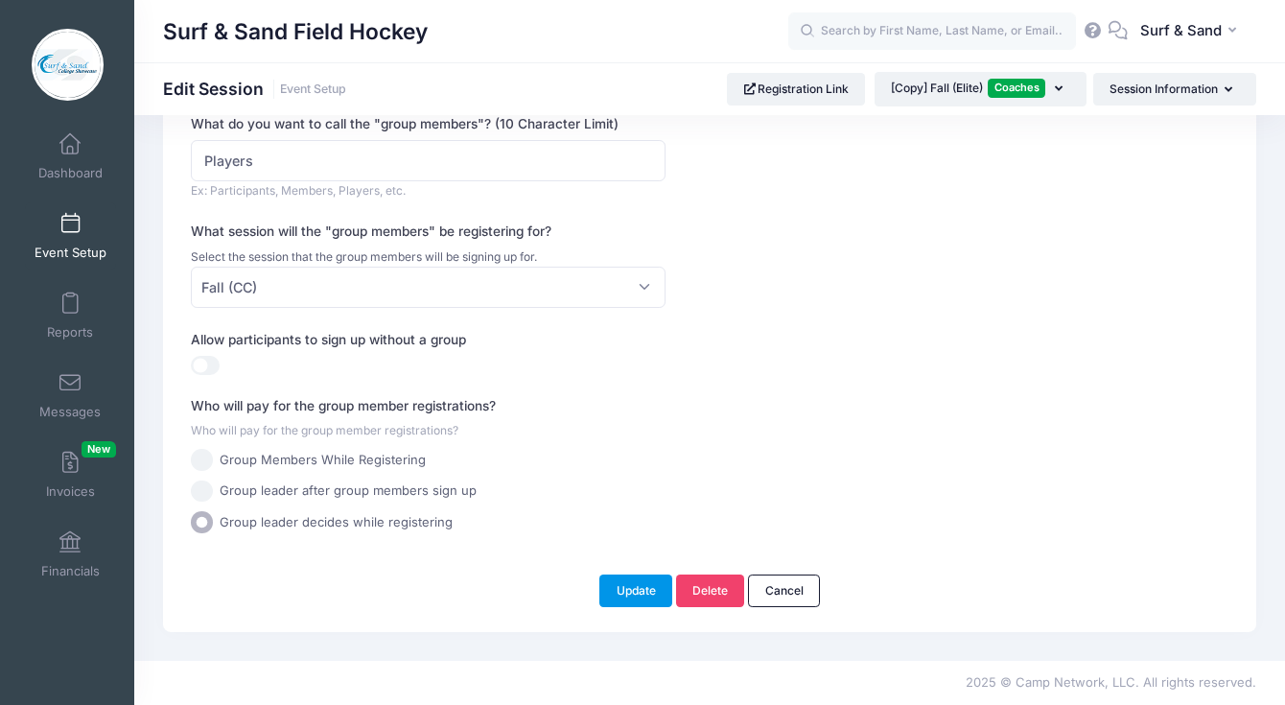
click at [643, 586] on button "Update" at bounding box center [635, 590] width 73 height 33
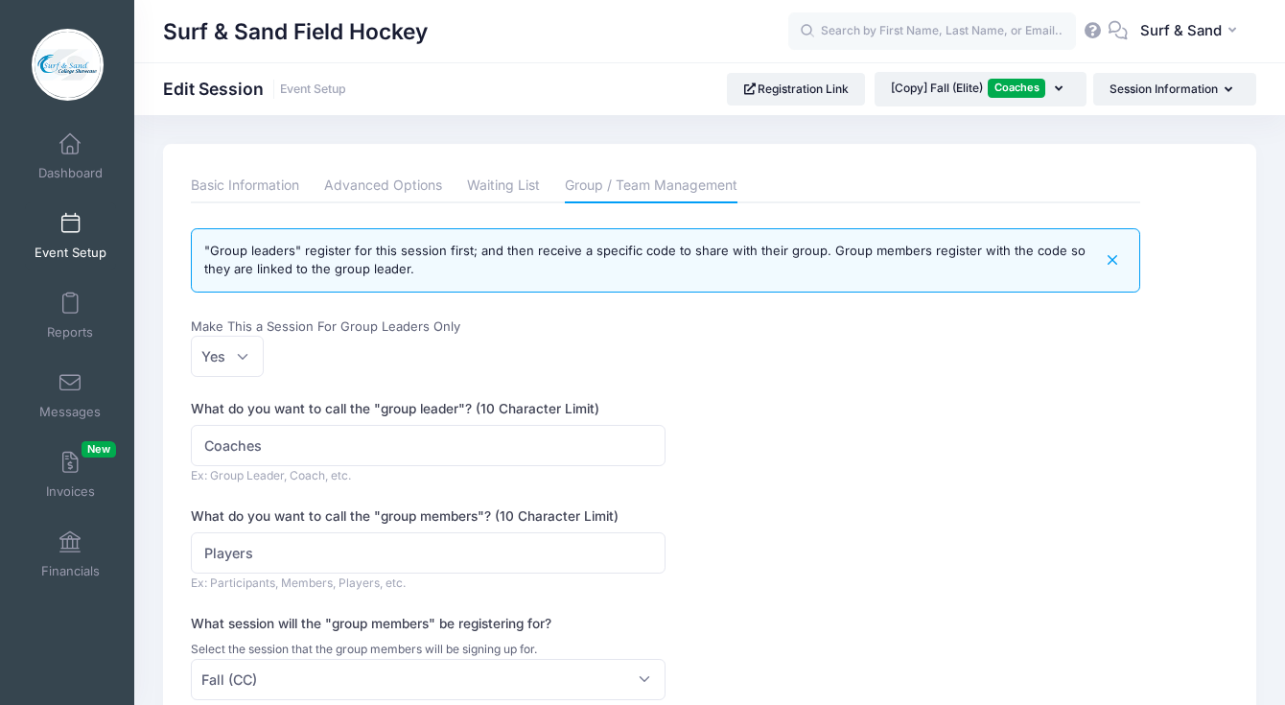
click at [70, 231] on span at bounding box center [70, 224] width 0 height 21
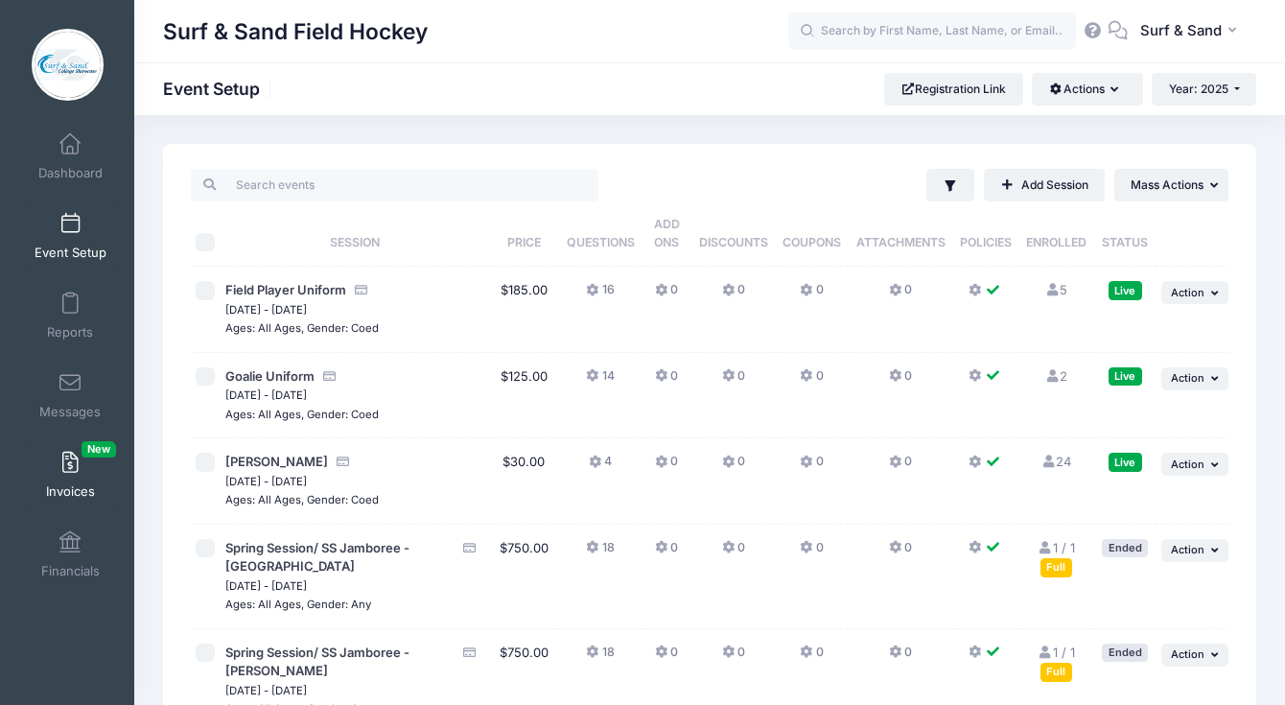
click at [64, 489] on span "Invoices New" at bounding box center [70, 491] width 49 height 16
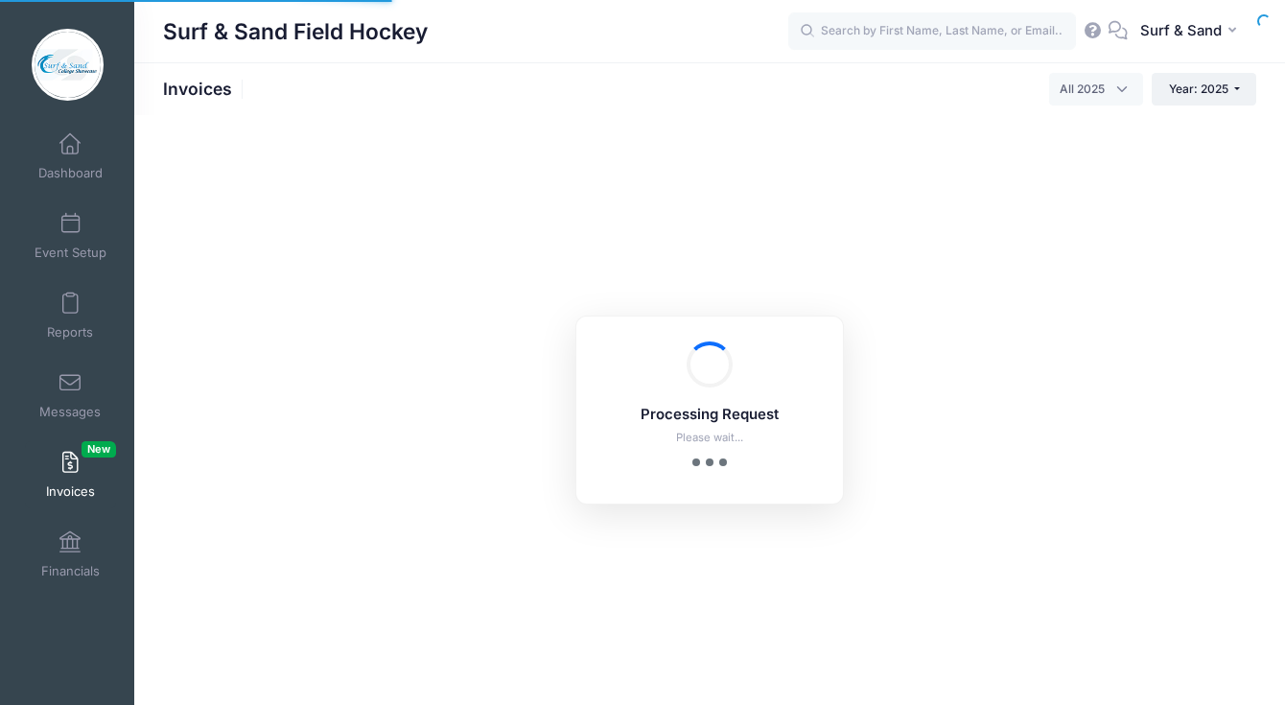
select select
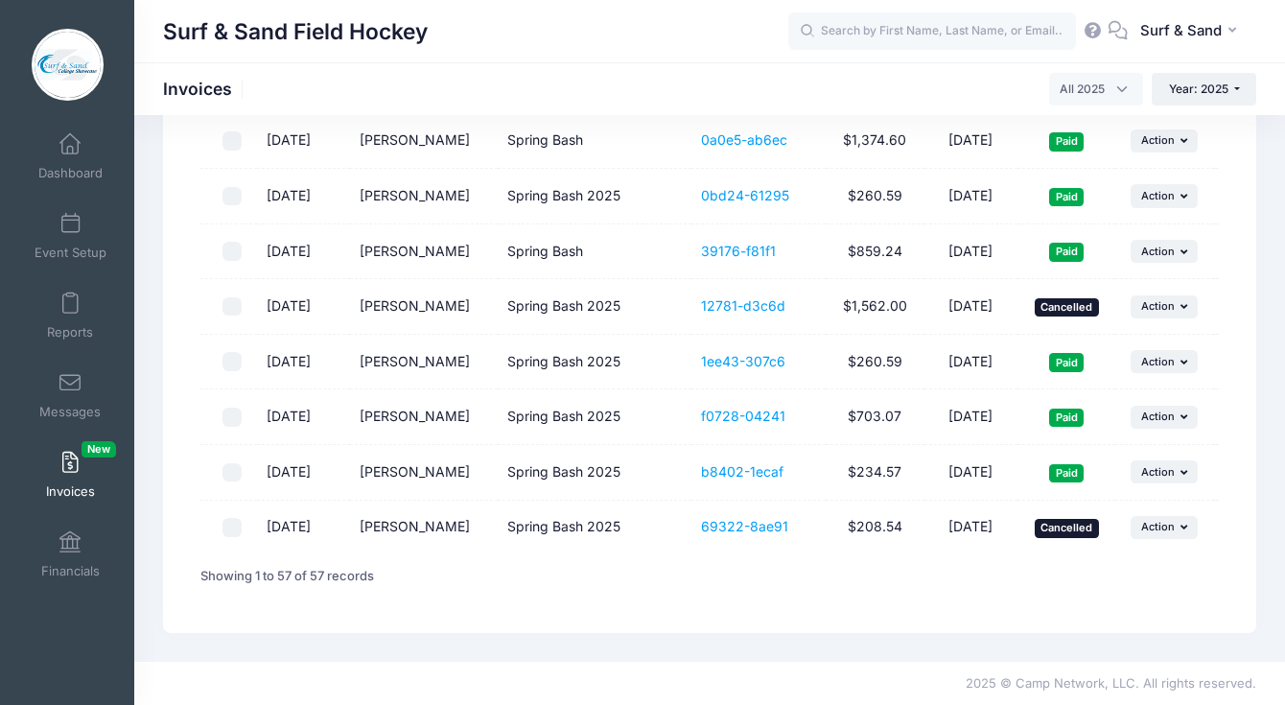
scroll to position [3563, 0]
click at [65, 244] on span "Event Setup" at bounding box center [71, 252] width 72 height 16
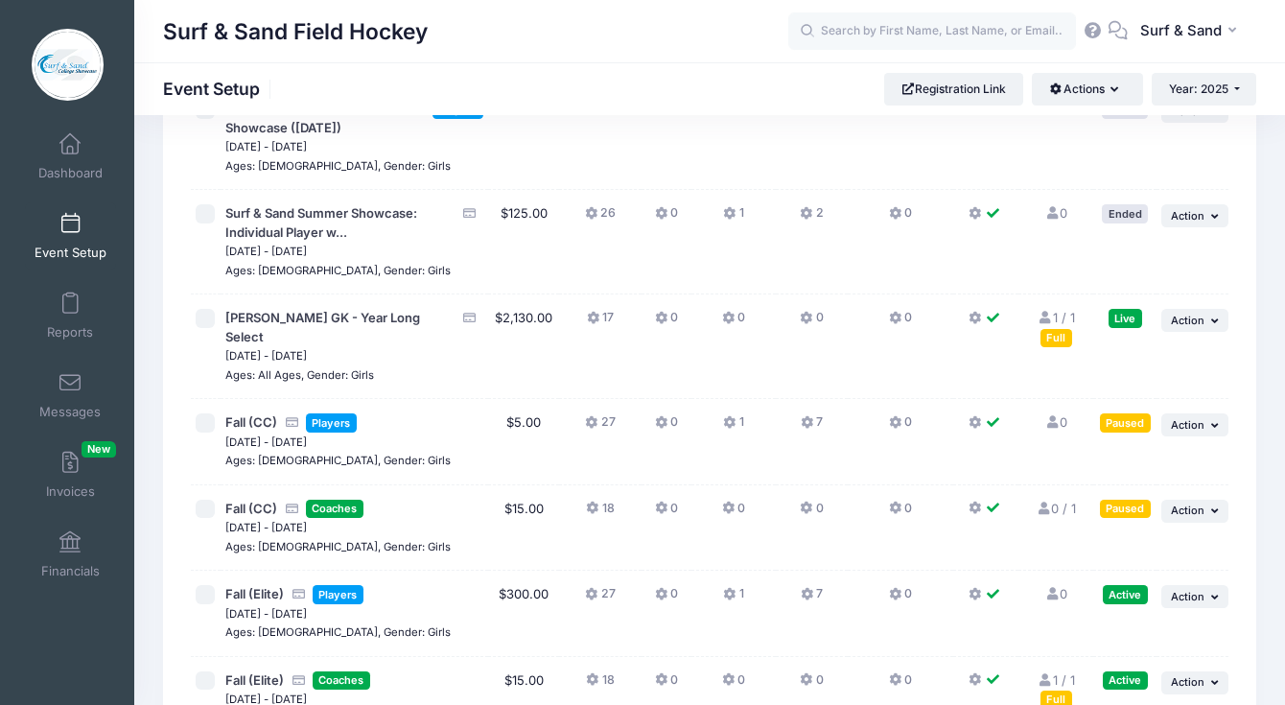
scroll to position [4312, 0]
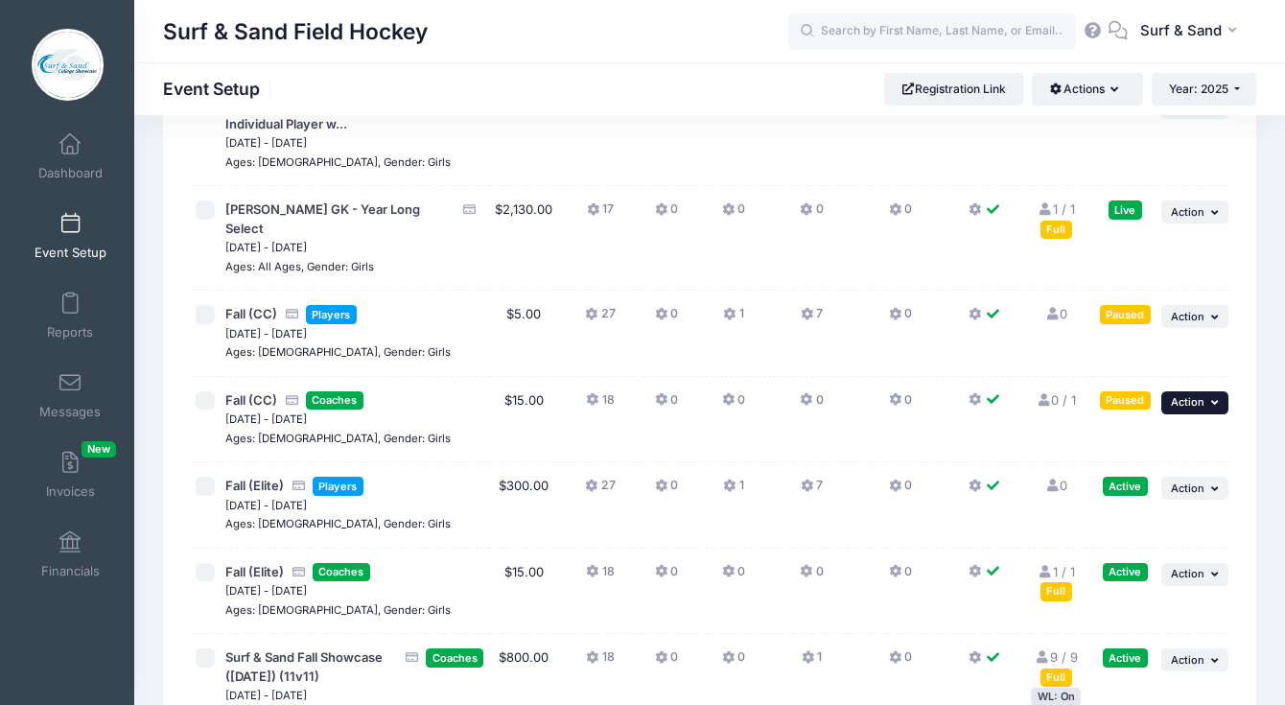
click at [1203, 395] on span "Action" at bounding box center [1188, 401] width 34 height 13
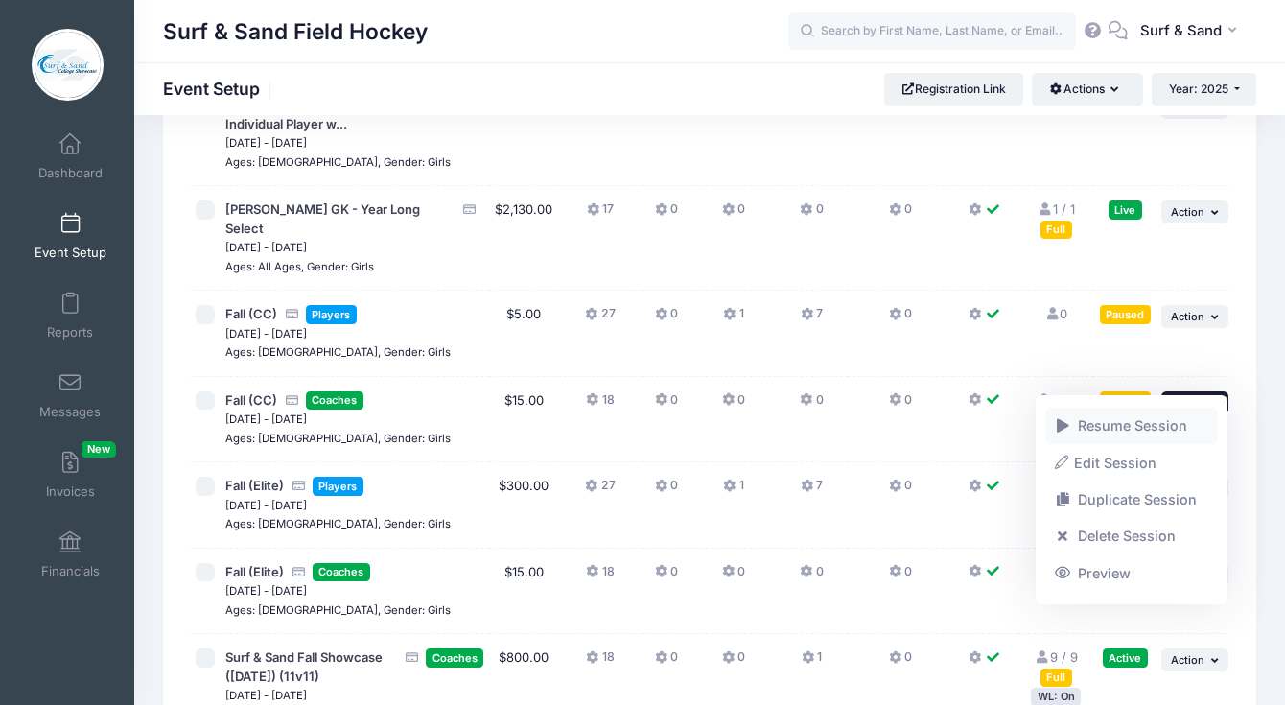
click at [1174, 428] on link "Resume Session" at bounding box center [1132, 425] width 174 height 36
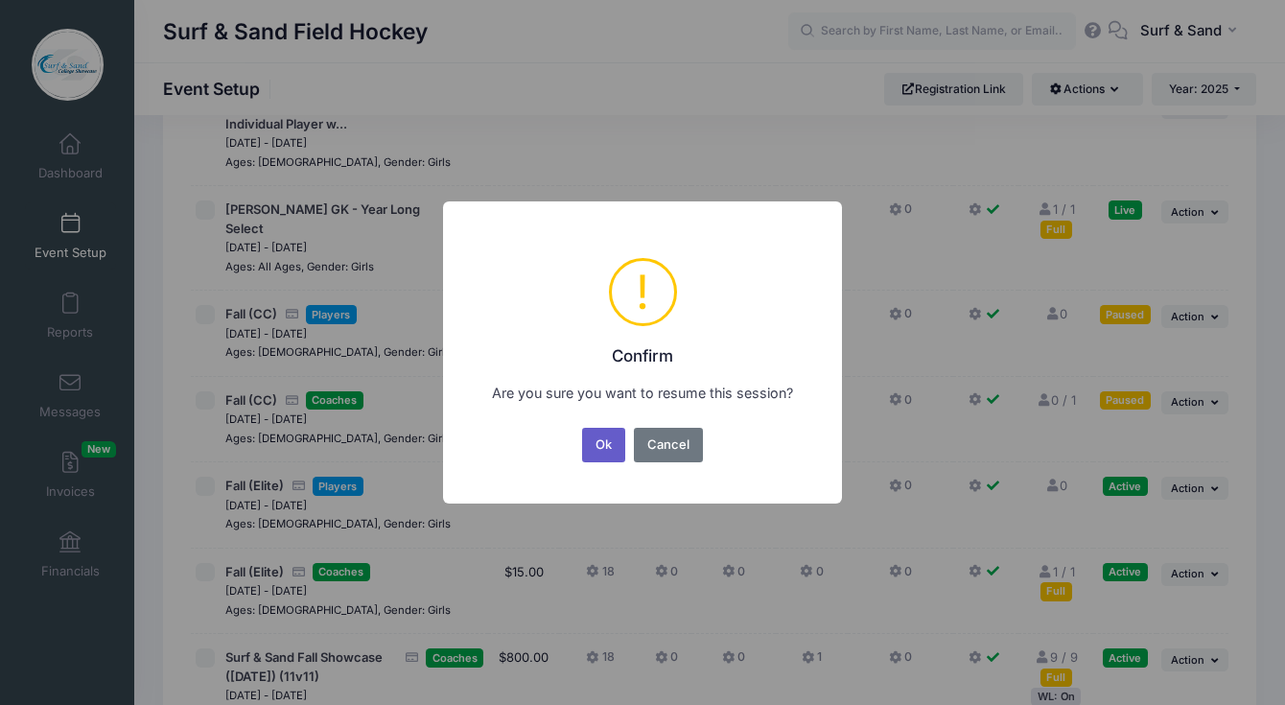
click at [603, 449] on button "Ok" at bounding box center [604, 445] width 44 height 35
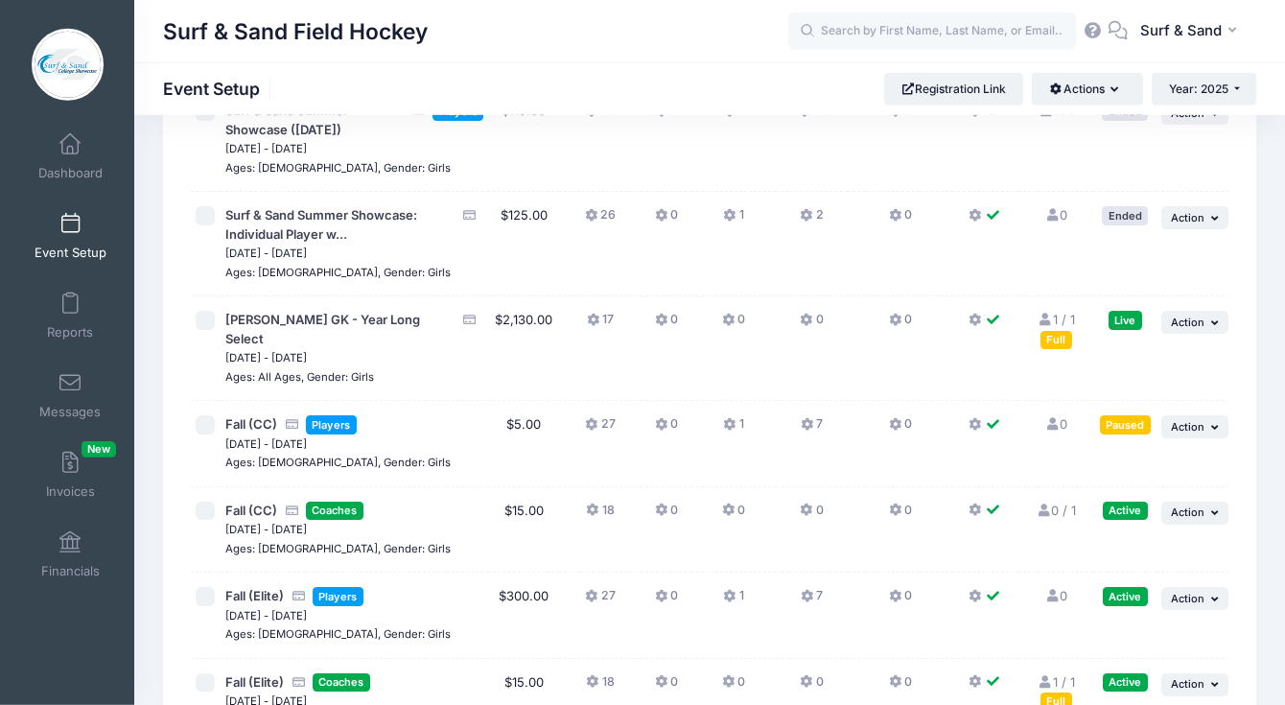
scroll to position [4252, 0]
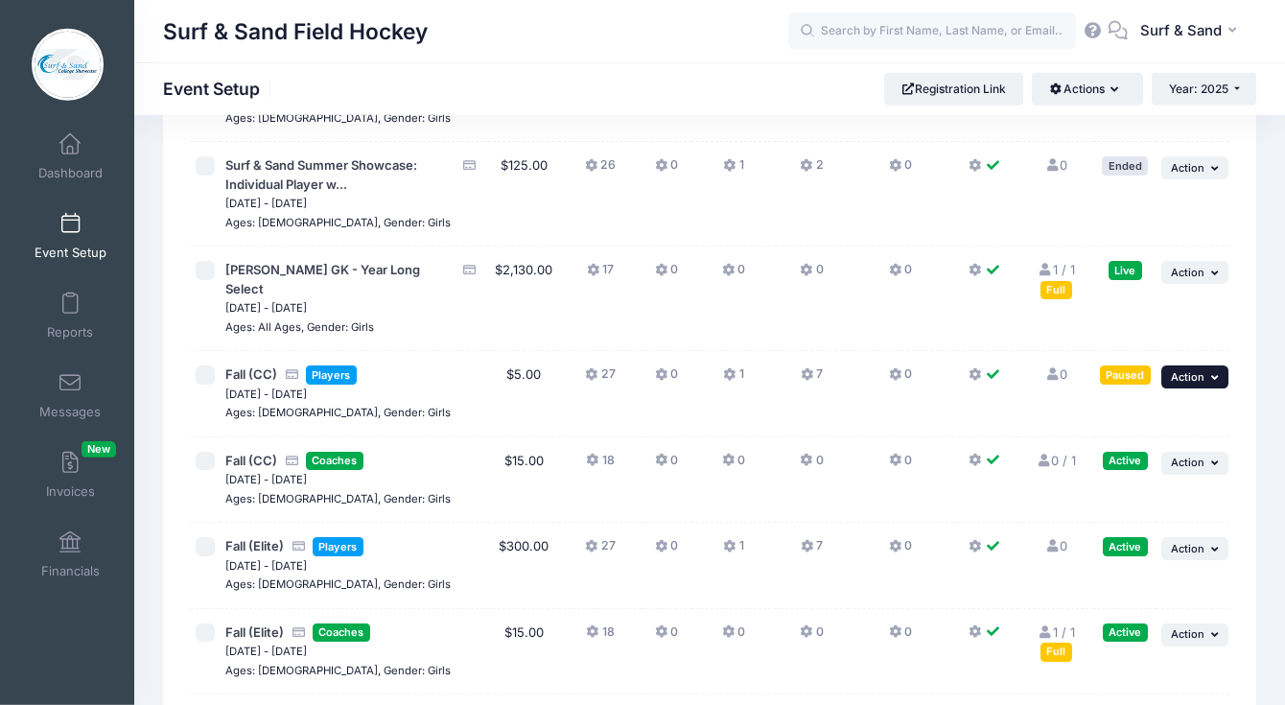
click at [1203, 370] on span "Action" at bounding box center [1188, 376] width 34 height 13
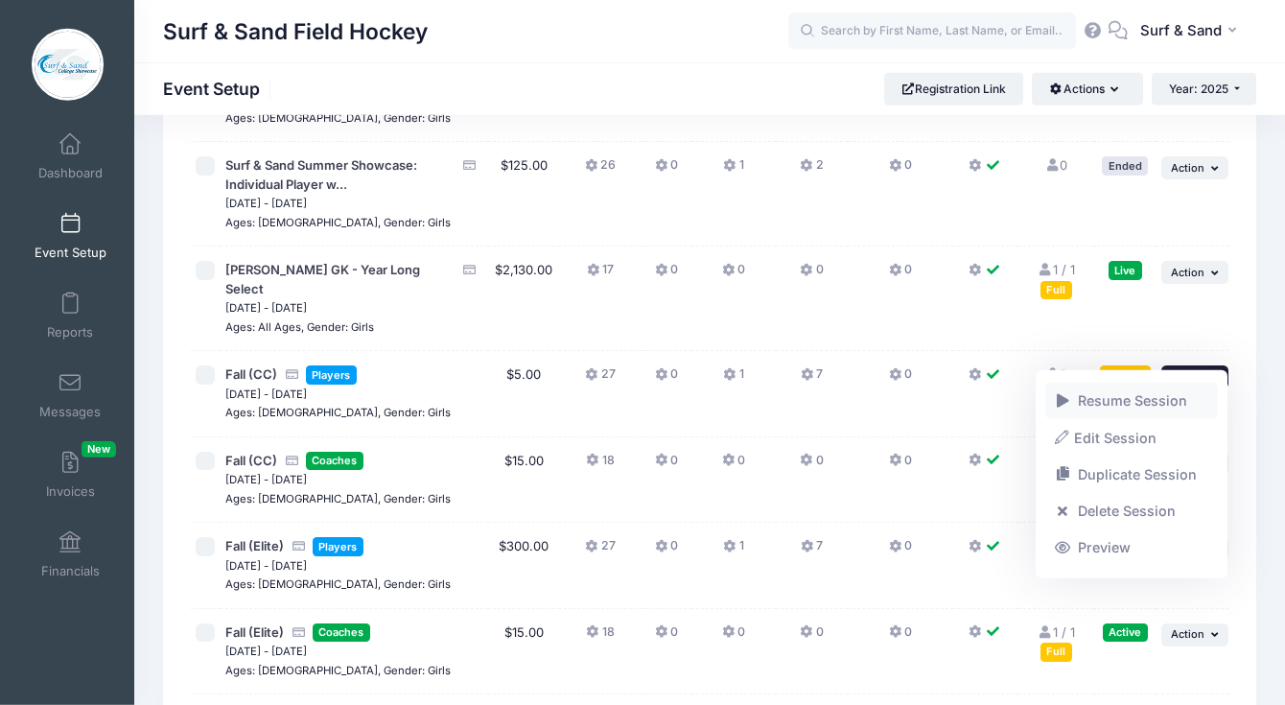
click at [1161, 410] on link "Resume Session" at bounding box center [1132, 401] width 174 height 36
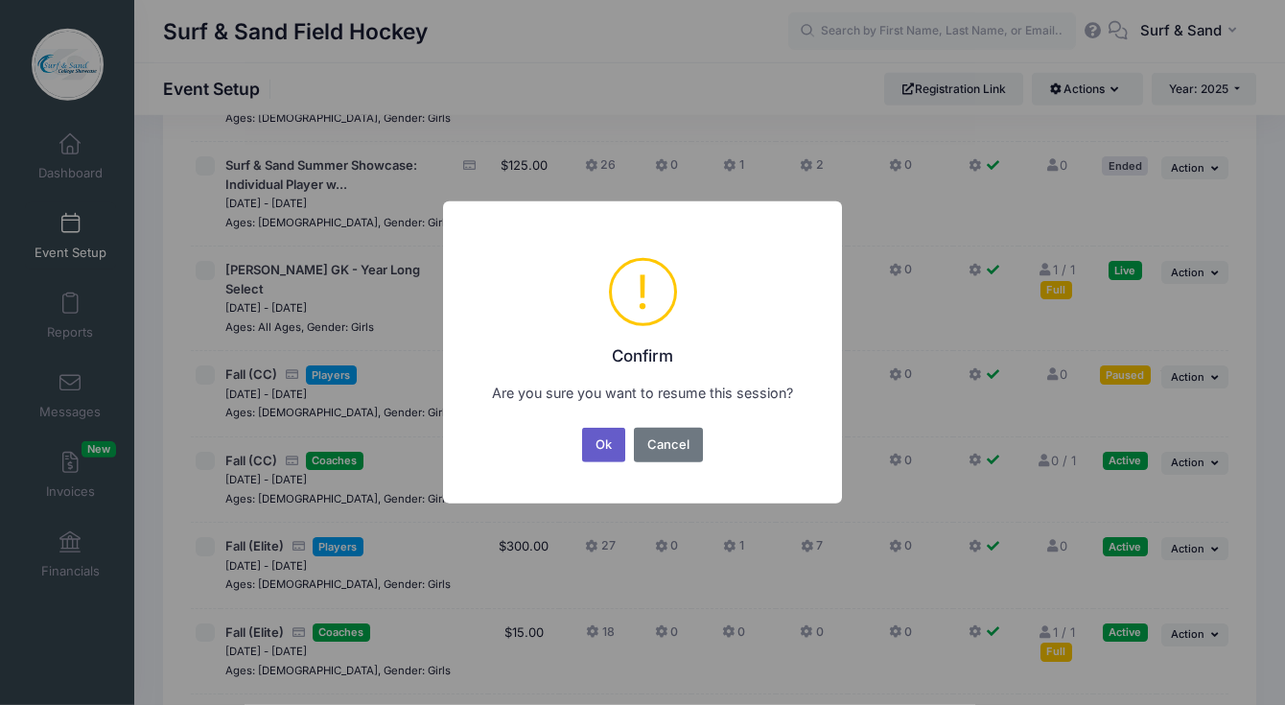
click at [595, 444] on button "Ok" at bounding box center [604, 445] width 44 height 35
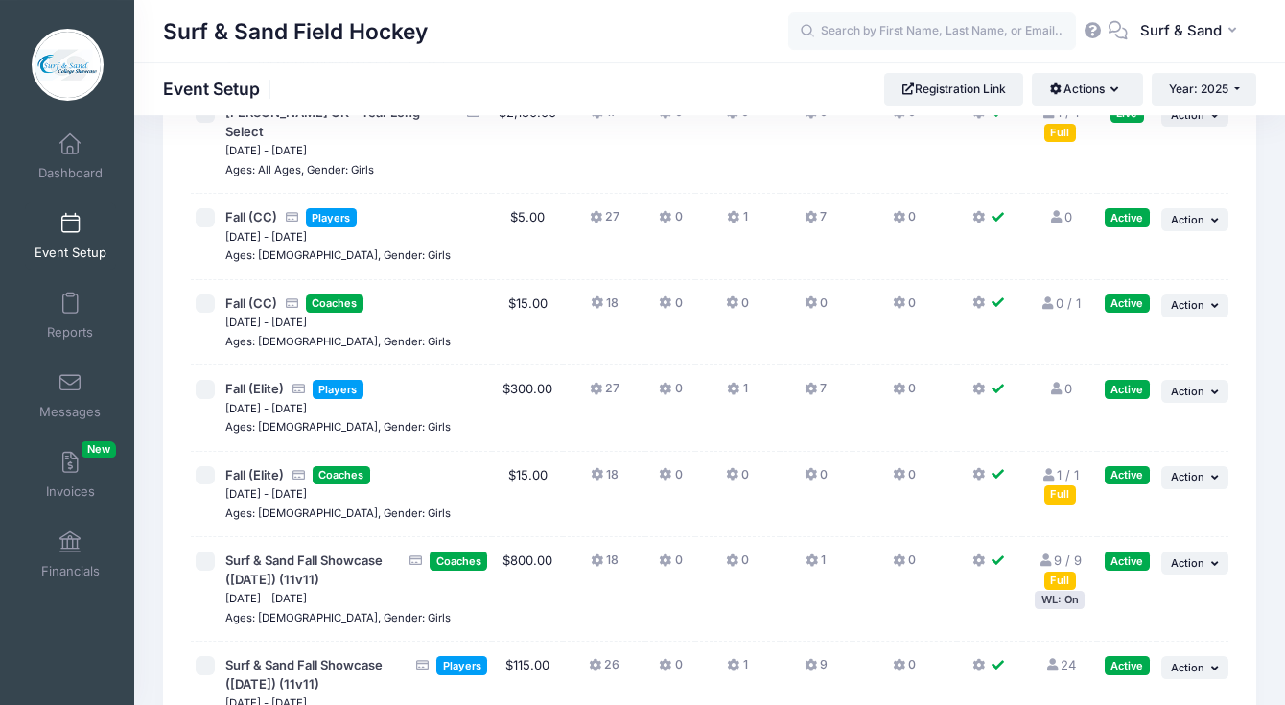
scroll to position [4347, 0]
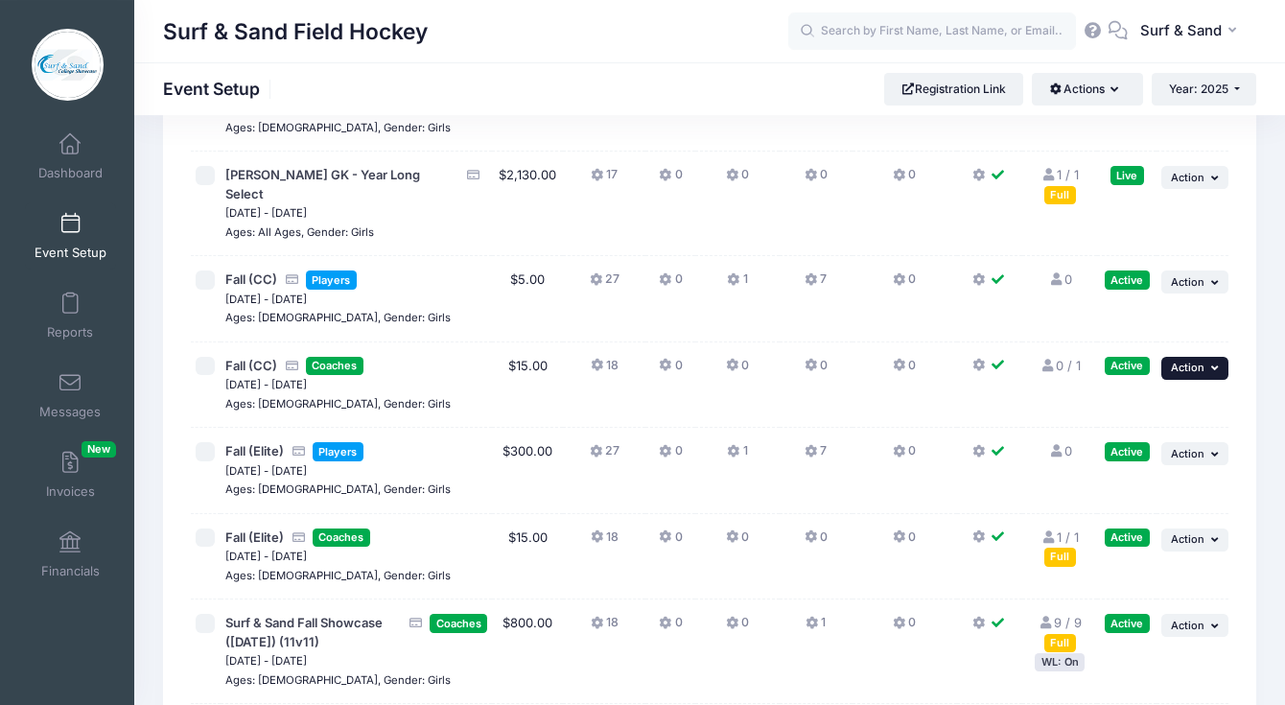
click at [1190, 360] on span "Action" at bounding box center [1188, 366] width 34 height 13
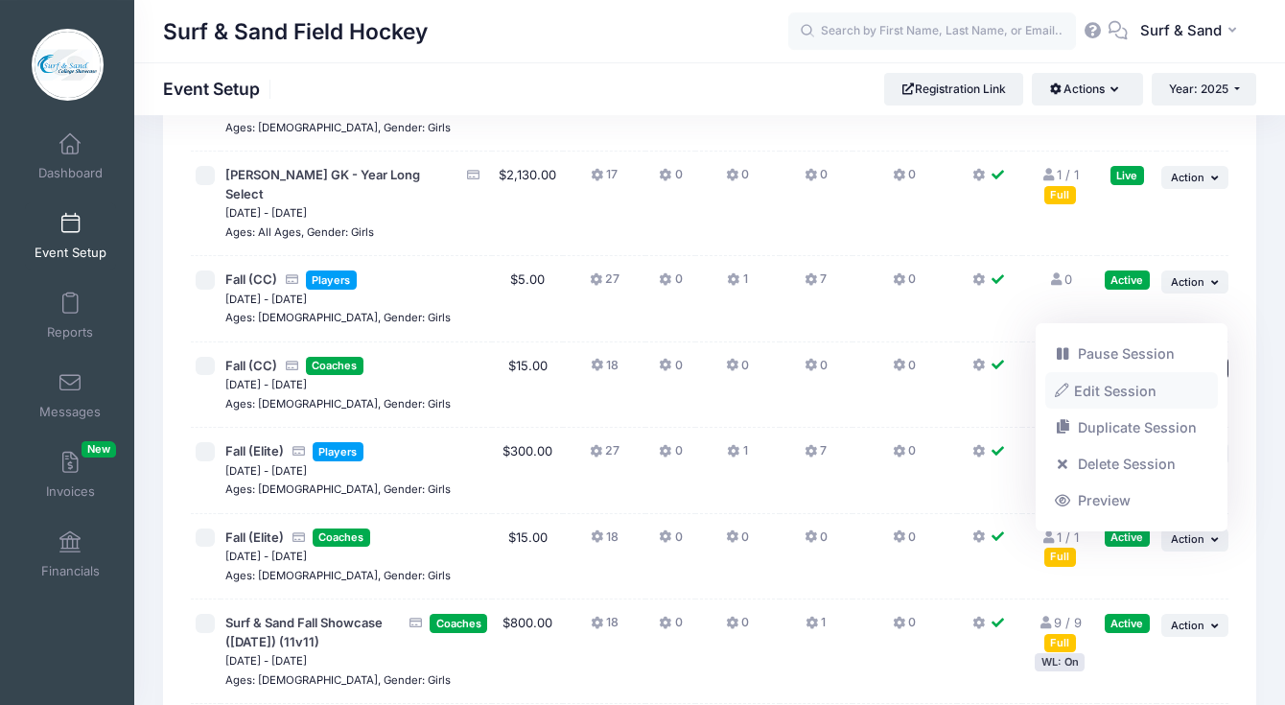
click at [1122, 395] on link "Edit Session" at bounding box center [1132, 390] width 174 height 36
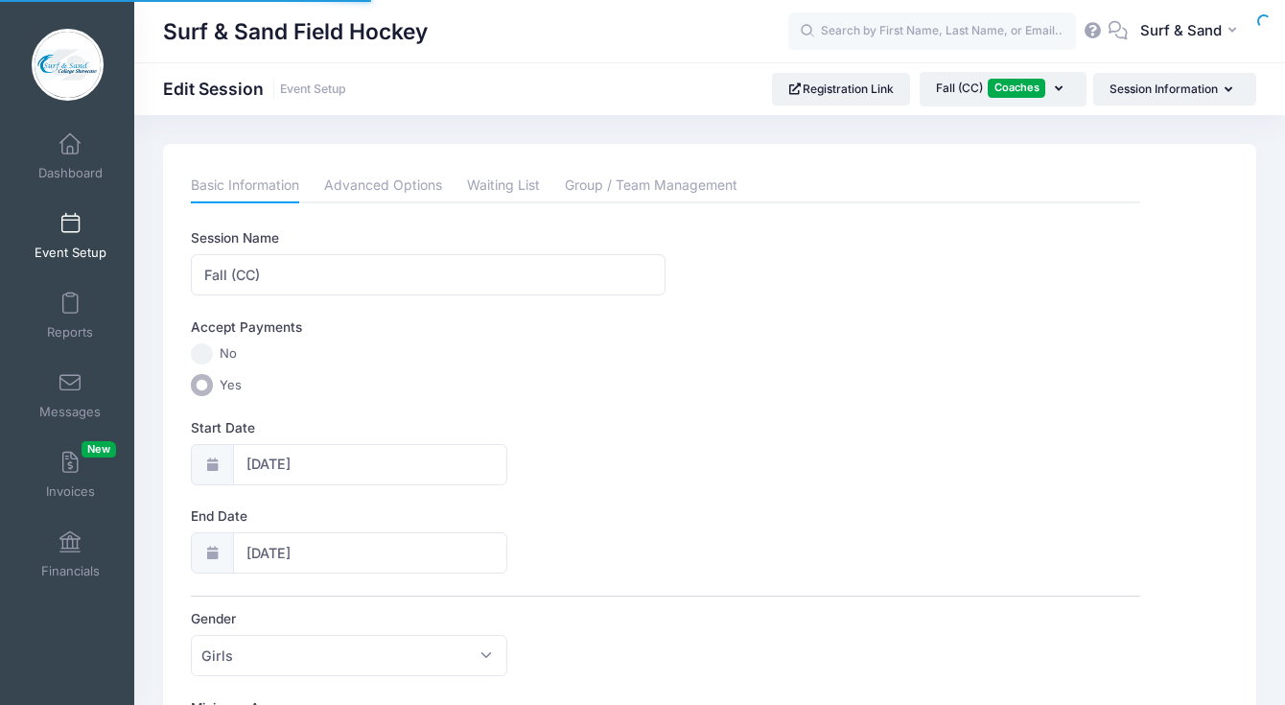
select select "0"
click at [383, 191] on link "Advanced Options" at bounding box center [383, 186] width 118 height 35
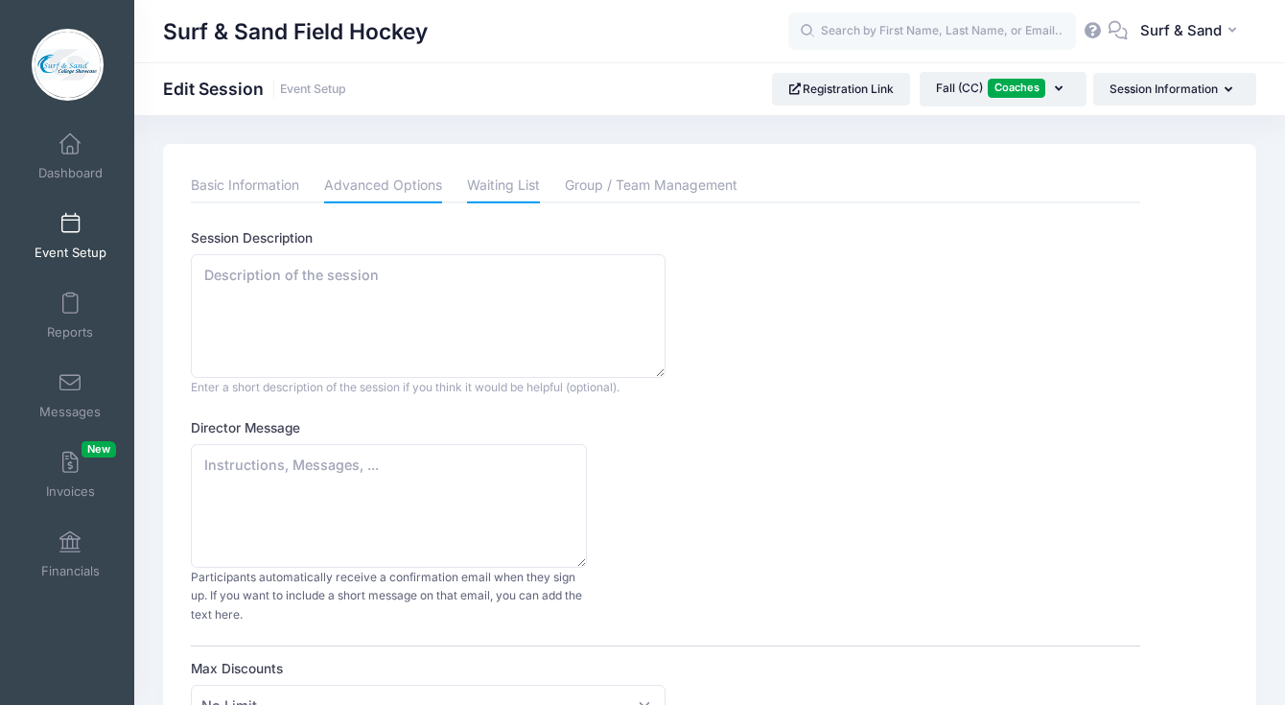
click at [509, 195] on link "Waiting List" at bounding box center [503, 186] width 73 height 35
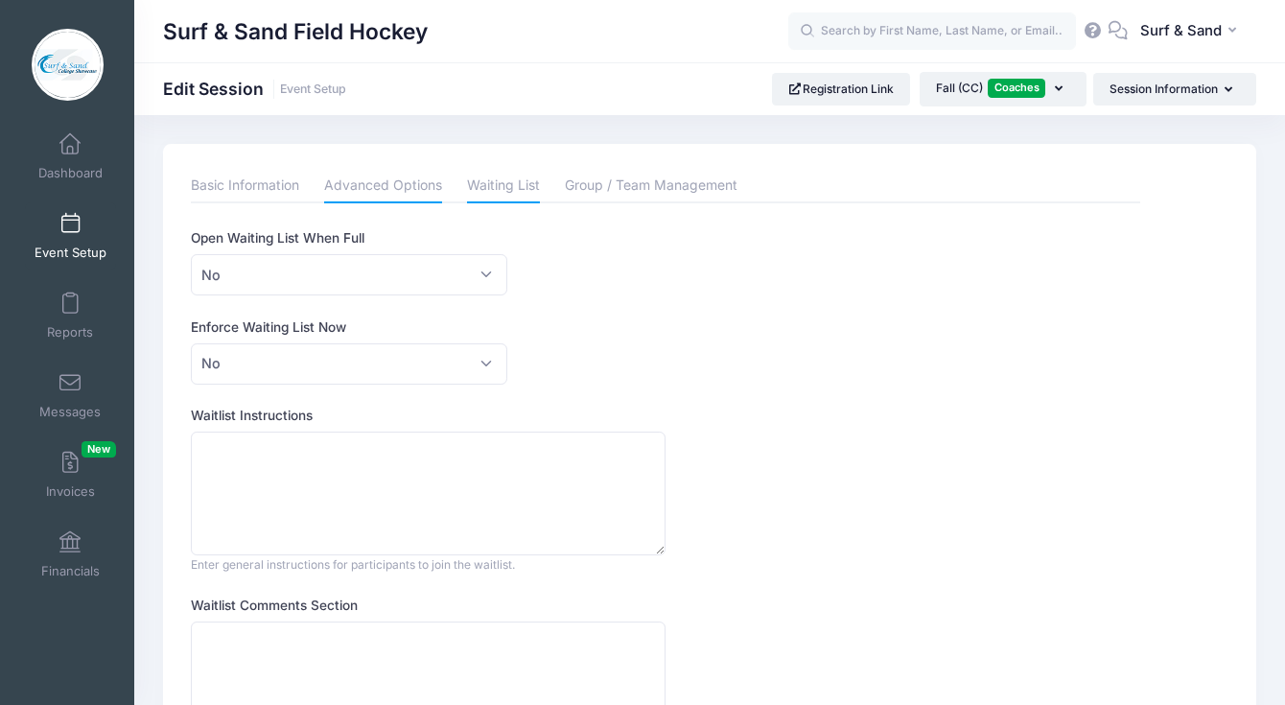
click at [413, 200] on link "Advanced Options" at bounding box center [383, 186] width 118 height 35
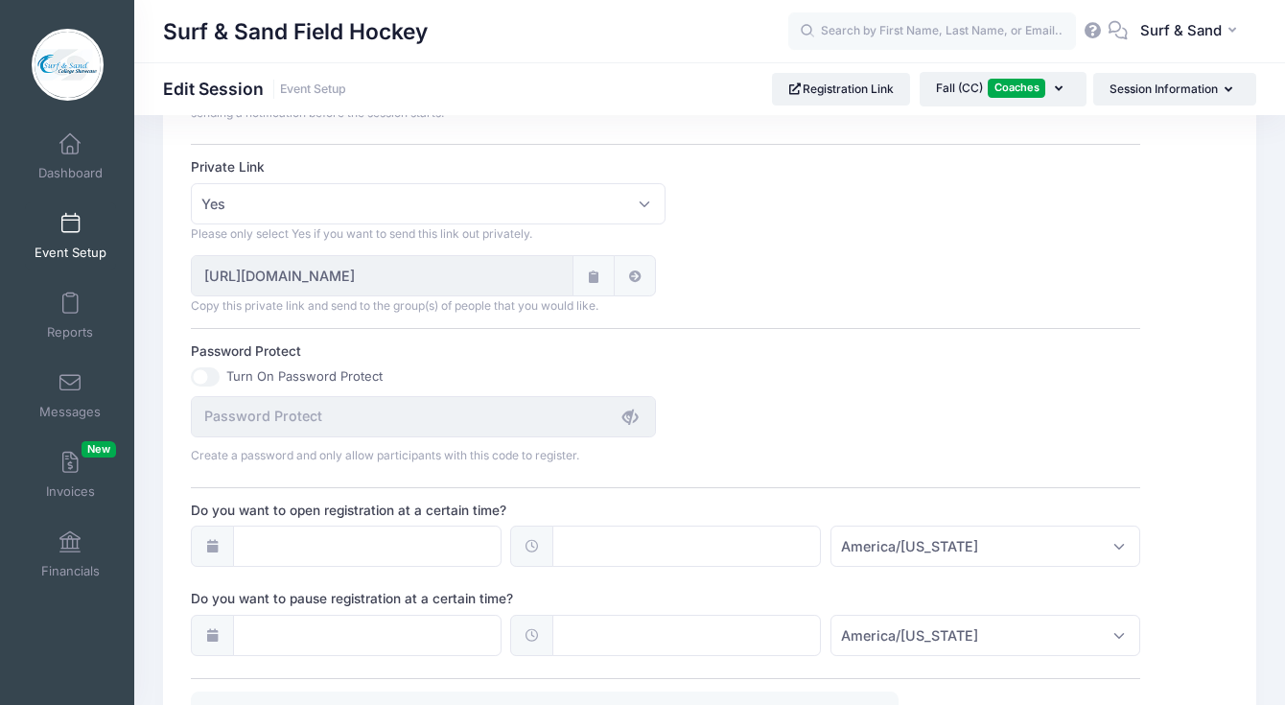
scroll to position [1194, 0]
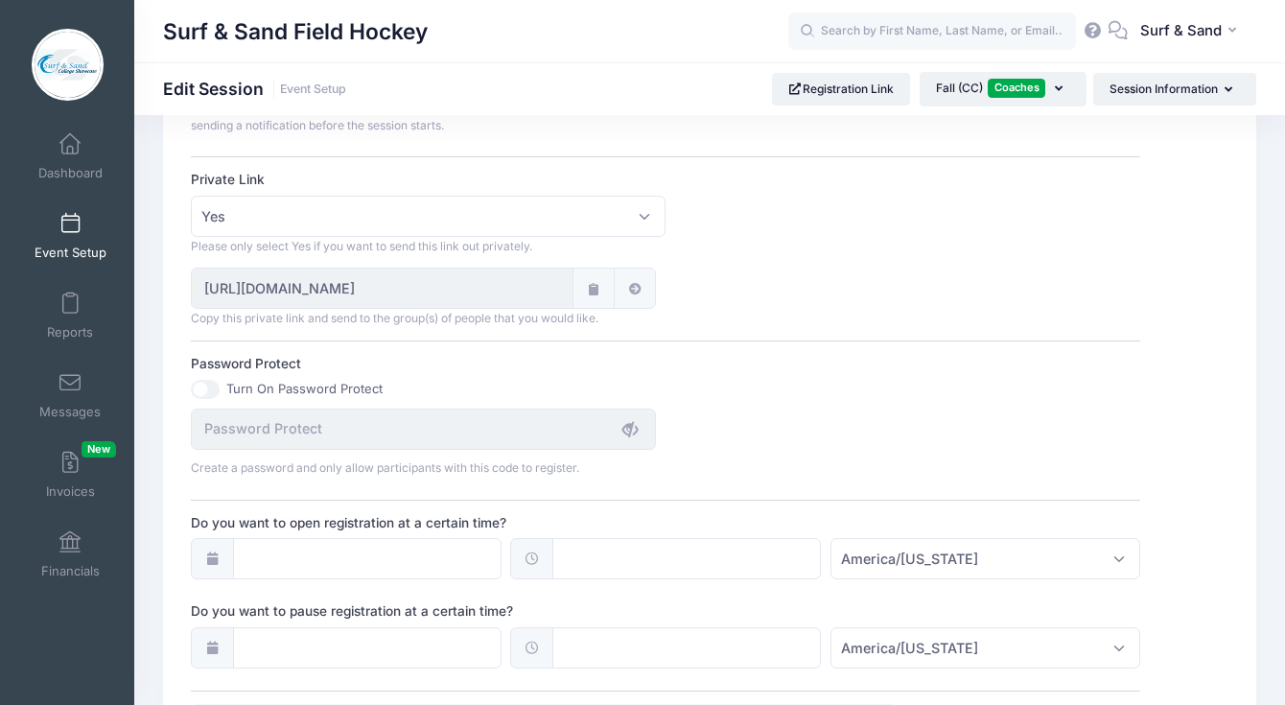
click at [596, 286] on icon at bounding box center [593, 289] width 15 height 12
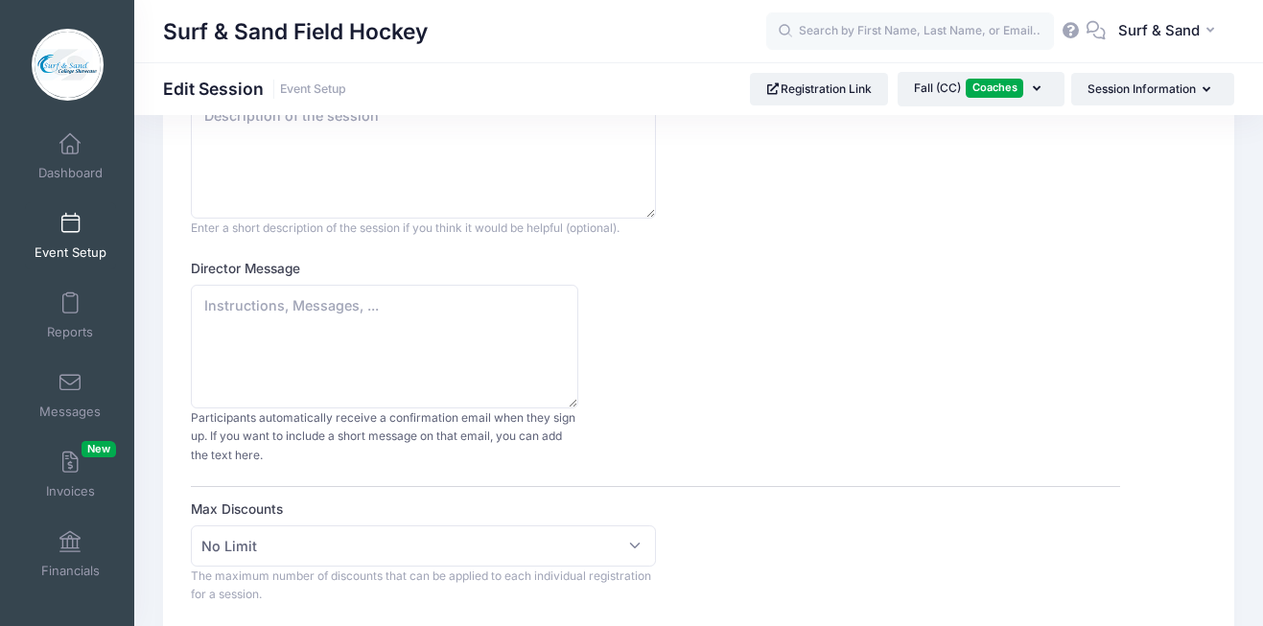
scroll to position [0, 0]
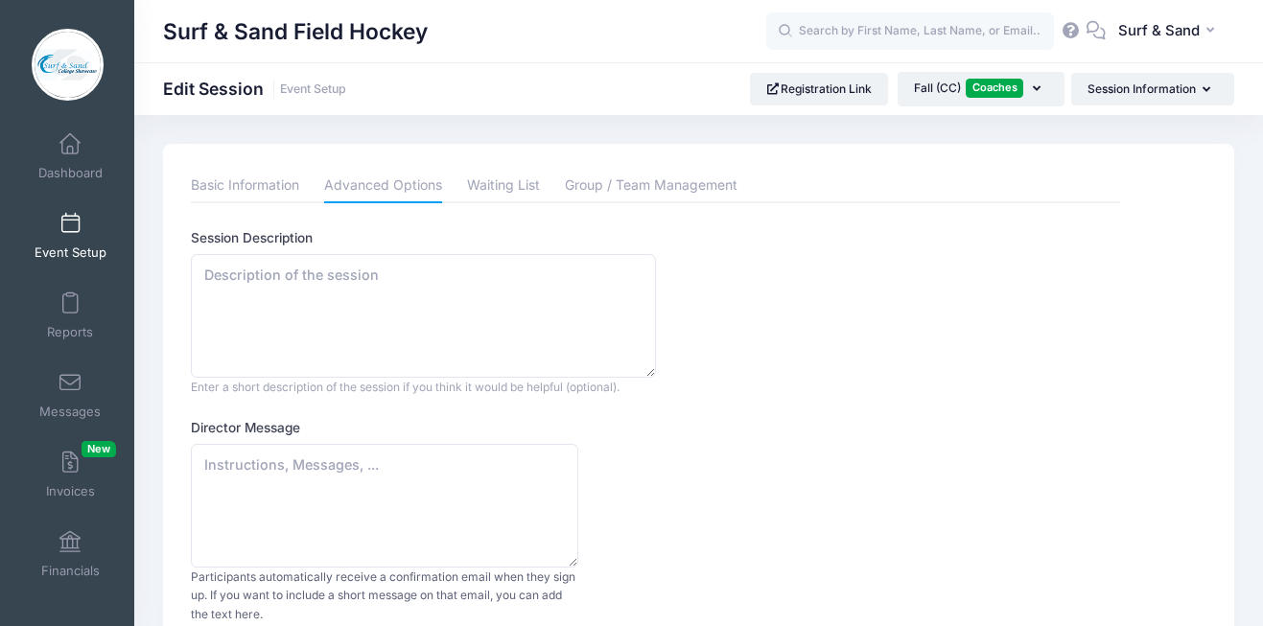
click at [708, 396] on div "Session Description Enter a short description of the session if you think it wo…" at bounding box center [655, 312] width 929 height 168
click at [387, 187] on link "Advanced Options" at bounding box center [383, 186] width 118 height 35
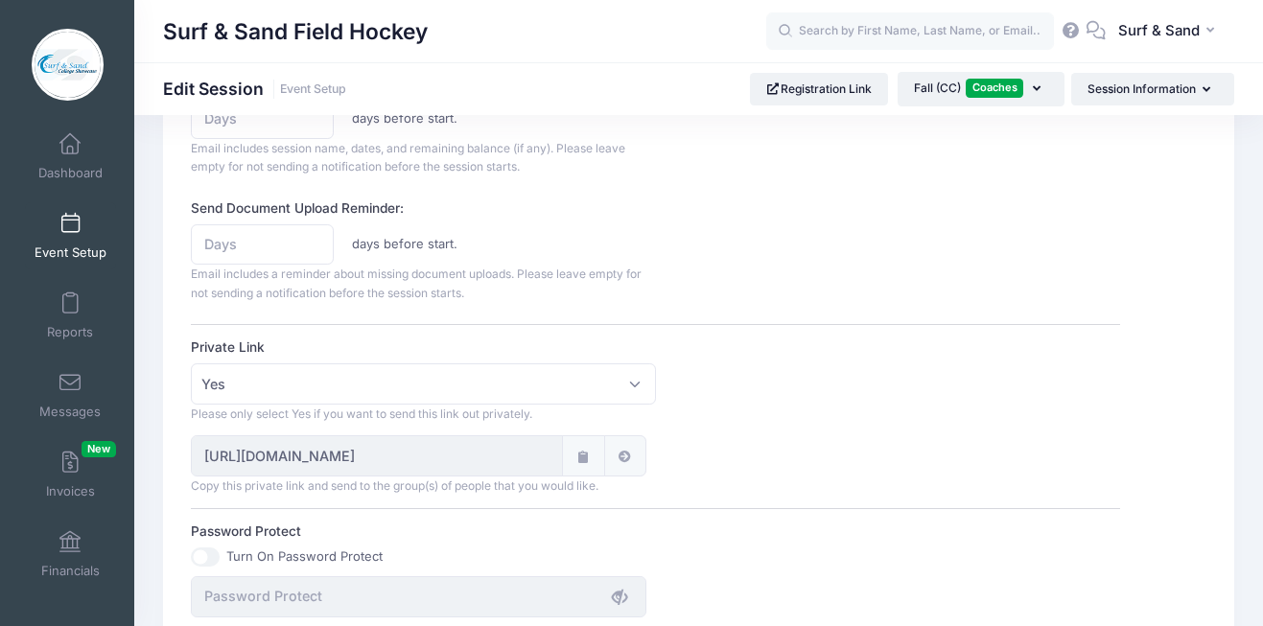
scroll to position [1099, 0]
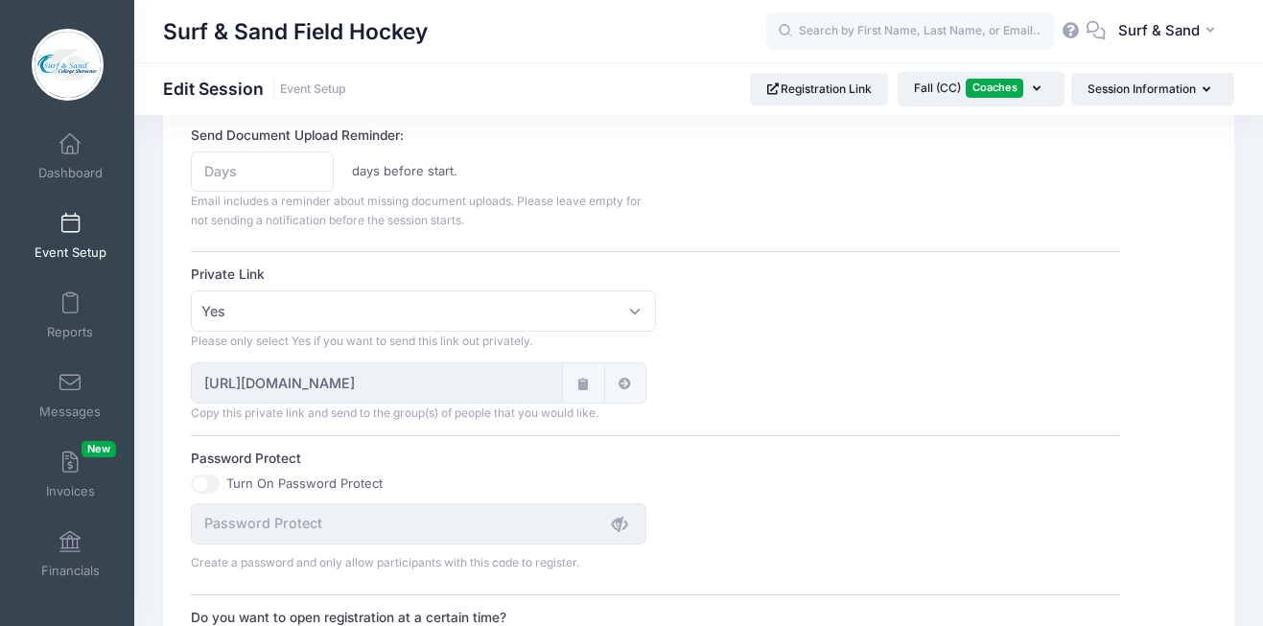
click at [589, 387] on icon at bounding box center [582, 384] width 15 height 12
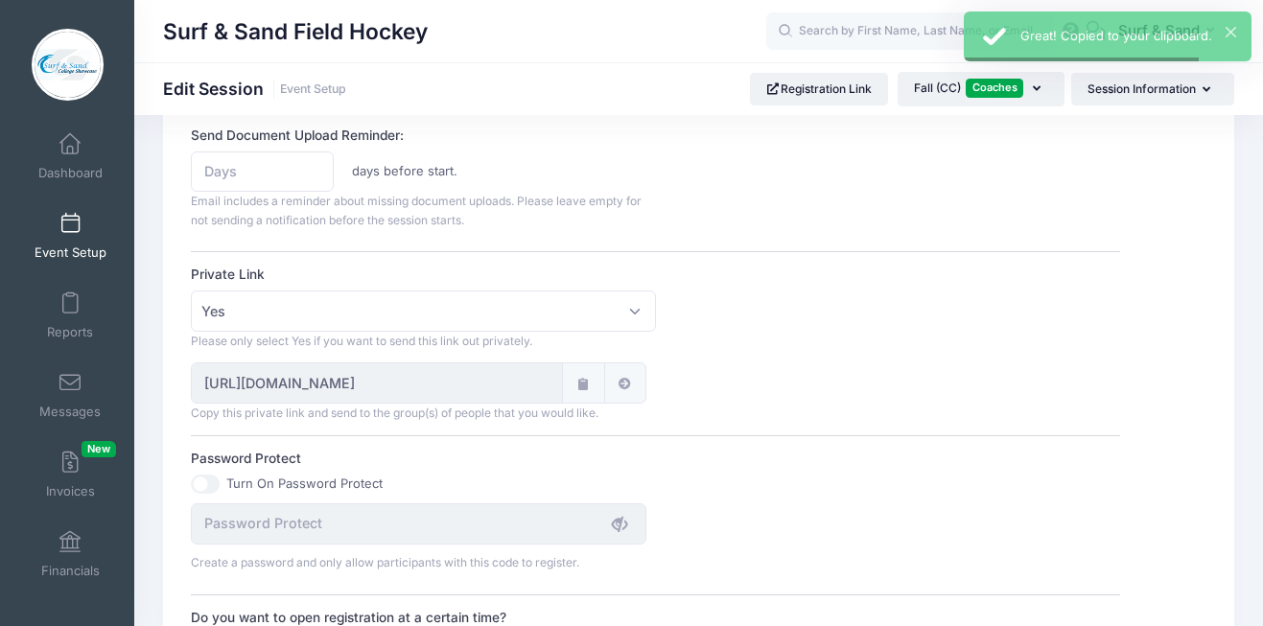
click at [747, 388] on div "https://portal.campnetwork.com/Register/Registration/RegisterForEvent.php?camp_…" at bounding box center [655, 391] width 947 height 59
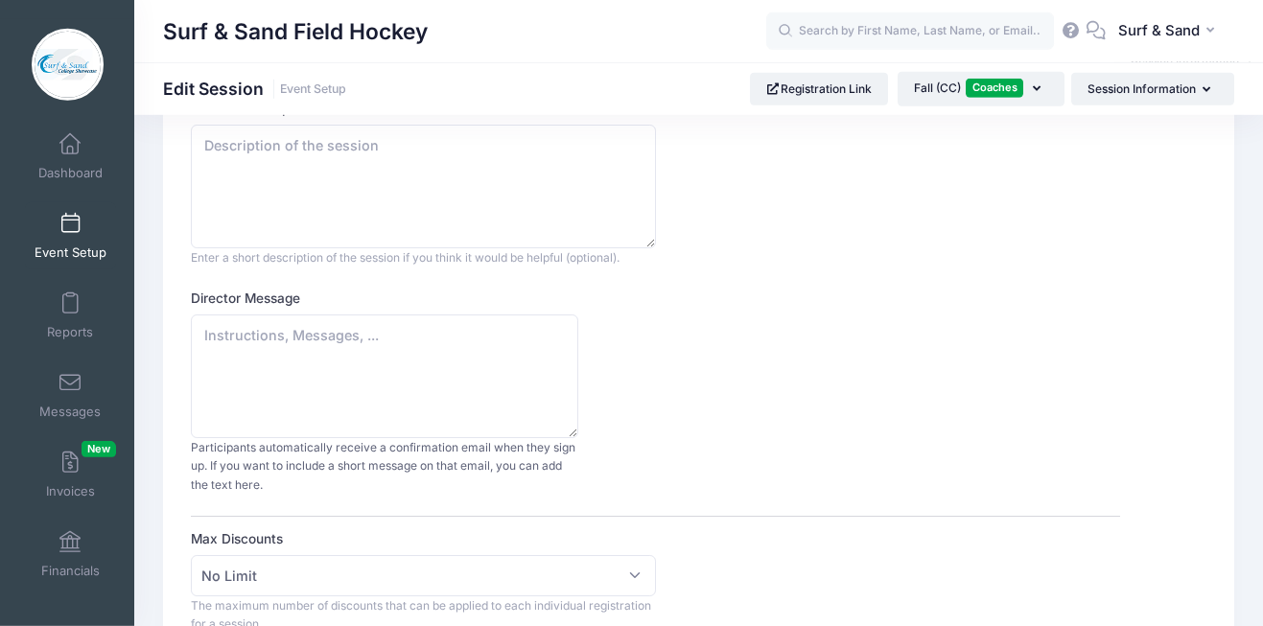
scroll to position [0, 0]
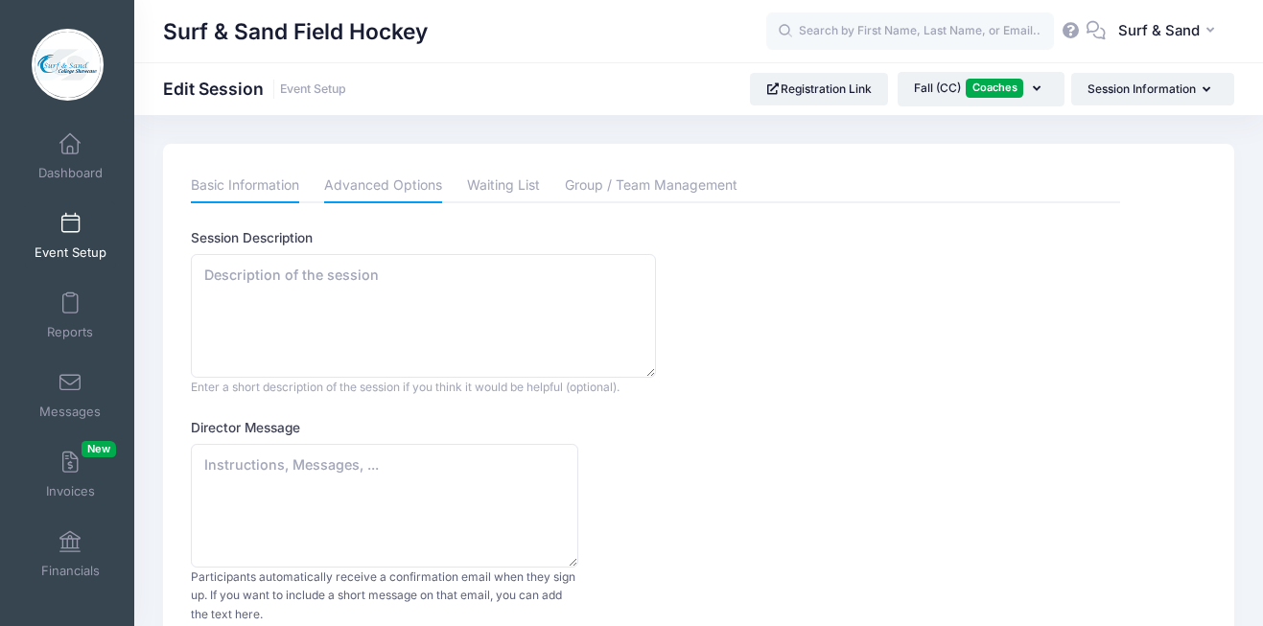
click at [280, 193] on link "Basic Information" at bounding box center [245, 186] width 108 height 35
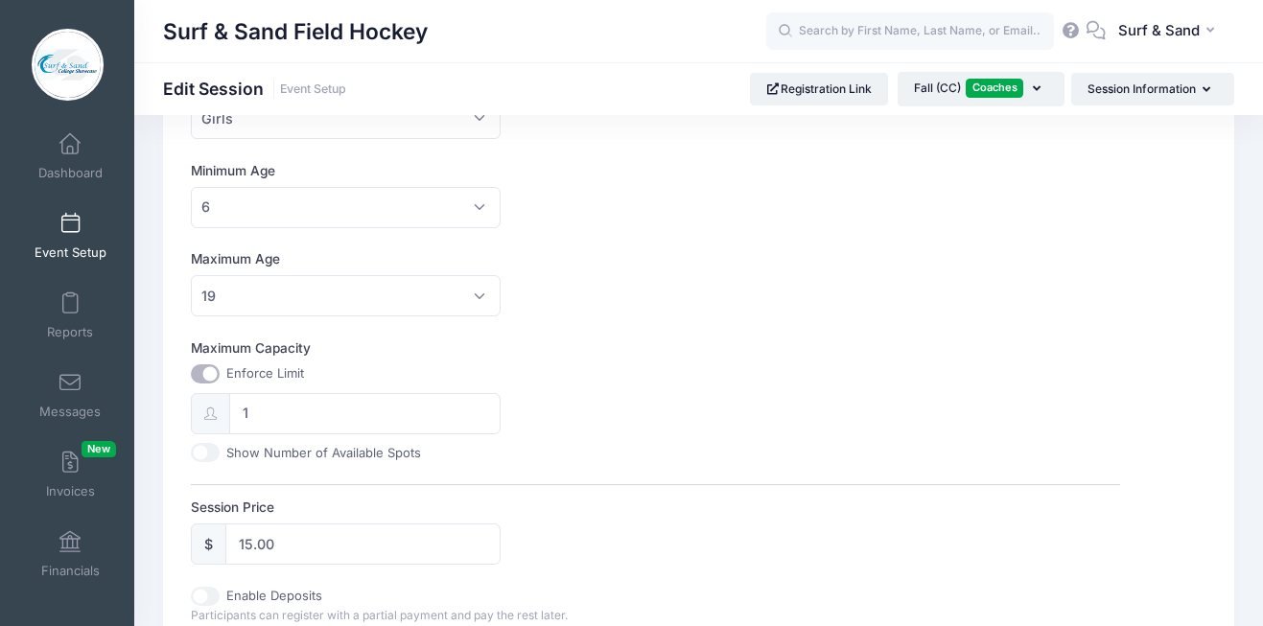
scroll to position [735, 0]
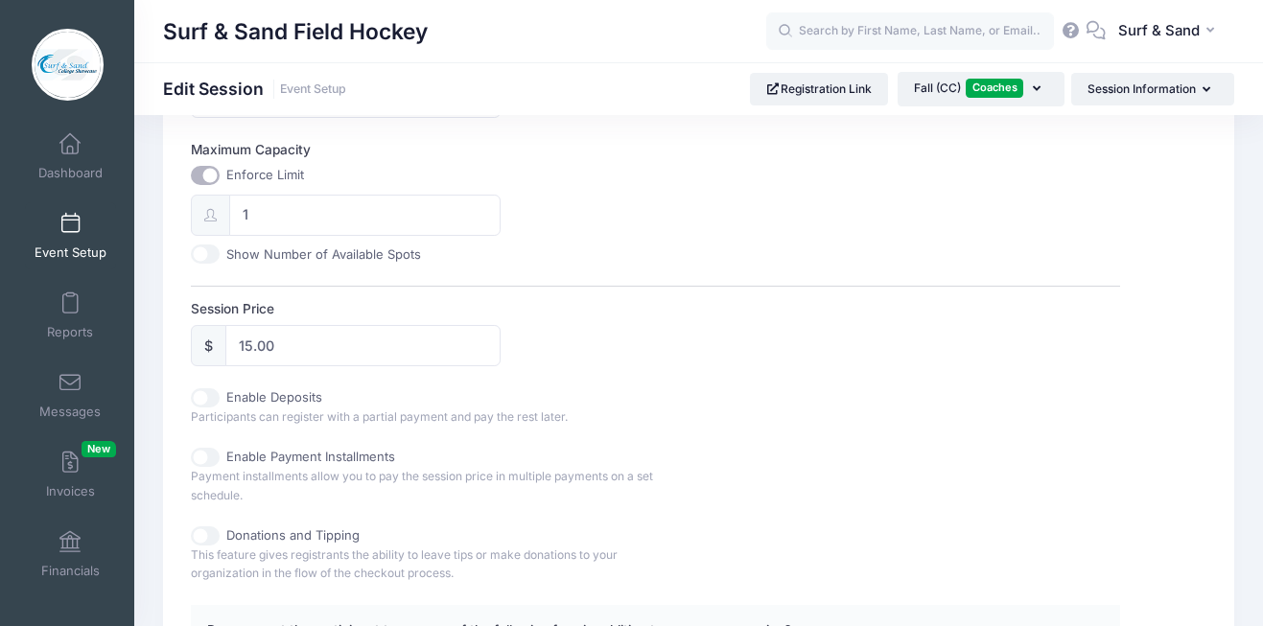
click at [324, 374] on div "Session Name Fall (CC) Accept Payments No Yes Start Date 11/16/2025 End Date 11…" at bounding box center [655, 134] width 929 height 1282
click at [246, 347] on input "15.00" at bounding box center [362, 345] width 275 height 41
type input "5.00"
click at [557, 336] on div "Session Price $ 5.00" at bounding box center [655, 332] width 929 height 67
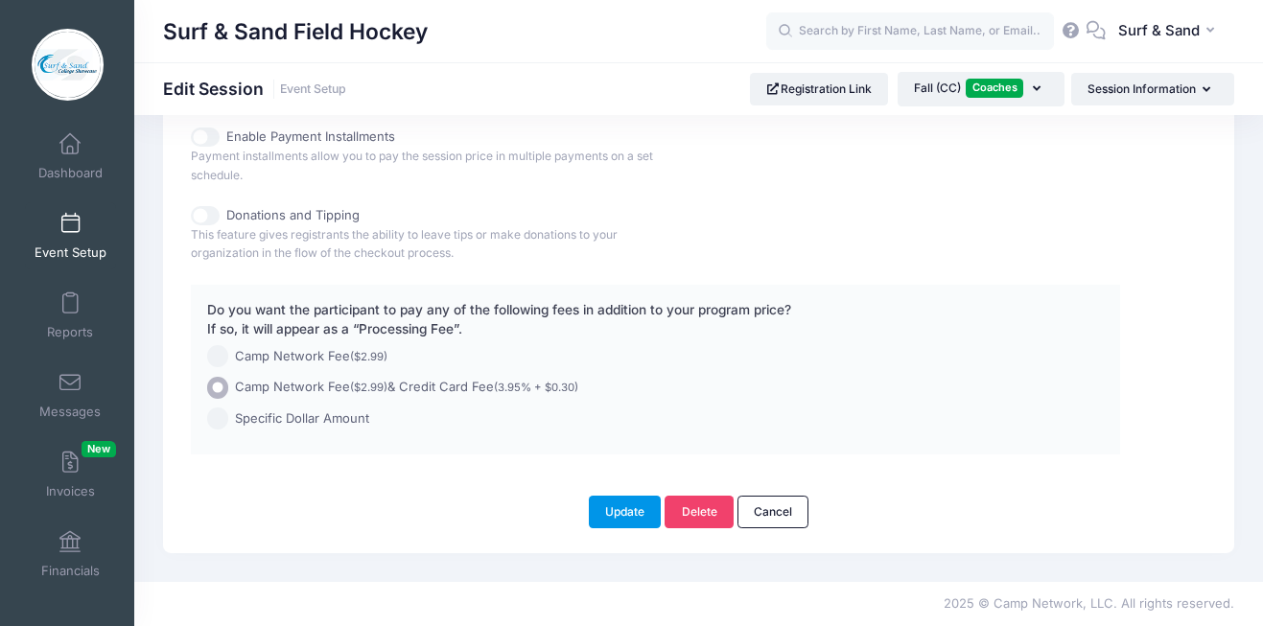
click at [645, 514] on button "Update" at bounding box center [625, 512] width 73 height 33
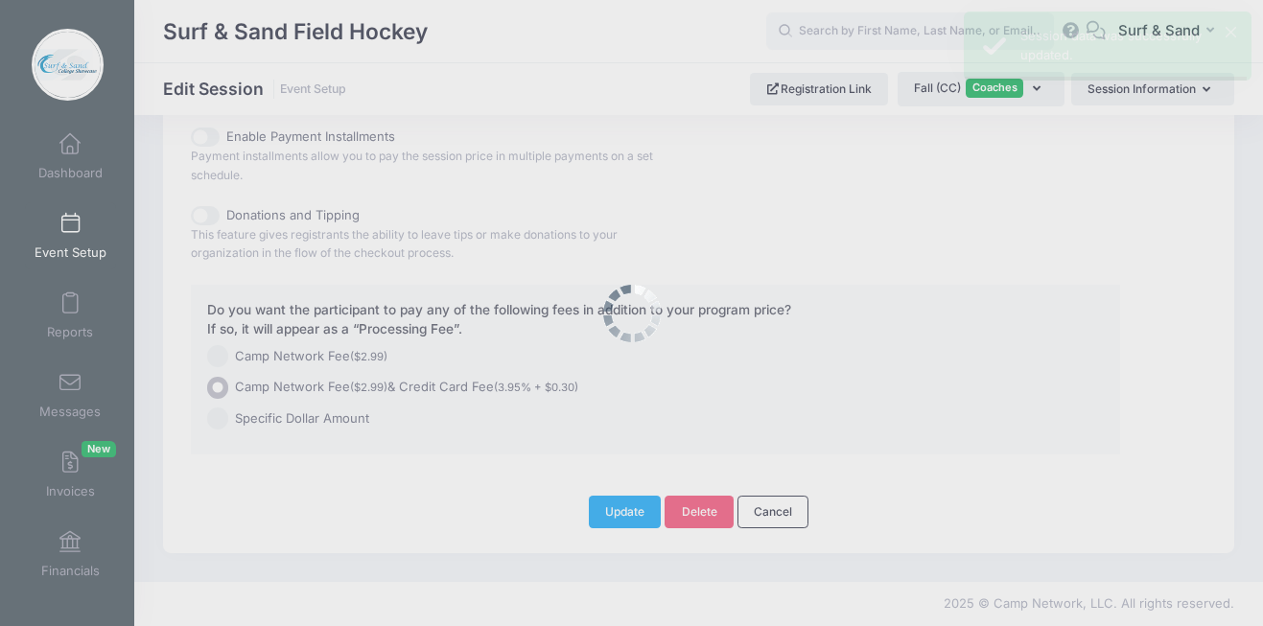
scroll to position [0, 0]
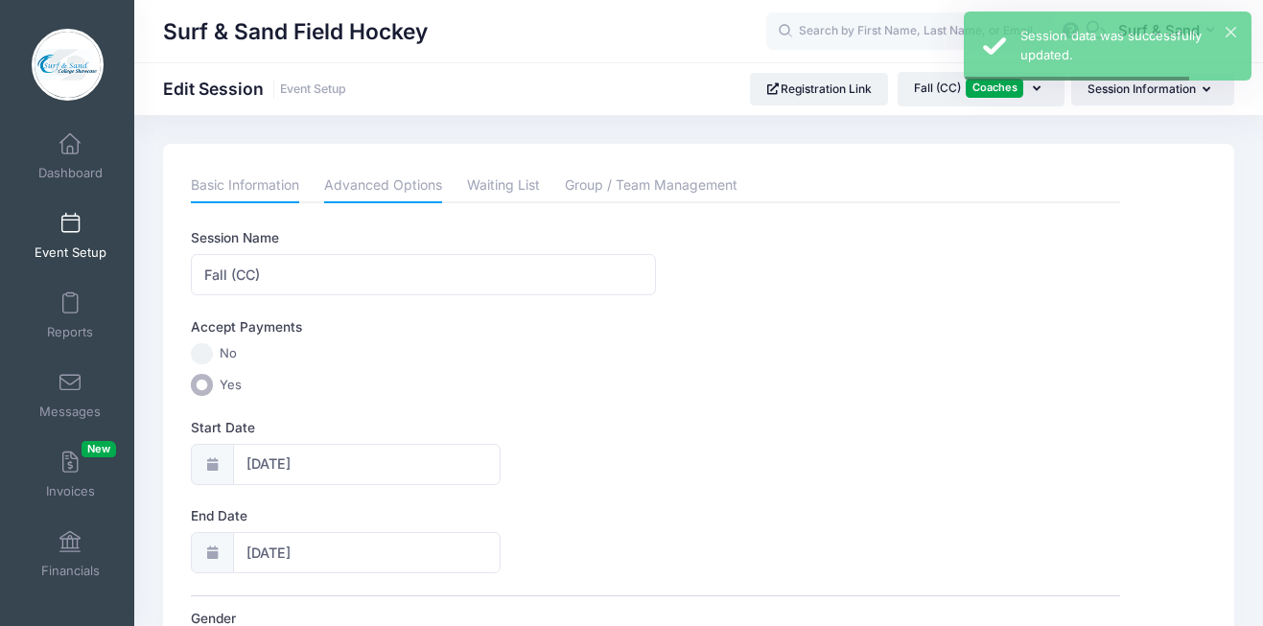
click at [373, 177] on link "Advanced Options" at bounding box center [383, 186] width 118 height 35
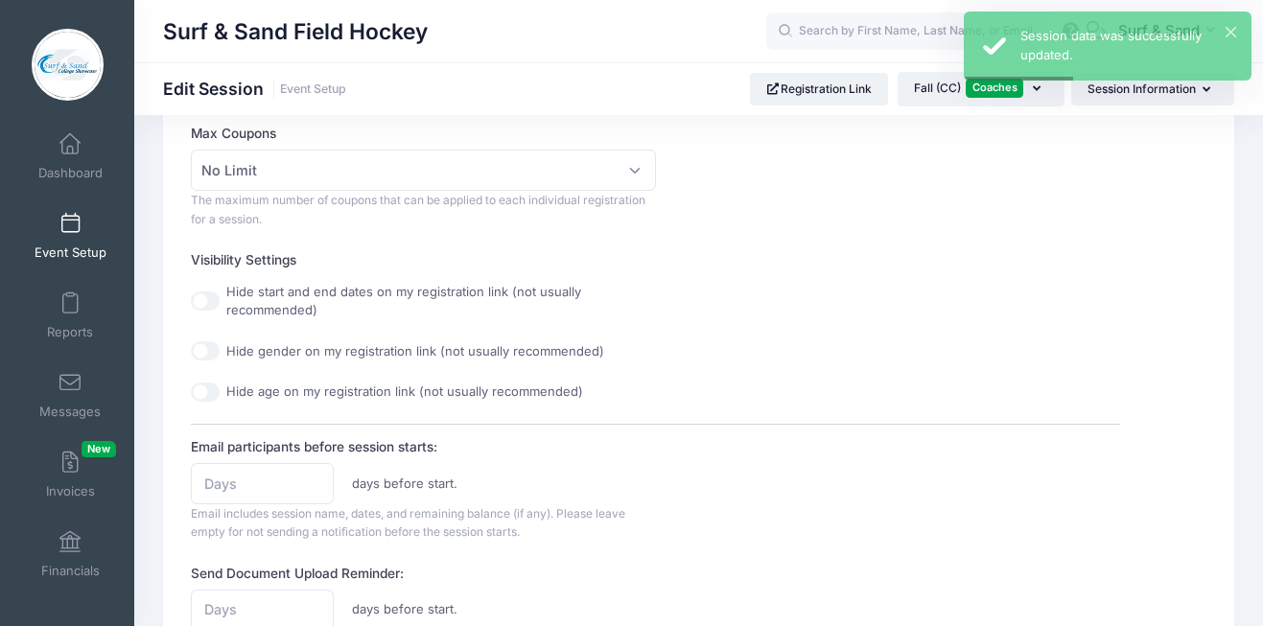
scroll to position [1111, 0]
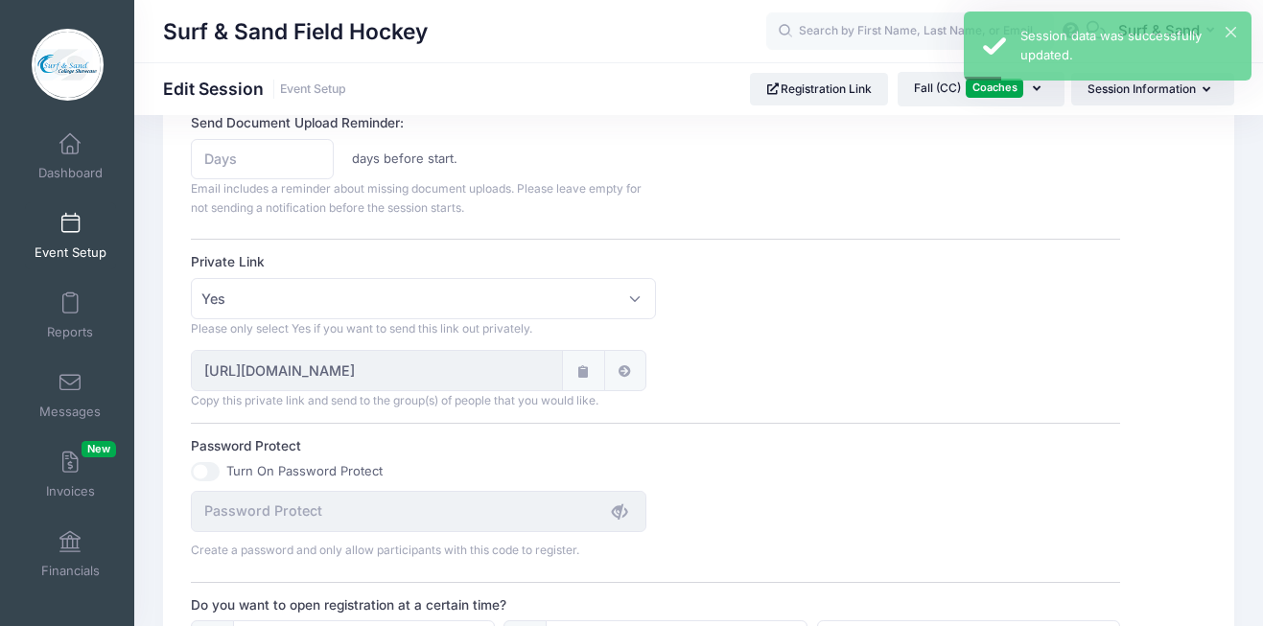
click at [586, 377] on icon at bounding box center [582, 371] width 15 height 12
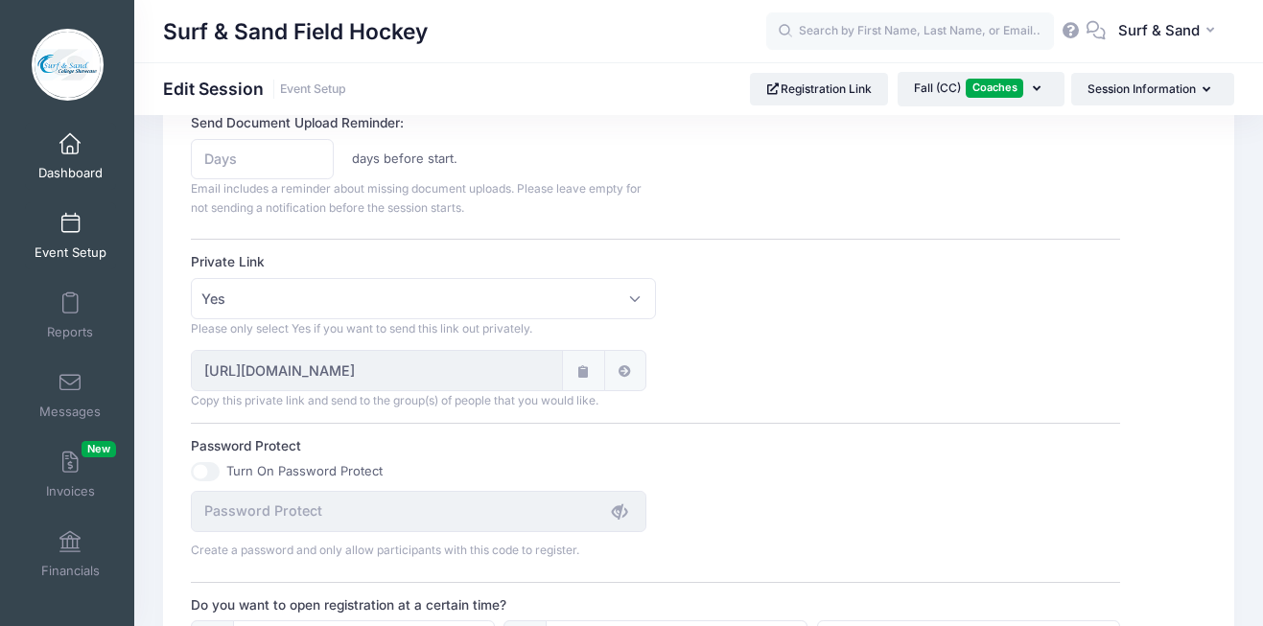
click at [70, 140] on span at bounding box center [70, 144] width 0 height 21
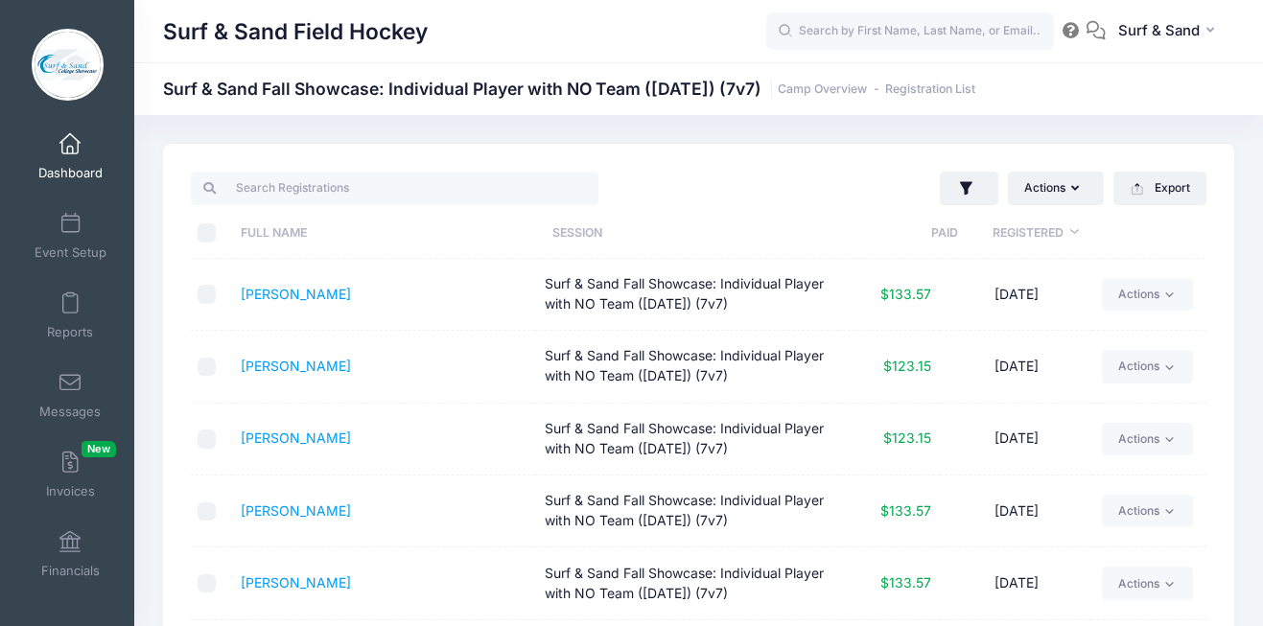
select select "10"
click at [55, 163] on link "Dashboard" at bounding box center [70, 156] width 91 height 67
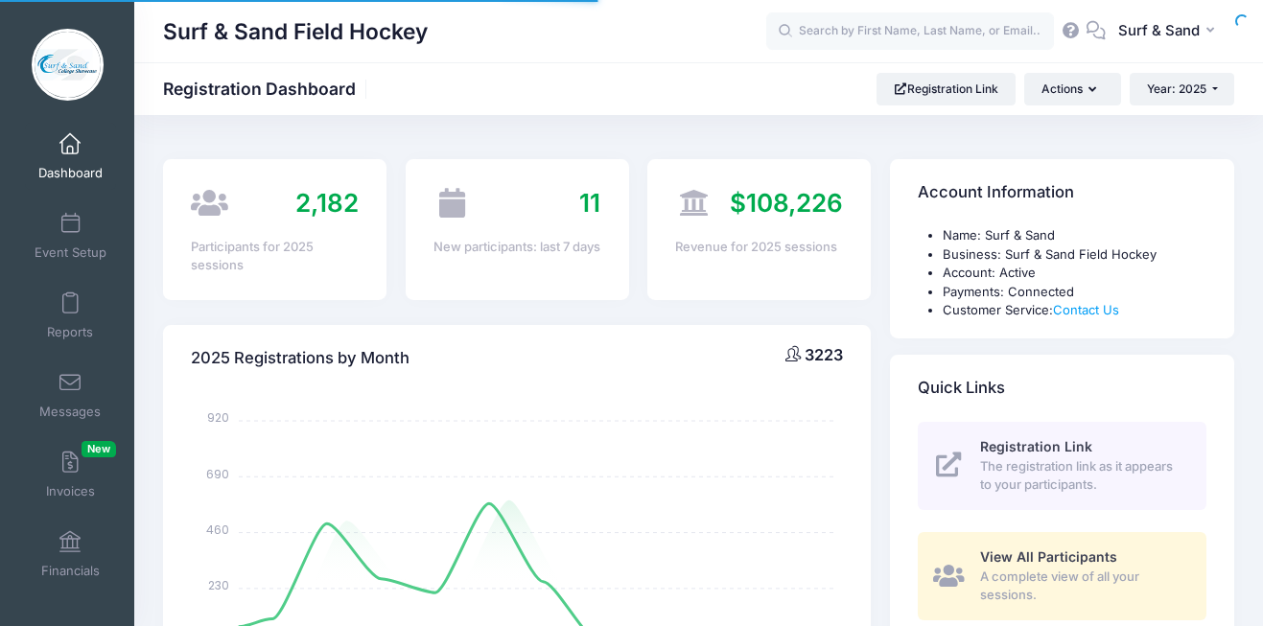
select select
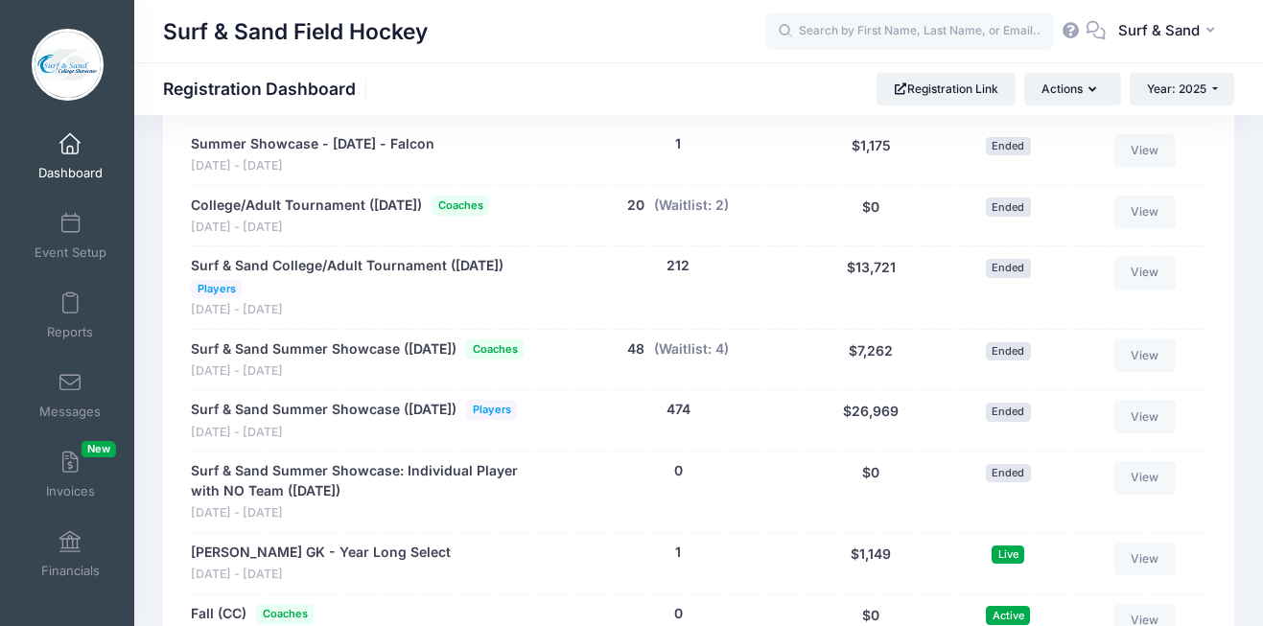
scroll to position [3827, 0]
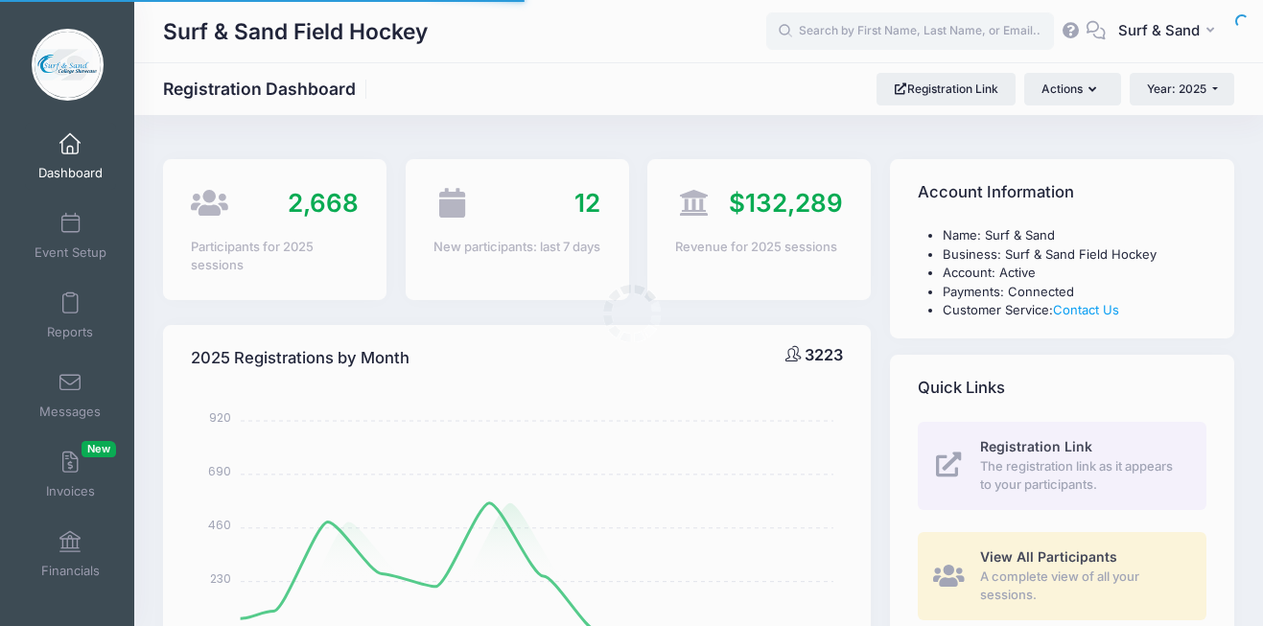
select select
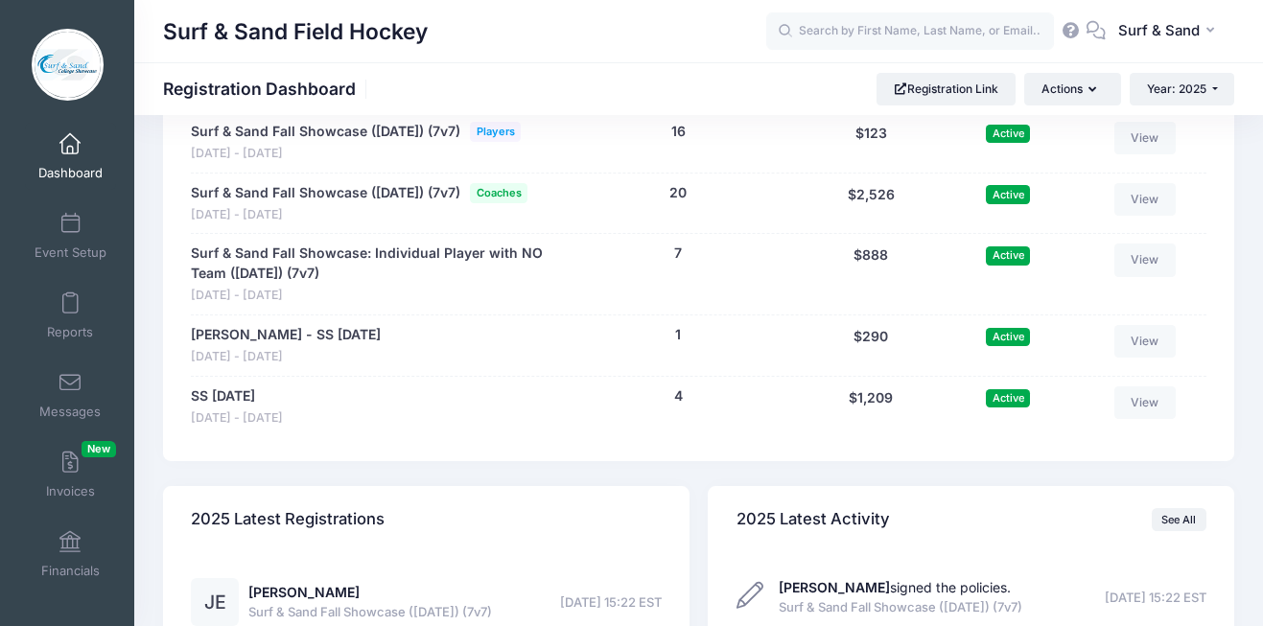
scroll to position [4456, 0]
